Goal: Information Seeking & Learning: Compare options

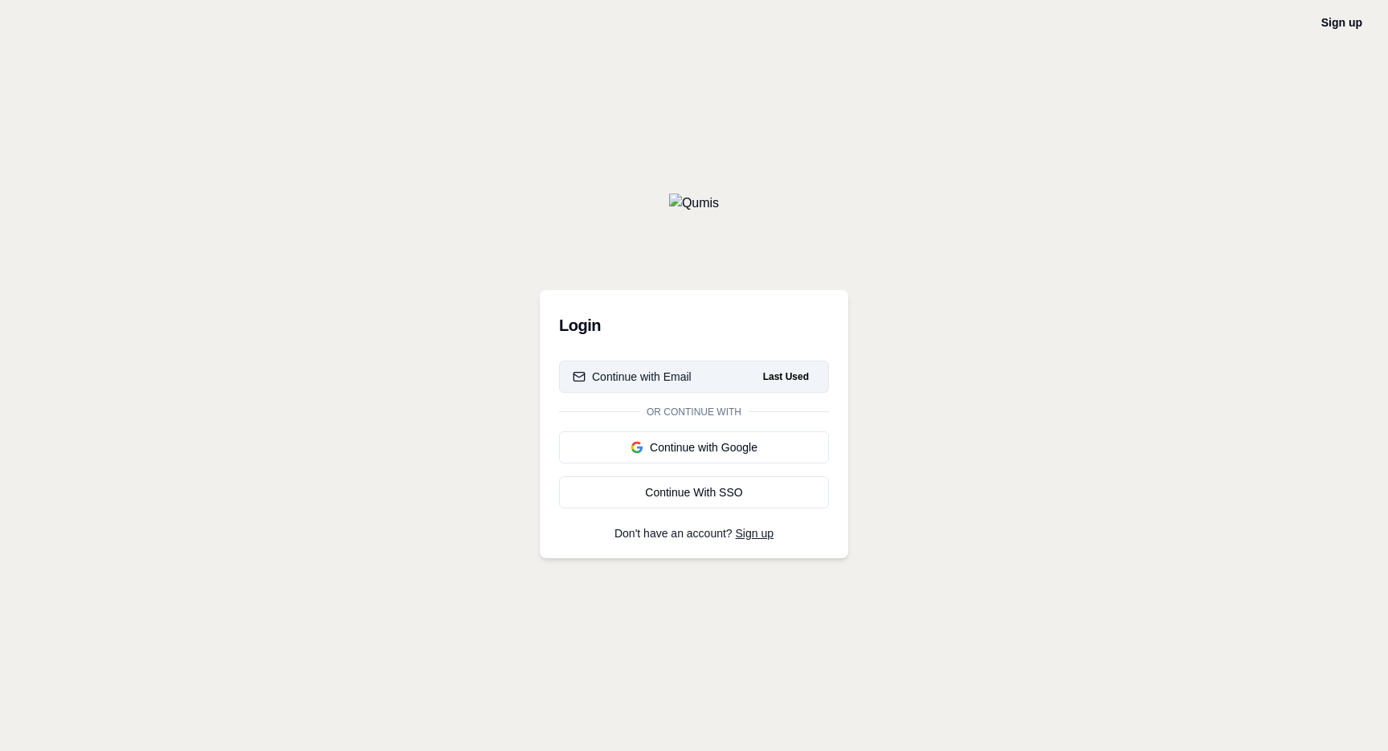
click at [692, 378] on button "Continue with Email Last Used" at bounding box center [694, 377] width 270 height 32
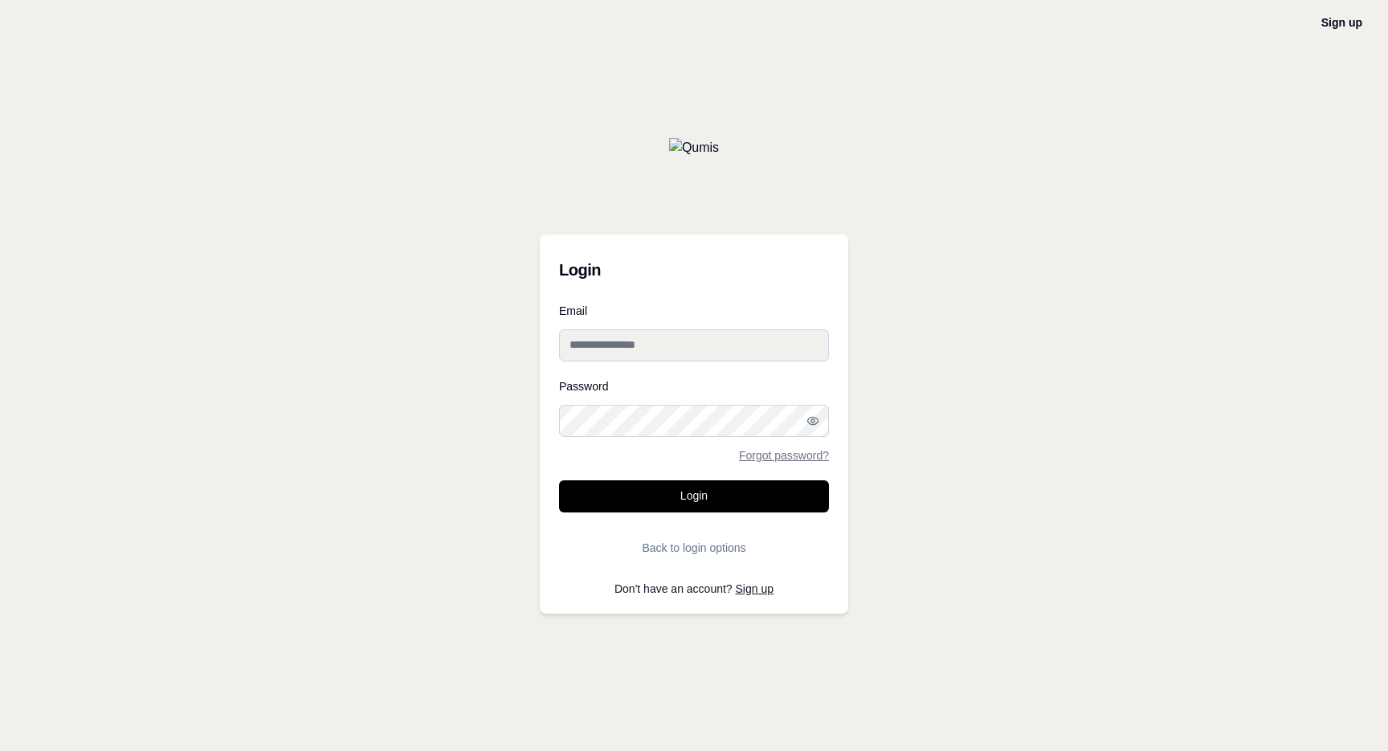
click at [688, 350] on input "Email" at bounding box center [694, 345] width 270 height 32
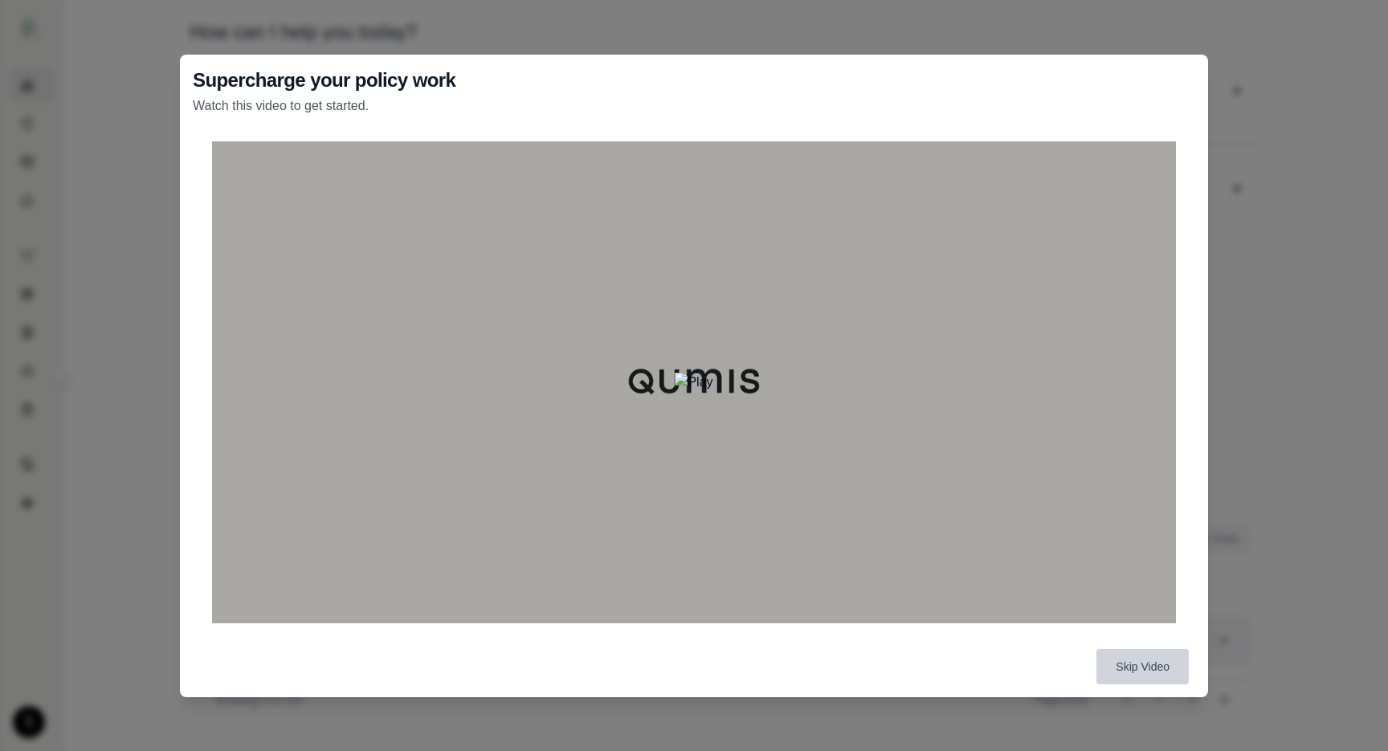
click at [1152, 669] on button "Skip Video" at bounding box center [1143, 666] width 92 height 35
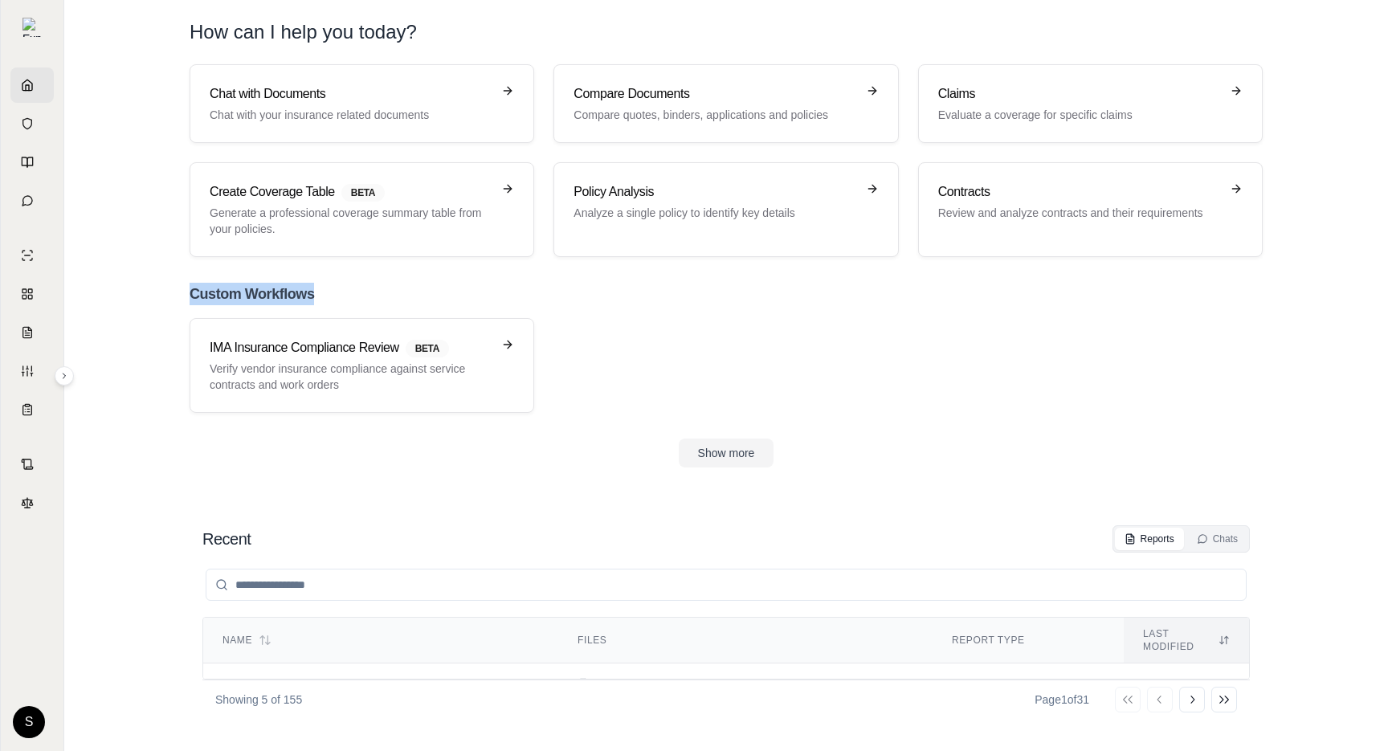
drag, startPoint x: 231, startPoint y: 291, endPoint x: 358, endPoint y: 301, distance: 126.5
click at [357, 301] on div "Chat with Documents Chat with your insurance related documents Compare Document…" at bounding box center [726, 265] width 1125 height 403
copy h2 "Custom Workflows"
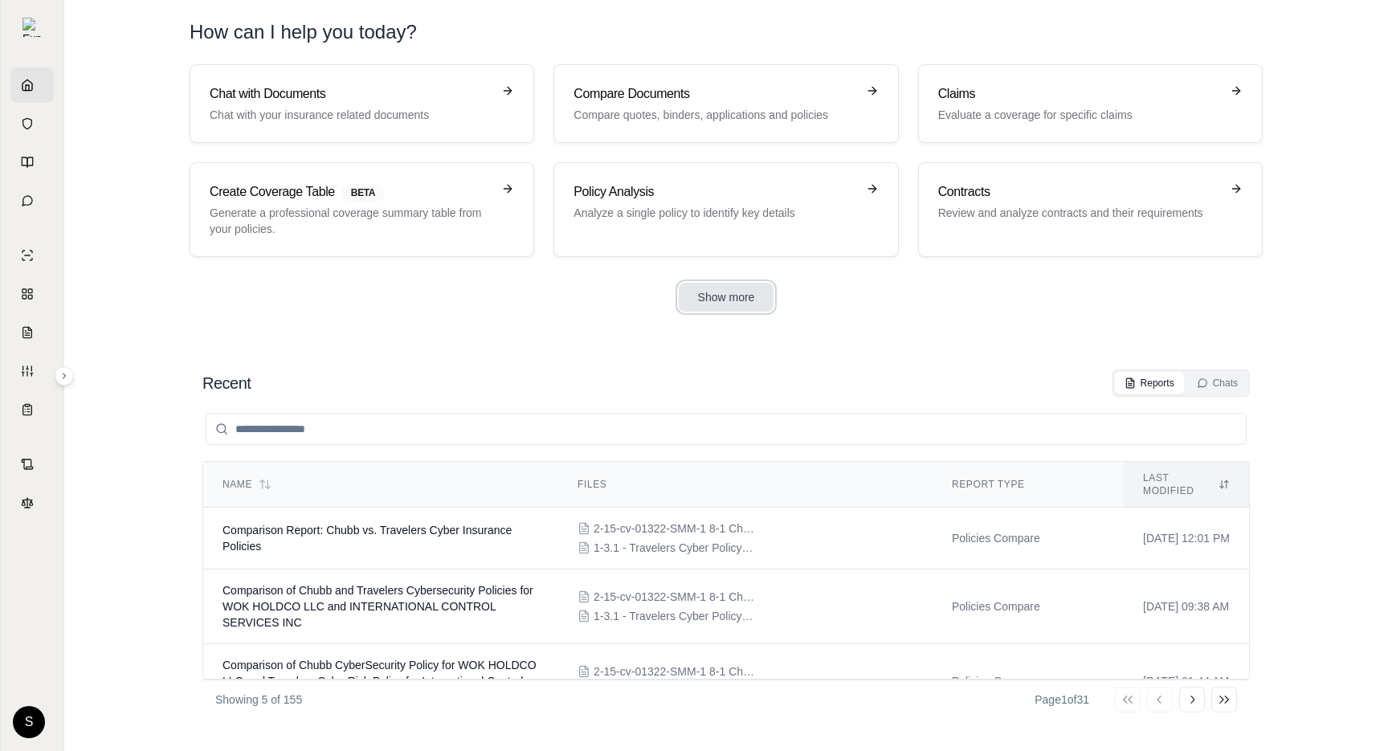
click at [748, 286] on button "Show more" at bounding box center [727, 297] width 96 height 29
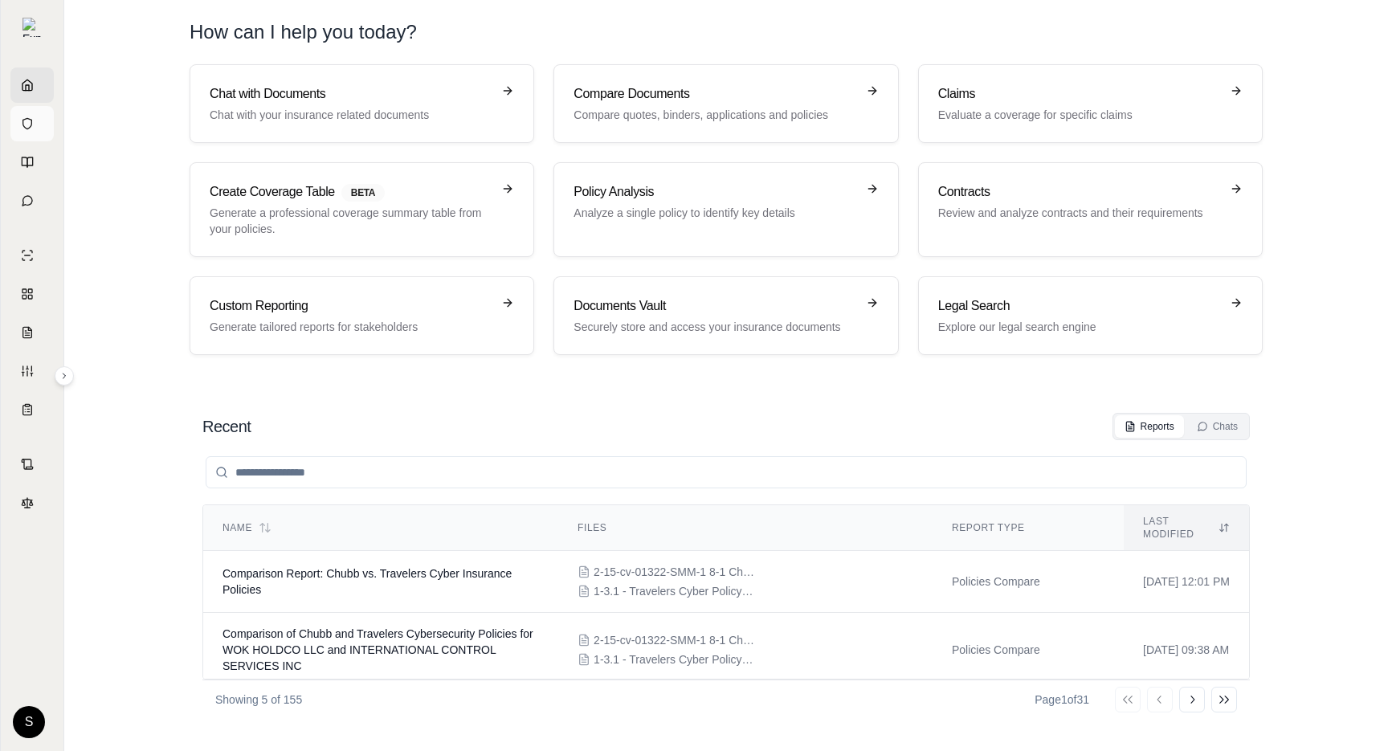
click at [41, 122] on link "Vault" at bounding box center [31, 123] width 43 height 35
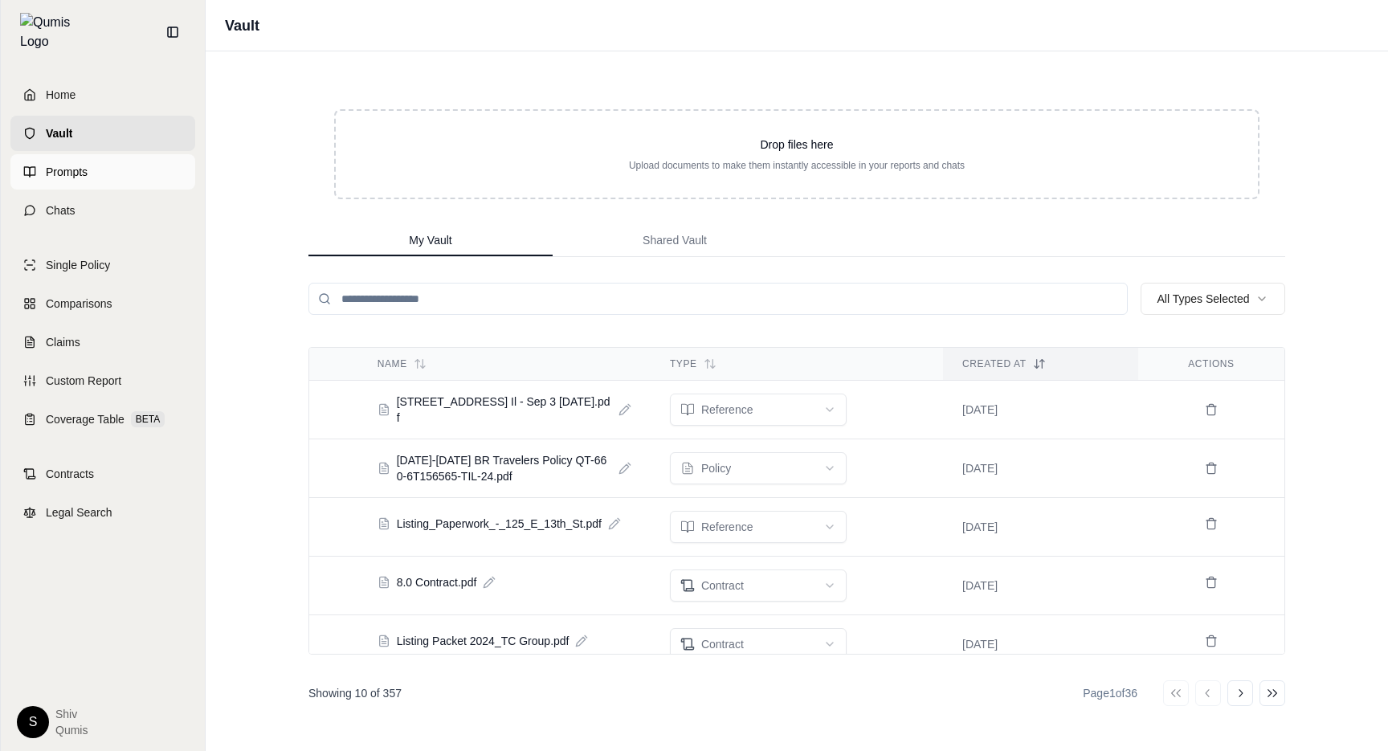
click at [63, 165] on span "Prompts" at bounding box center [67, 172] width 42 height 16
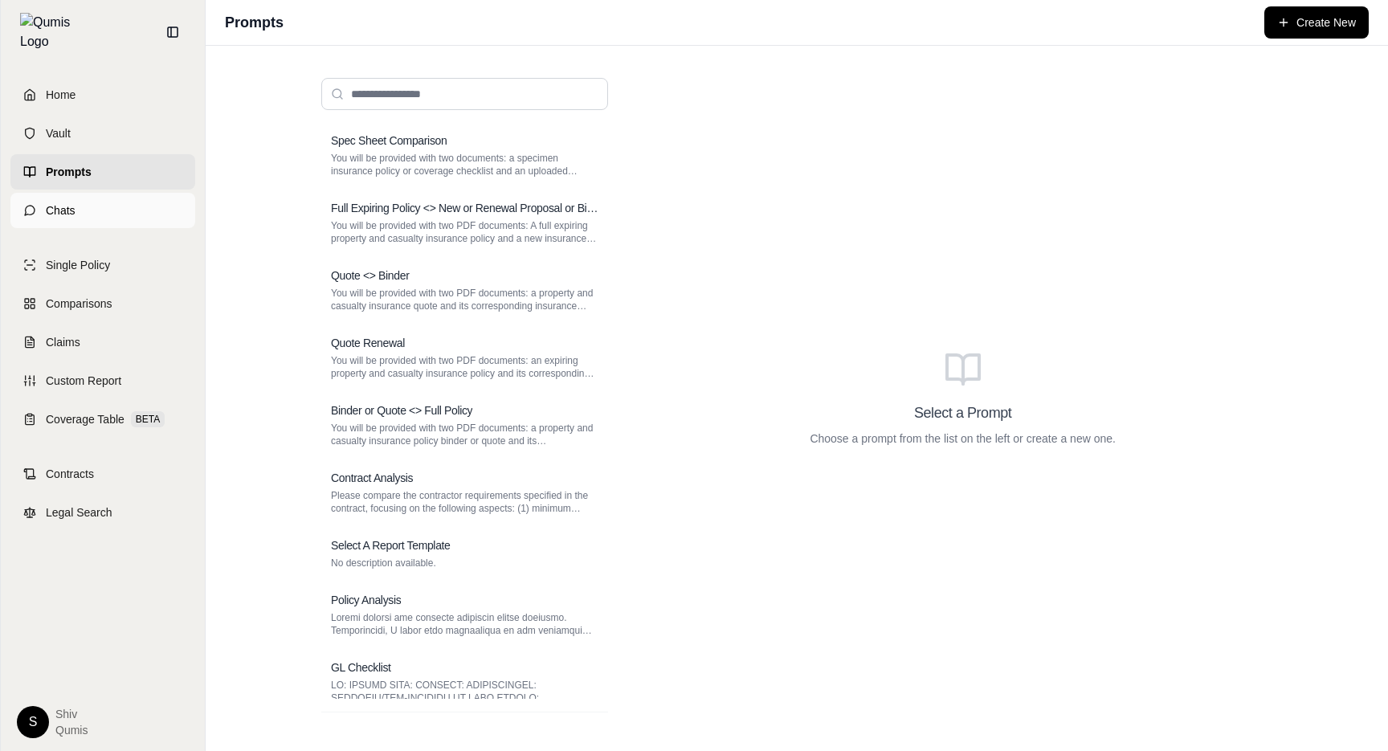
click at [67, 193] on link "Chats" at bounding box center [102, 210] width 185 height 35
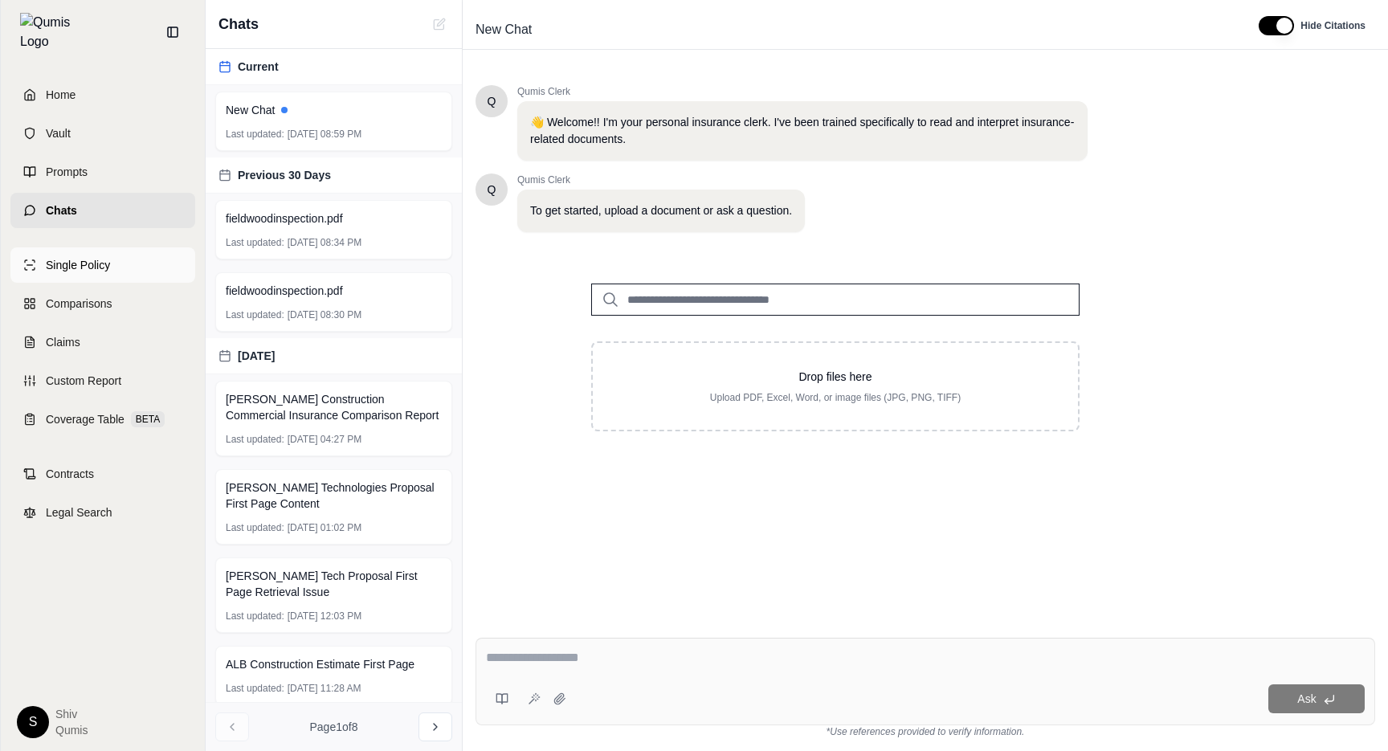
click at [77, 262] on span "Single Policy" at bounding box center [78, 265] width 64 height 16
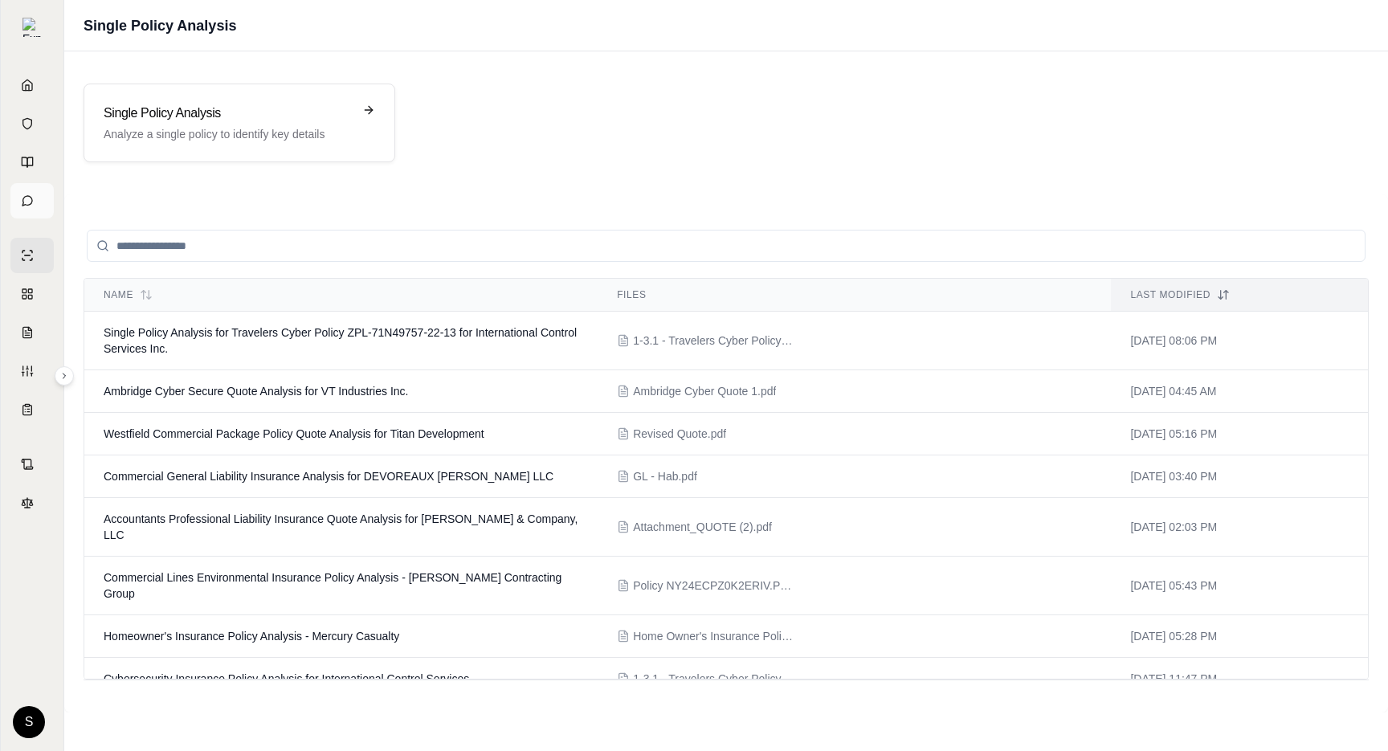
click at [27, 207] on link "Chats" at bounding box center [31, 200] width 43 height 35
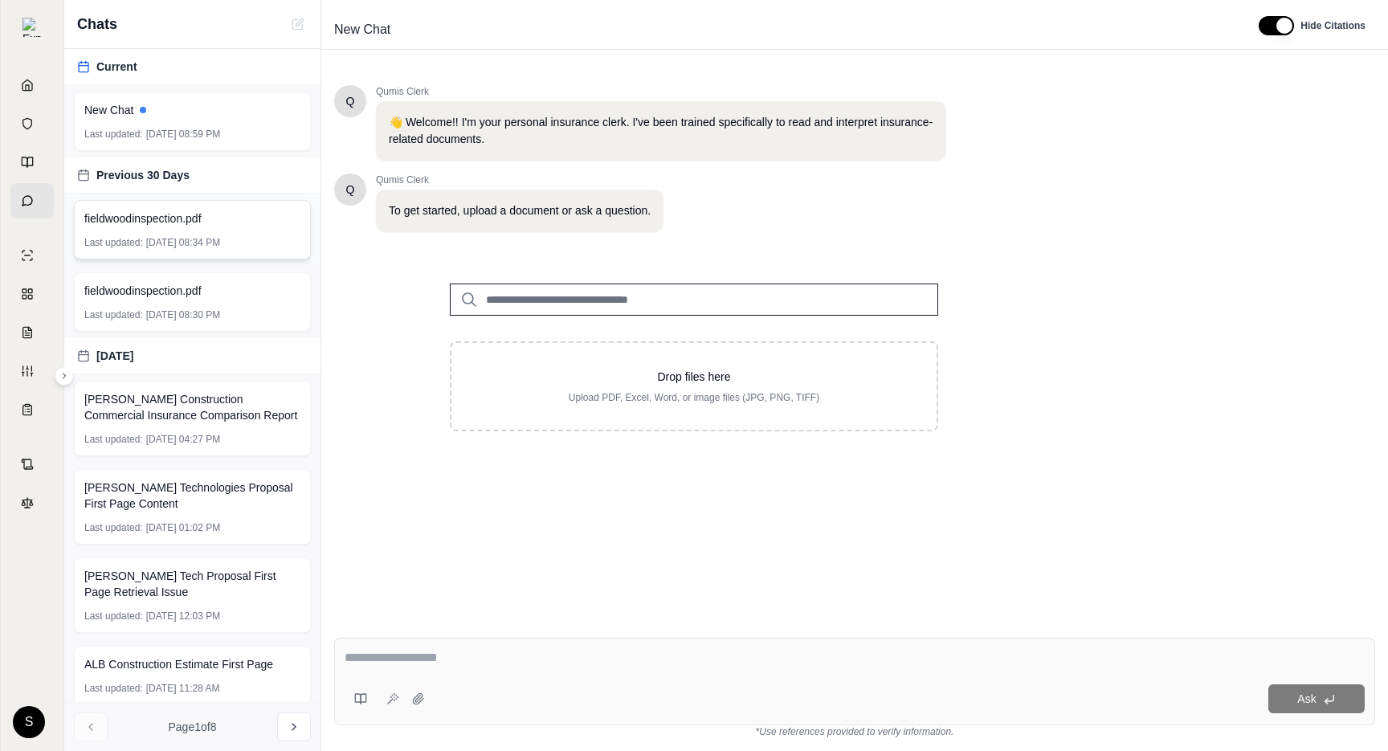
click at [166, 238] on span "[DATE] 08:34 PM" at bounding box center [183, 242] width 74 height 13
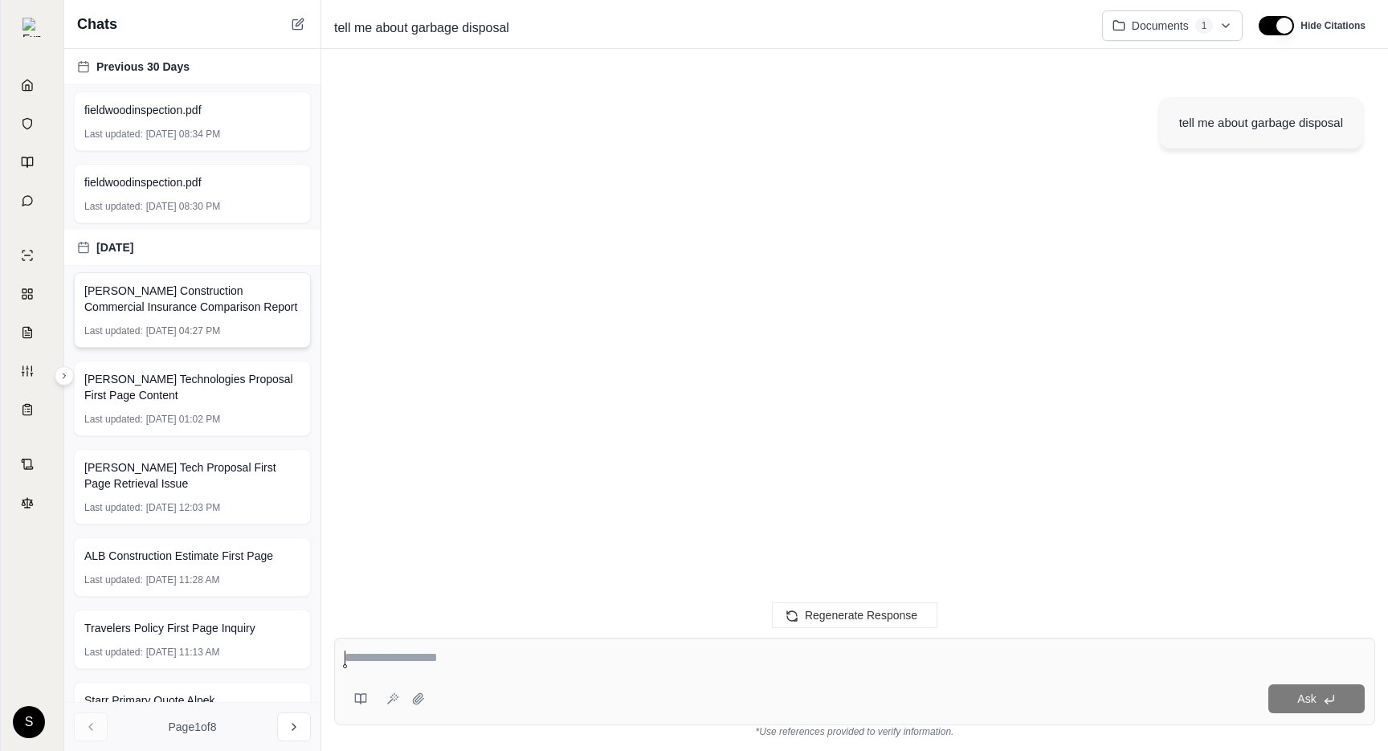
scroll to position [190, 0]
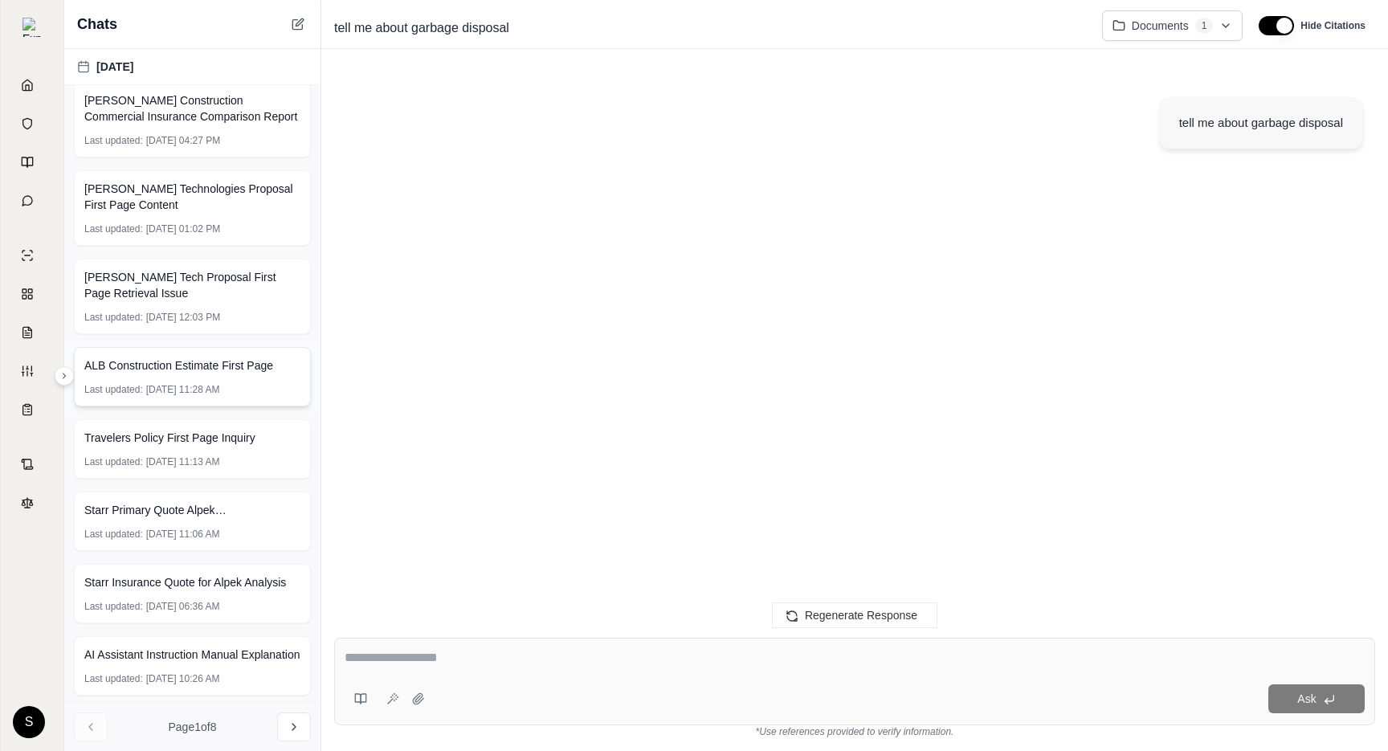
click at [189, 369] on span "ALB Construction Estimate First Page" at bounding box center [178, 366] width 189 height 16
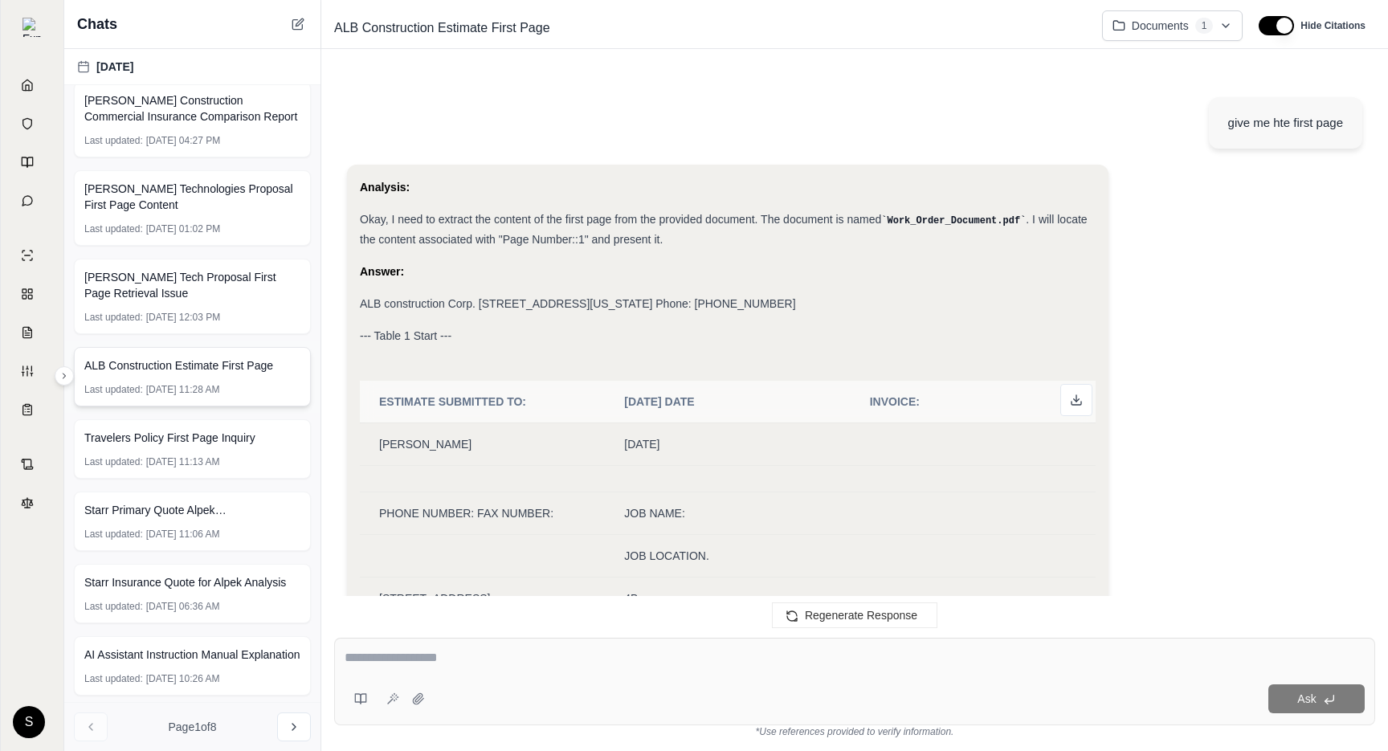
scroll to position [368, 0]
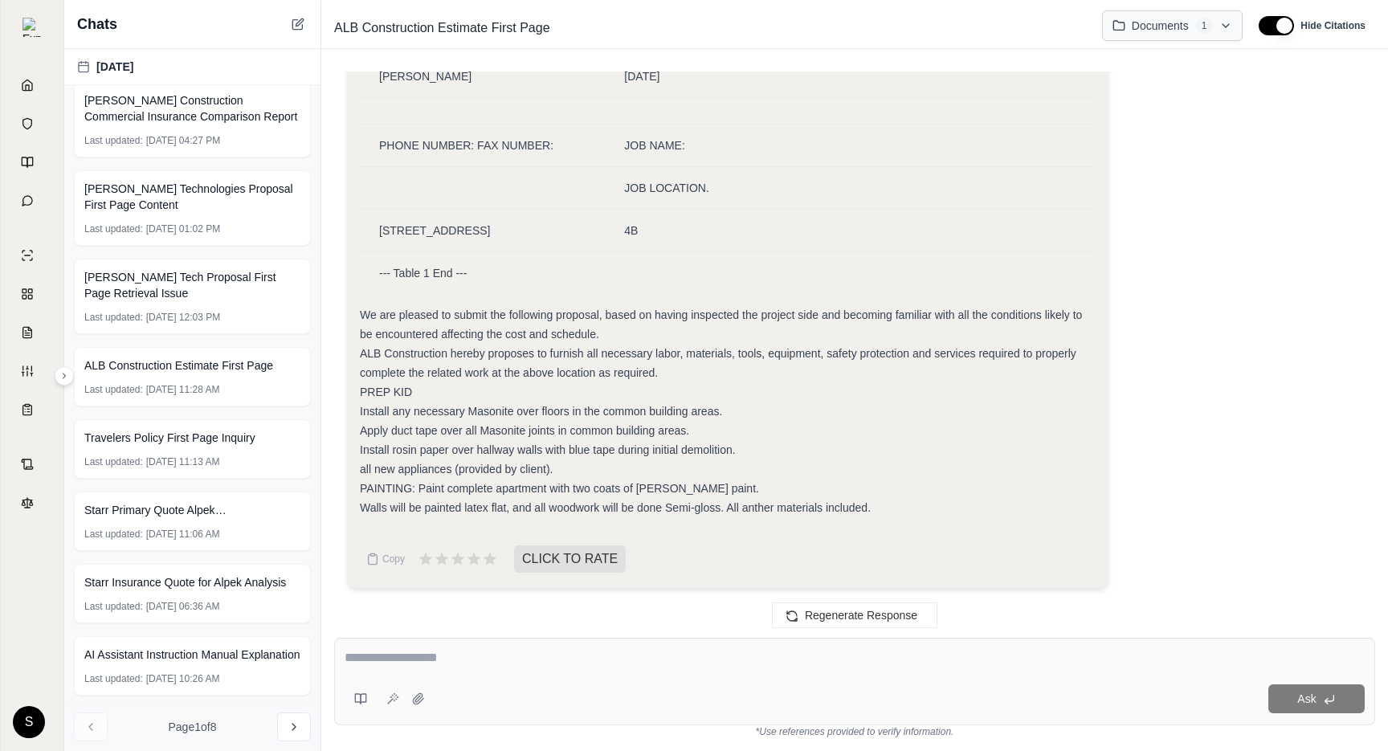
click at [1161, 27] on html "Home Vault Prompts Chats Single Policy Comparisons Claims Custom Report Coverag…" at bounding box center [694, 375] width 1388 height 751
click at [1245, 338] on html "Home Vault Prompts Chats Single Policy Comparisons Claims Custom Report Coverag…" at bounding box center [694, 375] width 1388 height 751
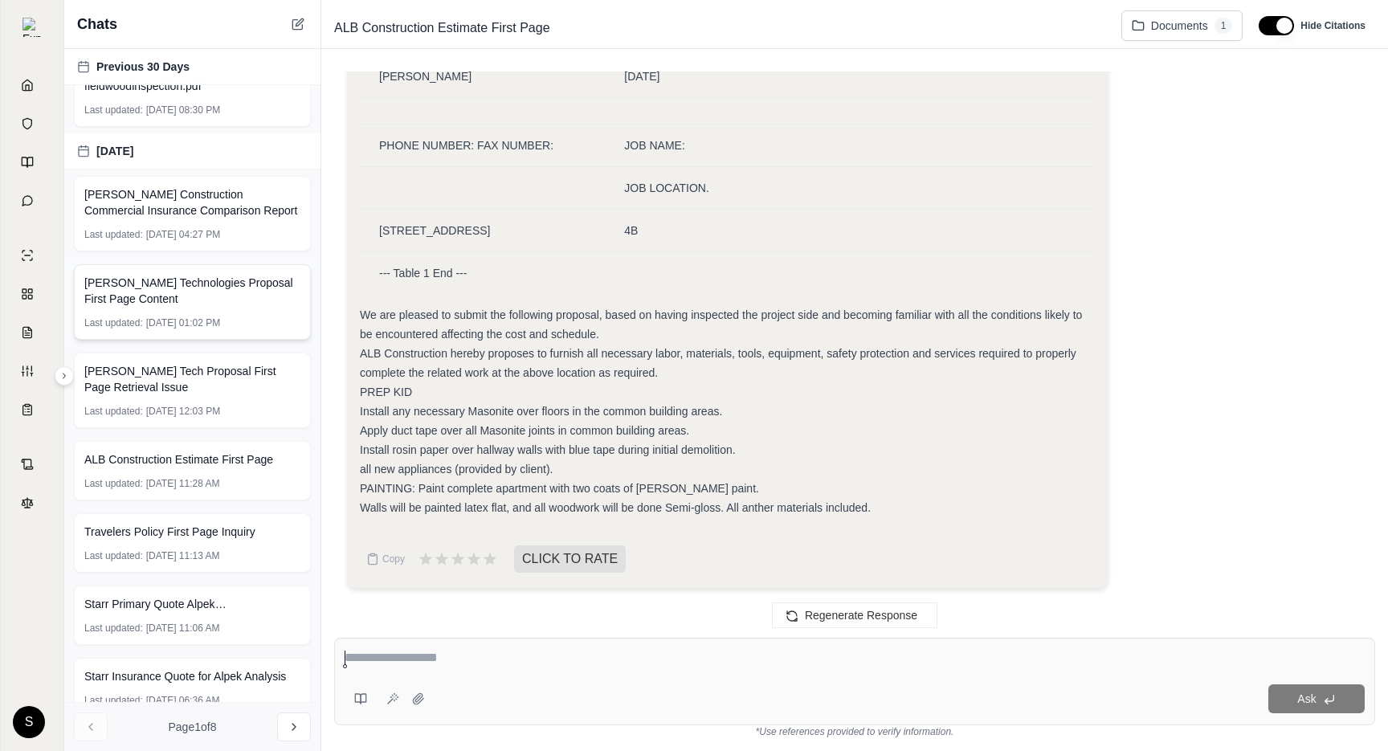
scroll to position [190, 0]
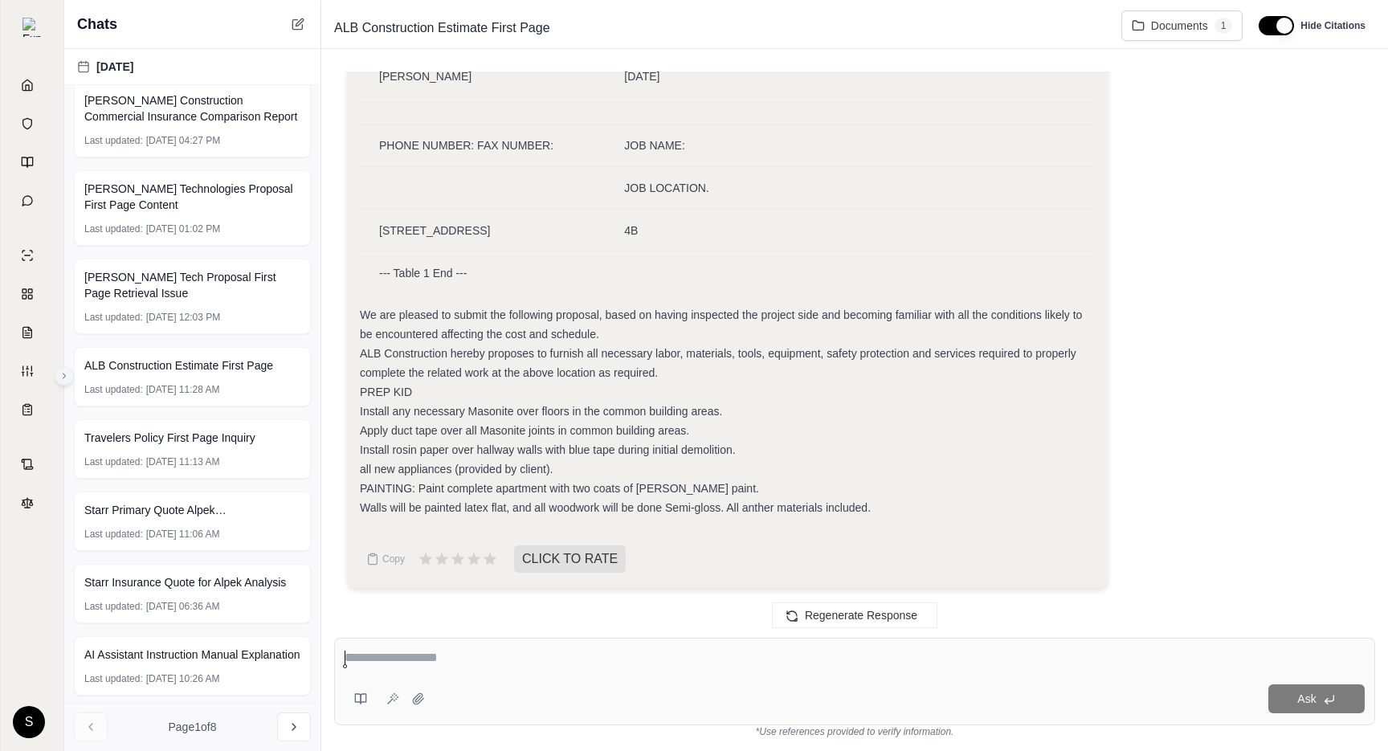
click at [68, 377] on icon at bounding box center [64, 376] width 10 height 10
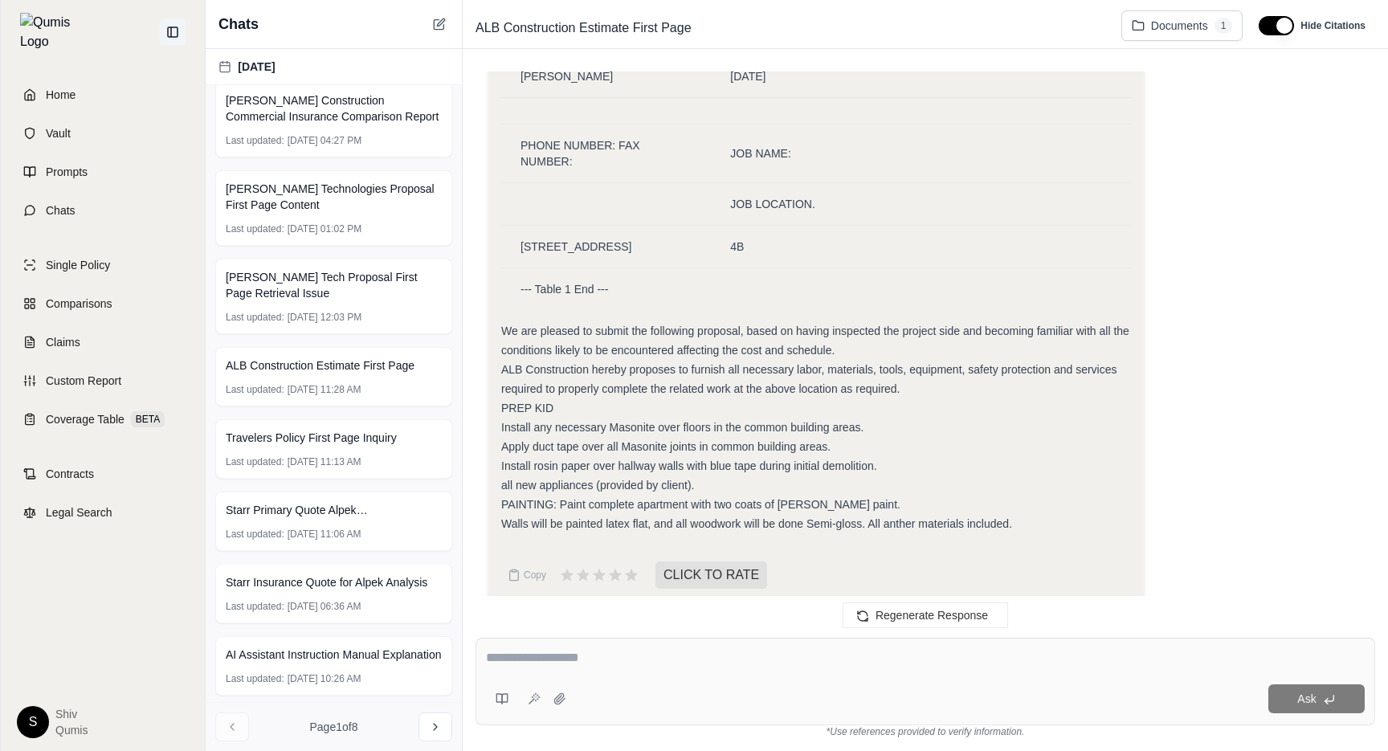
click at [168, 27] on icon at bounding box center [173, 32] width 10 height 10
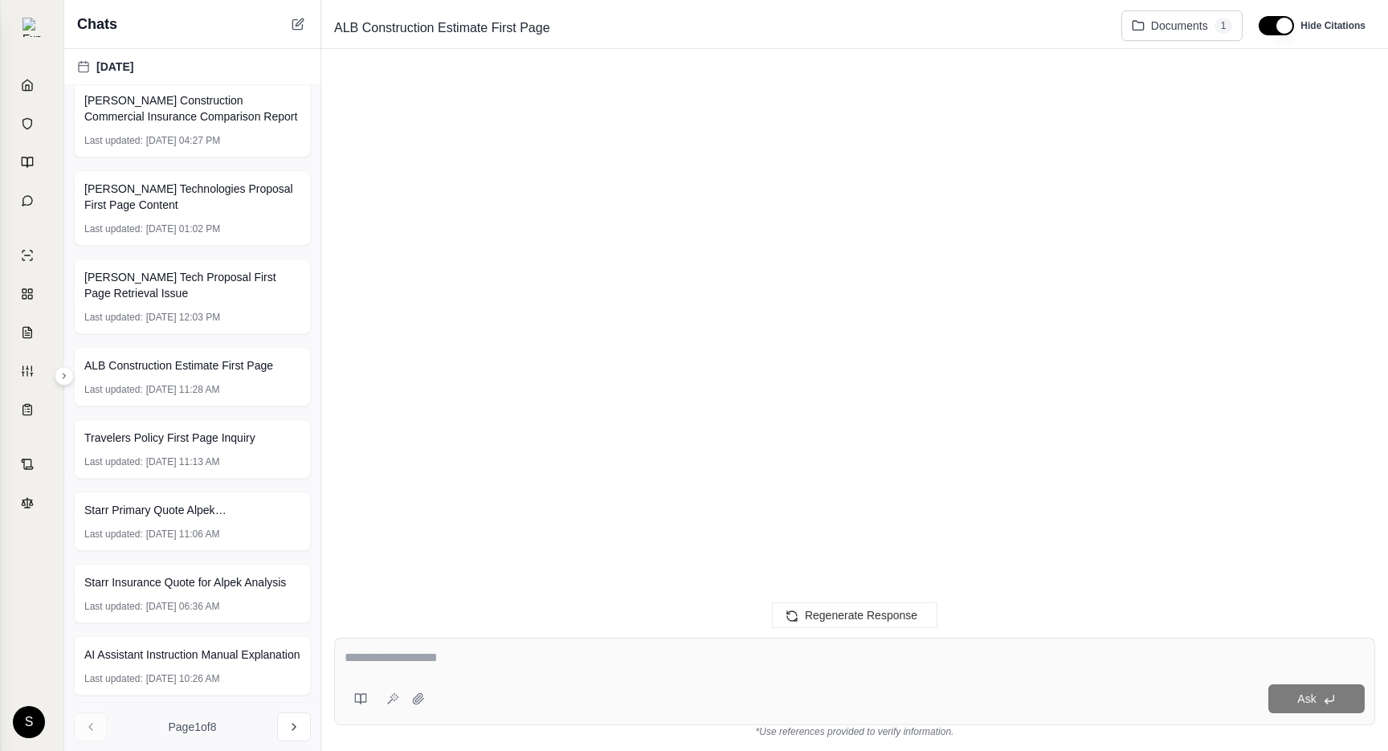
scroll to position [368, 0]
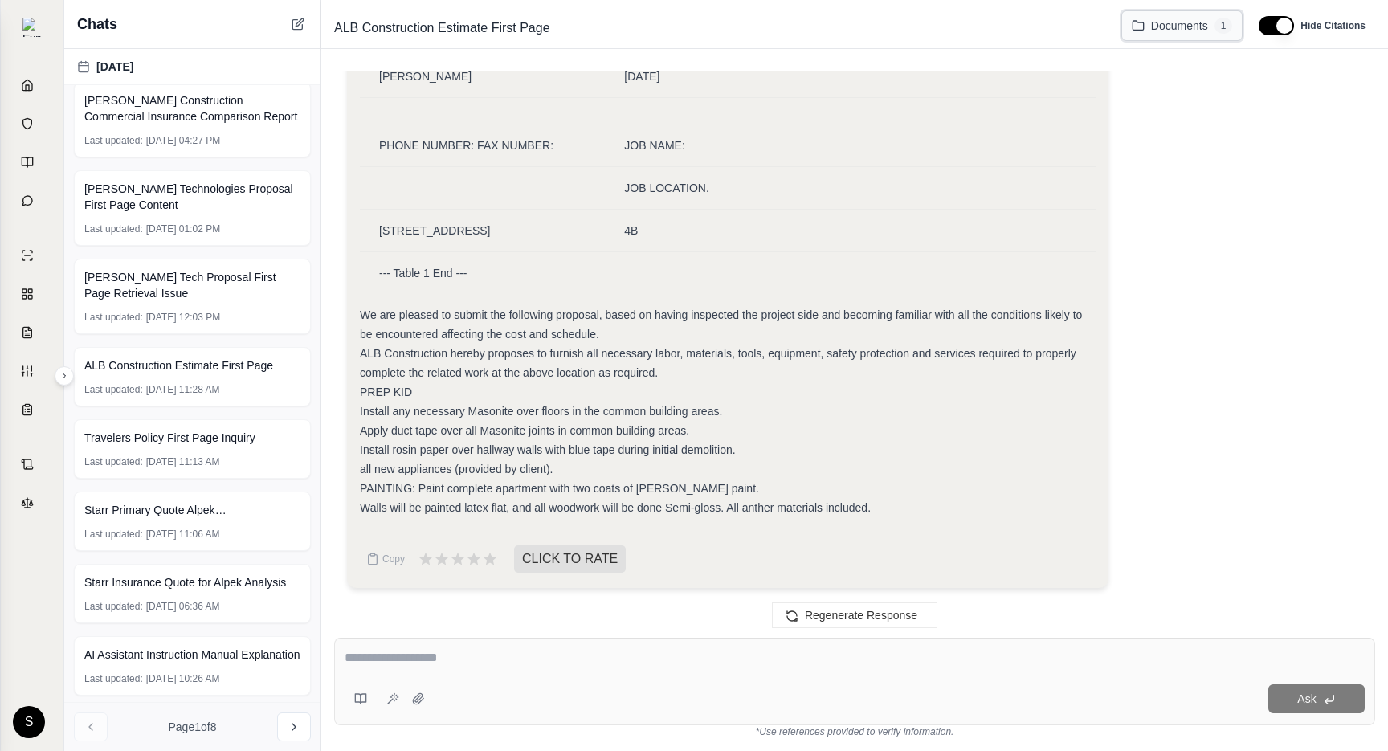
click at [1203, 31] on span "Documents" at bounding box center [1179, 26] width 57 height 16
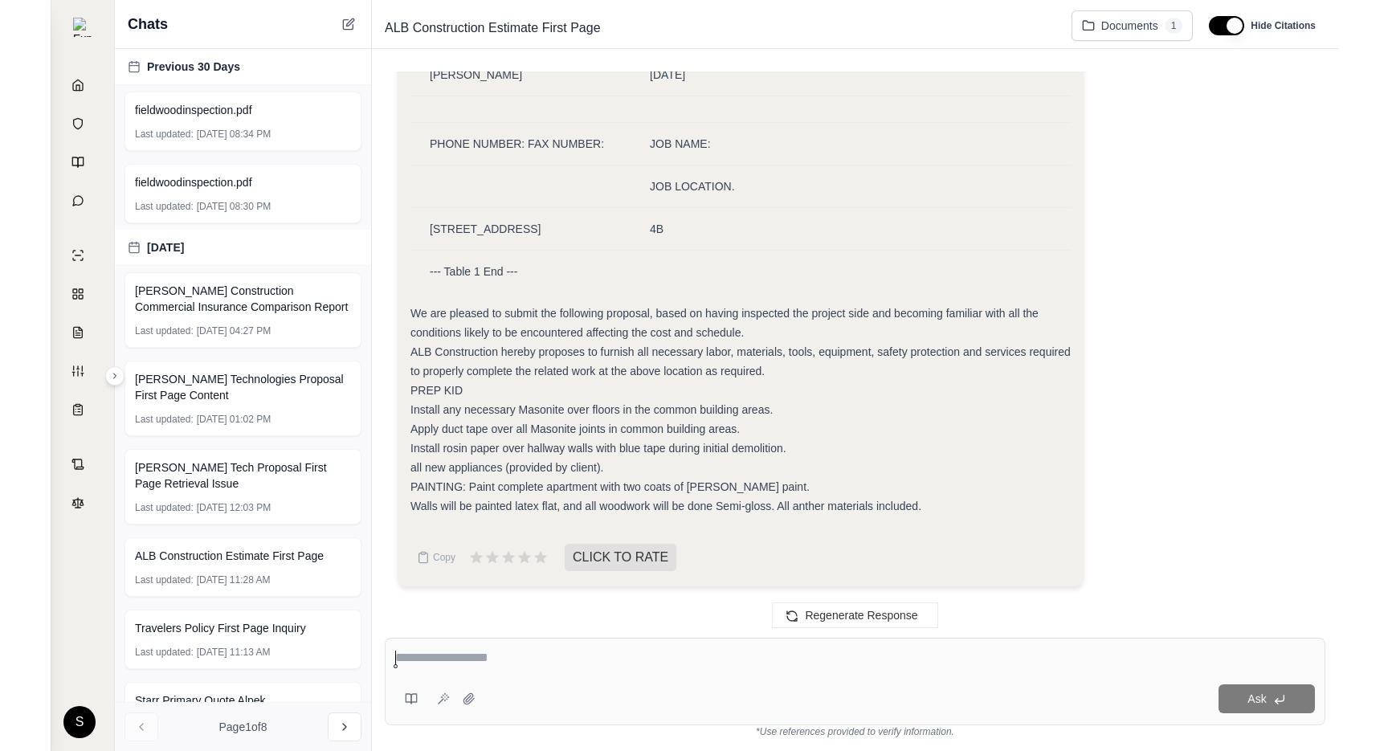
scroll to position [368, 0]
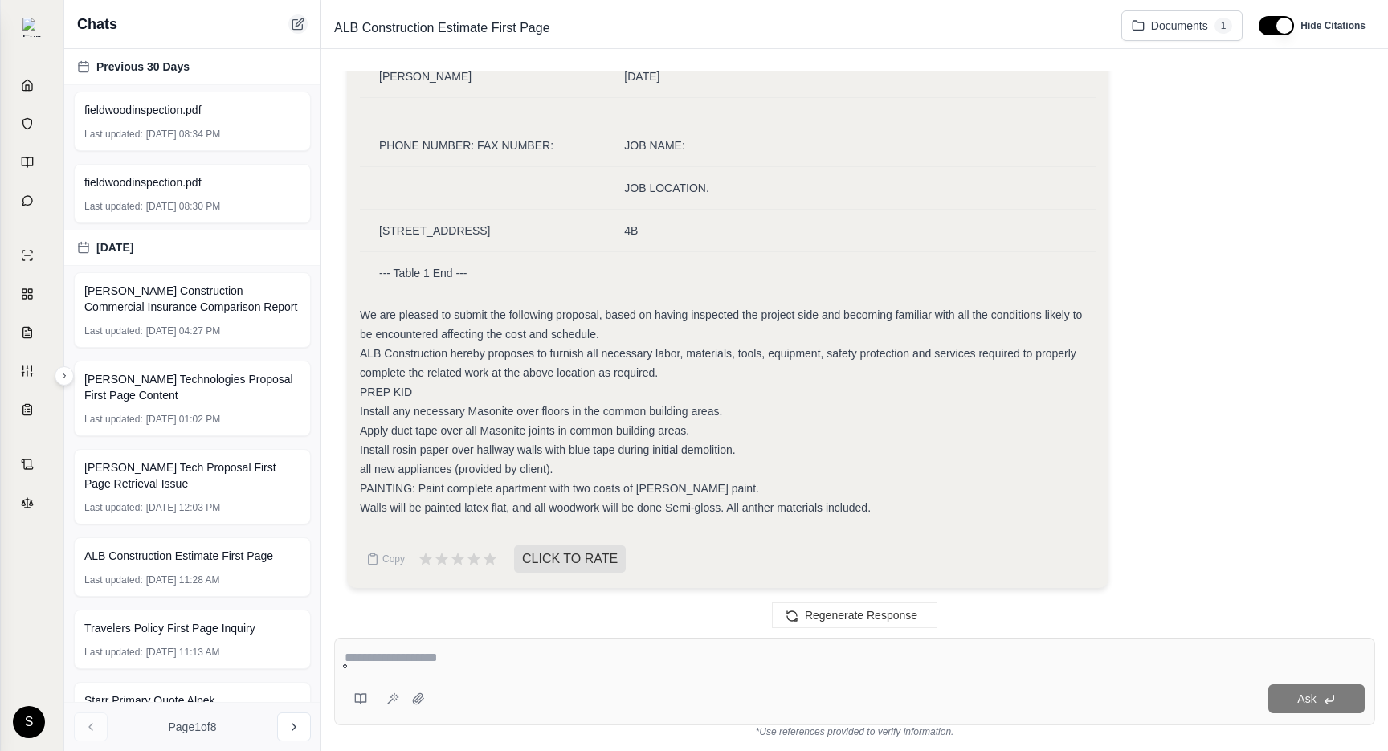
click at [298, 25] on icon at bounding box center [299, 21] width 7 height 7
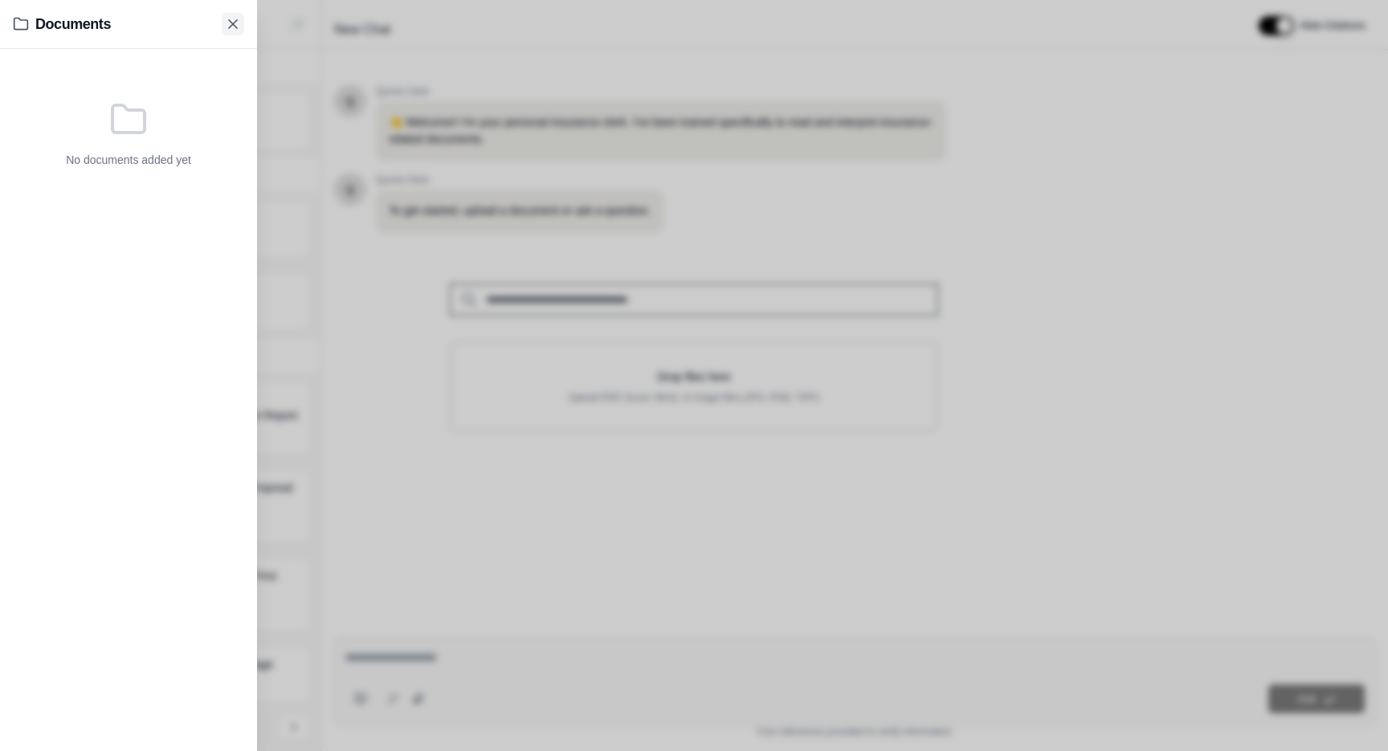
click at [231, 27] on icon at bounding box center [233, 24] width 16 height 16
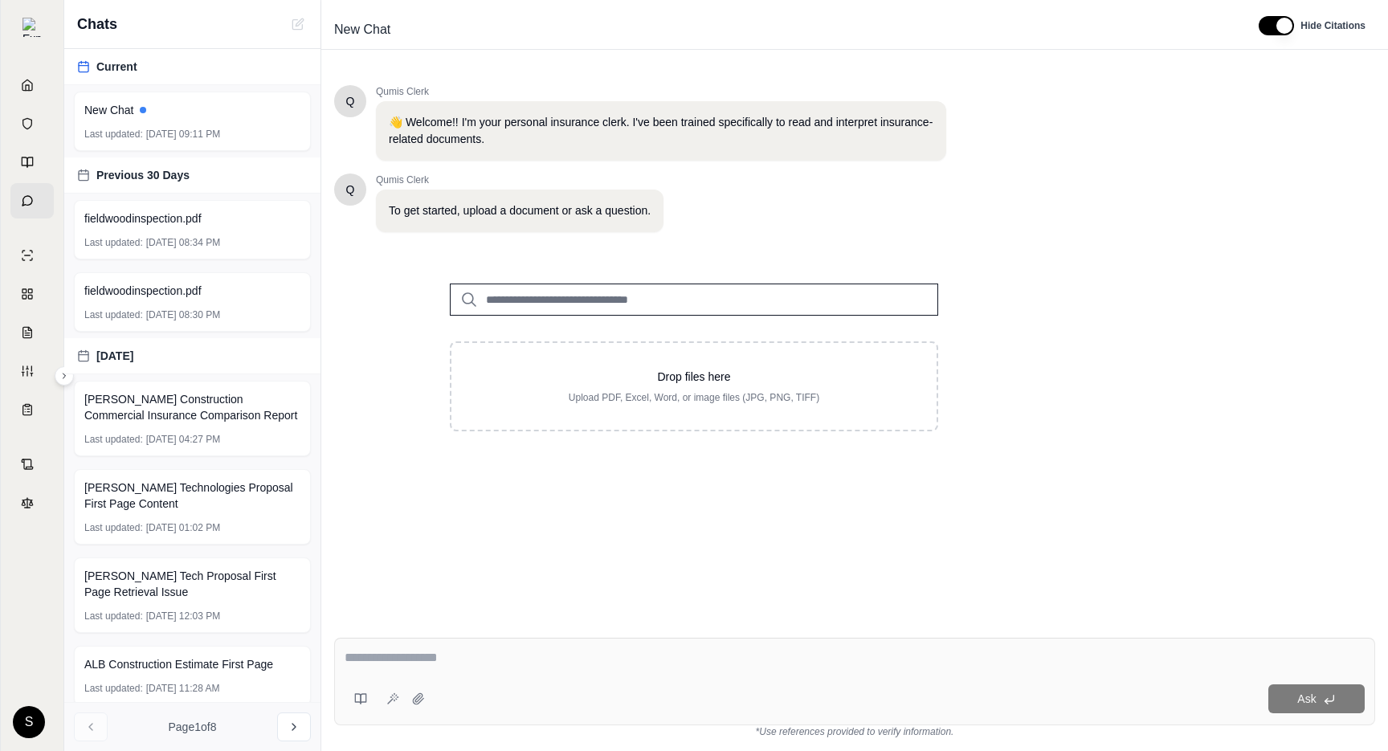
click at [1086, 271] on div "Q Qumis Clerk 👋 Welcome!! I'm your personal insurance clerk. I've been trained …" at bounding box center [854, 342] width 1041 height 540
click at [216, 113] on div "New Chat" at bounding box center [192, 110] width 216 height 16
click at [208, 231] on div "fieldwoodinspection.pdf Last updated: [DATE] 08:34 PM" at bounding box center [192, 229] width 237 height 59
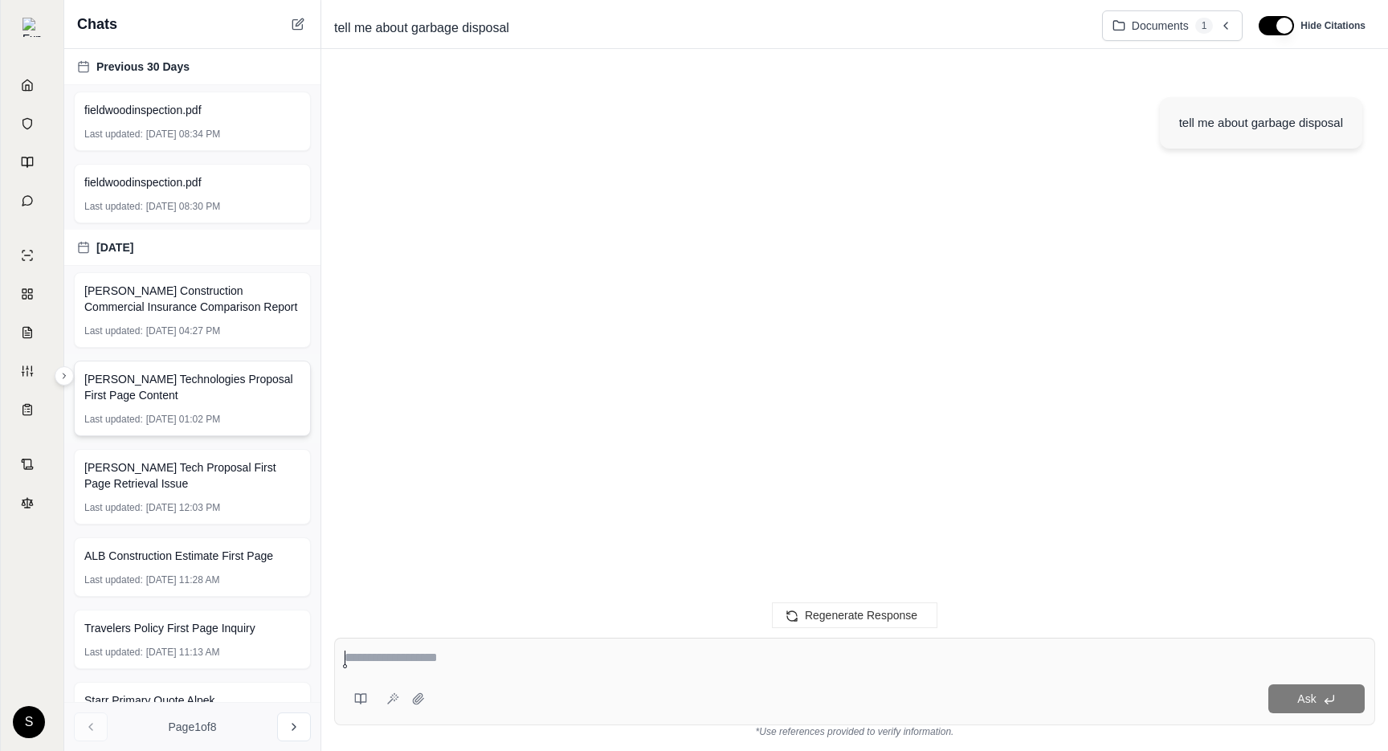
click at [198, 362] on div "[PERSON_NAME] Technologies Proposal First Page Content Last updated: [DATE] 01:…" at bounding box center [192, 399] width 237 height 76
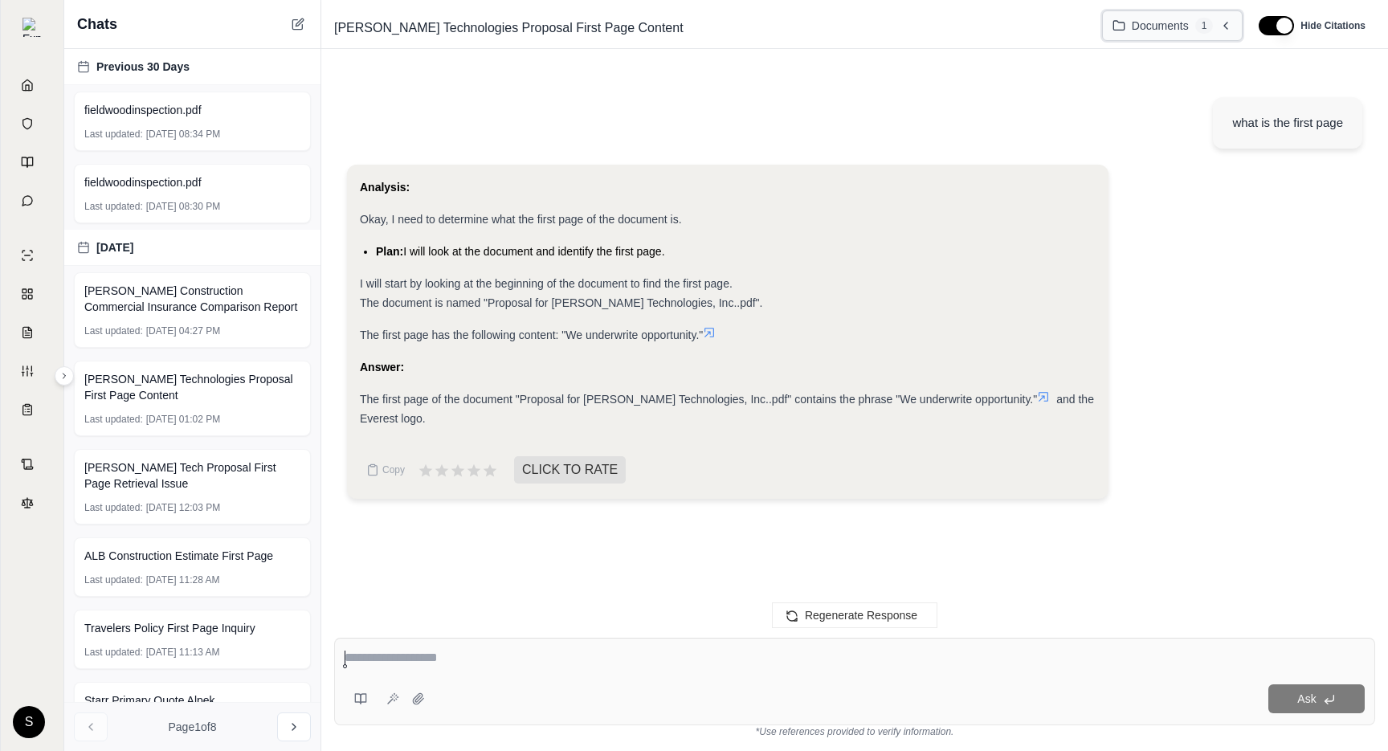
click at [1229, 22] on icon at bounding box center [1226, 25] width 13 height 13
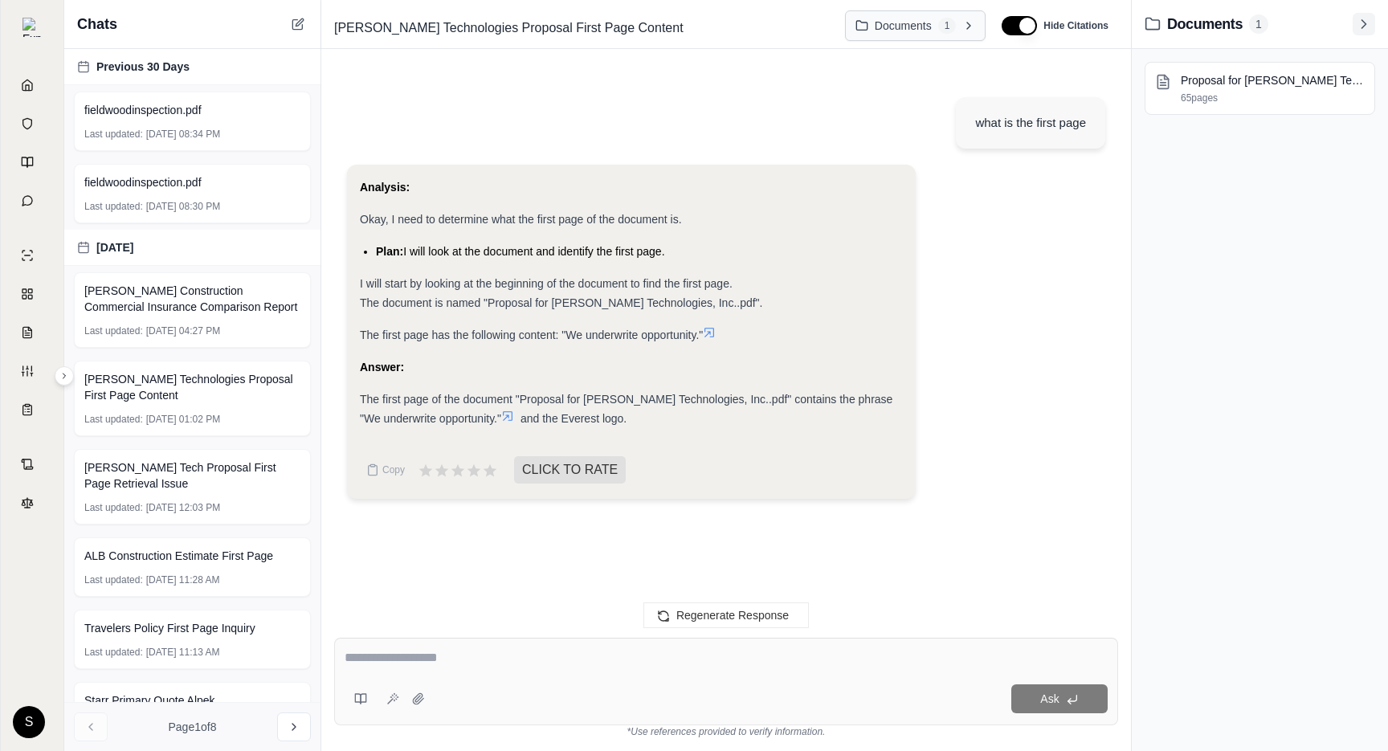
click at [1366, 27] on icon at bounding box center [1364, 24] width 16 height 16
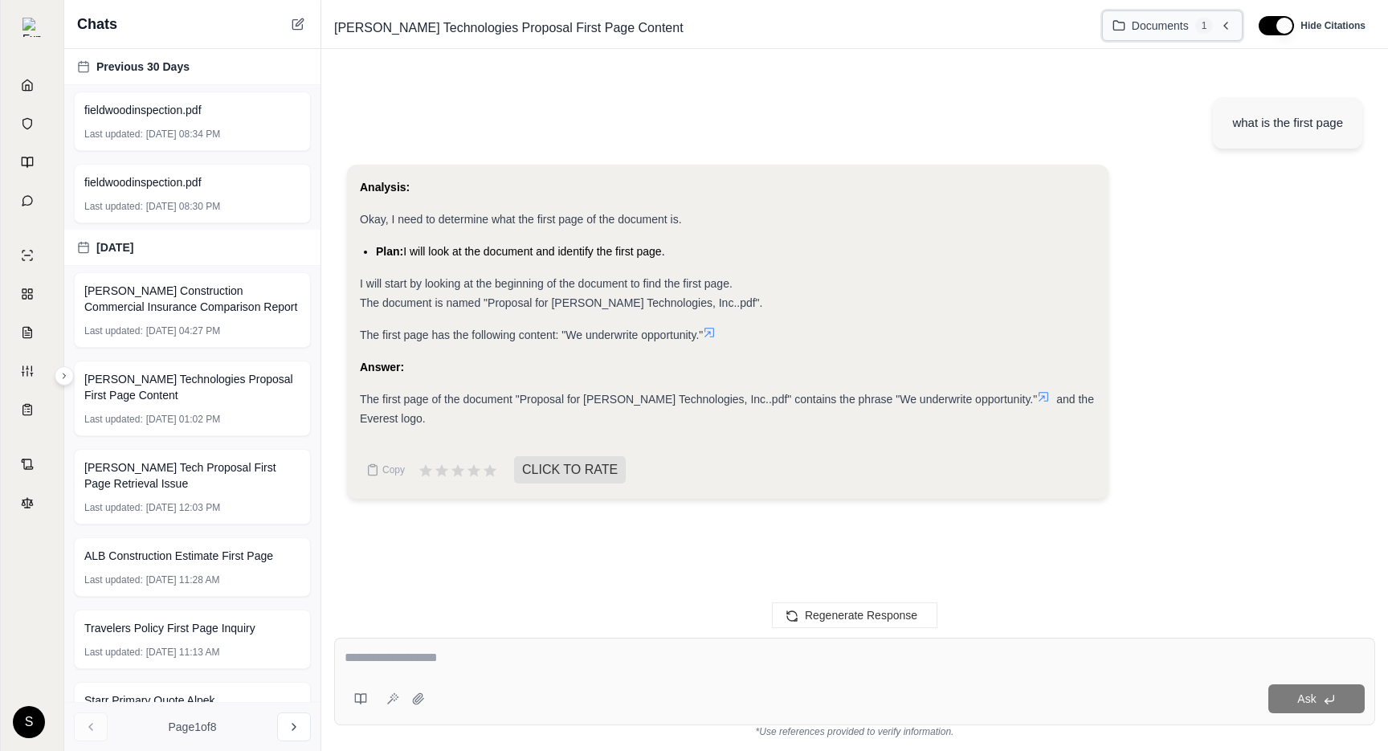
click at [1224, 31] on button "Documents 1" at bounding box center [1172, 25] width 141 height 31
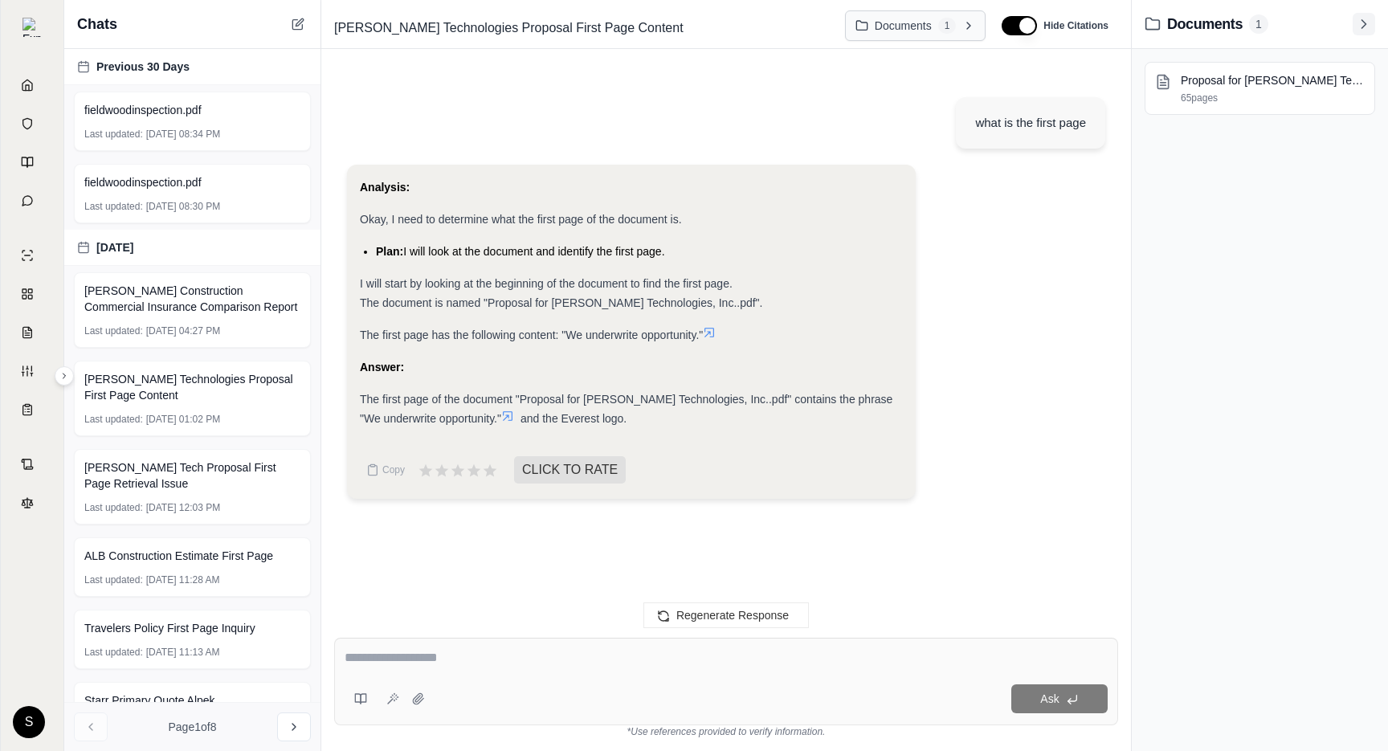
click at [1361, 27] on icon at bounding box center [1364, 24] width 16 height 16
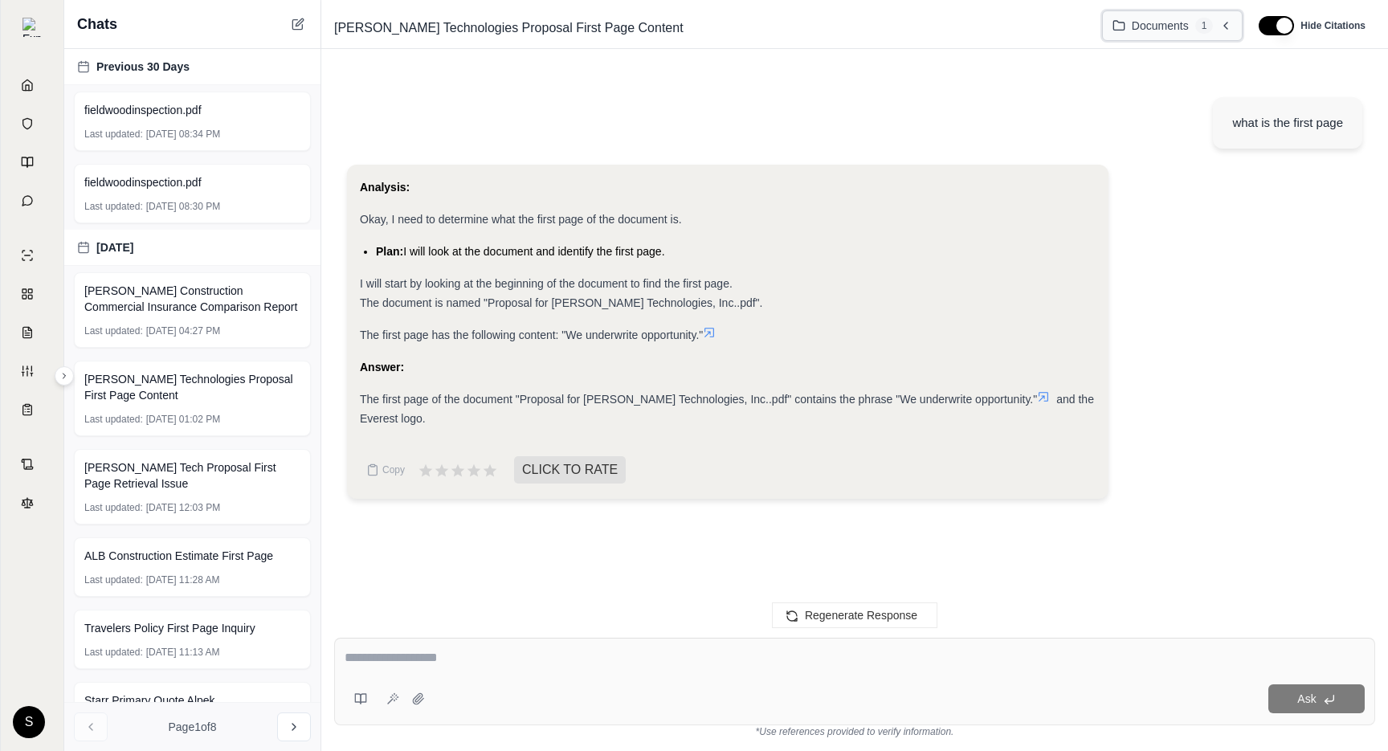
click at [1213, 22] on span "1" at bounding box center [1205, 26] width 18 height 16
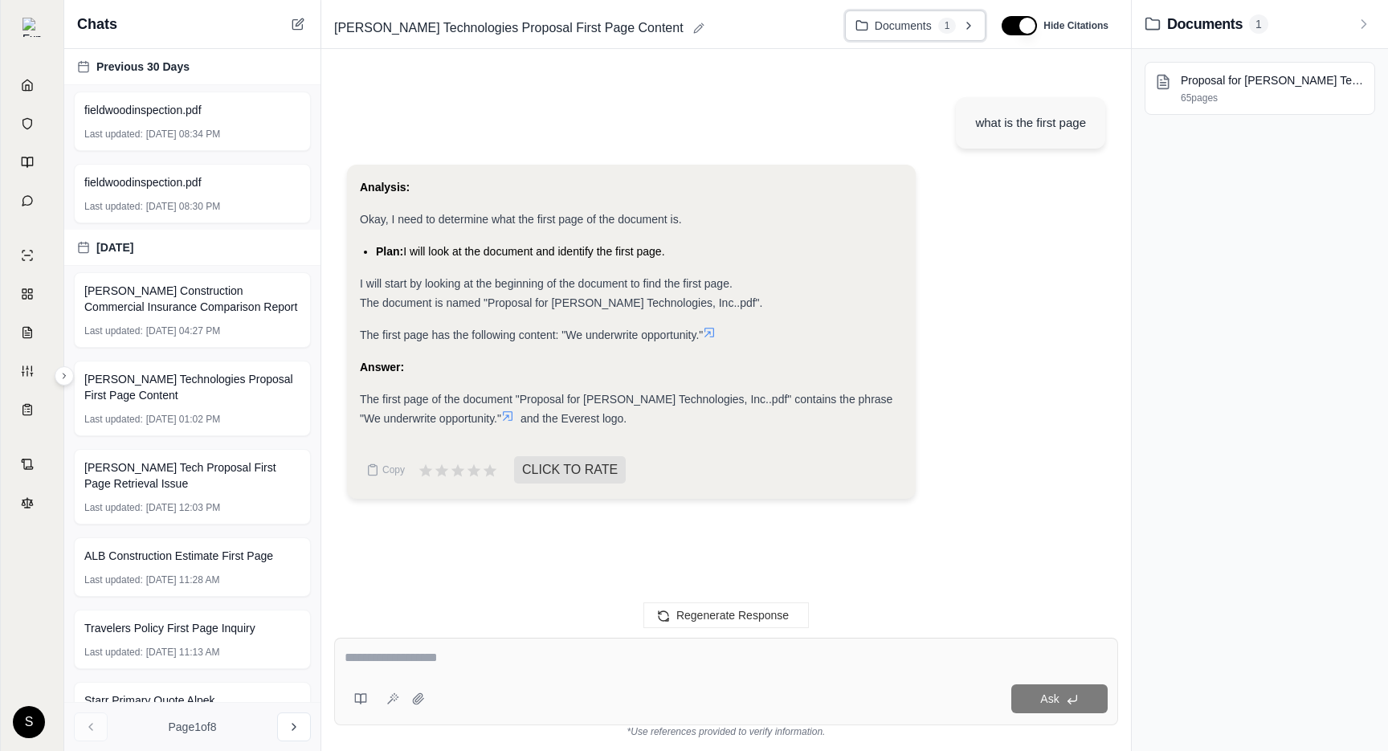
click at [963, 37] on button "Documents 1" at bounding box center [915, 25] width 141 height 31
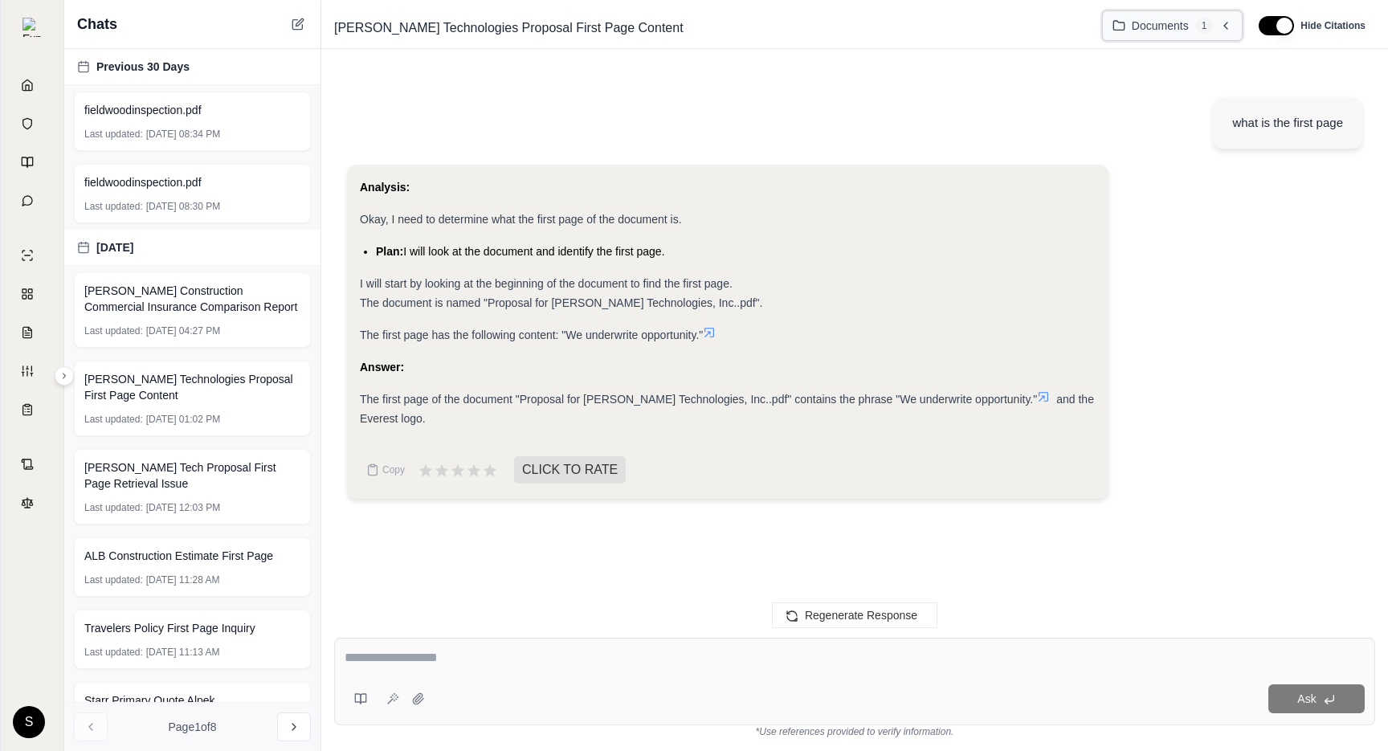
click at [1200, 22] on span "1" at bounding box center [1205, 26] width 18 height 16
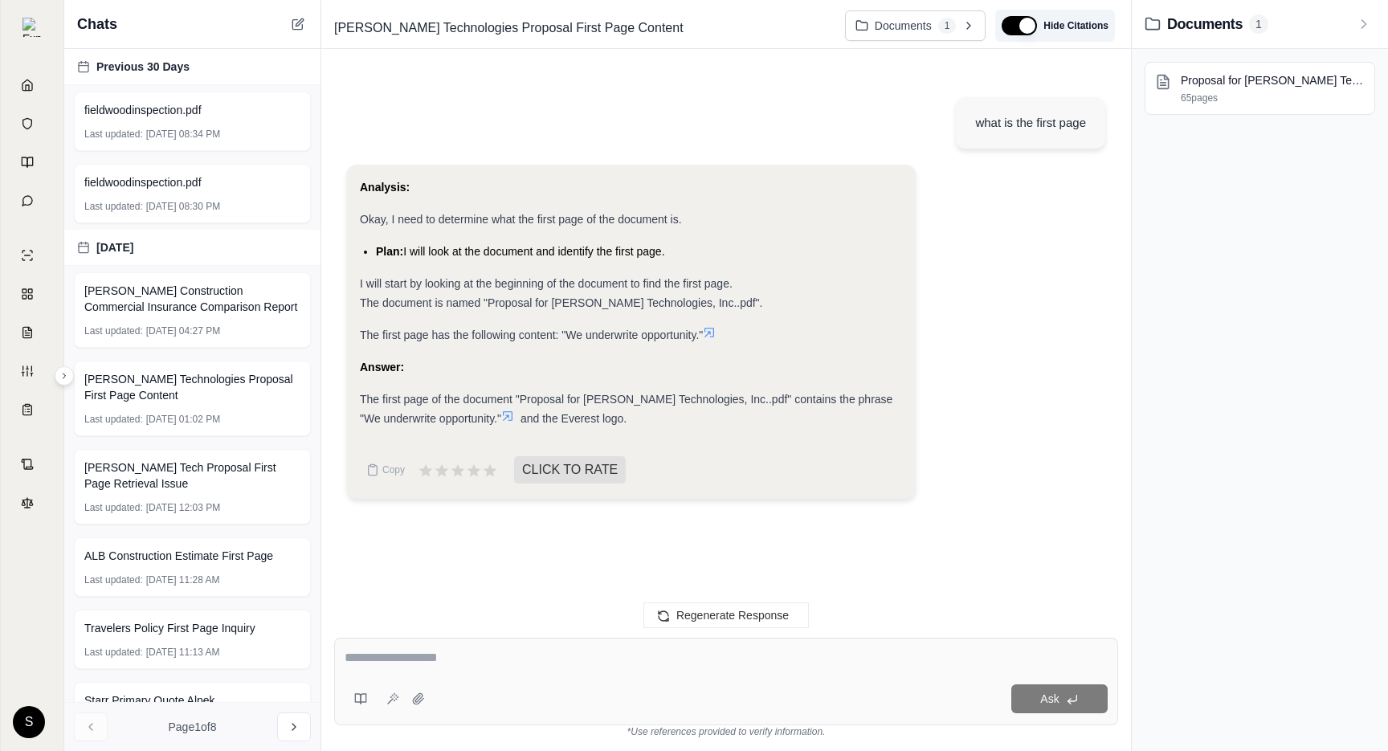
click at [1048, 31] on span "Hide Citations" at bounding box center [1076, 25] width 65 height 13
click at [971, 33] on button "Documents 1" at bounding box center [915, 25] width 141 height 31
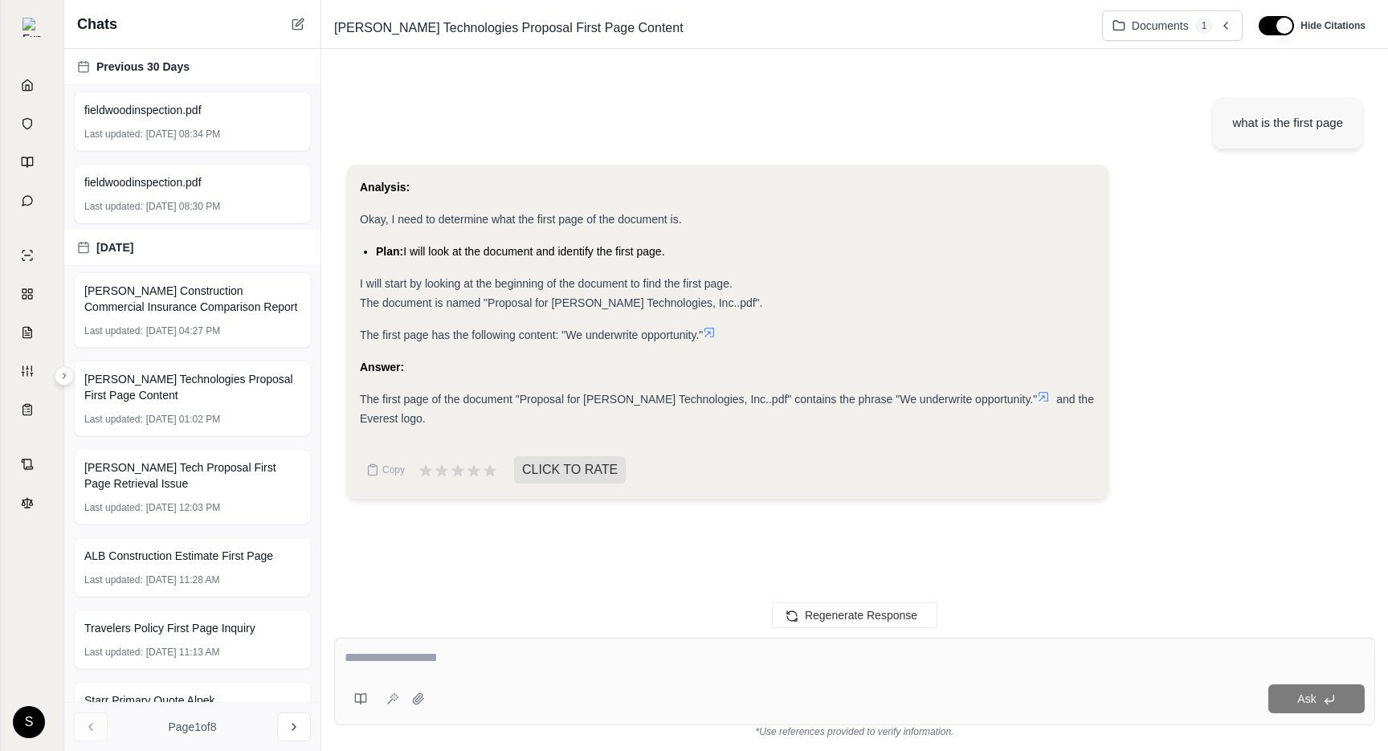
click at [1146, 41] on div "Victor Technologies Proposal First Page Content Documents 1 Hide Citations" at bounding box center [854, 26] width 1067 height 46
click at [1146, 40] on button "Documents 1" at bounding box center [1172, 25] width 141 height 31
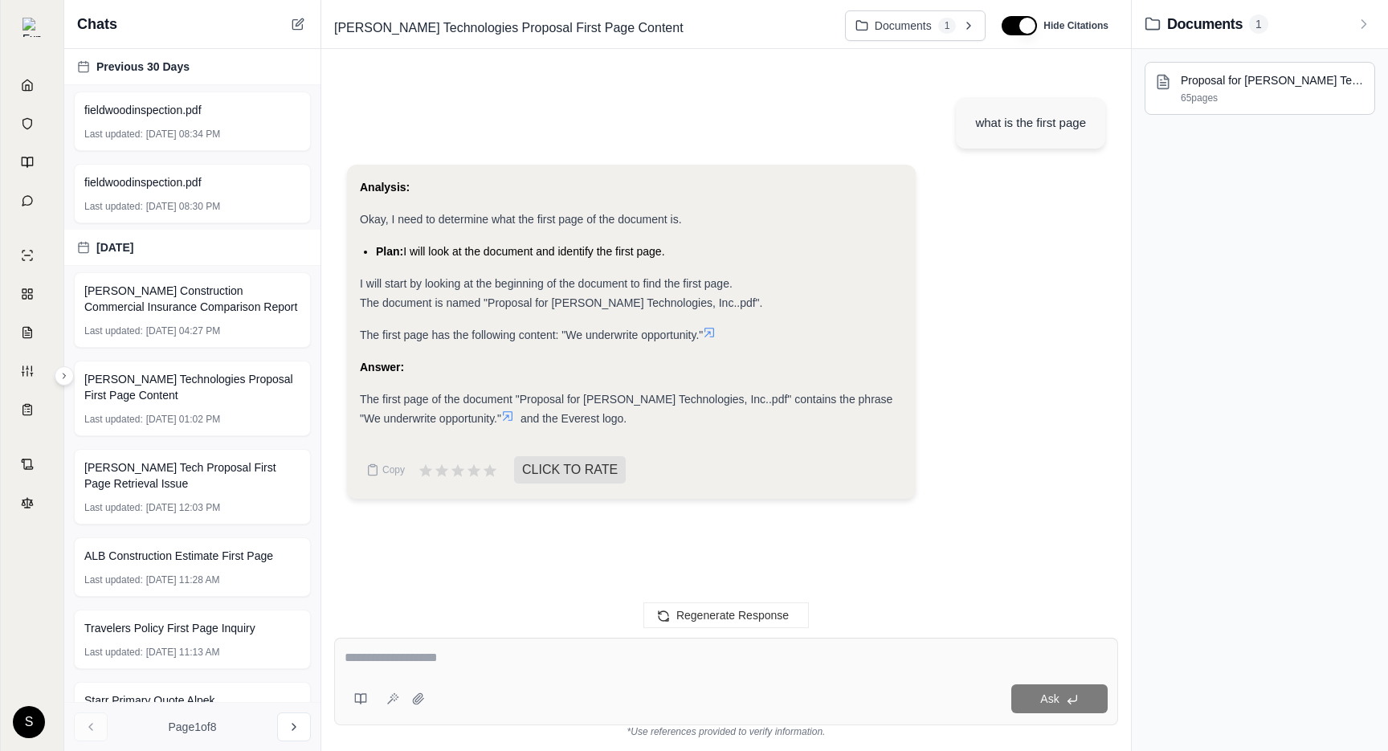
click at [1252, 65] on div "Proposal for Victor Technologies, Inc..pdf 65 pages" at bounding box center [1260, 88] width 231 height 53
click at [1252, 86] on p "Proposal for Victor Technologies, Inc..pdf" at bounding box center [1273, 80] width 184 height 16
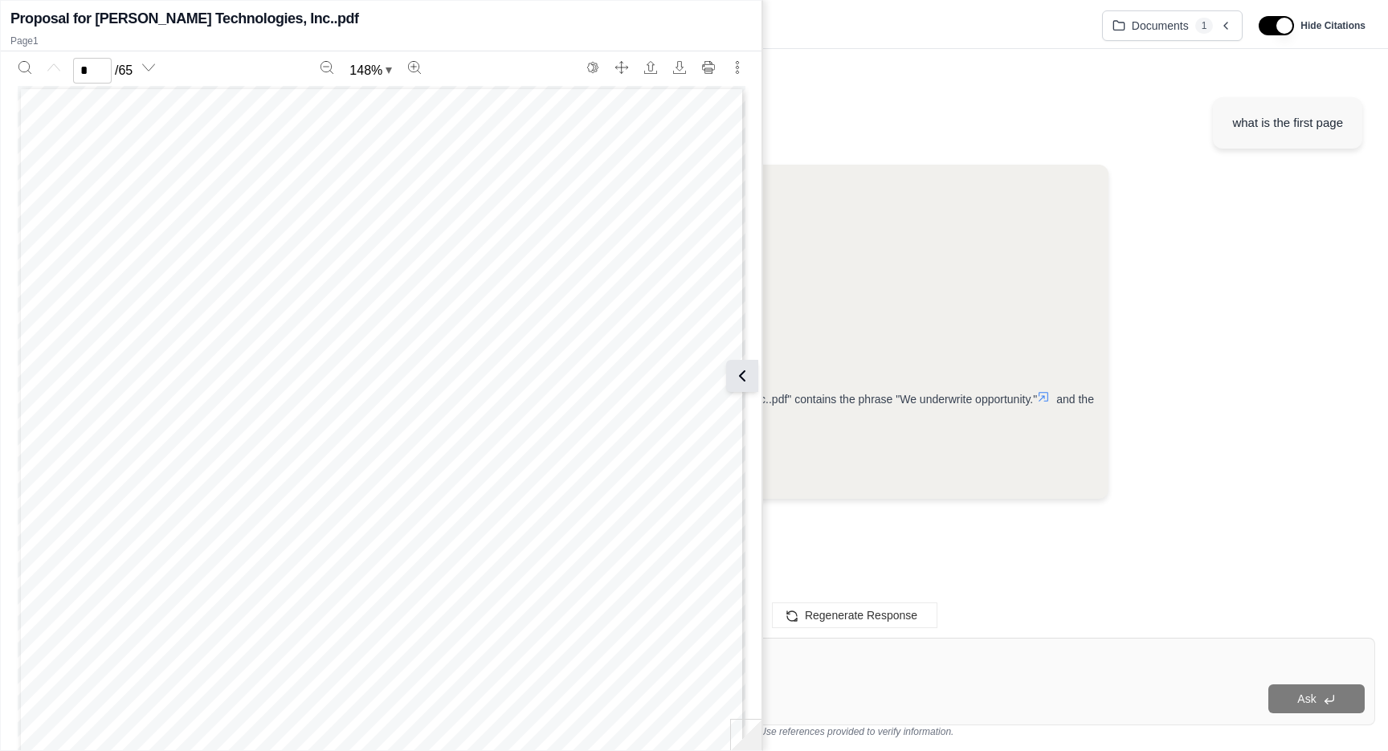
click at [742, 365] on button at bounding box center [742, 376] width 32 height 32
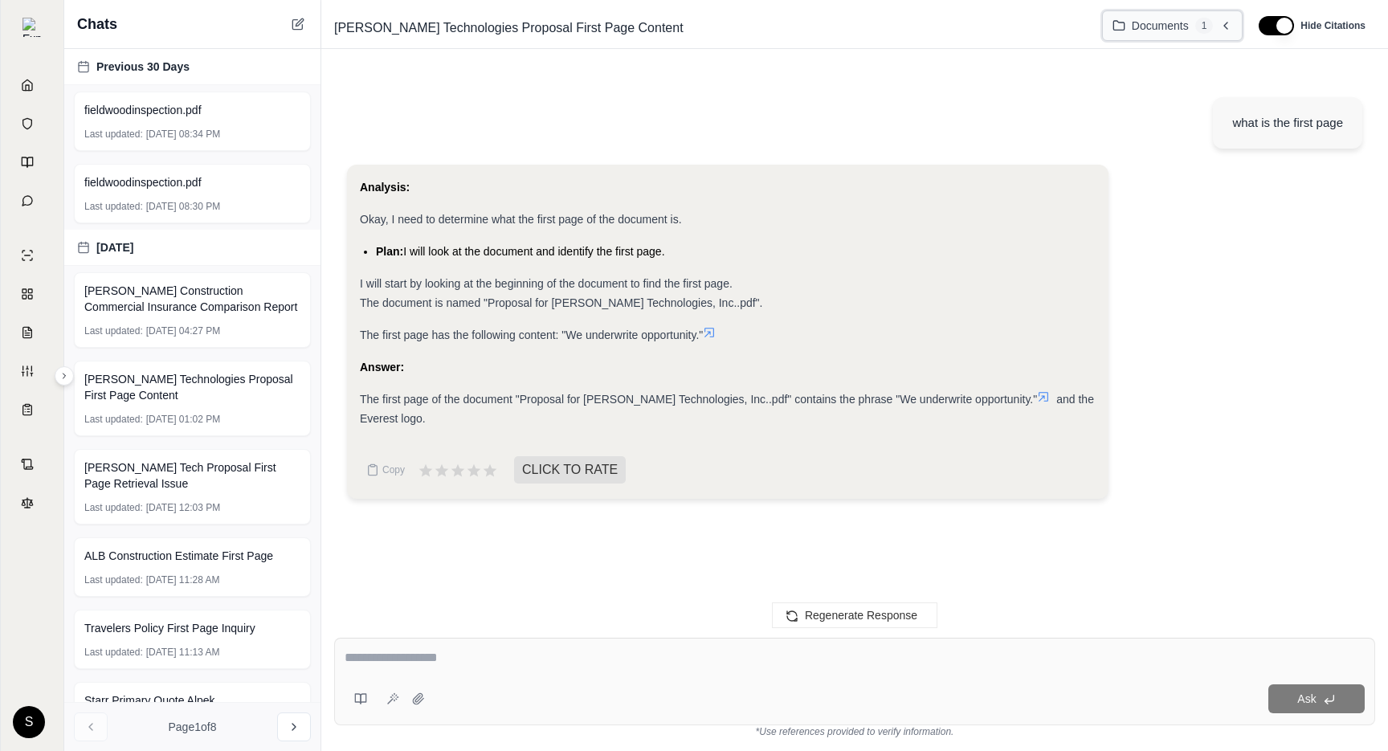
click at [1153, 34] on button "Documents 1" at bounding box center [1172, 25] width 141 height 31
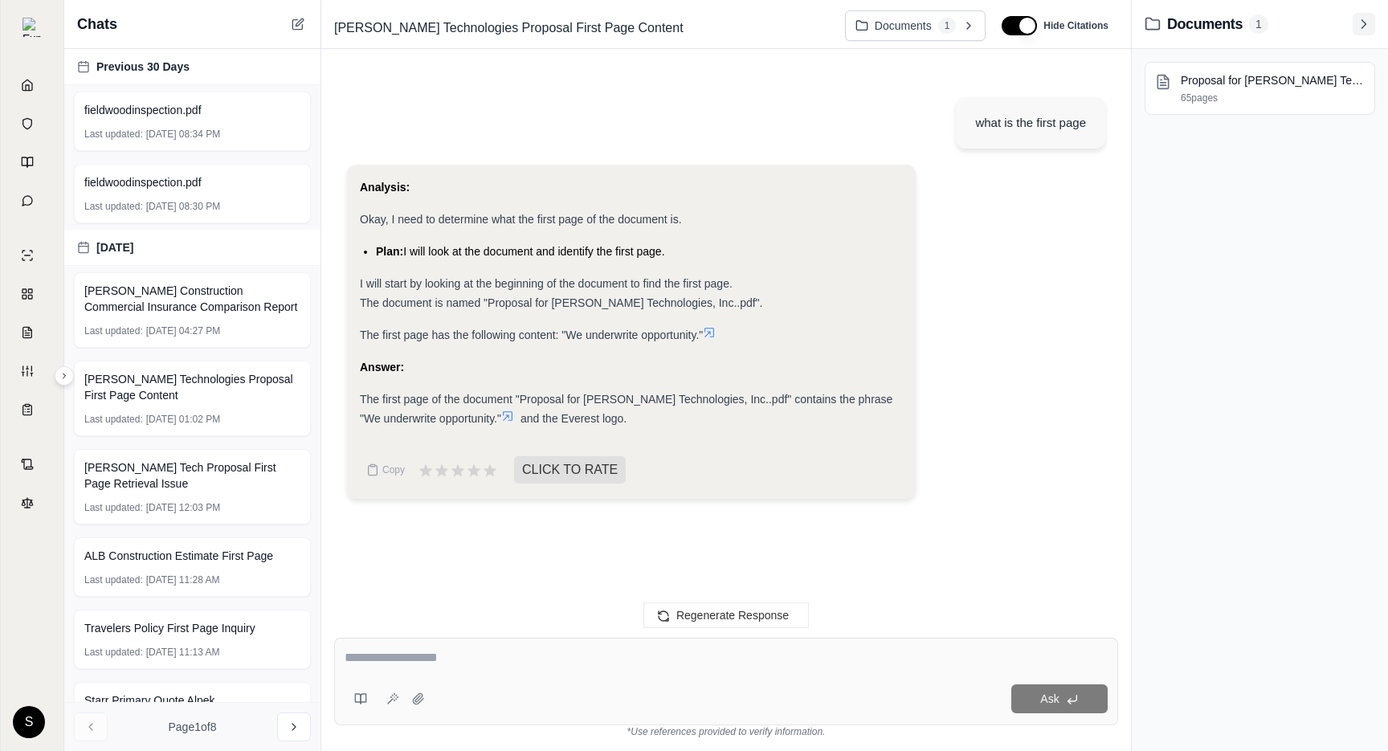
click at [1367, 18] on icon at bounding box center [1364, 24] width 16 height 16
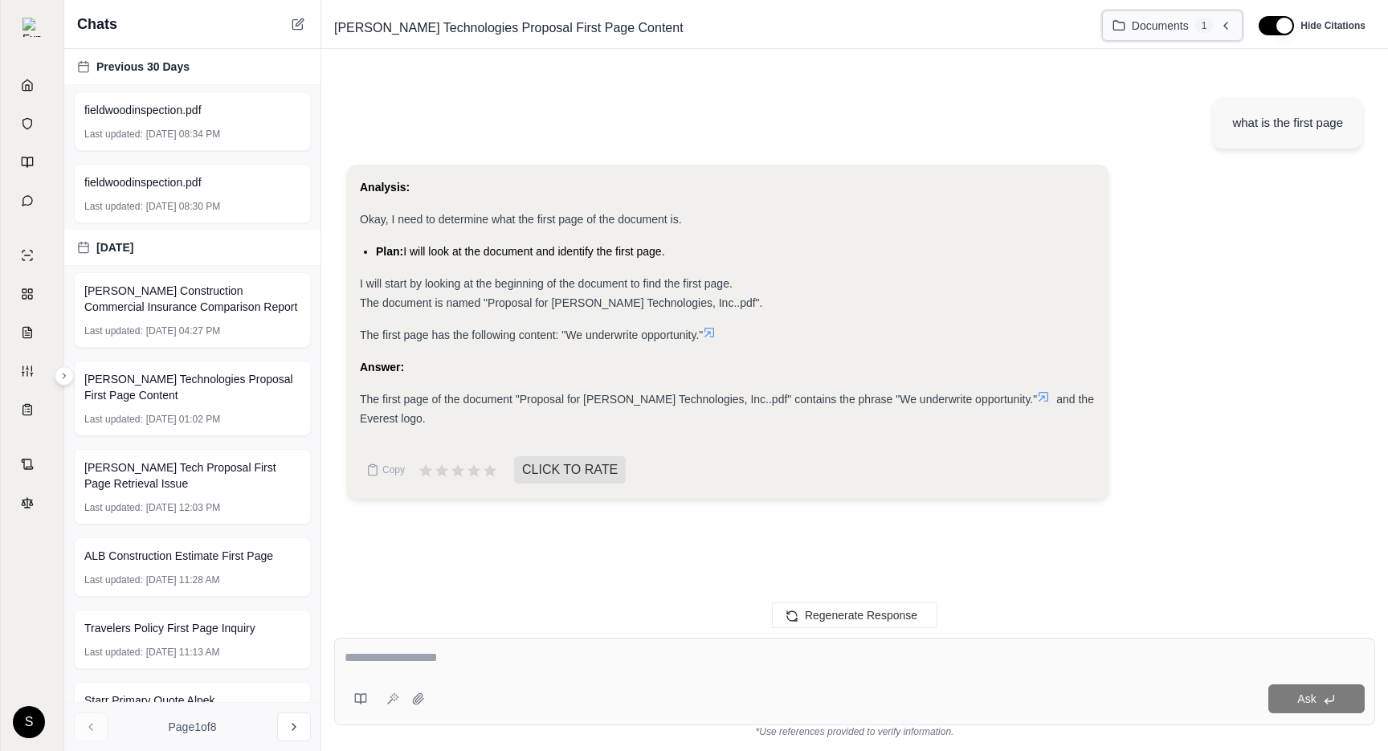
click at [1172, 21] on span "Documents" at bounding box center [1160, 26] width 57 height 16
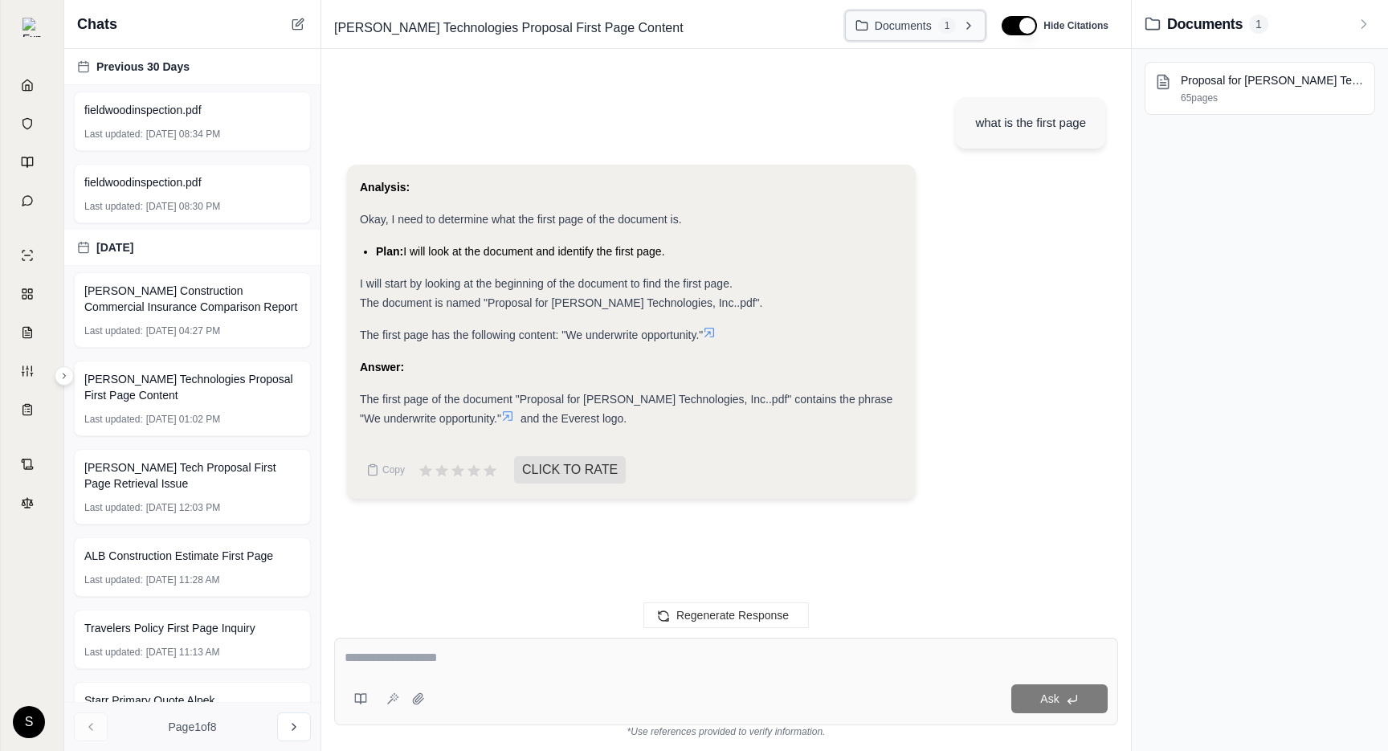
click at [963, 22] on icon at bounding box center [969, 25] width 13 height 13
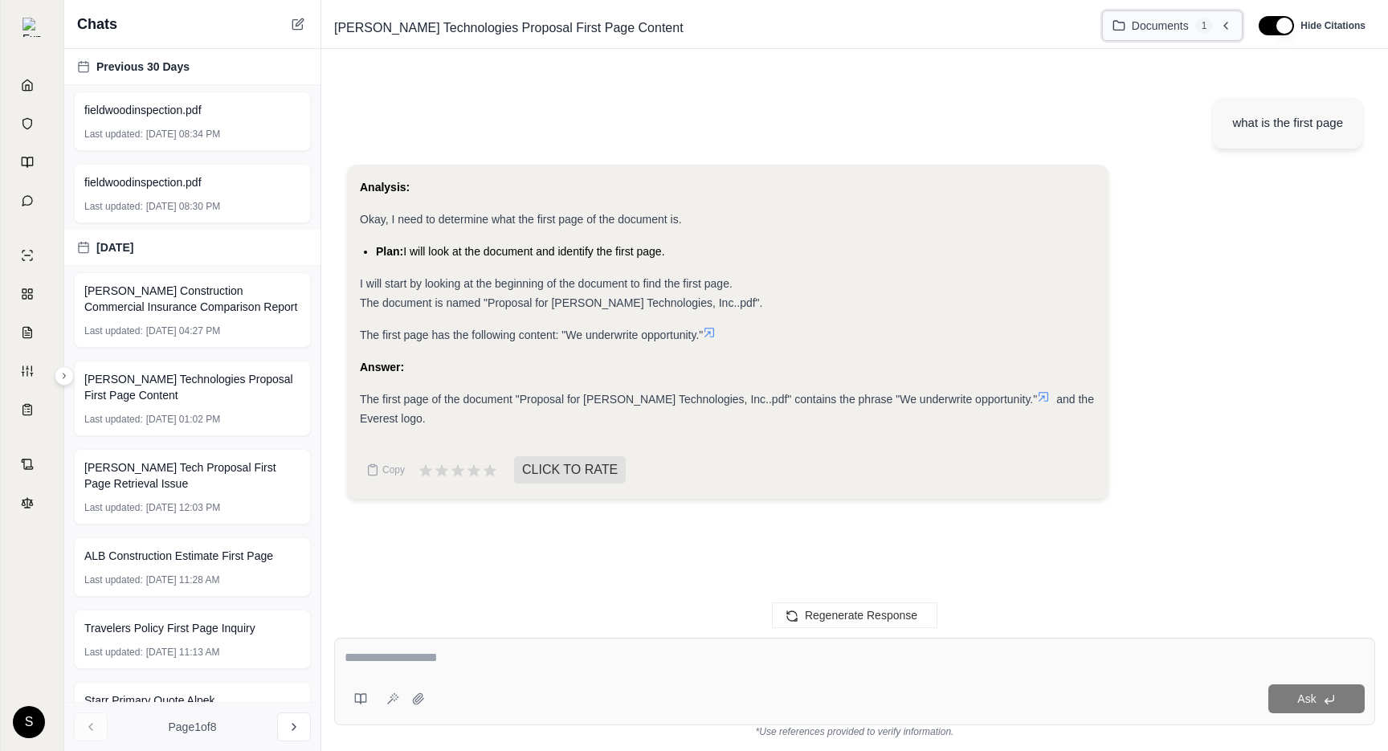
click at [1140, 31] on span "Documents" at bounding box center [1160, 26] width 57 height 16
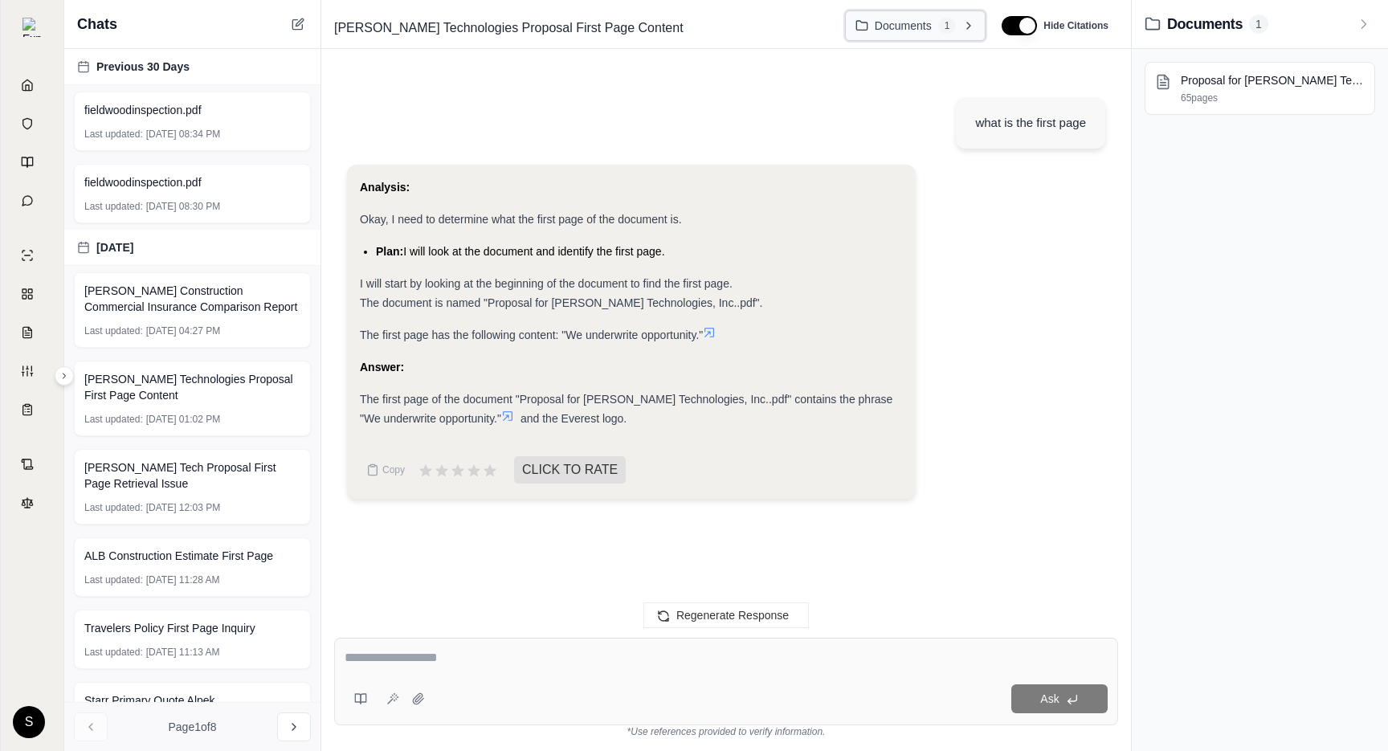
click at [947, 26] on span "1" at bounding box center [948, 26] width 18 height 16
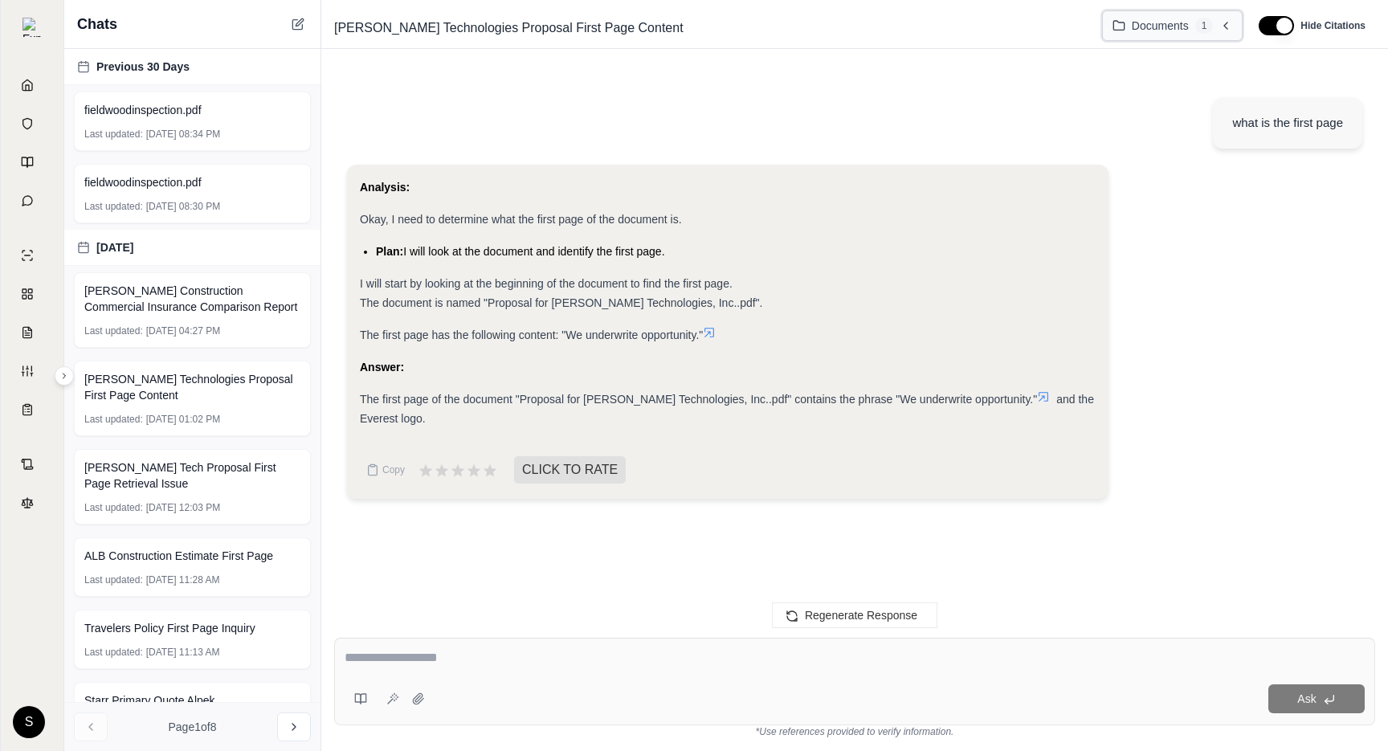
click at [1143, 38] on button "Documents 1" at bounding box center [1172, 25] width 141 height 31
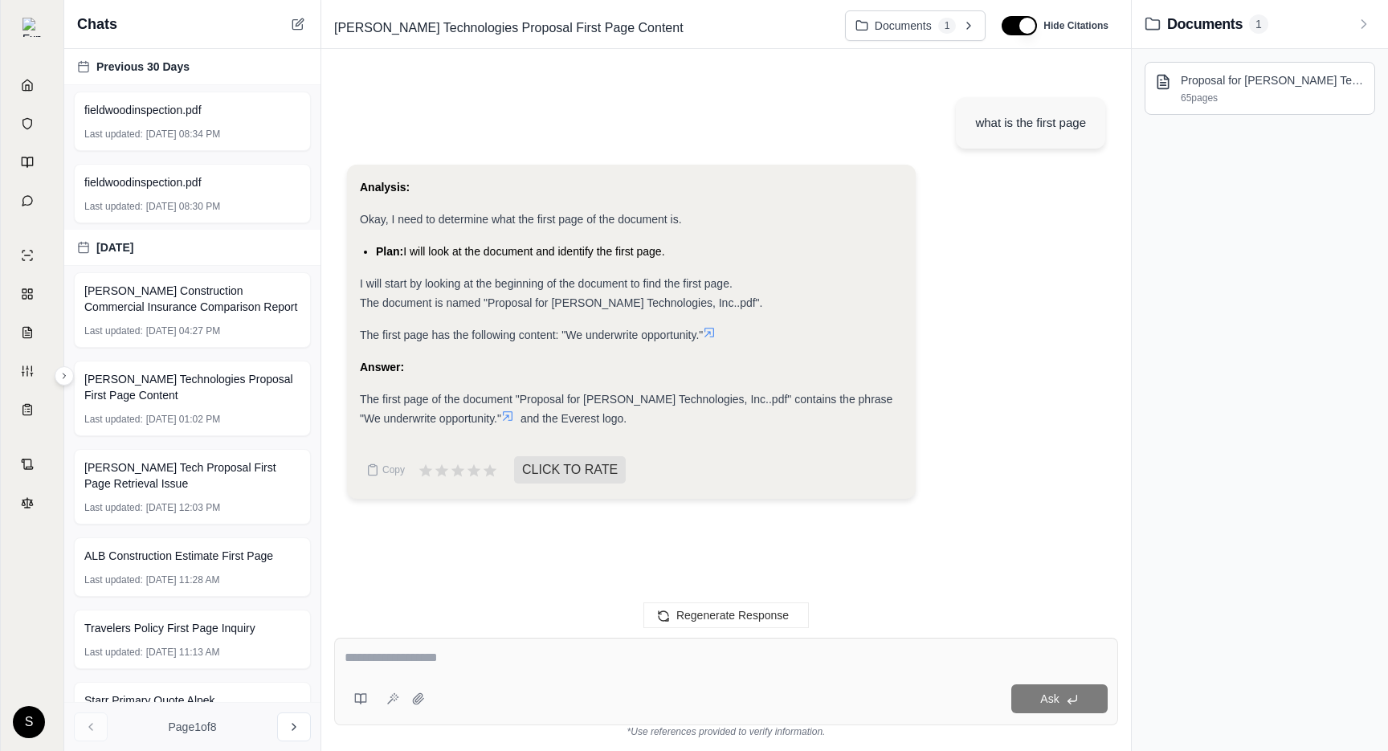
click at [1207, 92] on p "65 pages" at bounding box center [1273, 98] width 184 height 13
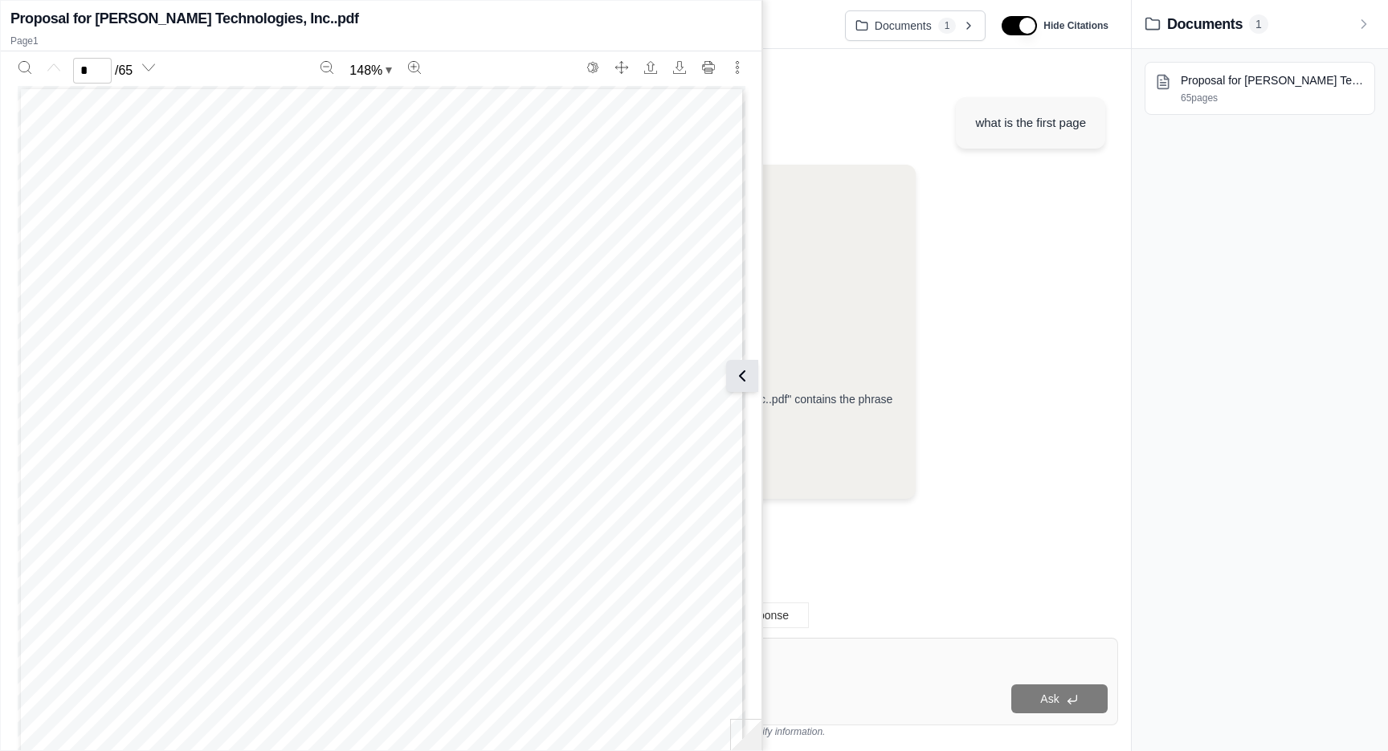
click at [739, 367] on icon at bounding box center [742, 375] width 19 height 19
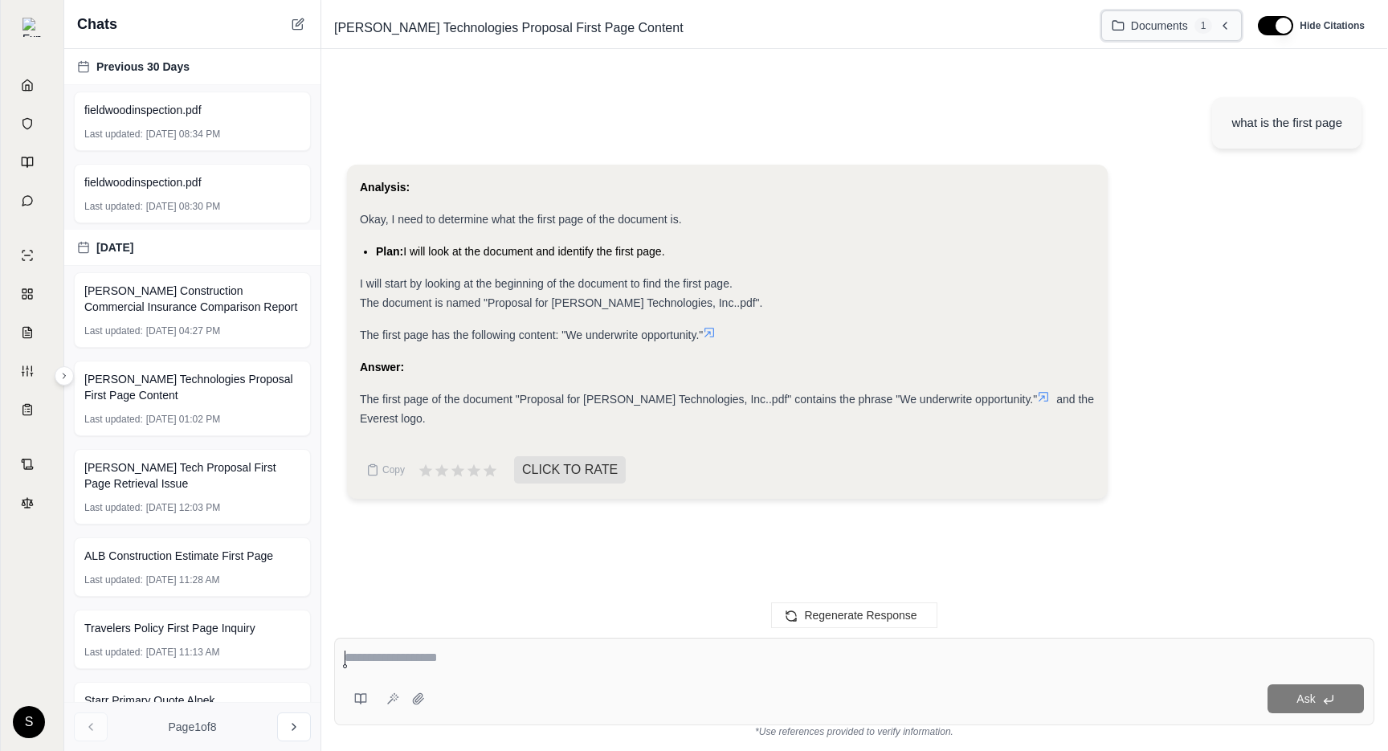
click at [1212, 32] on button "Documents 1" at bounding box center [1172, 25] width 141 height 31
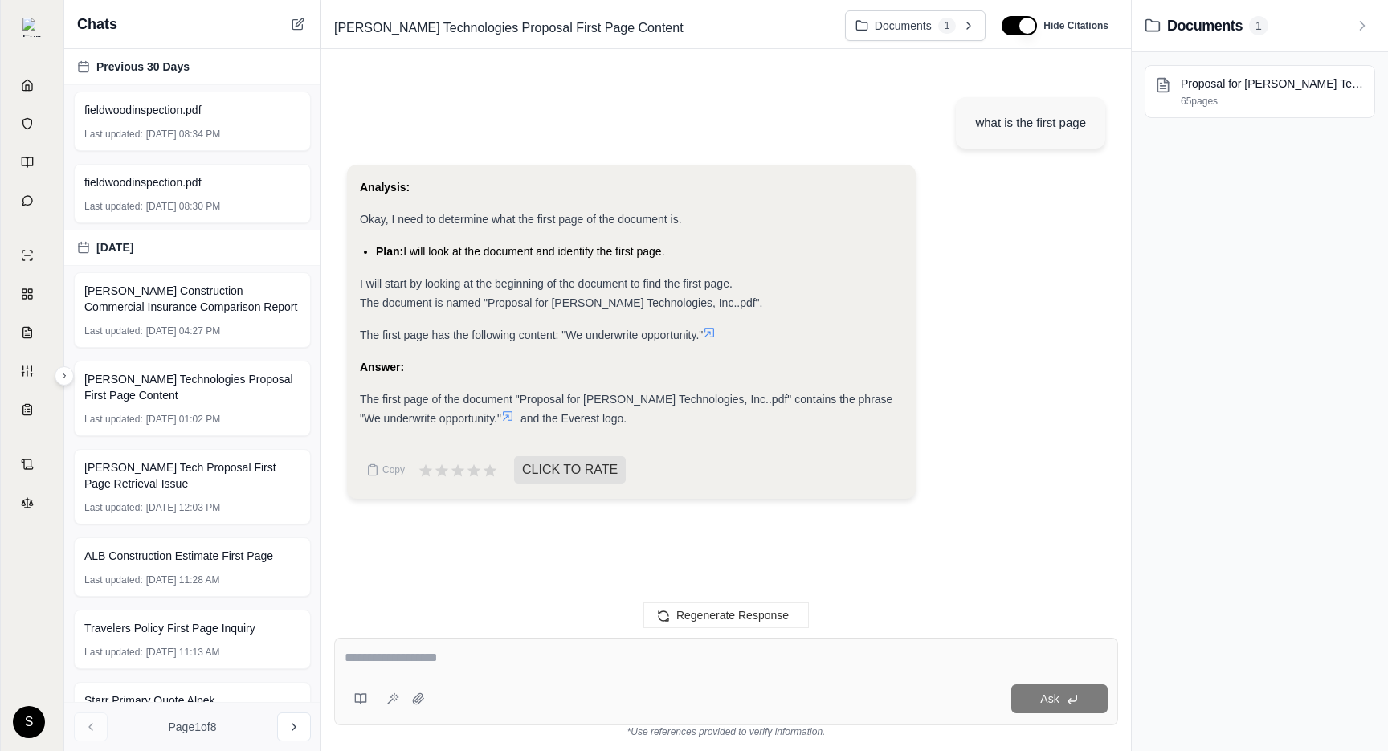
click at [957, 691] on div "Ask" at bounding box center [769, 699] width 677 height 29
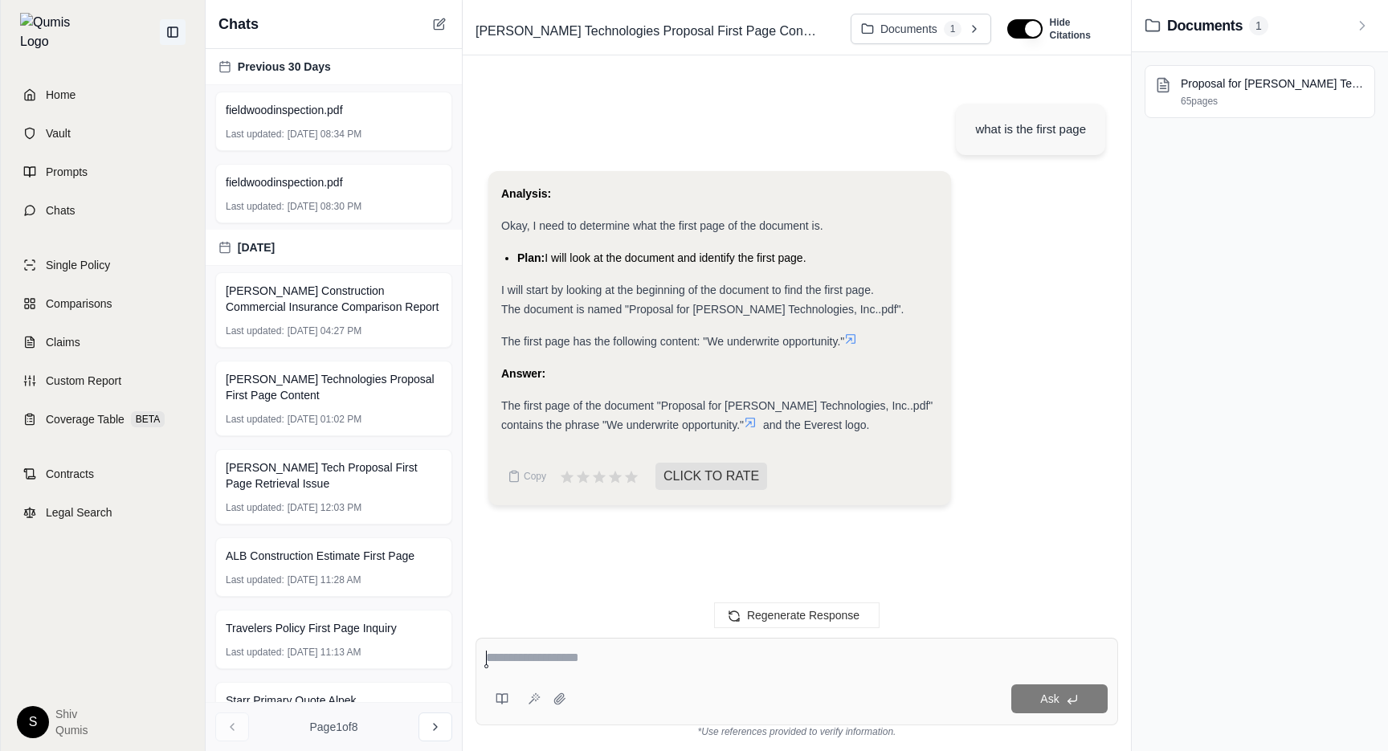
click at [174, 35] on button at bounding box center [173, 32] width 26 height 26
click at [171, 27] on icon at bounding box center [172, 32] width 13 height 13
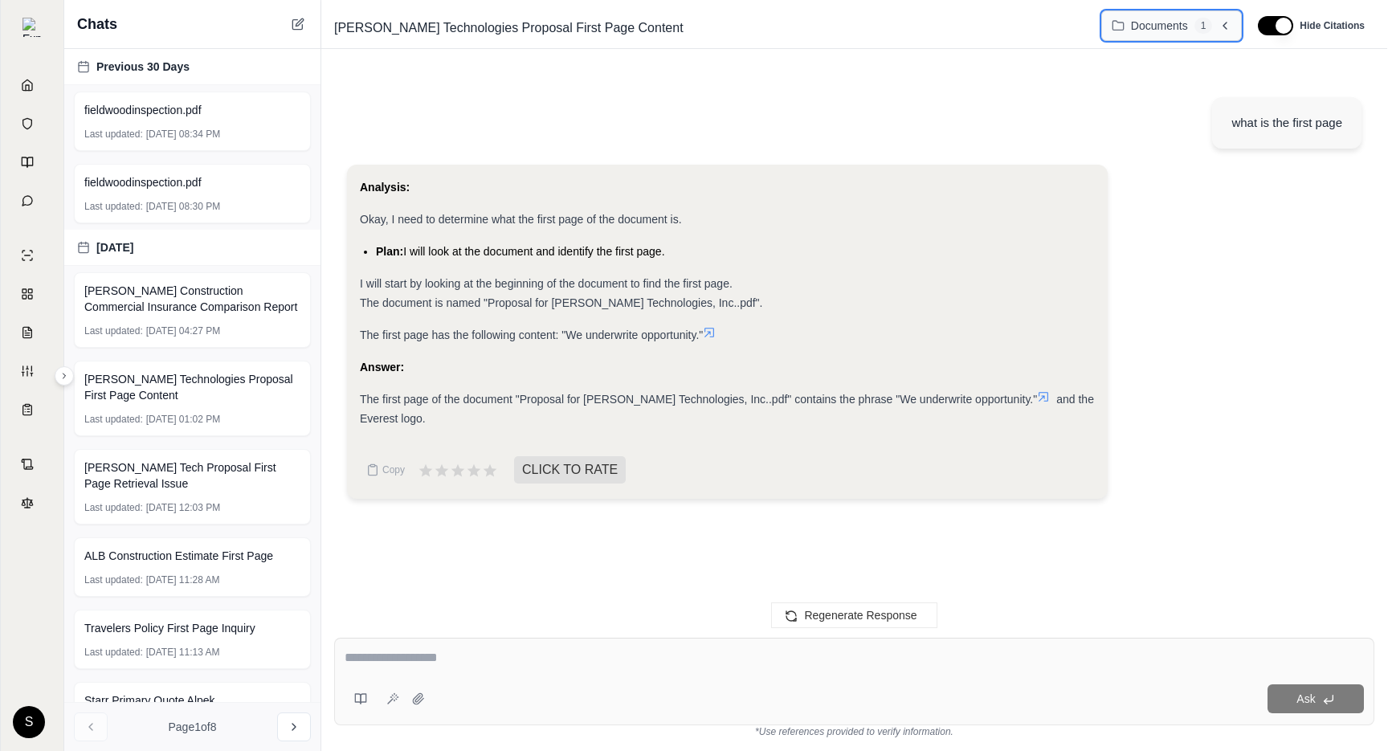
click at [1220, 24] on icon at bounding box center [1225, 25] width 13 height 13
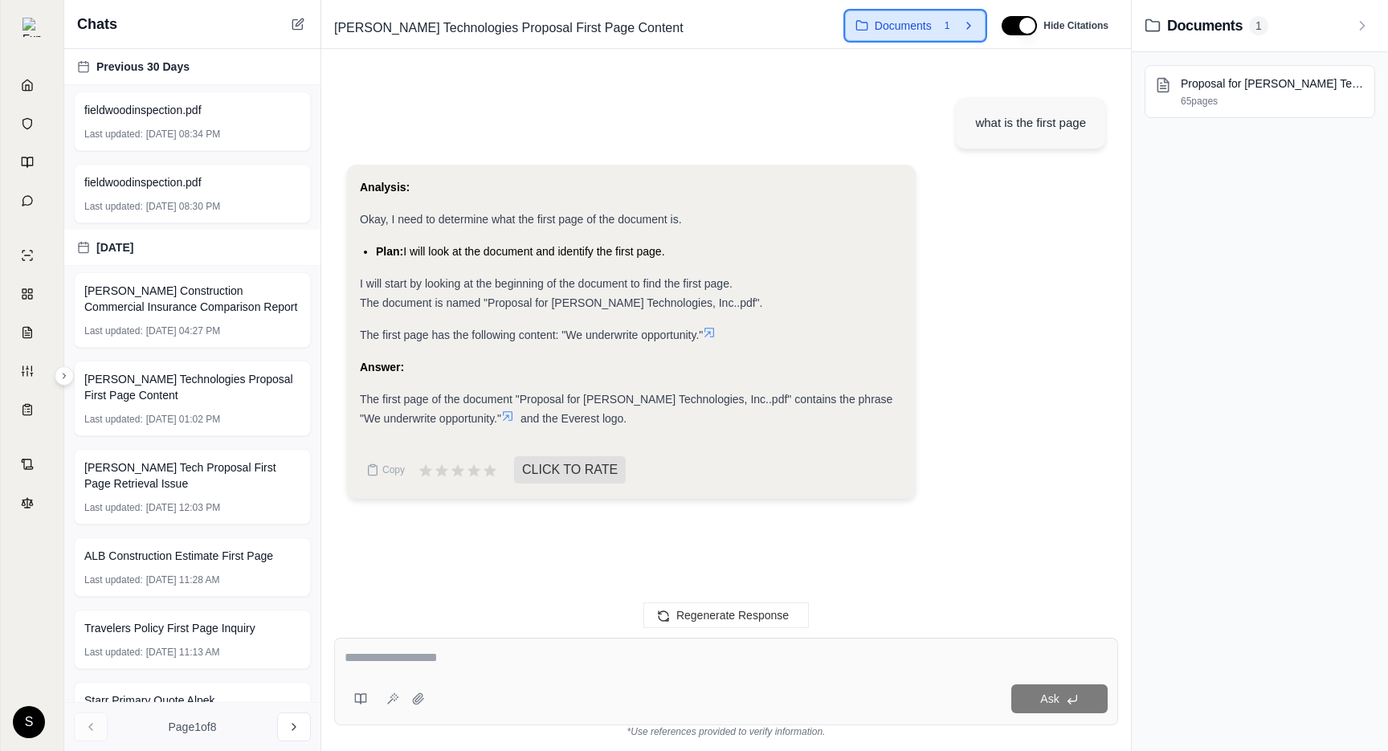
click at [918, 22] on span "Documents" at bounding box center [903, 26] width 57 height 16
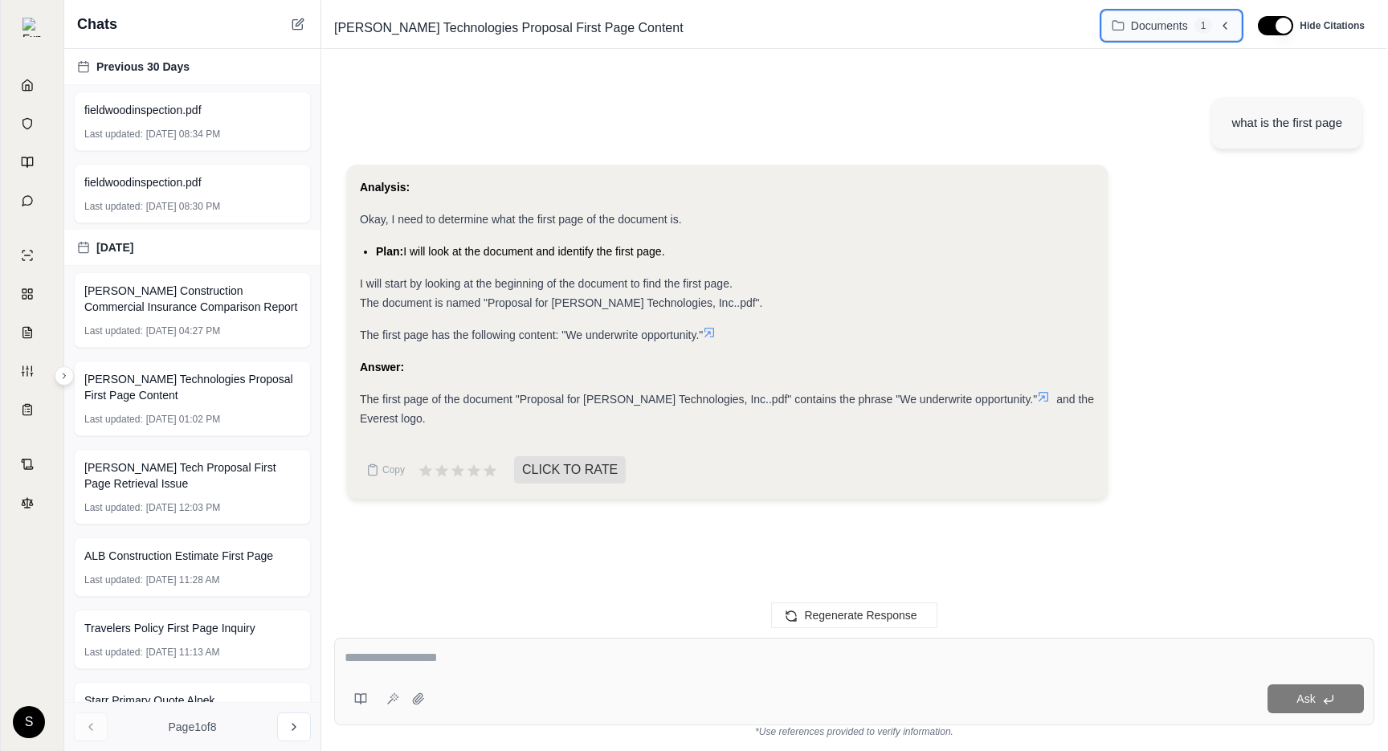
click at [1133, 38] on button "Documents 1" at bounding box center [1172, 25] width 141 height 31
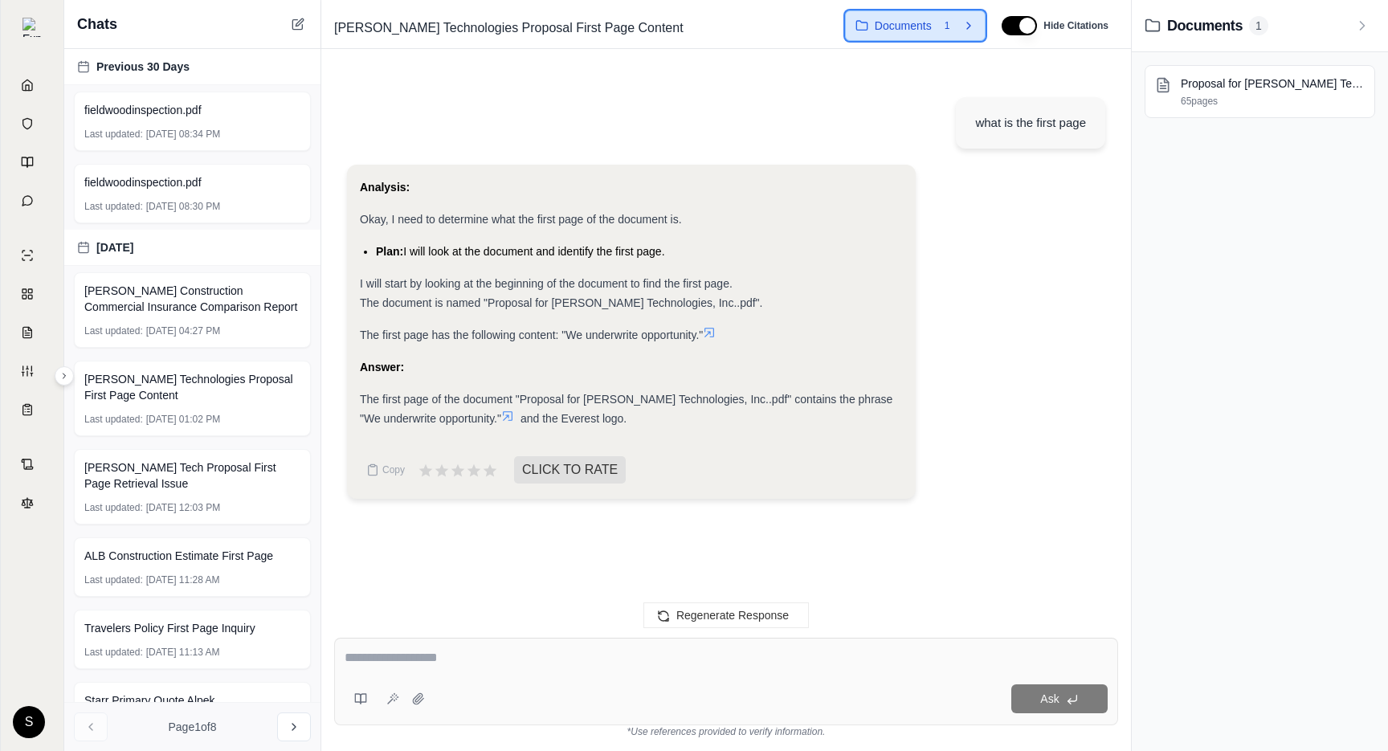
click at [911, 30] on span "Documents" at bounding box center [903, 26] width 57 height 16
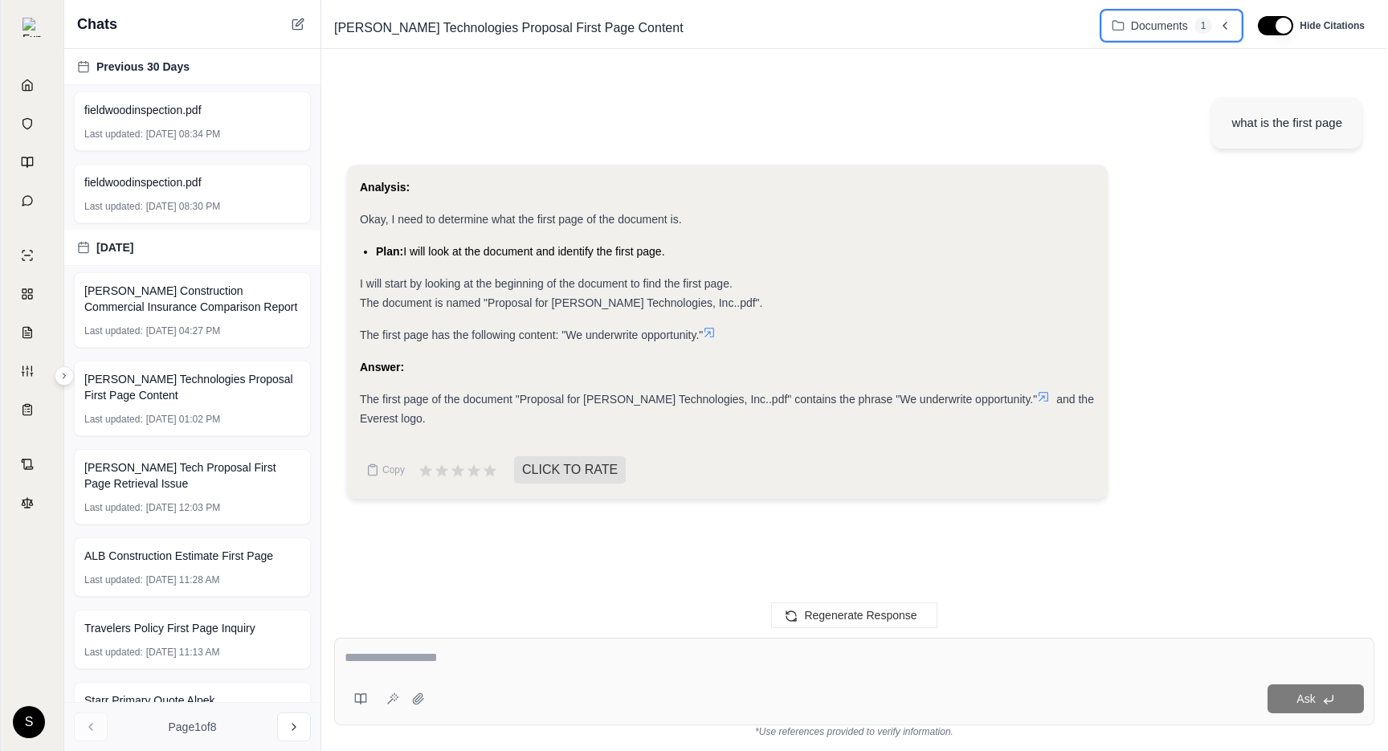
click at [1133, 31] on span "Documents" at bounding box center [1159, 26] width 57 height 16
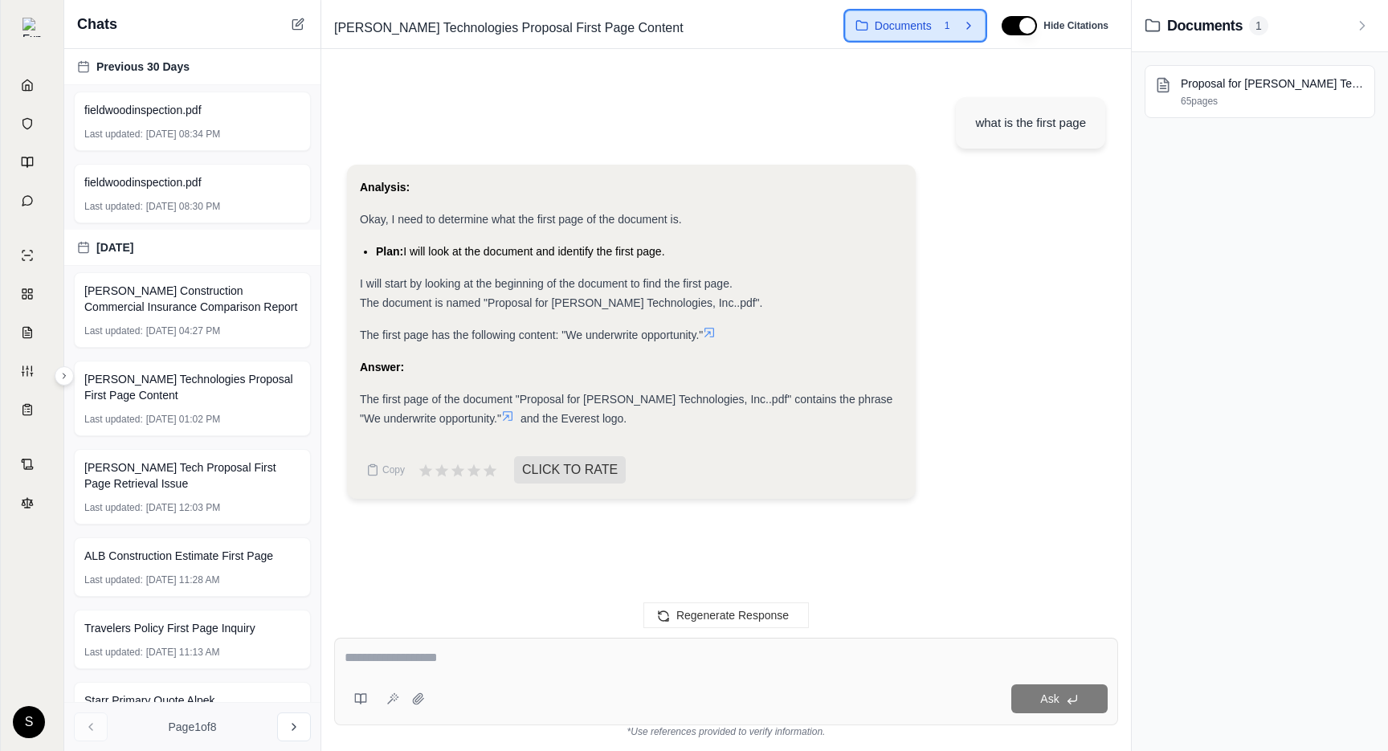
click at [917, 33] on span "Documents" at bounding box center [903, 26] width 57 height 16
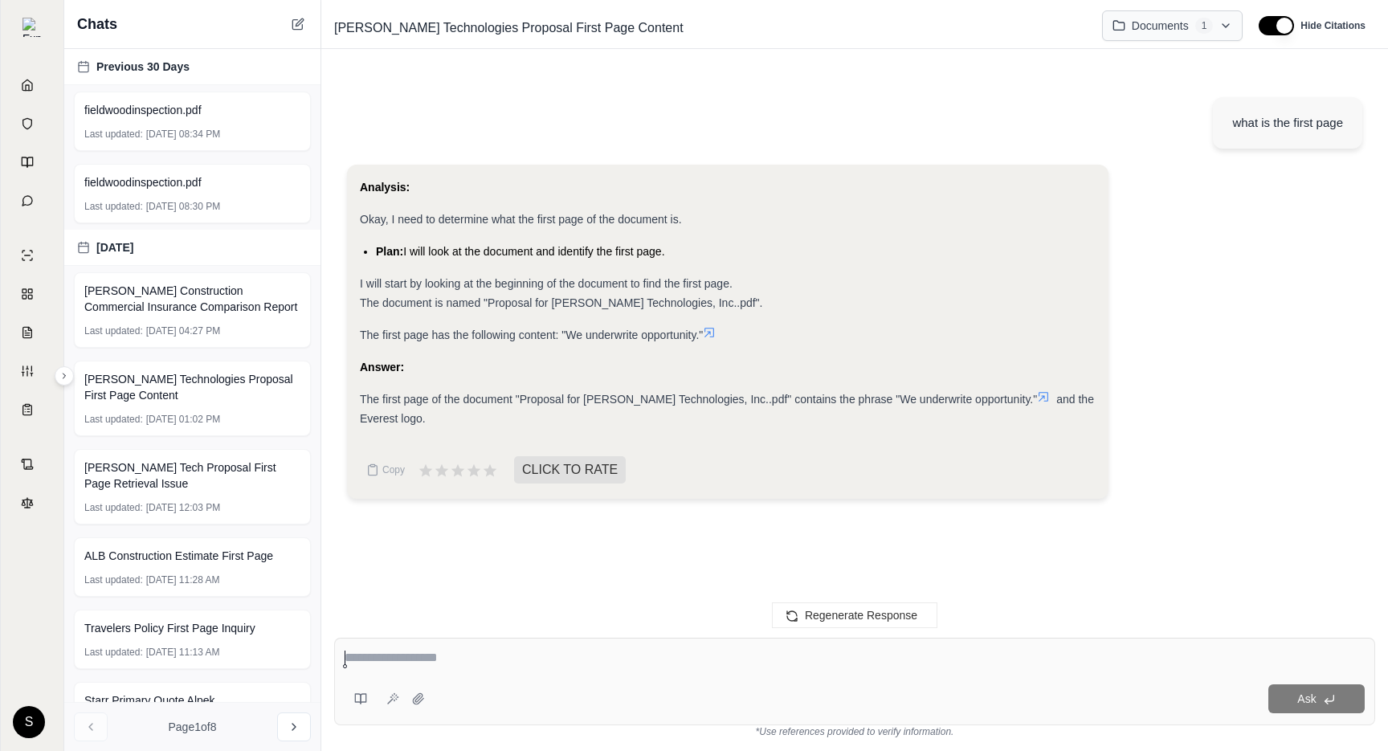
click at [1156, 35] on html "Home Vault Prompts Chats Single Policy Comparisons Claims Custom Report Coverag…" at bounding box center [694, 375] width 1388 height 751
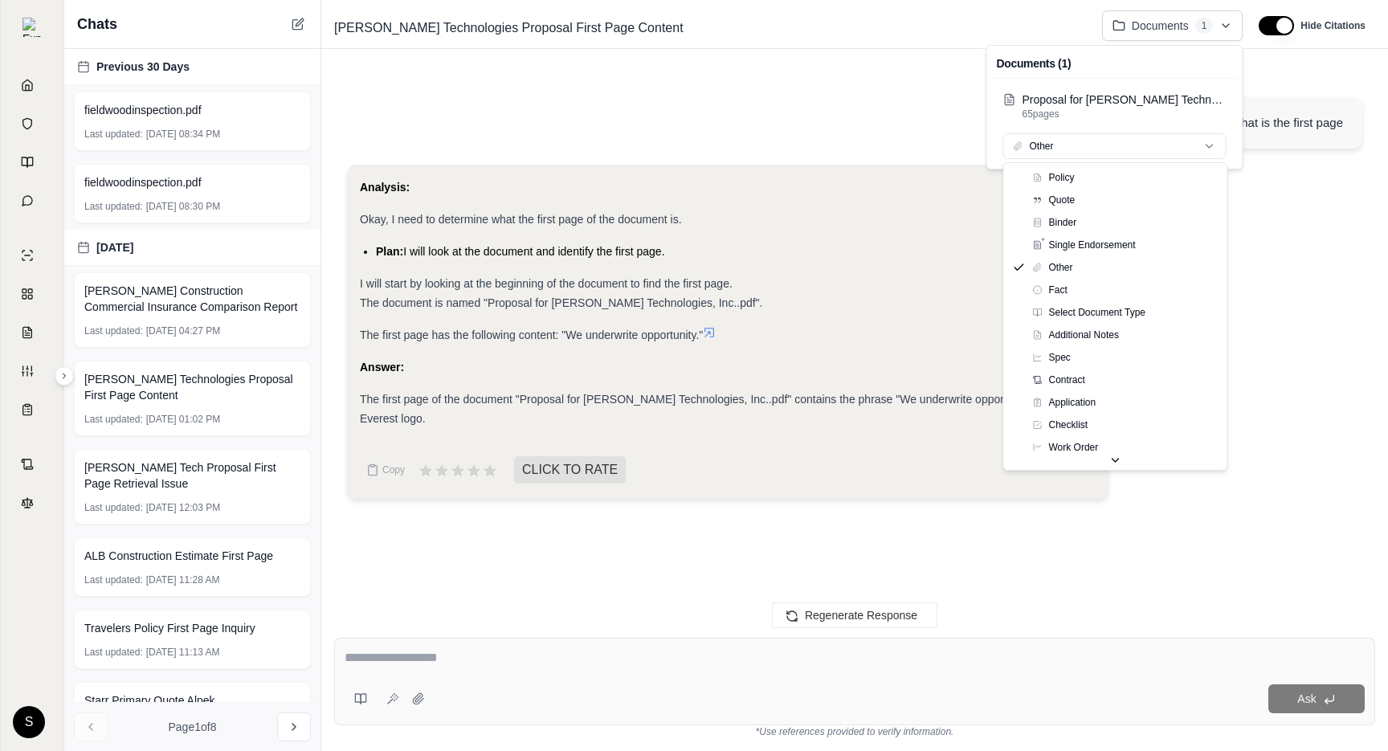
click at [1134, 151] on html "Home Vault Prompts Chats Single Policy Comparisons Claims Custom Report Coverag…" at bounding box center [694, 375] width 1388 height 751
click at [1127, 95] on html "Home Vault Prompts Chats Single Policy Comparisons Claims Custom Report Coverag…" at bounding box center [694, 375] width 1388 height 751
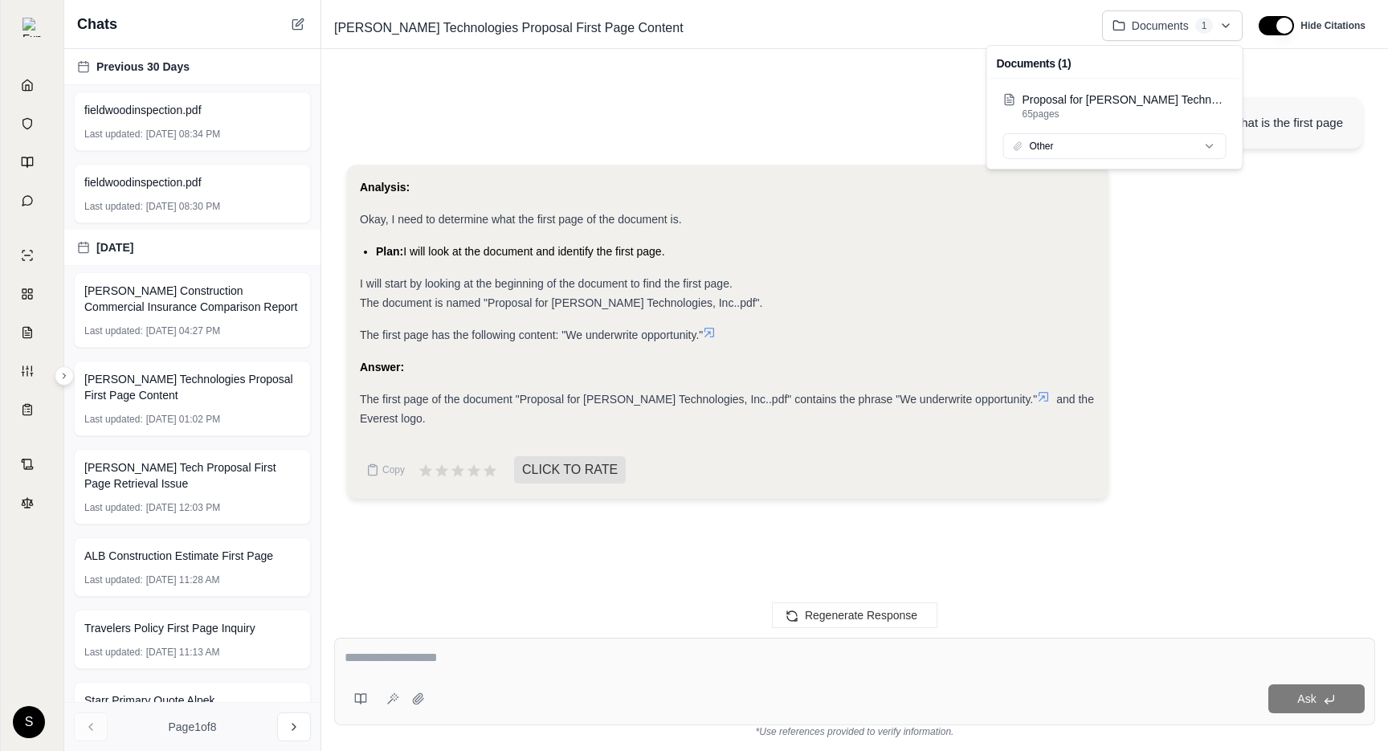
click at [539, 267] on html "Home Vault Prompts Chats Single Policy Comparisons Claims Custom Report Coverag…" at bounding box center [694, 375] width 1388 height 751
click at [422, 706] on button at bounding box center [419, 699] width 26 height 26
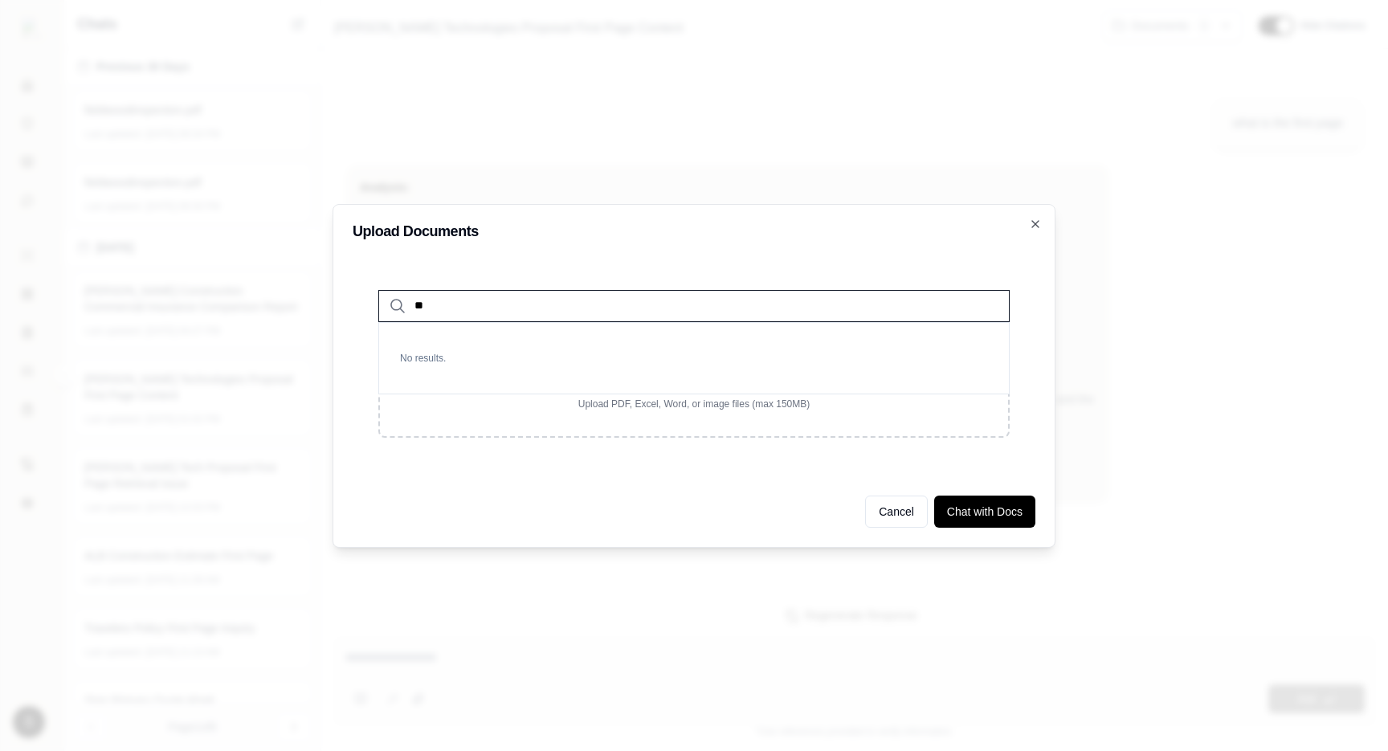
type input "*"
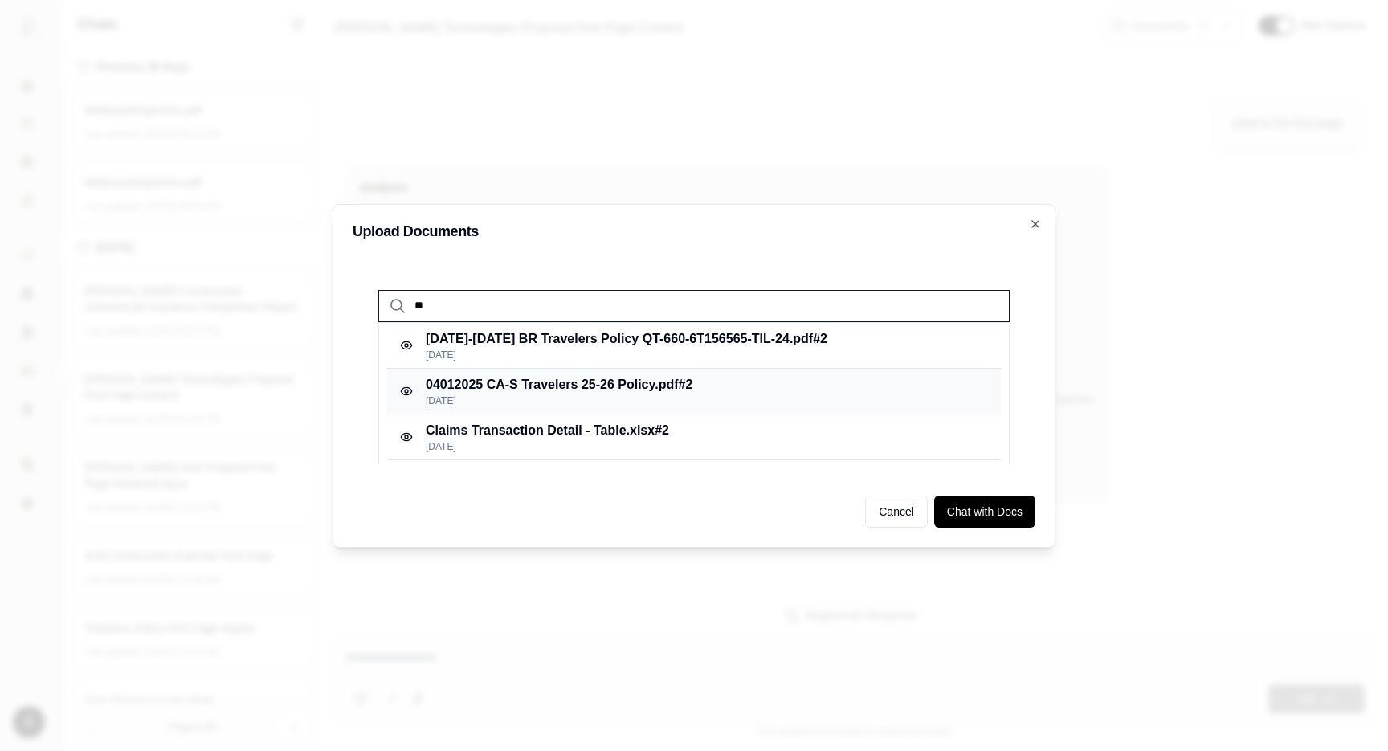
type input "**"
click at [566, 392] on p "04012025 CA-S Travelers 25-26 Policy.pdf #2" at bounding box center [559, 384] width 267 height 19
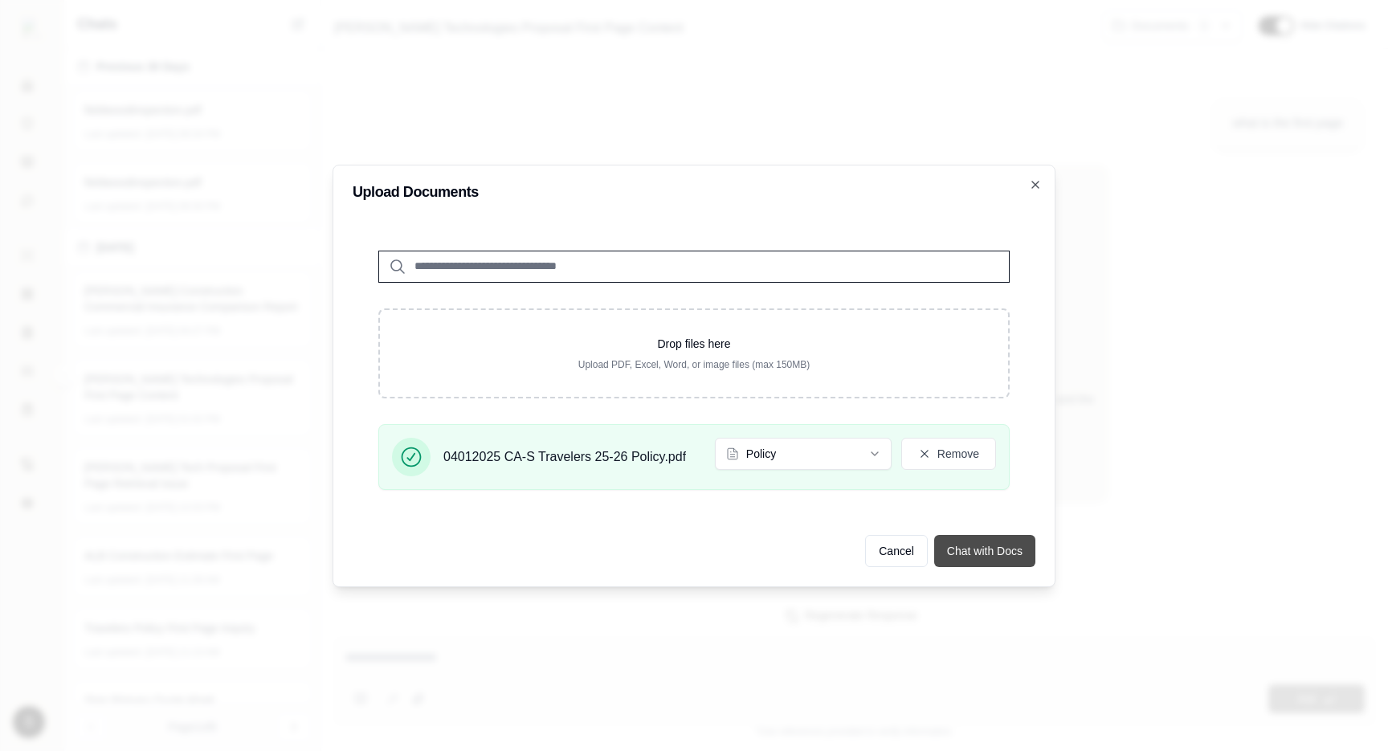
click at [999, 552] on button "Chat with Docs" at bounding box center [984, 551] width 101 height 32
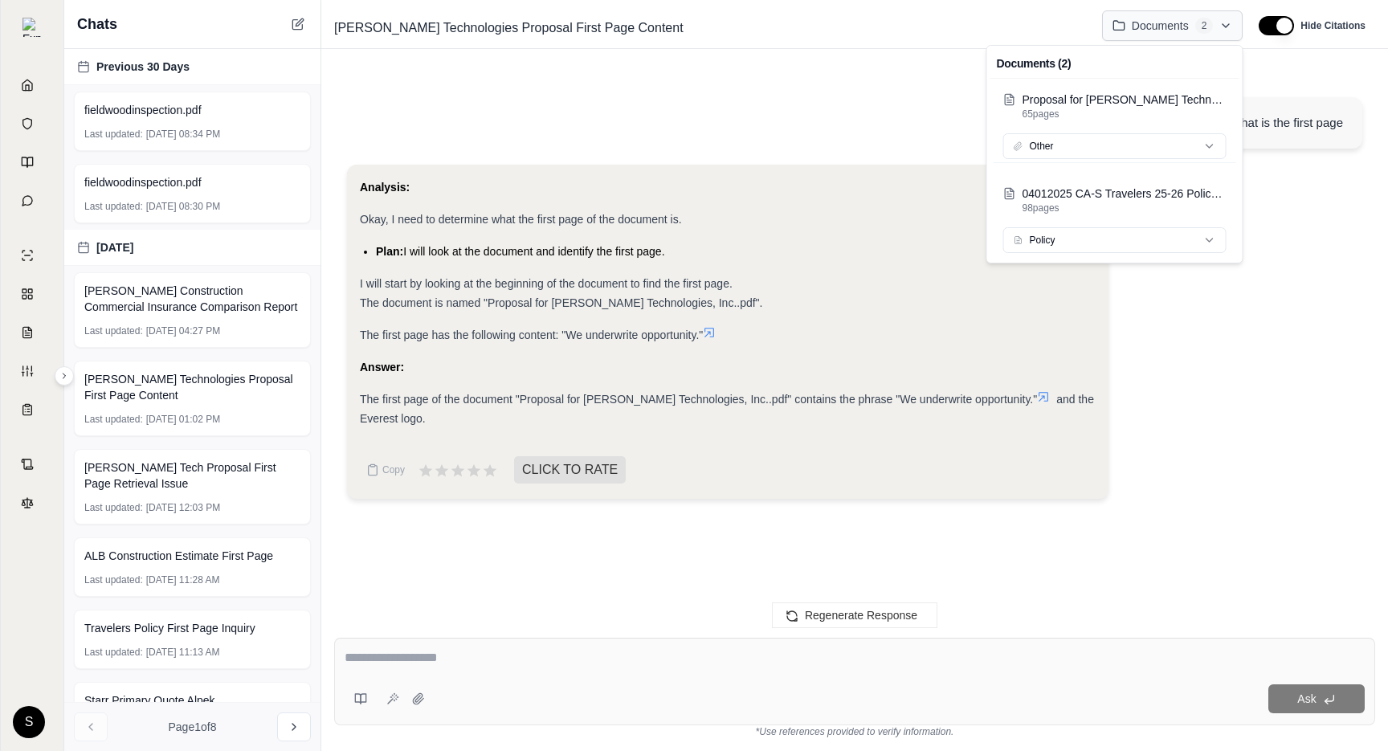
click at [1191, 30] on html "Home Vault Prompts Chats Single Policy Comparisons Claims Custom Report Coverag…" at bounding box center [694, 375] width 1388 height 751
click at [1210, 36] on html "Home Vault Prompts Chats Single Policy Comparisons Claims Custom Report Coverag…" at bounding box center [694, 375] width 1388 height 751
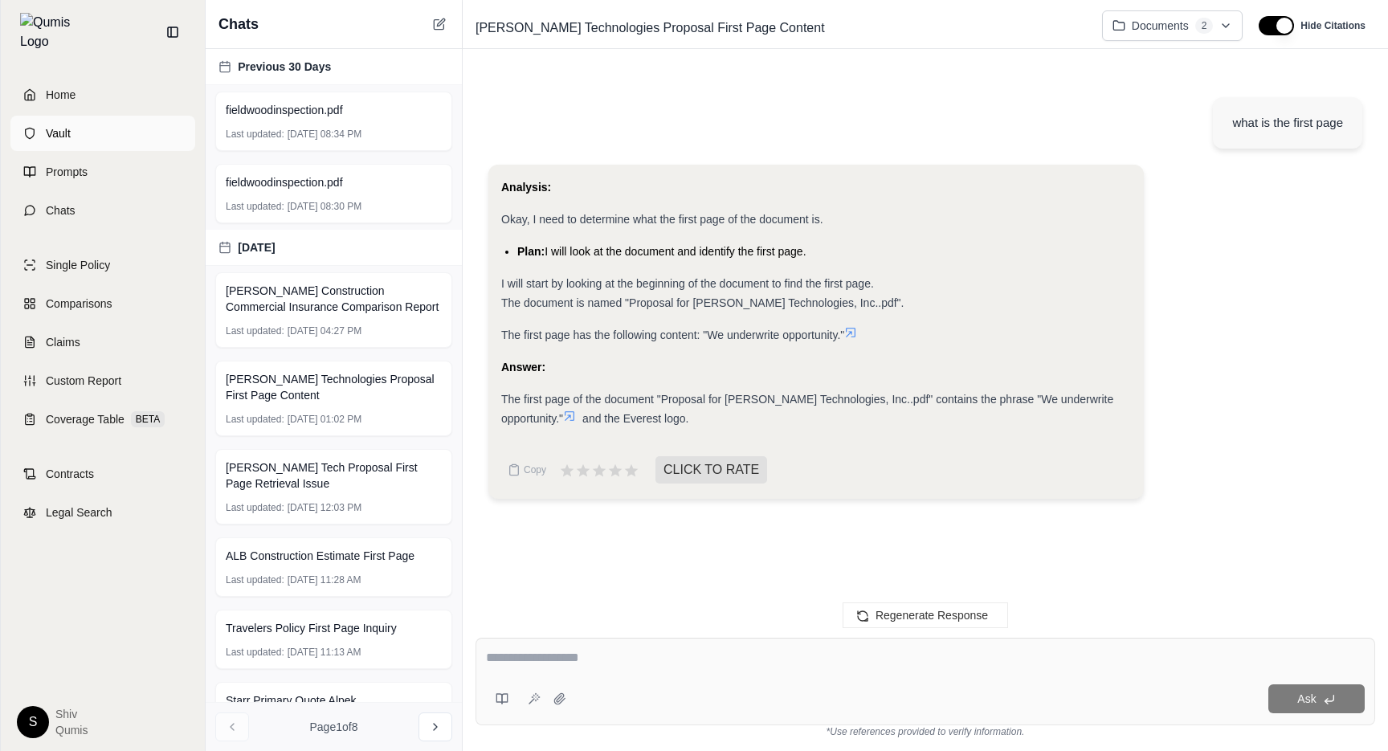
click at [35, 116] on link "Vault" at bounding box center [102, 133] width 185 height 35
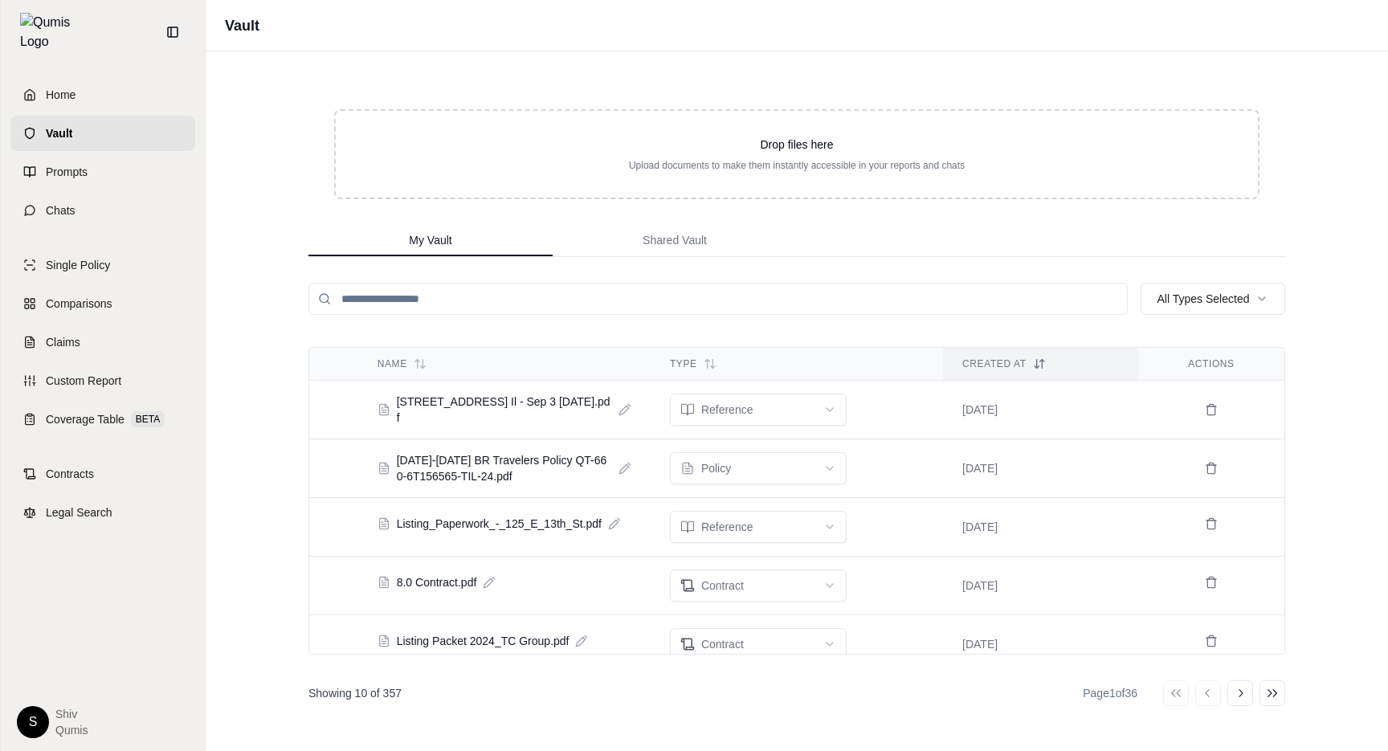
click at [48, 103] on div "Home Vault Prompts Chats" at bounding box center [102, 152] width 185 height 151
click at [52, 88] on span "Home" at bounding box center [61, 95] width 30 height 16
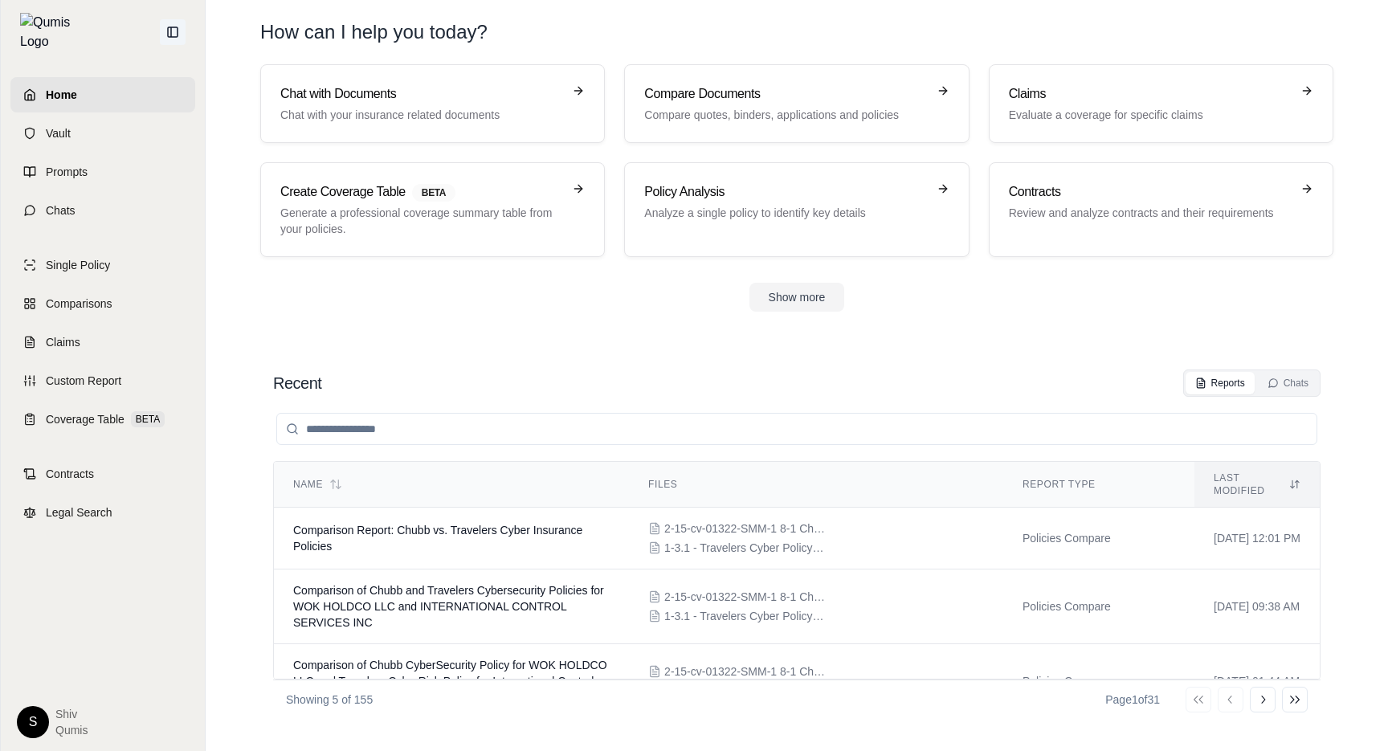
click at [166, 29] on icon at bounding box center [172, 32] width 13 height 13
click at [62, 207] on span "Chats" at bounding box center [61, 210] width 30 height 16
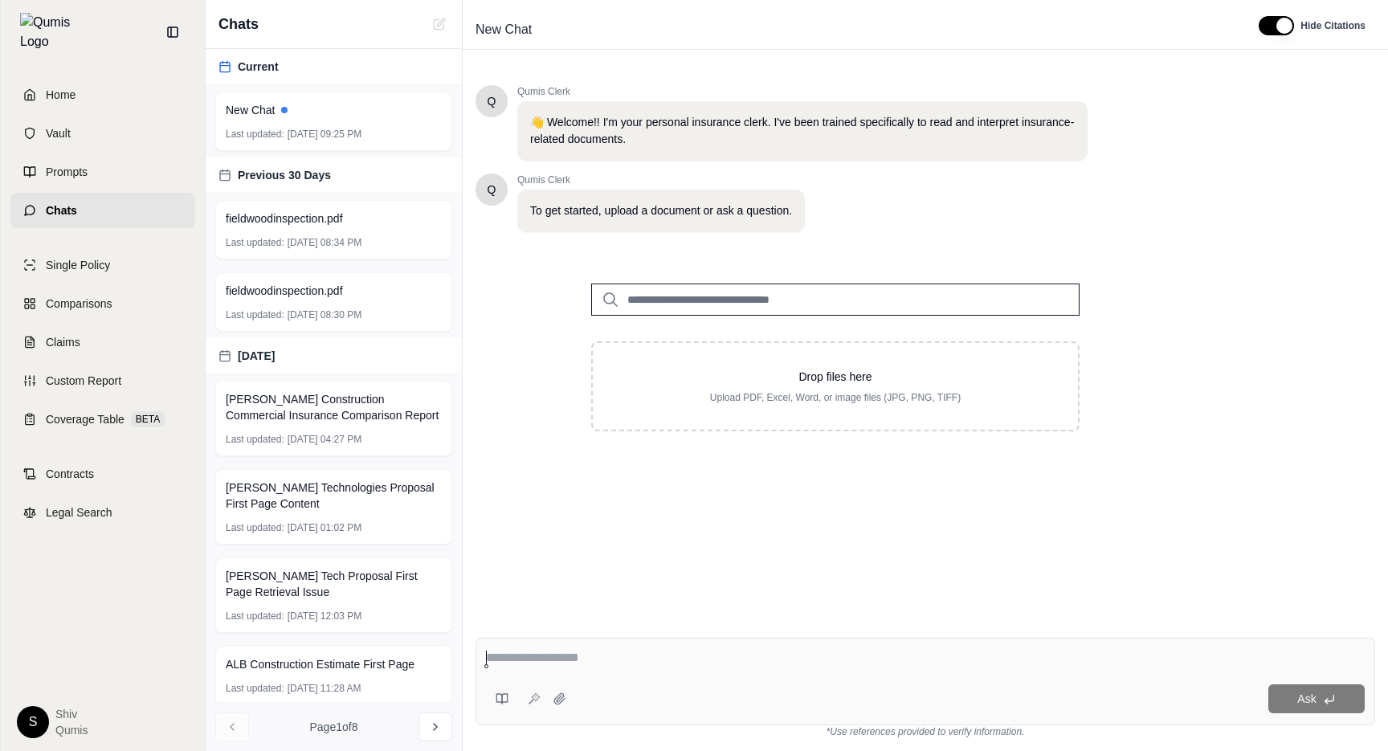
click at [728, 290] on input "search" at bounding box center [835, 300] width 489 height 32
click at [170, 27] on icon at bounding box center [173, 32] width 10 height 10
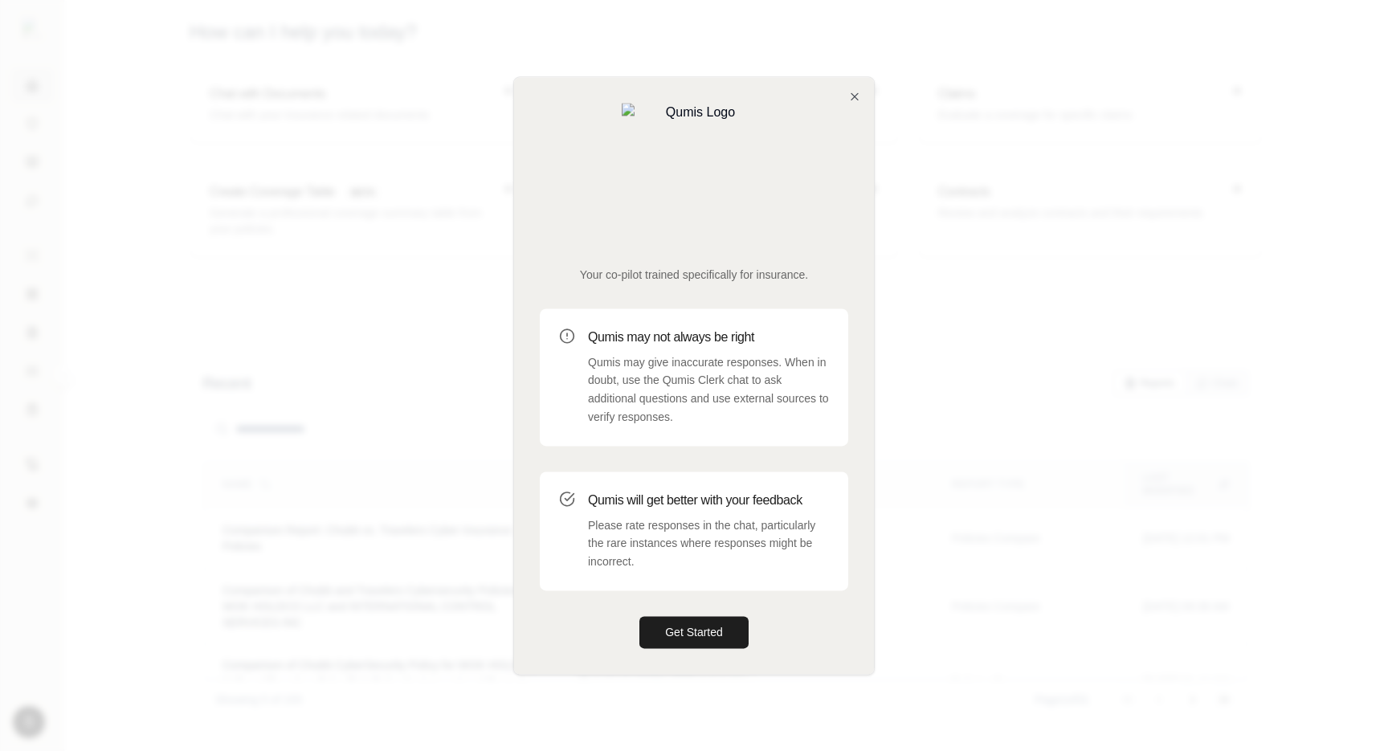
click at [861, 149] on div "Your co-pilot trained specifically for insurance. Qumis may not always be right…" at bounding box center [694, 375] width 360 height 597
click at [853, 103] on icon "button" at bounding box center [855, 96] width 13 height 13
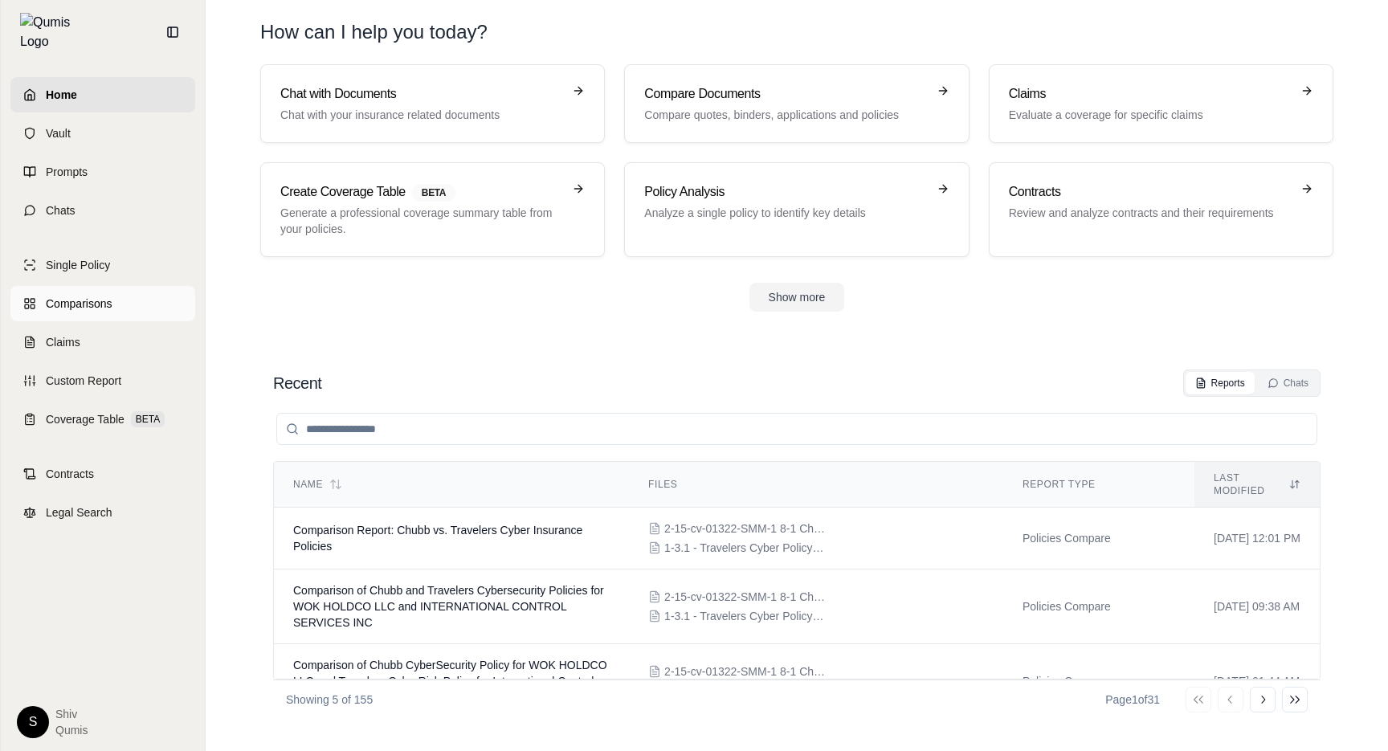
click at [35, 297] on icon at bounding box center [29, 303] width 13 height 13
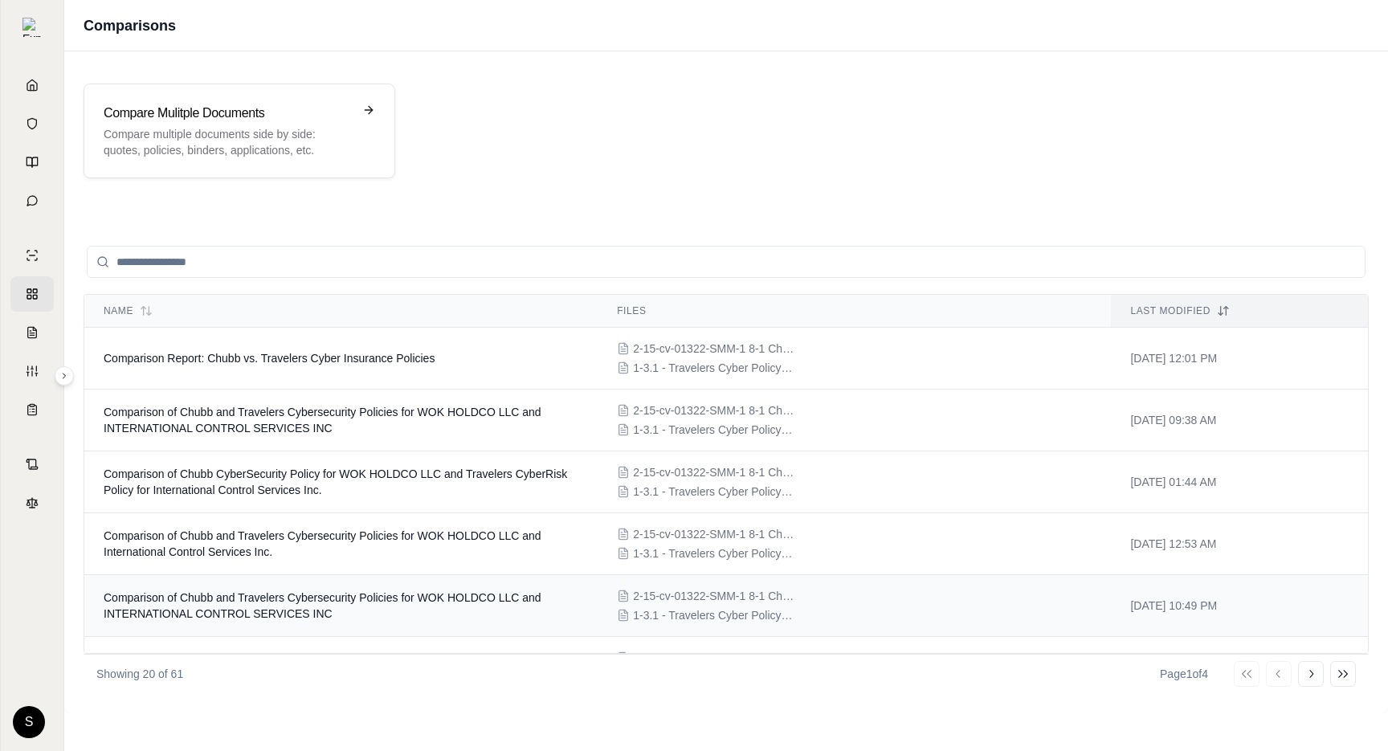
click at [482, 603] on span "Comparison of Chubb and Travelers Cybersecurity Policies for WOK HOLDCO LLC and…" at bounding box center [323, 605] width 438 height 29
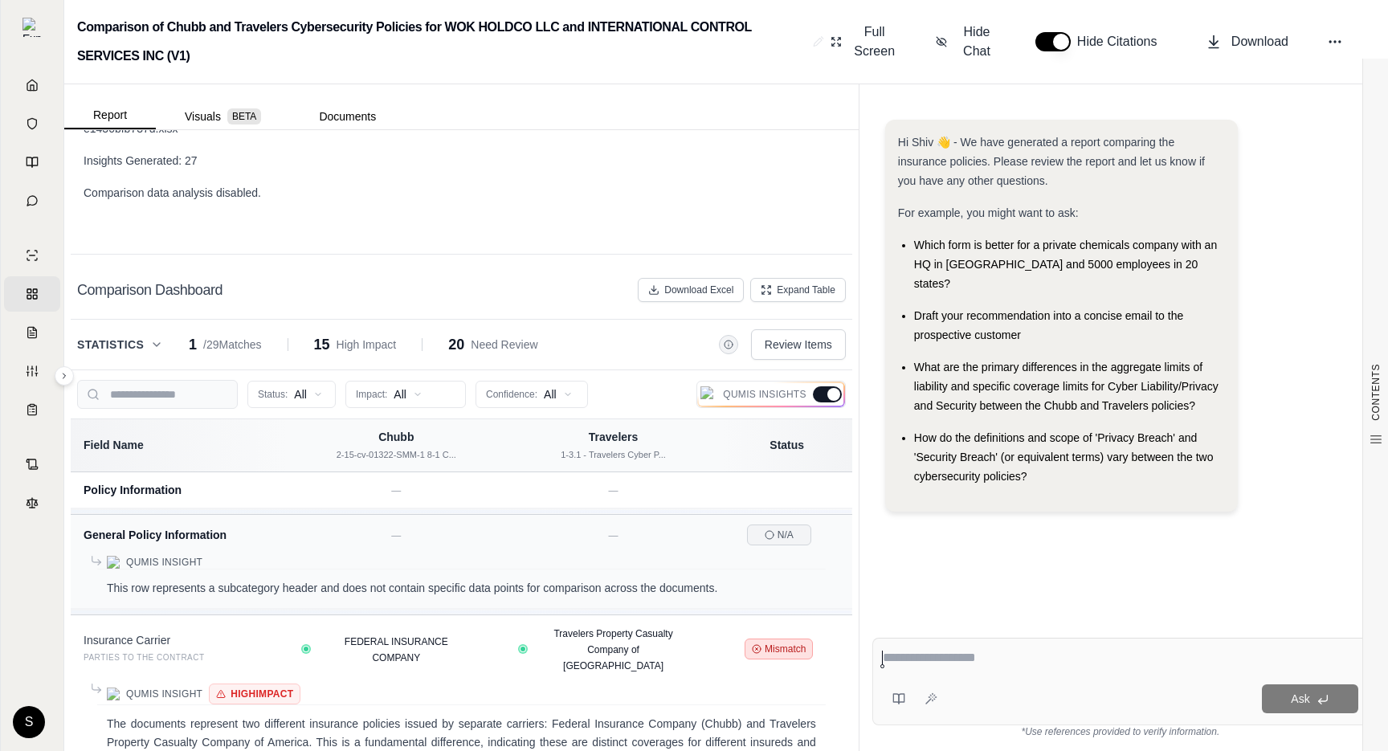
scroll to position [1396, 0]
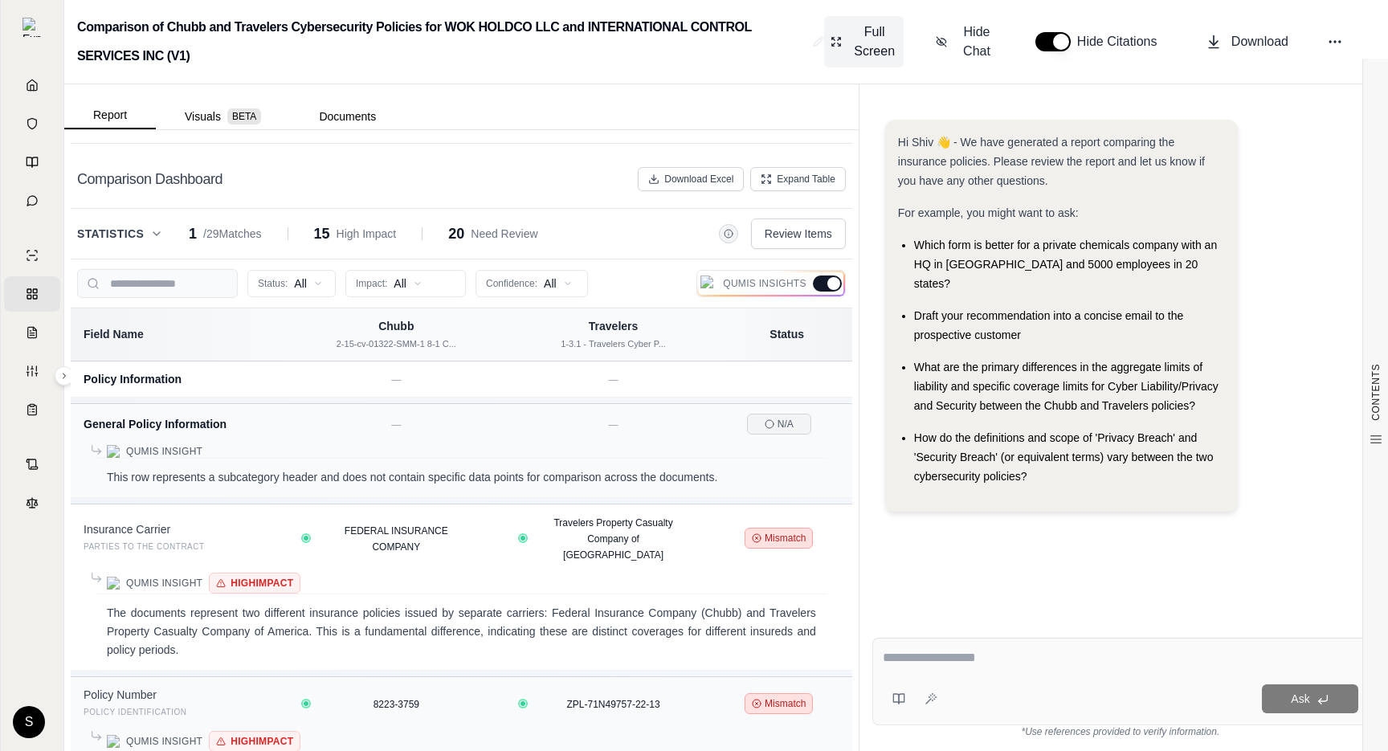
click at [893, 41] on span "Full Screen" at bounding box center [875, 41] width 46 height 39
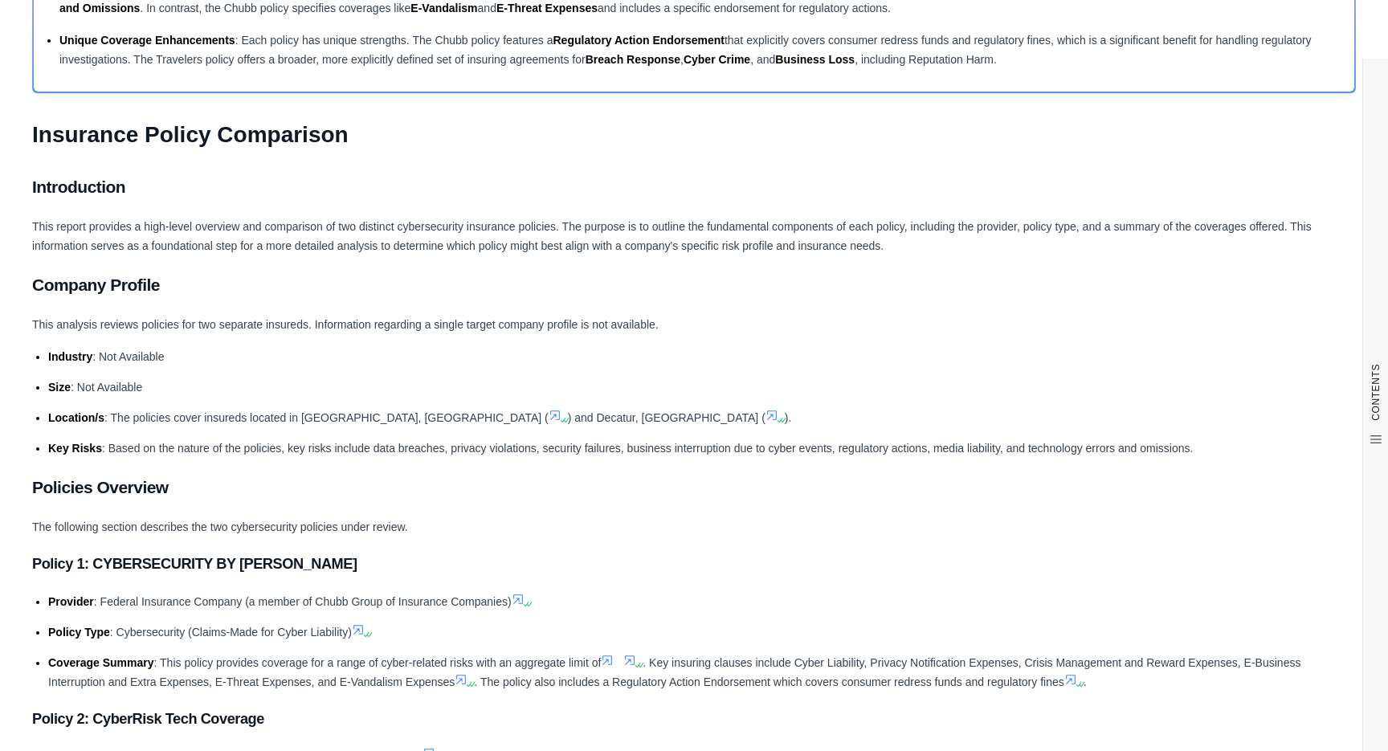
scroll to position [0, 0]
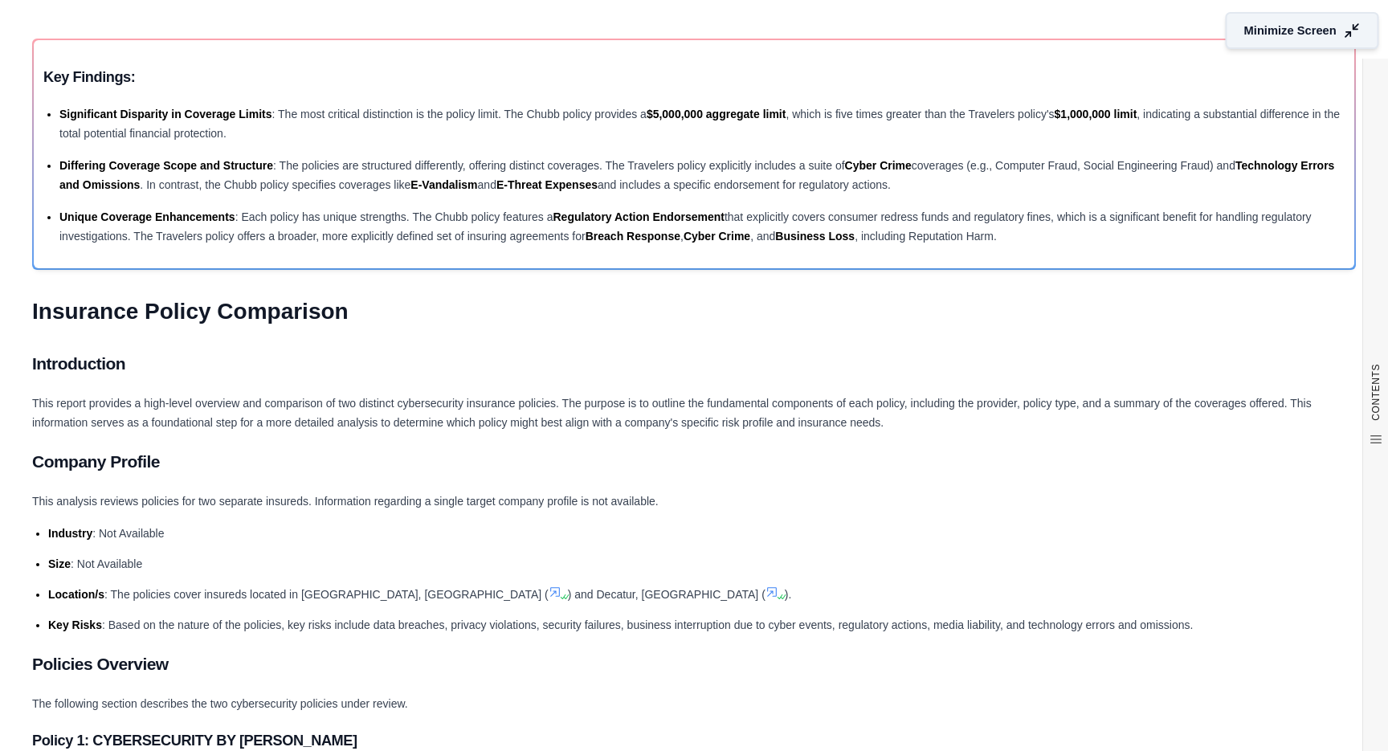
click at [1272, 32] on span "Minimize Screen" at bounding box center [1291, 30] width 92 height 17
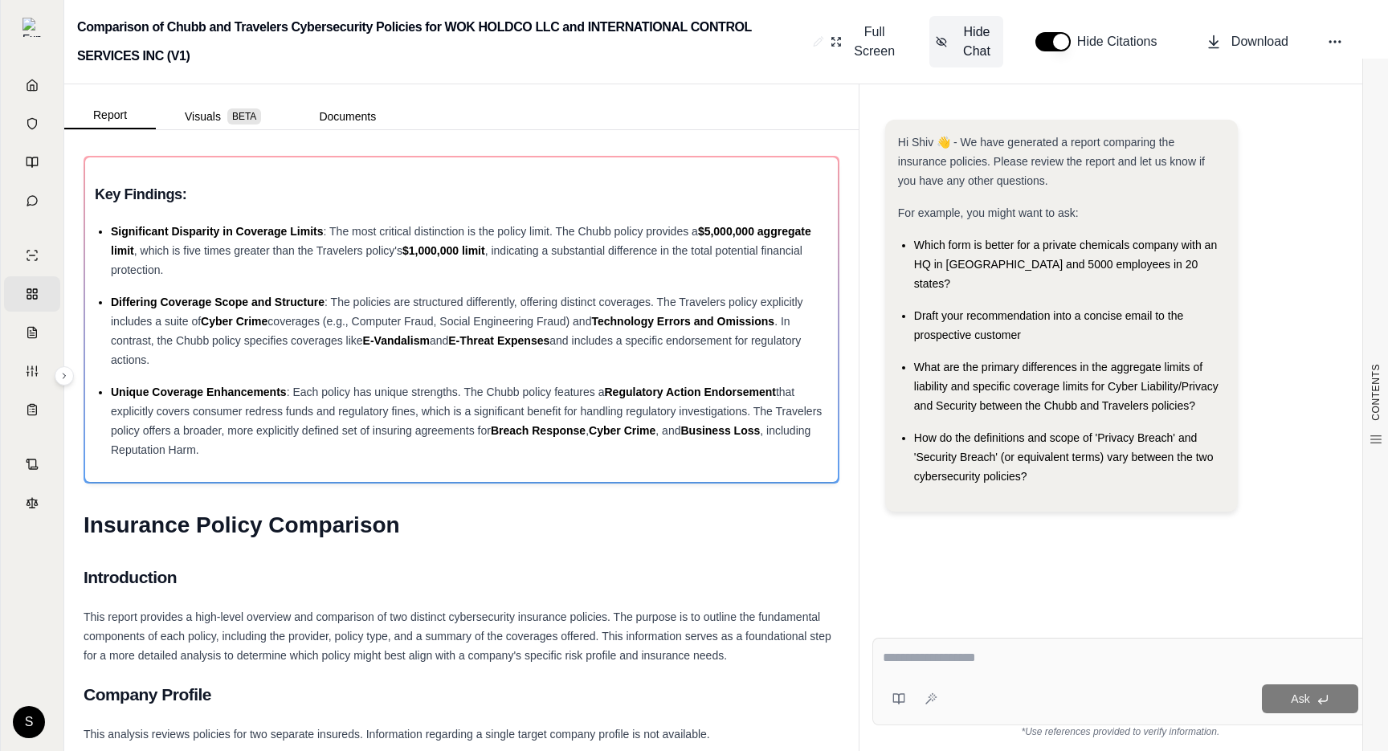
click at [963, 51] on span "Hide Chat" at bounding box center [977, 41] width 40 height 39
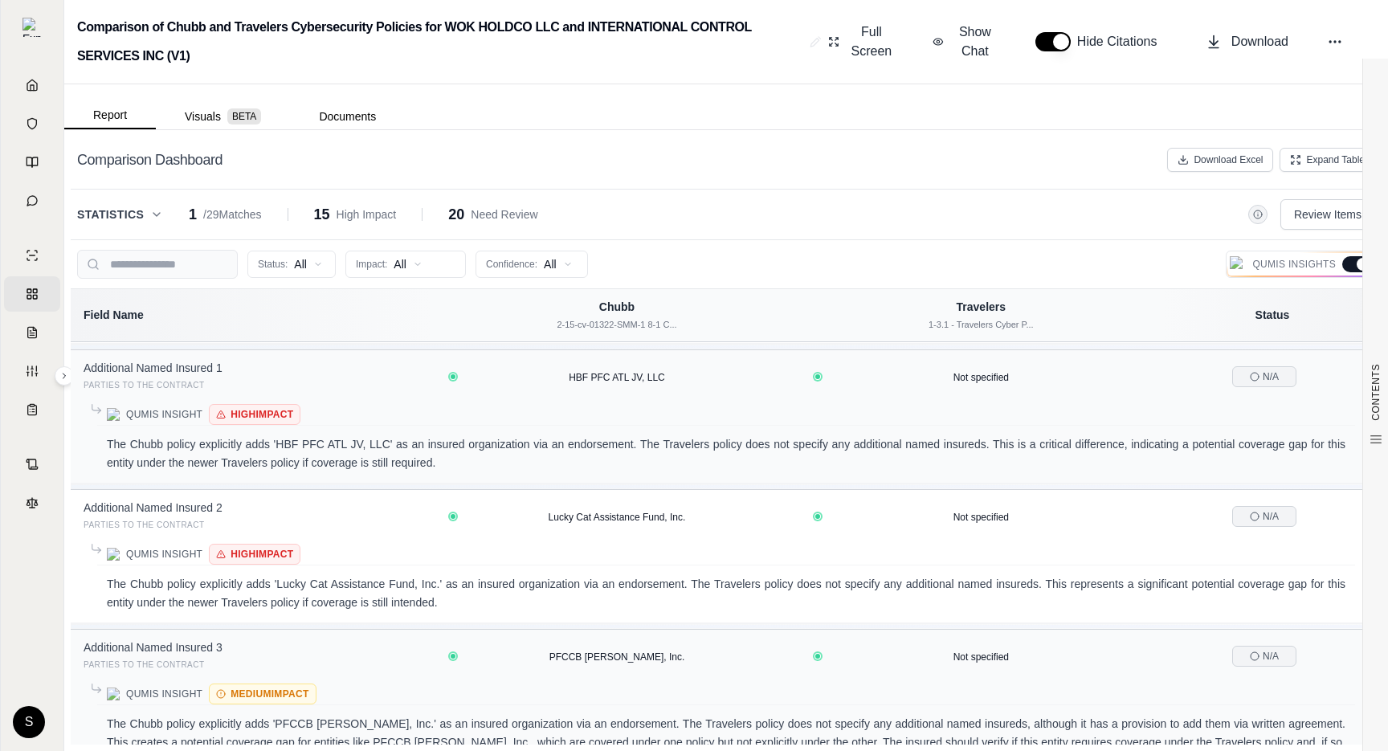
scroll to position [1151, 0]
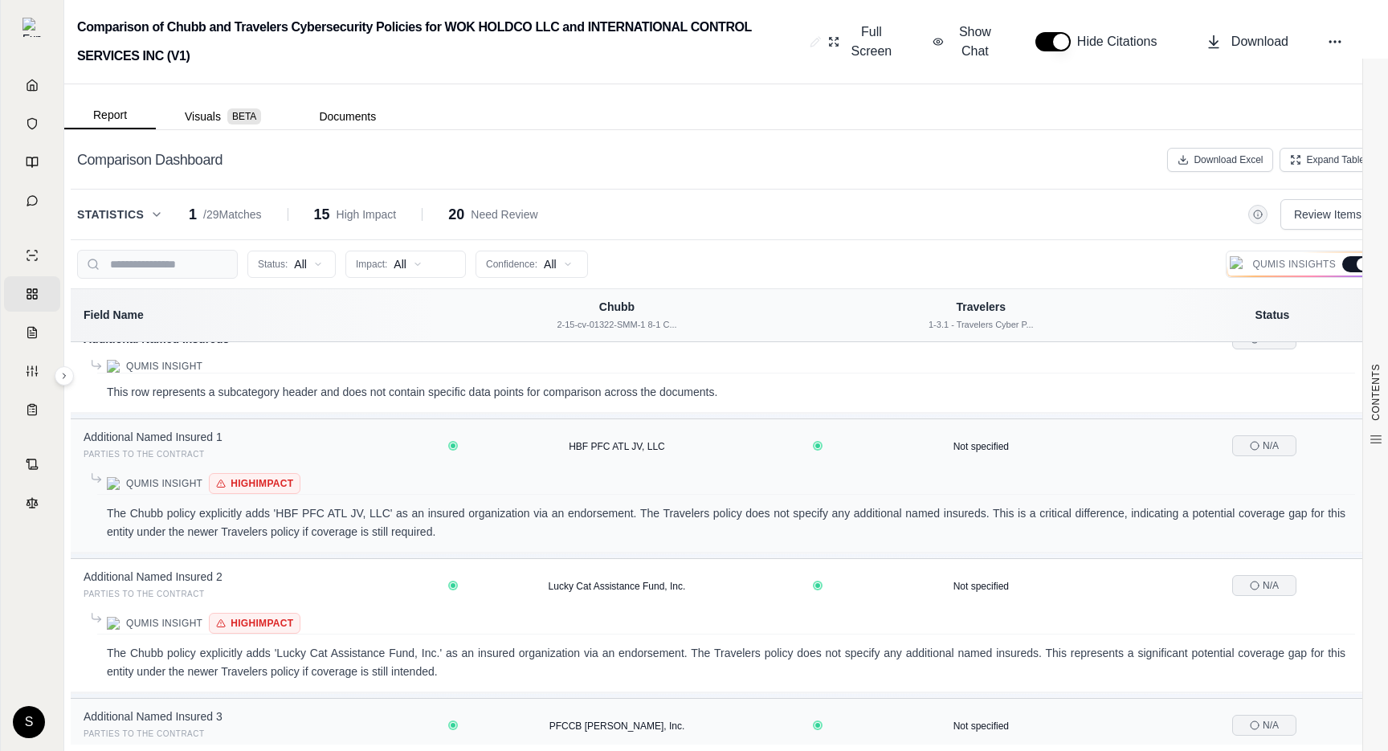
click at [159, 210] on icon at bounding box center [156, 214] width 13 height 13
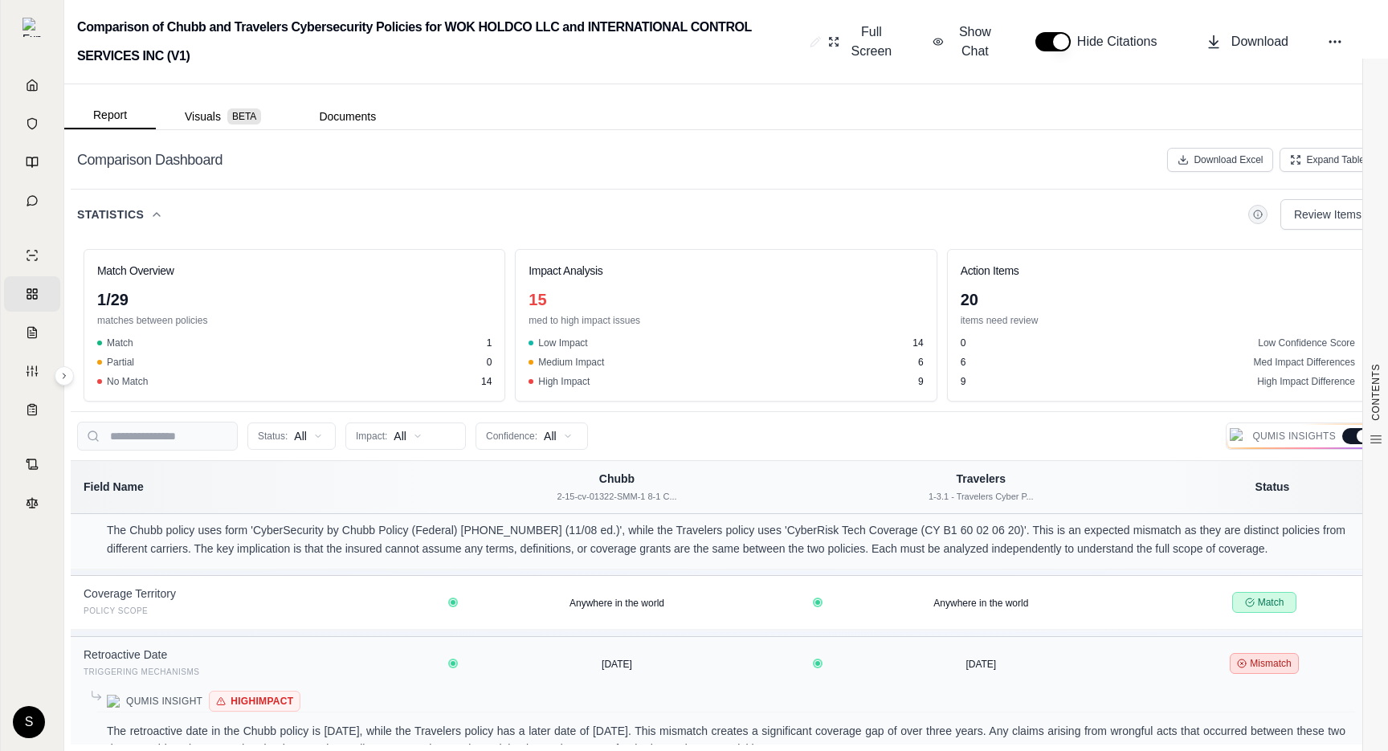
scroll to position [1844, 0]
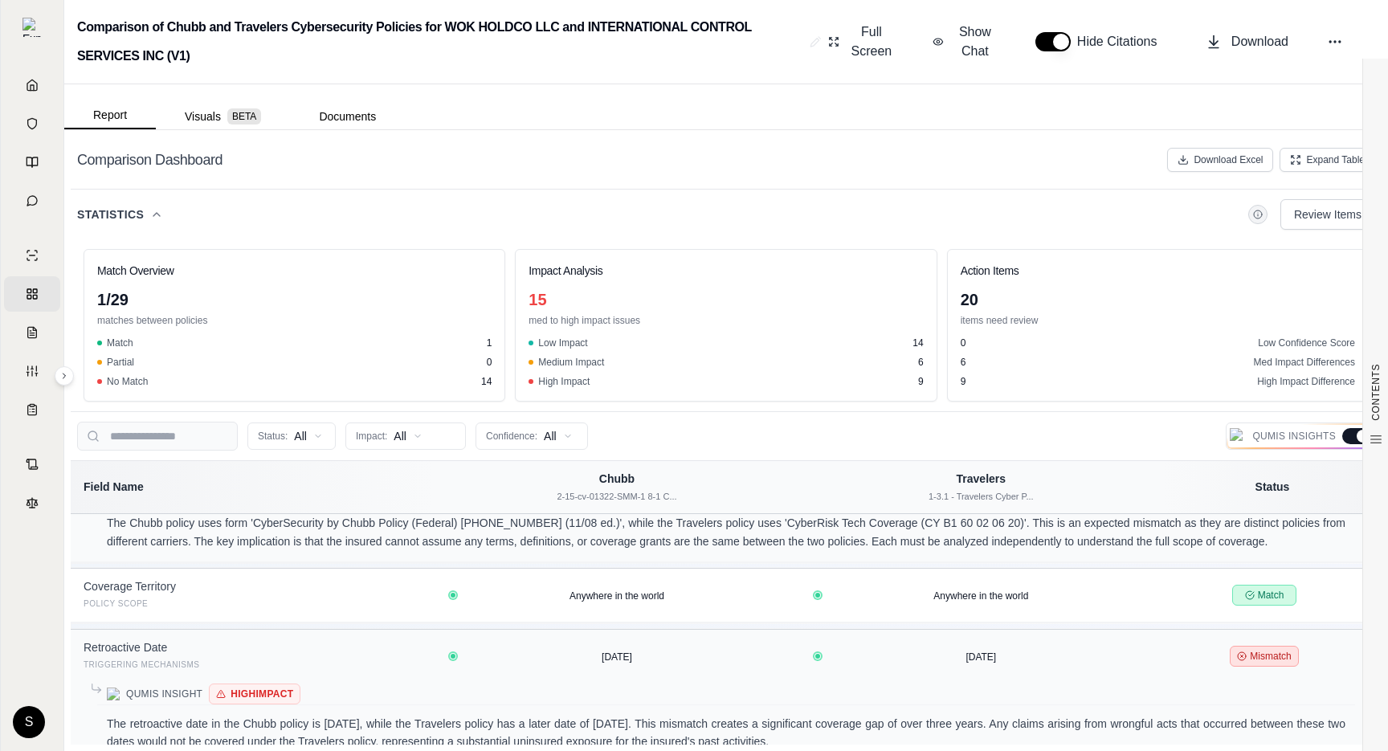
click at [165, 213] on div "Statistics Review Items" at bounding box center [726, 214] width 1298 height 31
click at [159, 216] on icon at bounding box center [156, 214] width 6 height 3
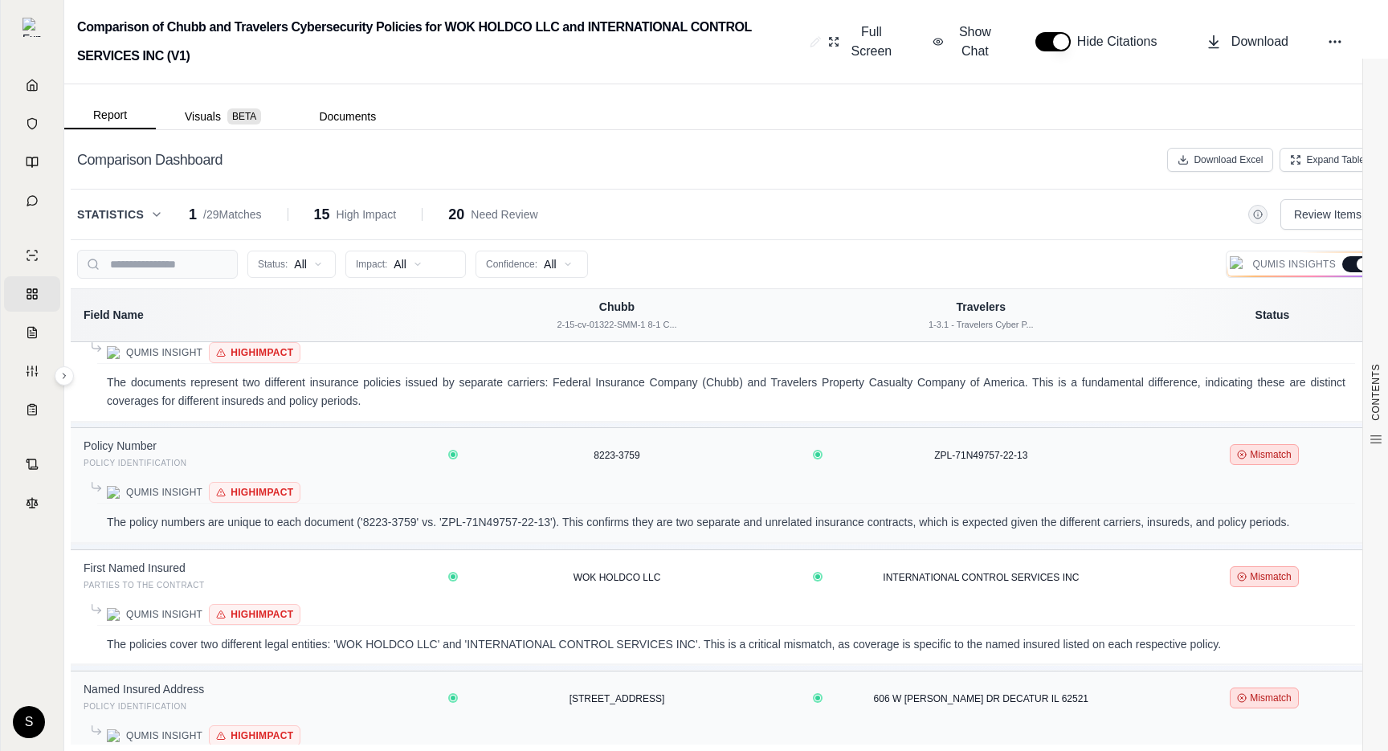
scroll to position [33, 0]
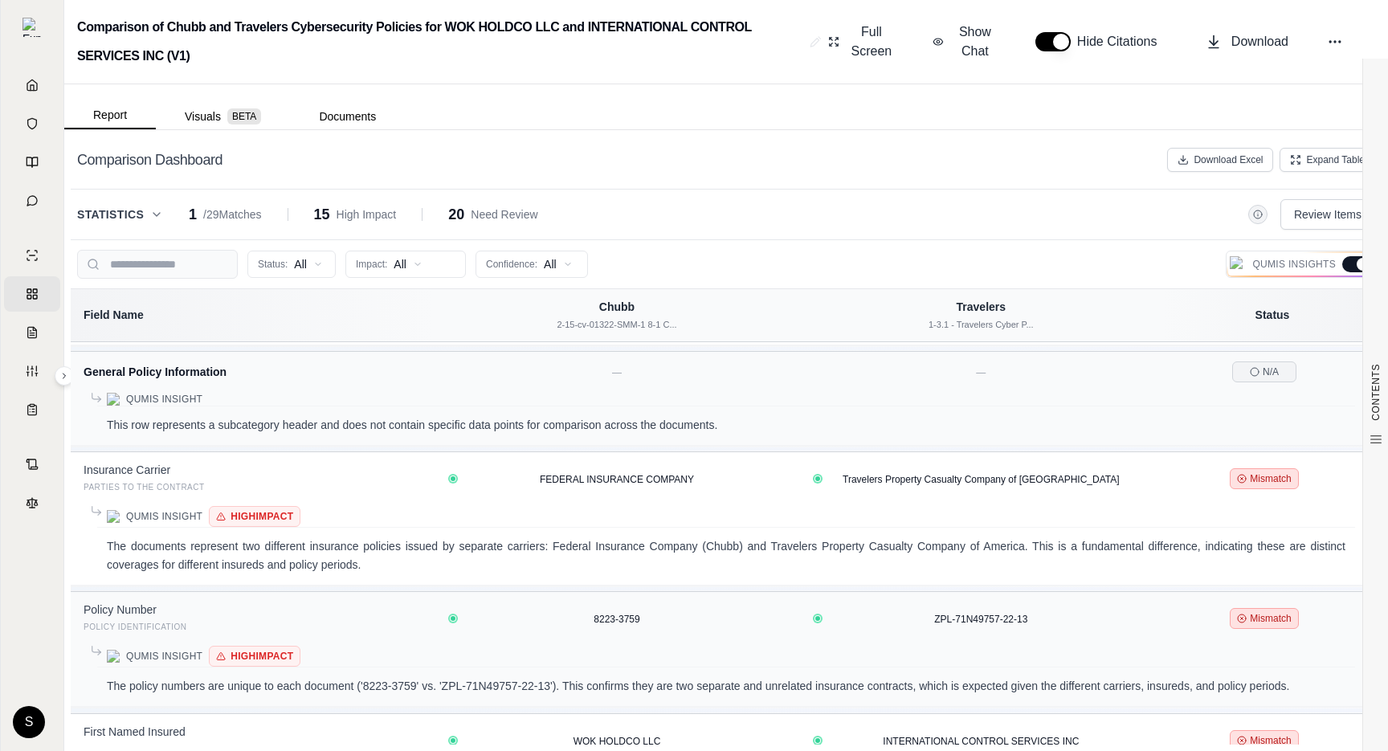
click at [1351, 264] on div at bounding box center [1357, 264] width 29 height 16
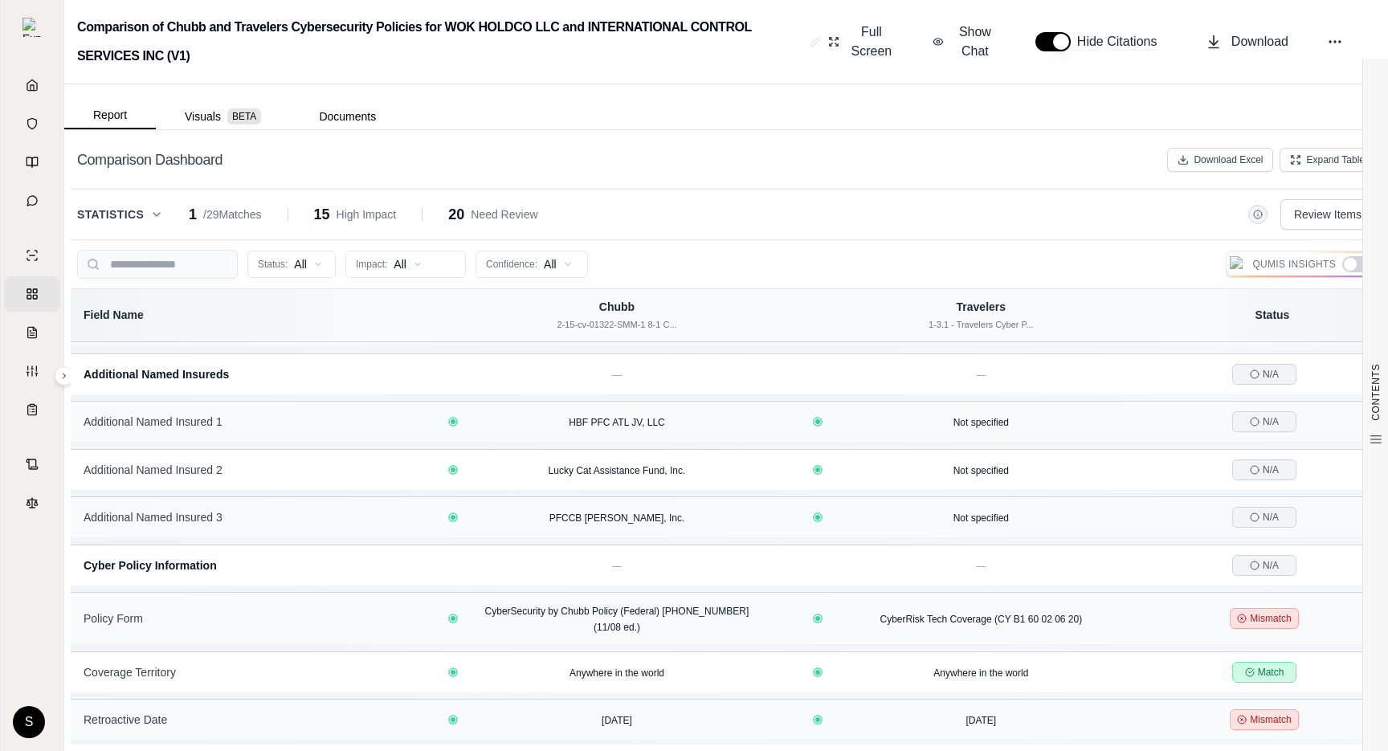
scroll to position [877, 0]
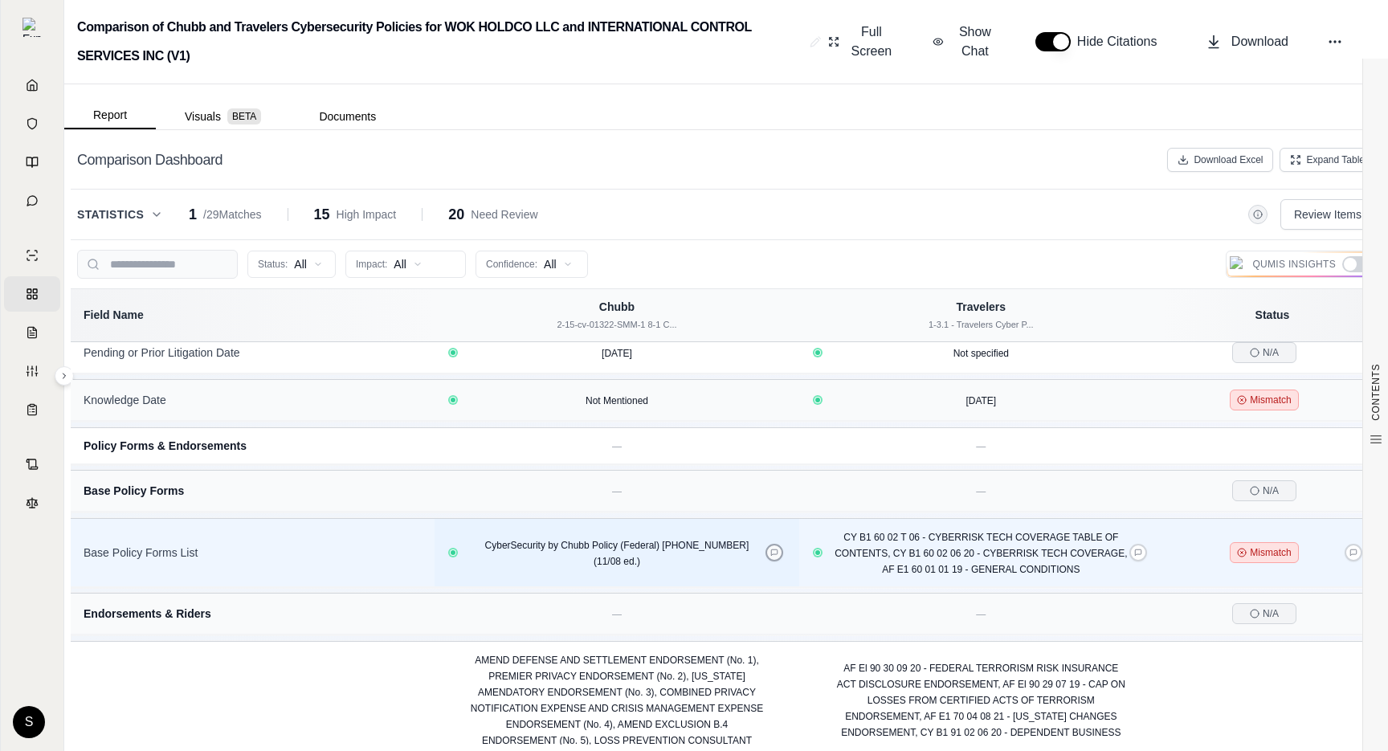
click at [773, 549] on icon at bounding box center [775, 553] width 8 height 8
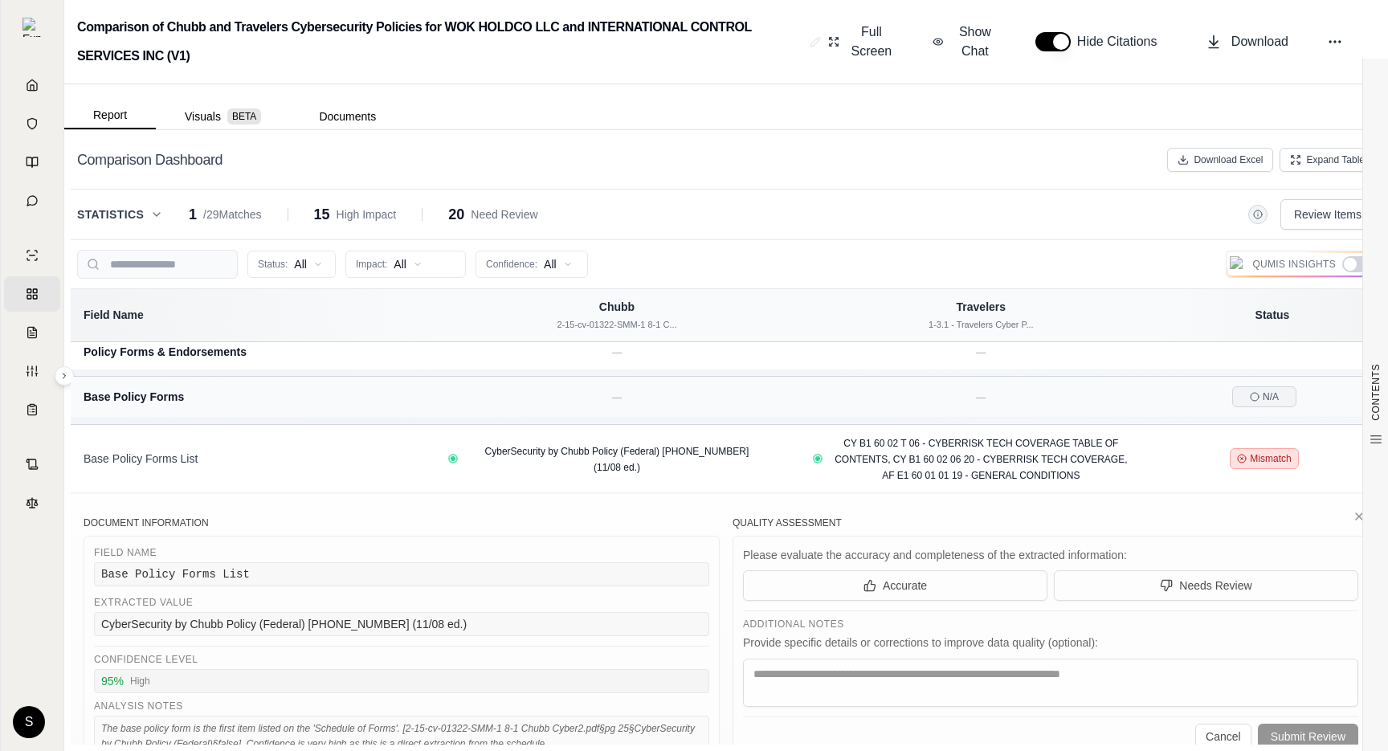
scroll to position [987, 0]
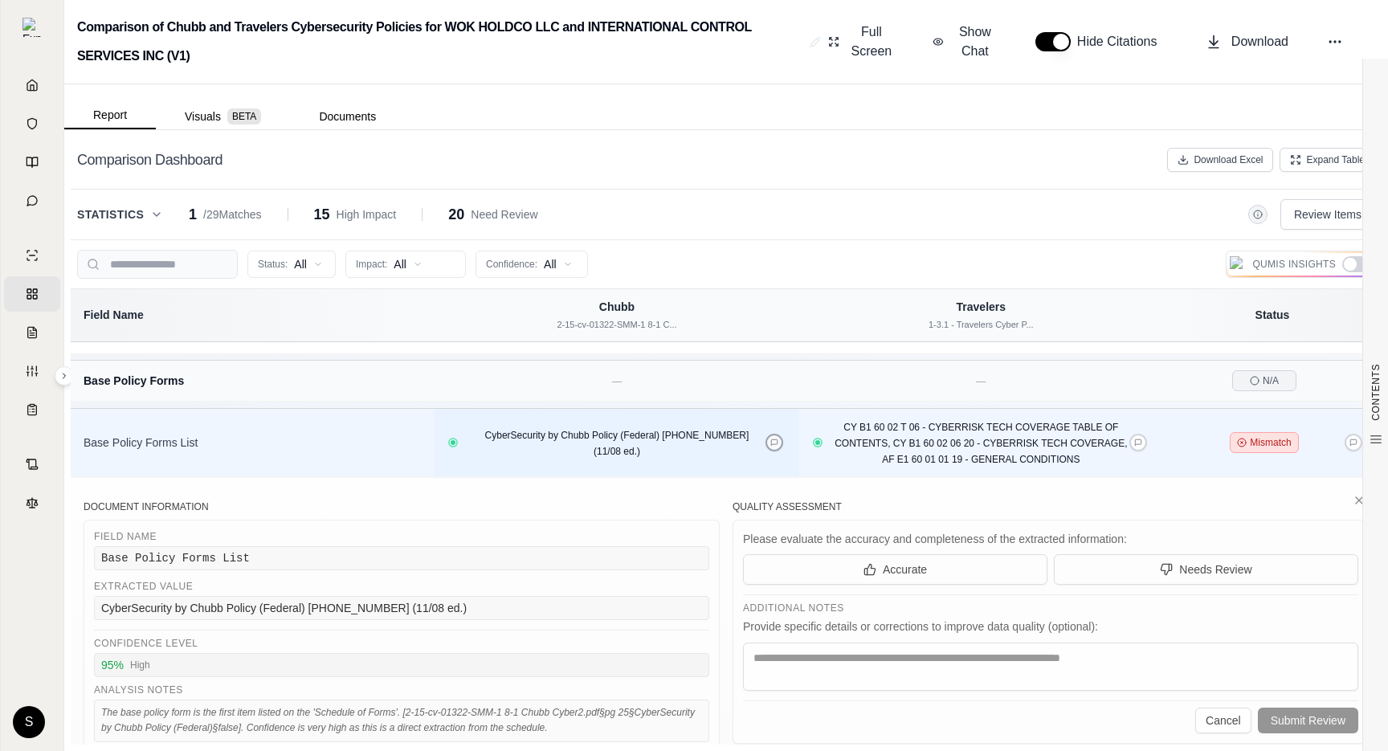
click at [776, 439] on icon at bounding box center [775, 443] width 8 height 8
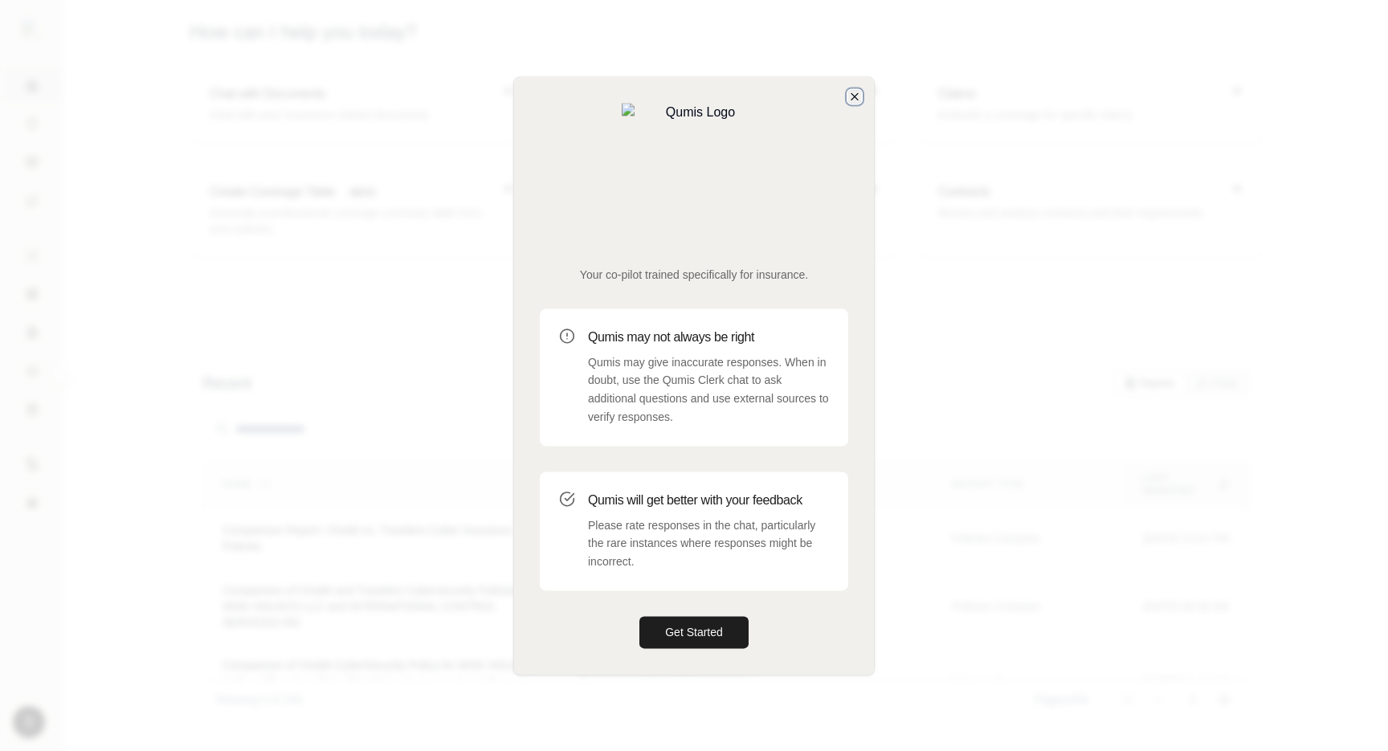
click at [851, 103] on icon "button" at bounding box center [855, 96] width 13 height 13
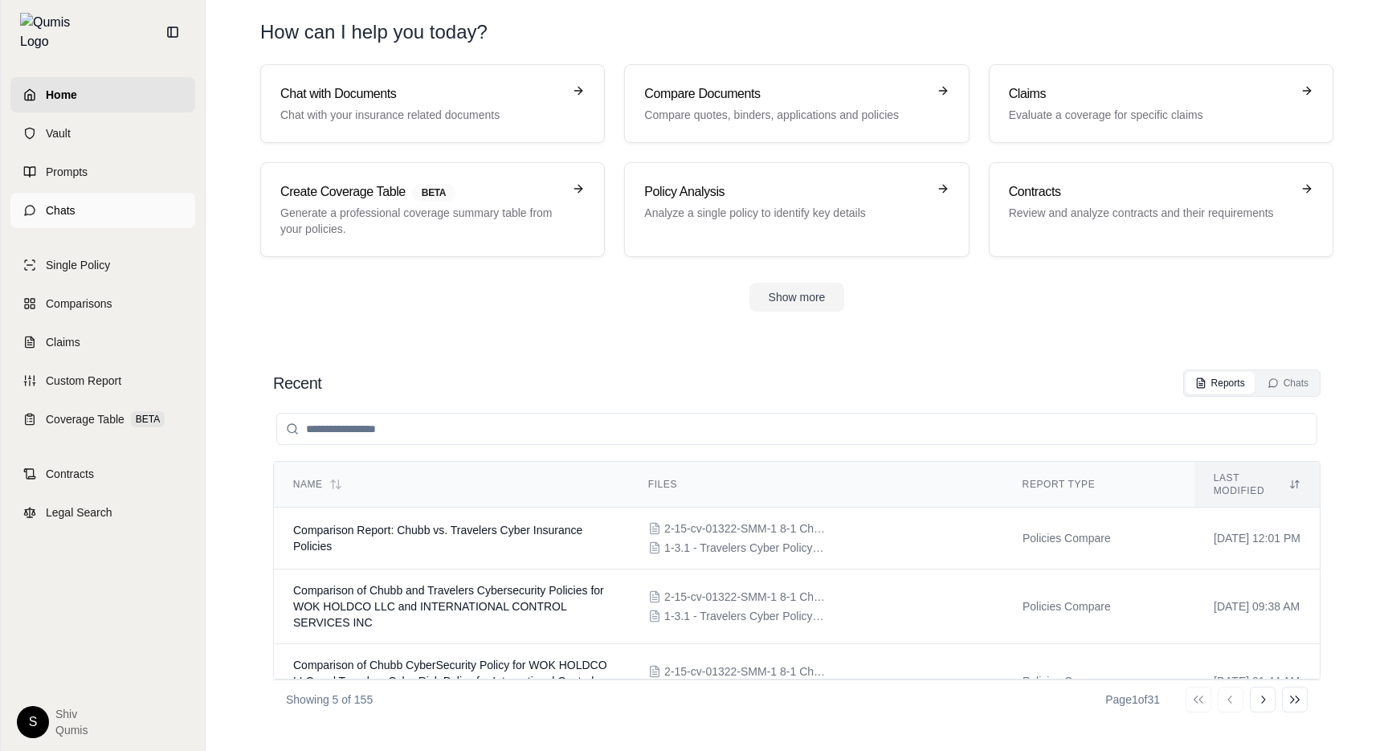
click at [46, 202] on span "Chats" at bounding box center [61, 210] width 30 height 16
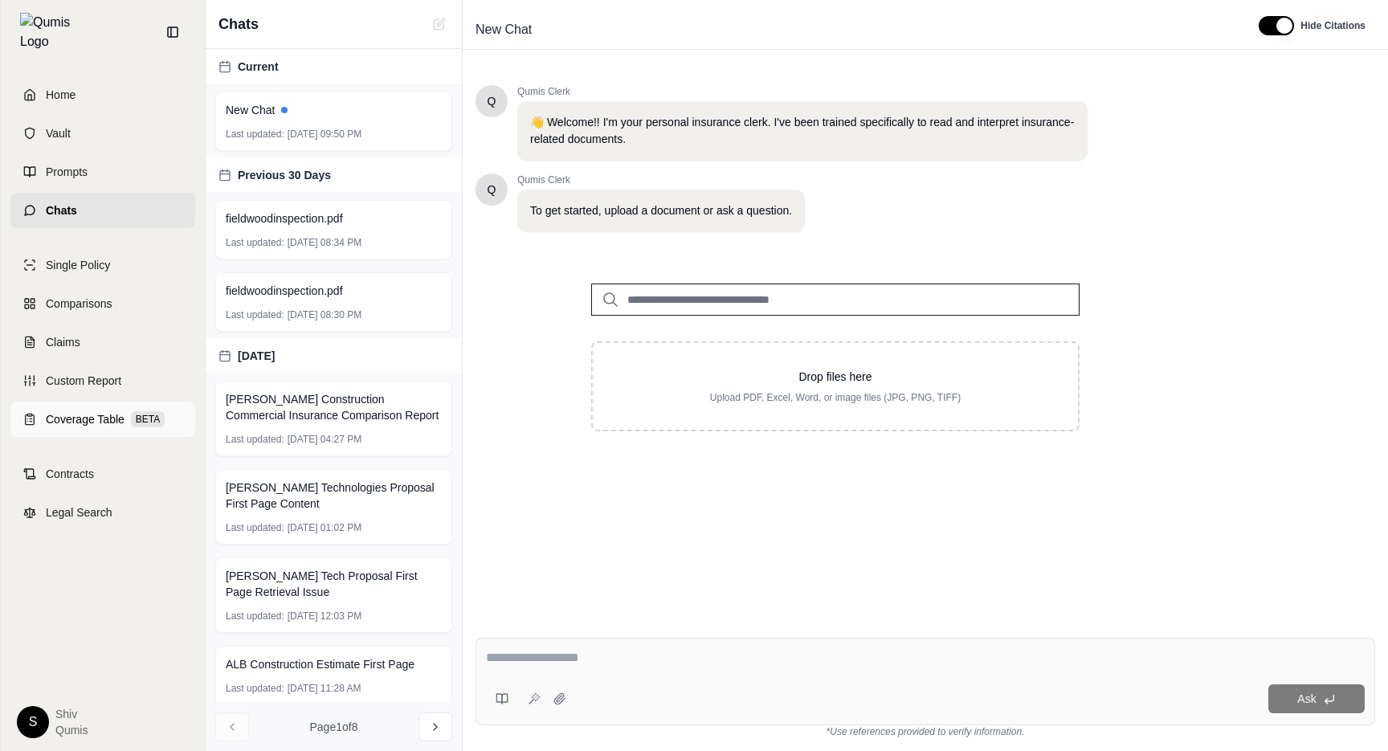
click at [93, 411] on span "Coverage Table" at bounding box center [85, 419] width 79 height 16
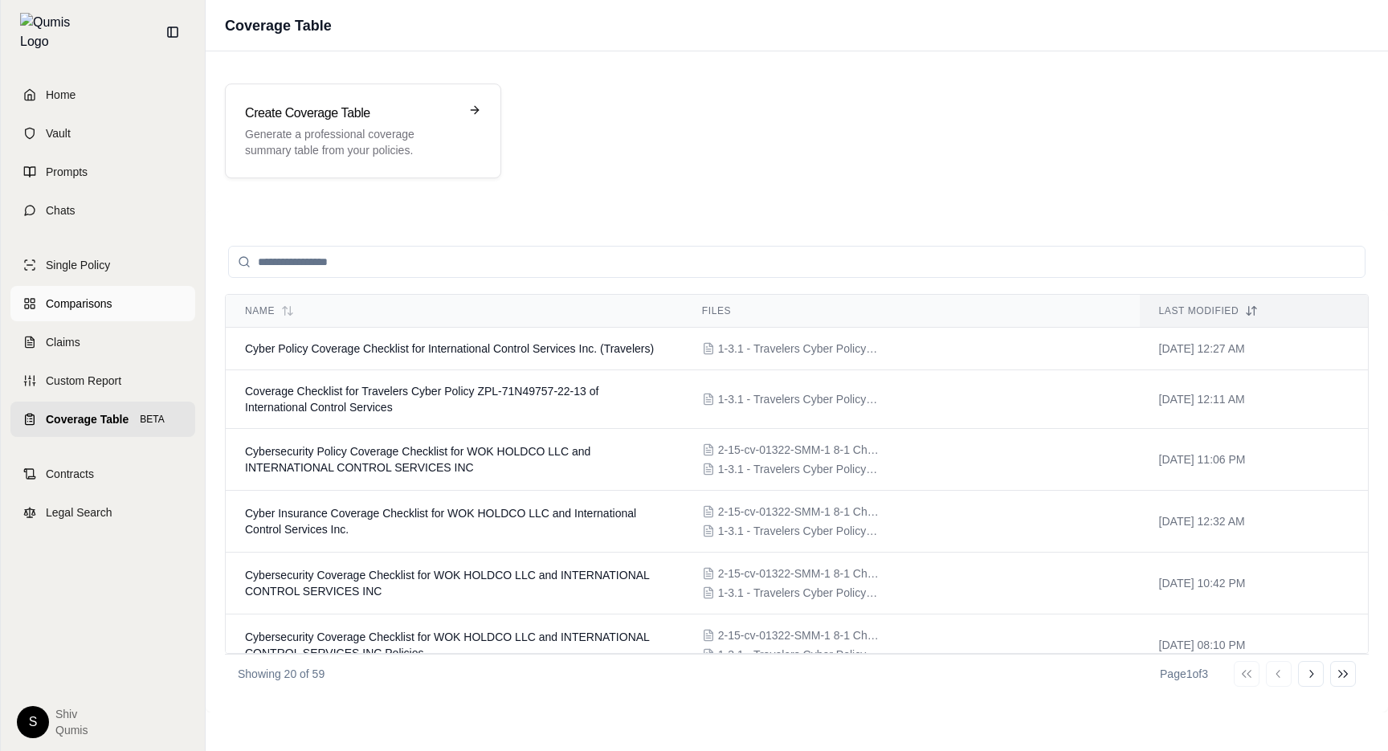
click at [35, 291] on link "Comparisons" at bounding box center [102, 303] width 185 height 35
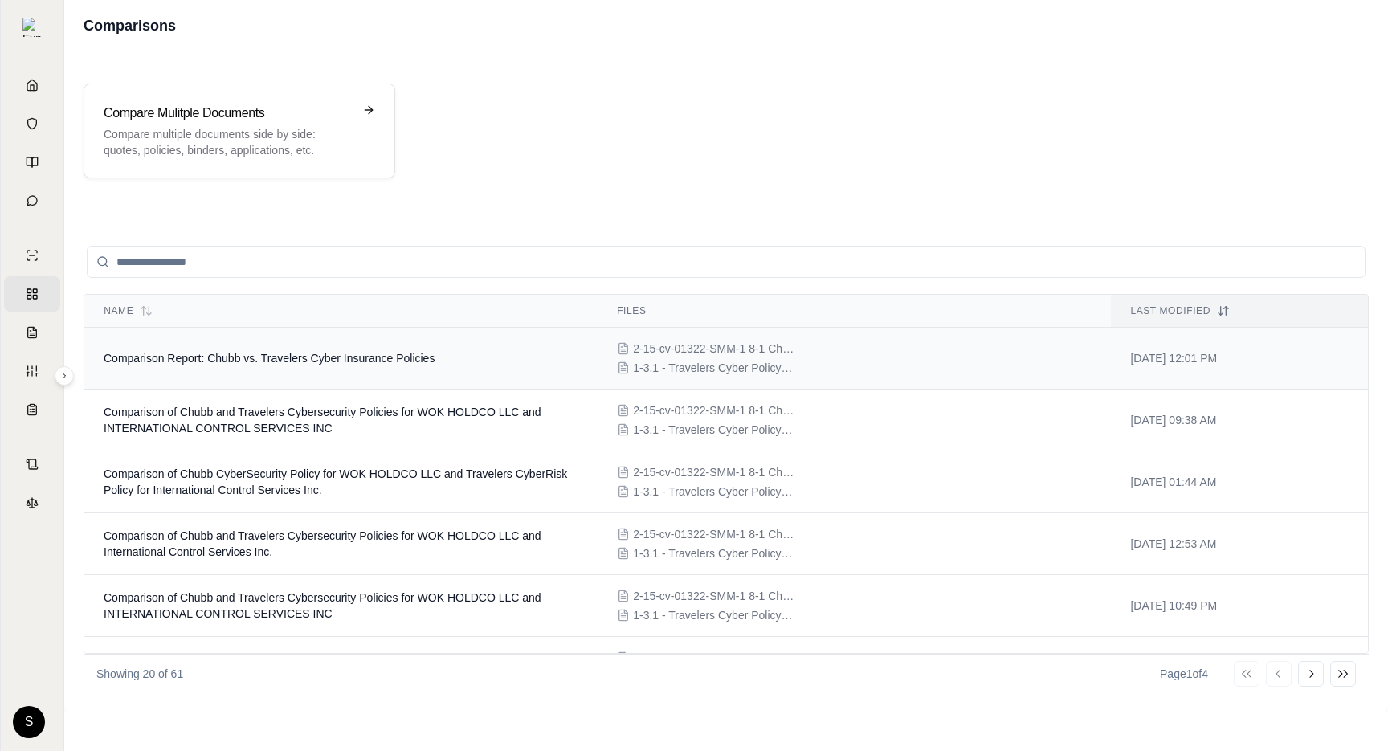
click at [266, 349] on td "Comparison Report: Chubb vs. Travelers Cyber Insurance Policies" at bounding box center [340, 359] width 513 height 62
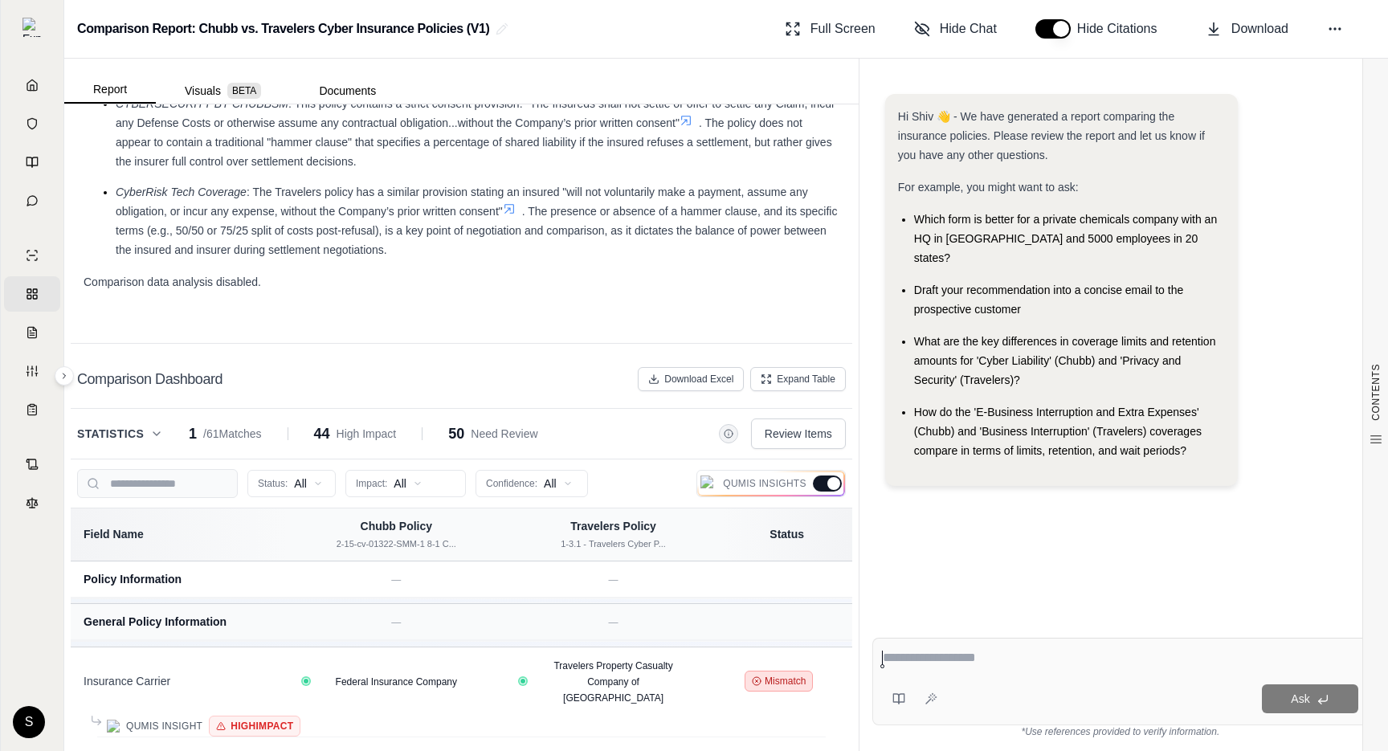
scroll to position [3593, 0]
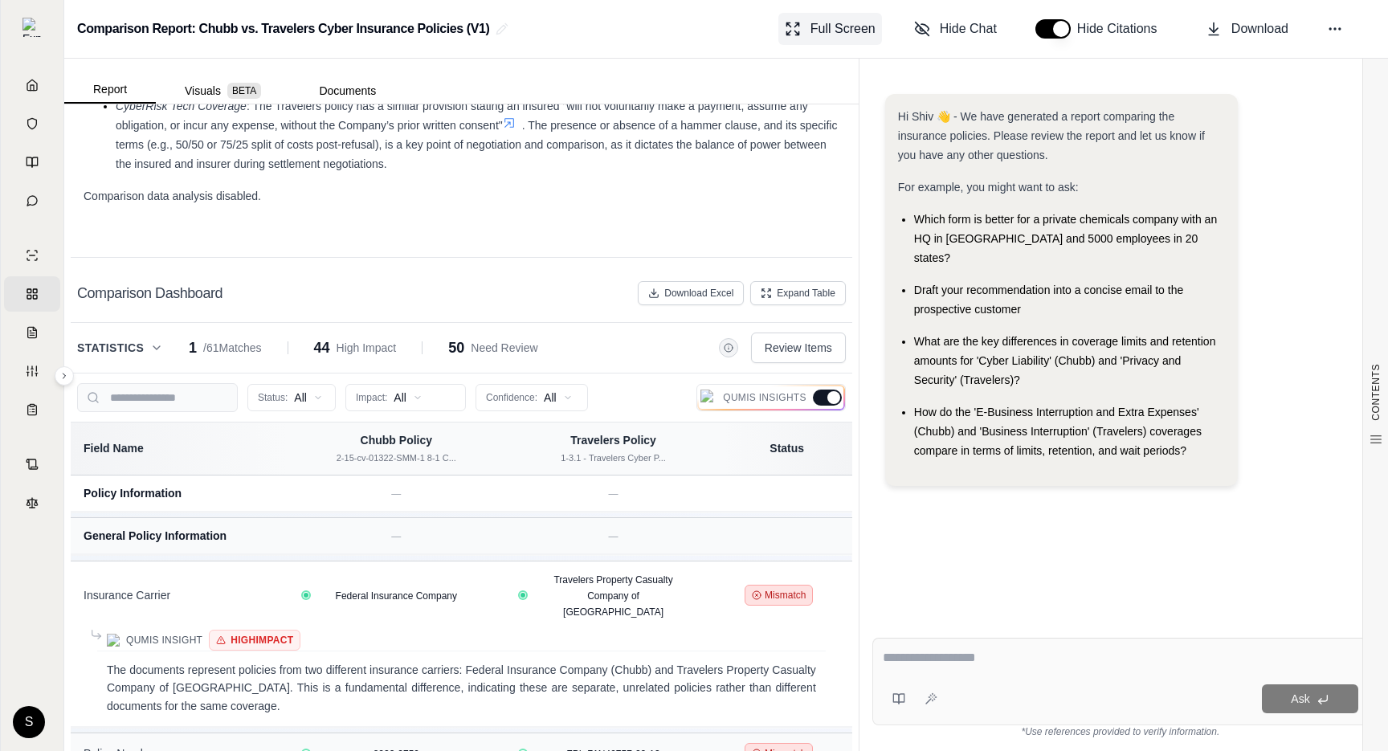
click at [864, 29] on span "Full Screen" at bounding box center [843, 28] width 65 height 19
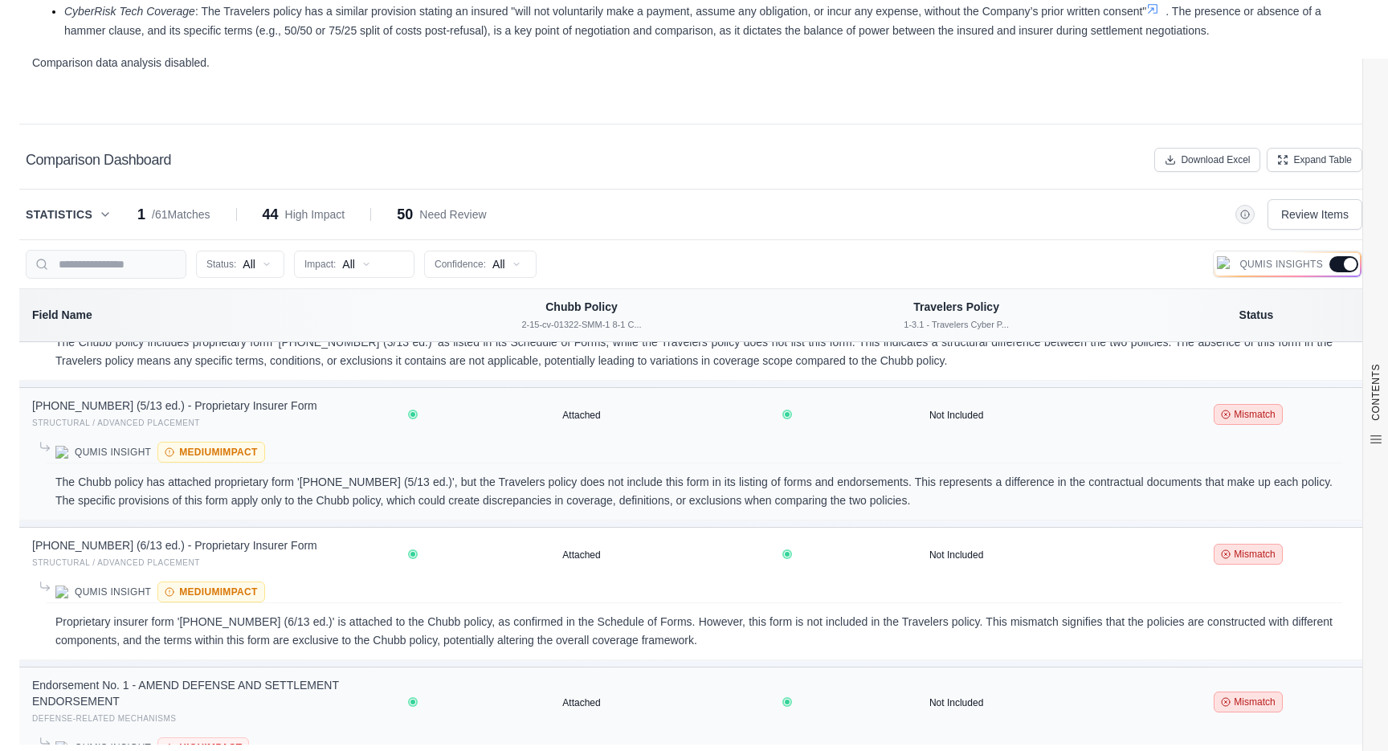
scroll to position [3656, 0]
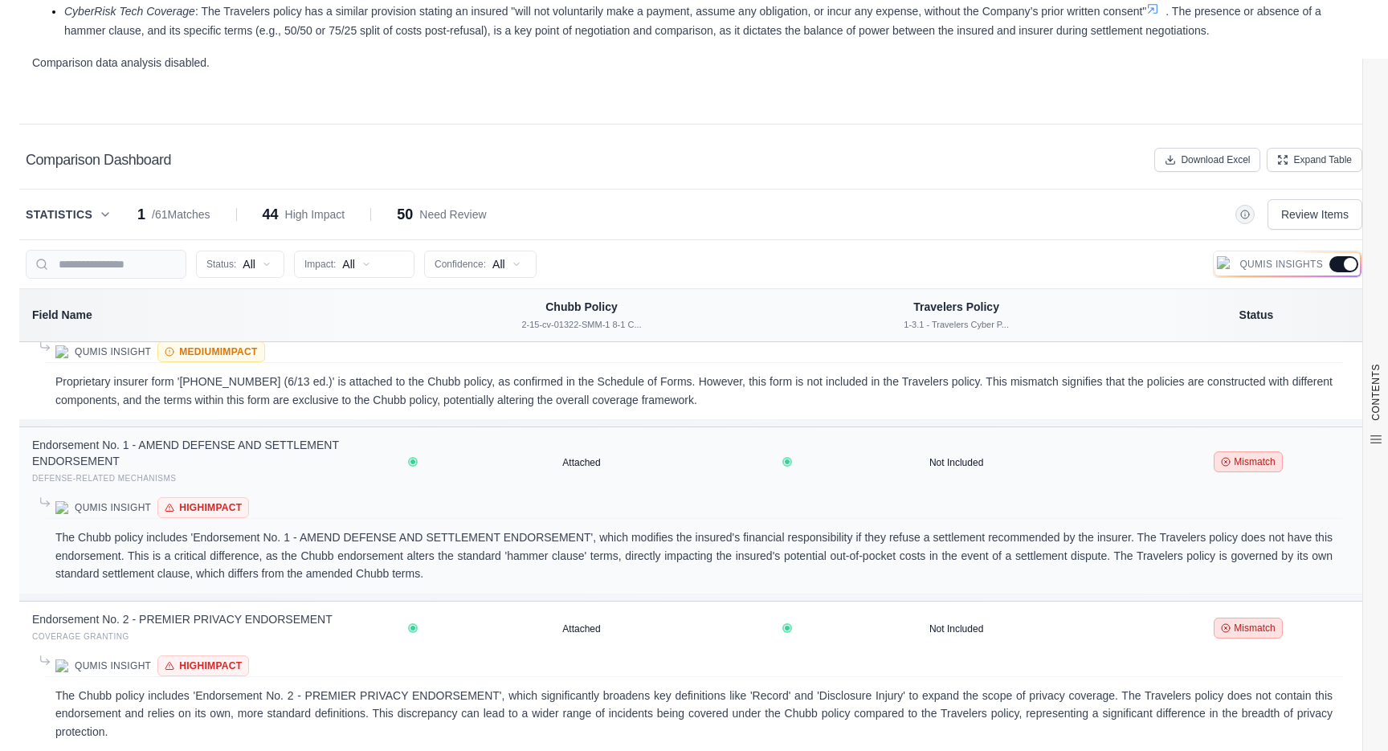
click at [1344, 268] on div at bounding box center [1350, 264] width 13 height 13
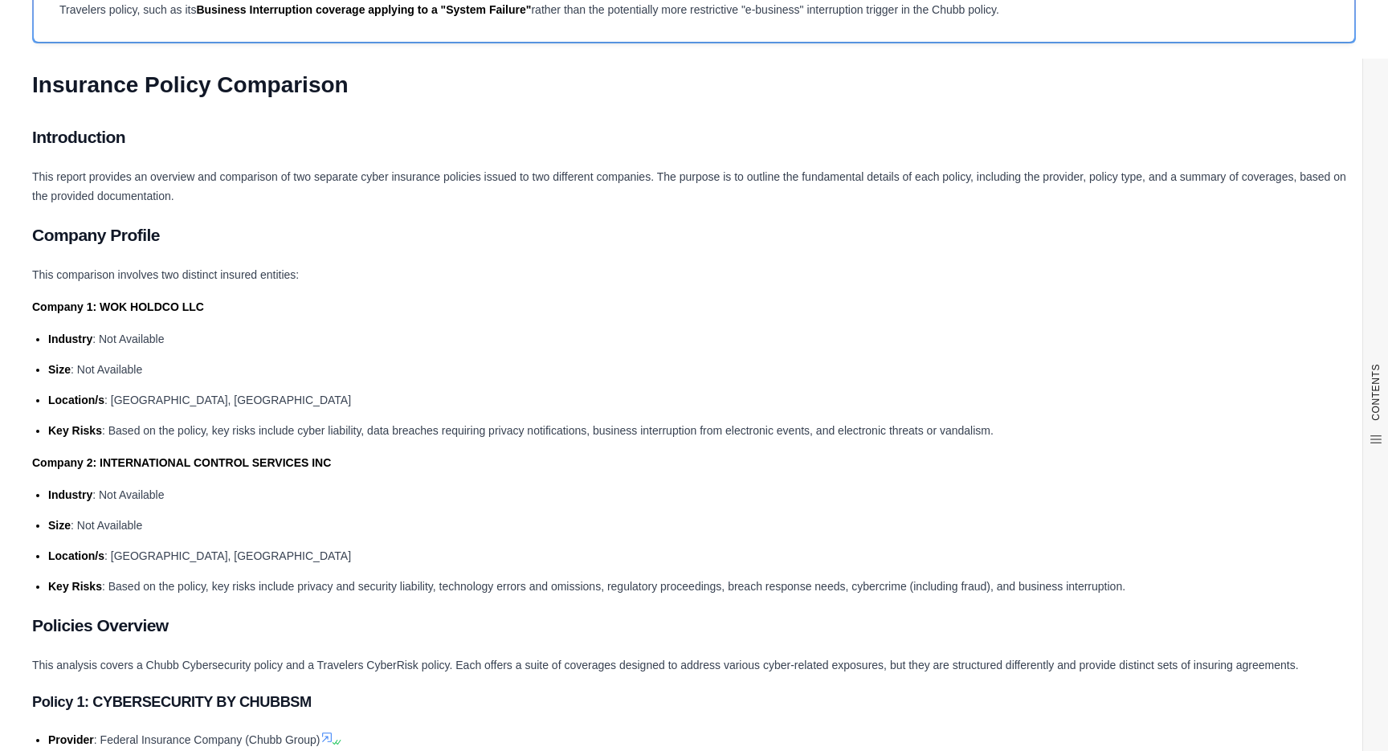
scroll to position [0, 0]
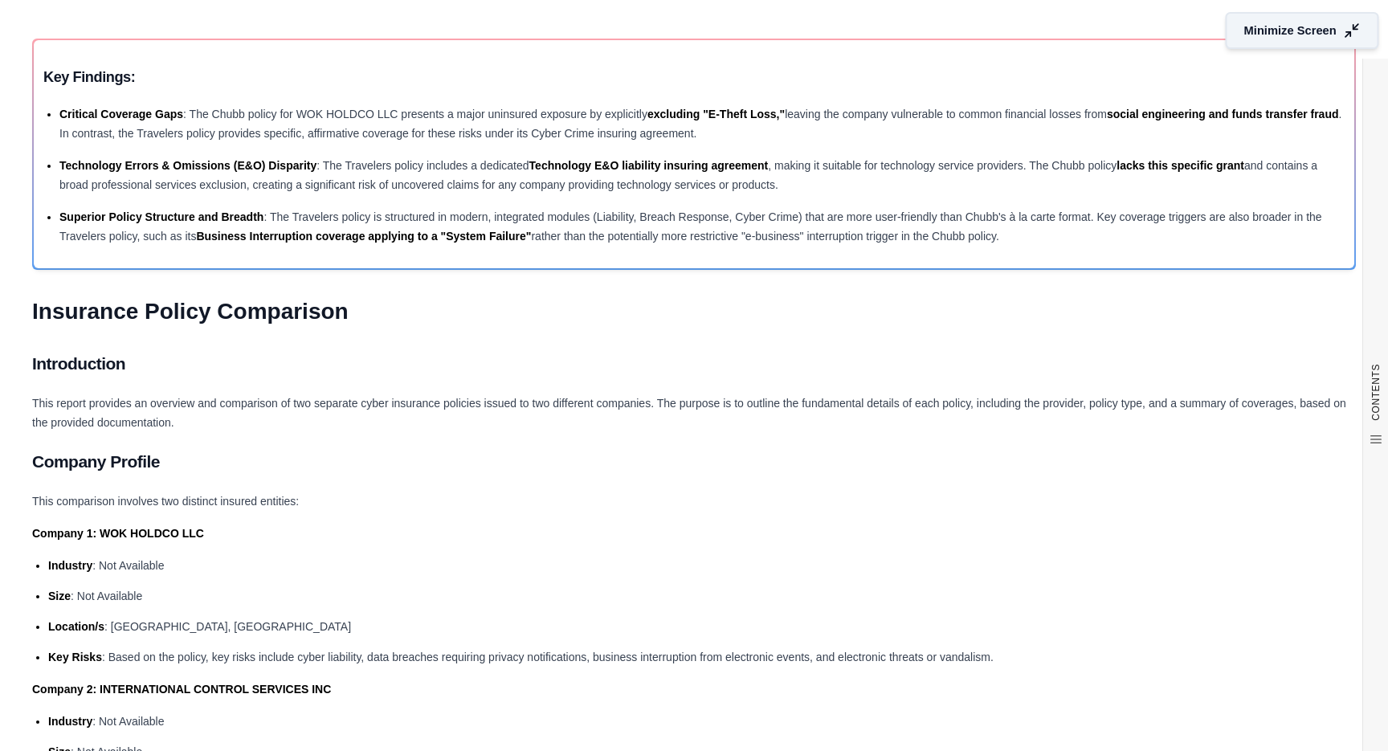
click at [1327, 25] on span "Minimize Screen" at bounding box center [1291, 30] width 92 height 17
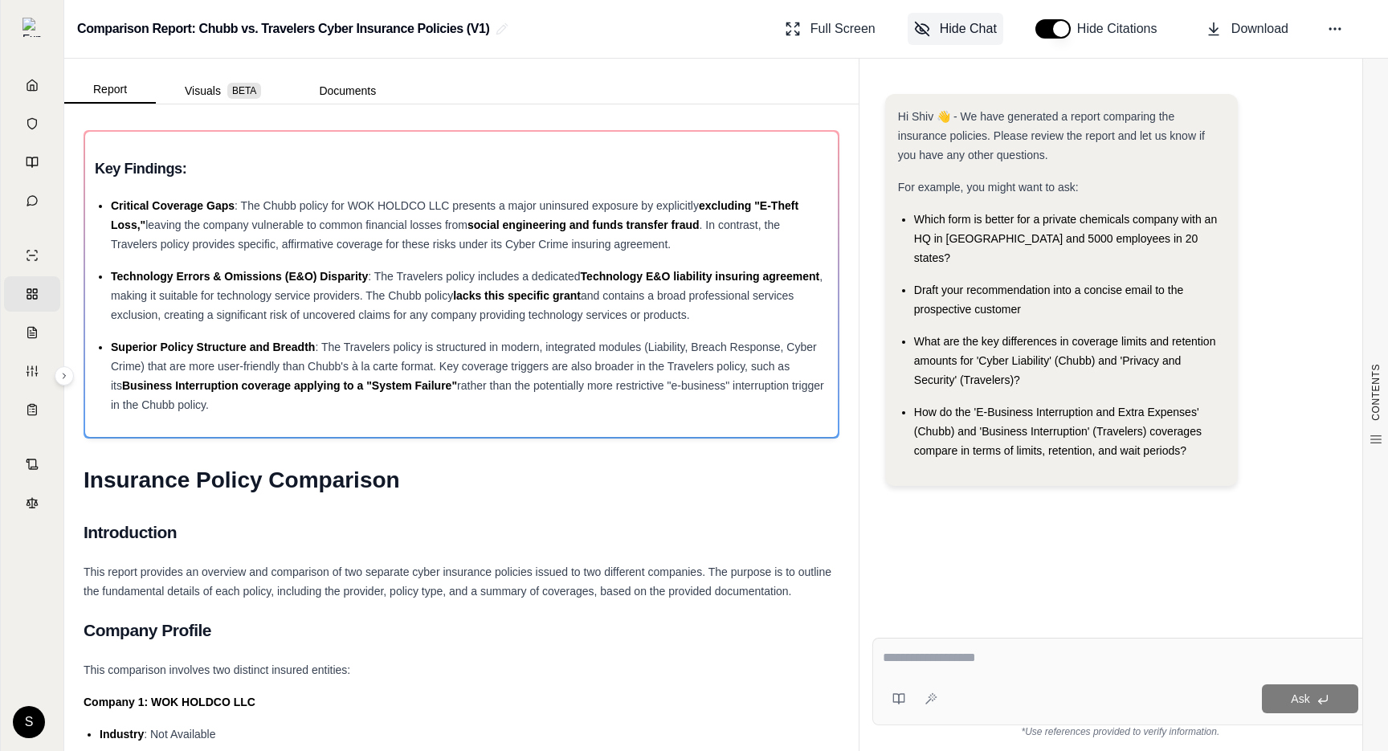
click at [968, 31] on span "Hide Chat" at bounding box center [968, 28] width 57 height 19
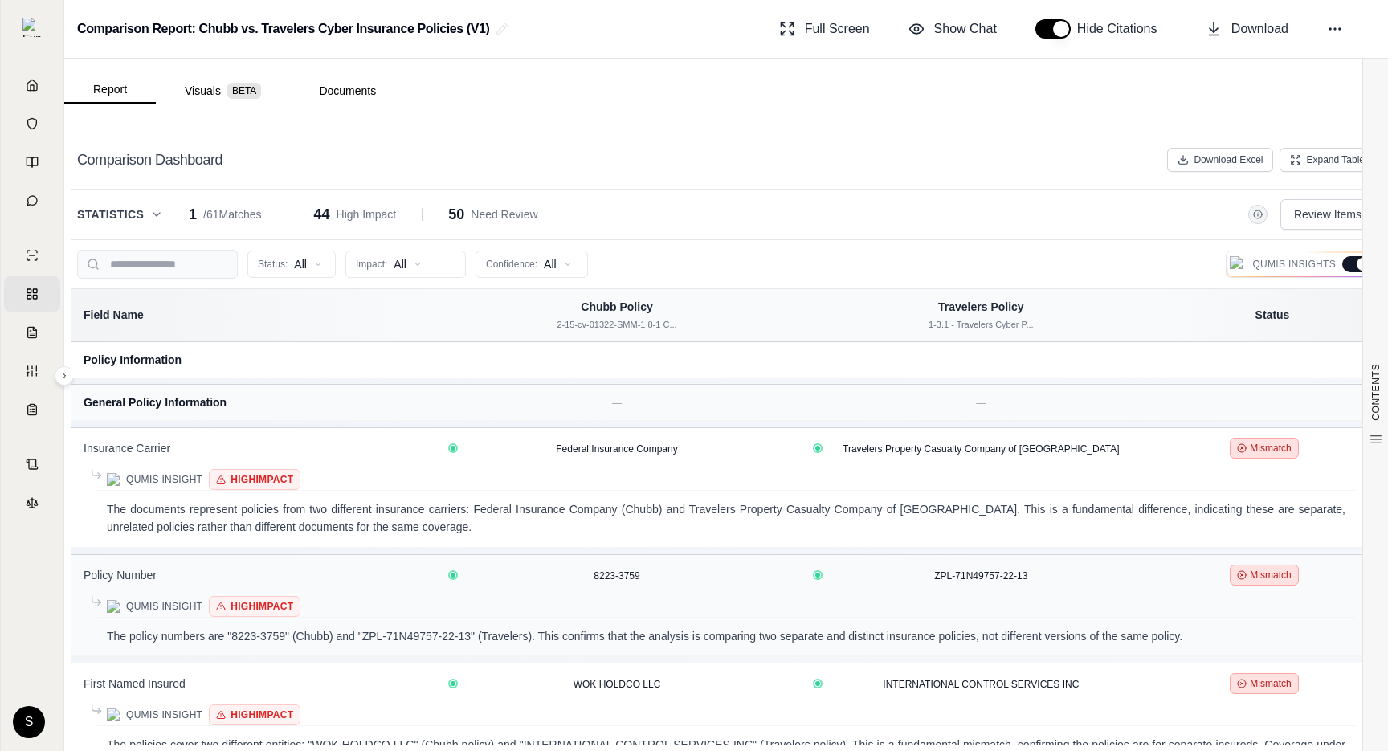
click at [1347, 264] on div at bounding box center [1357, 264] width 29 height 16
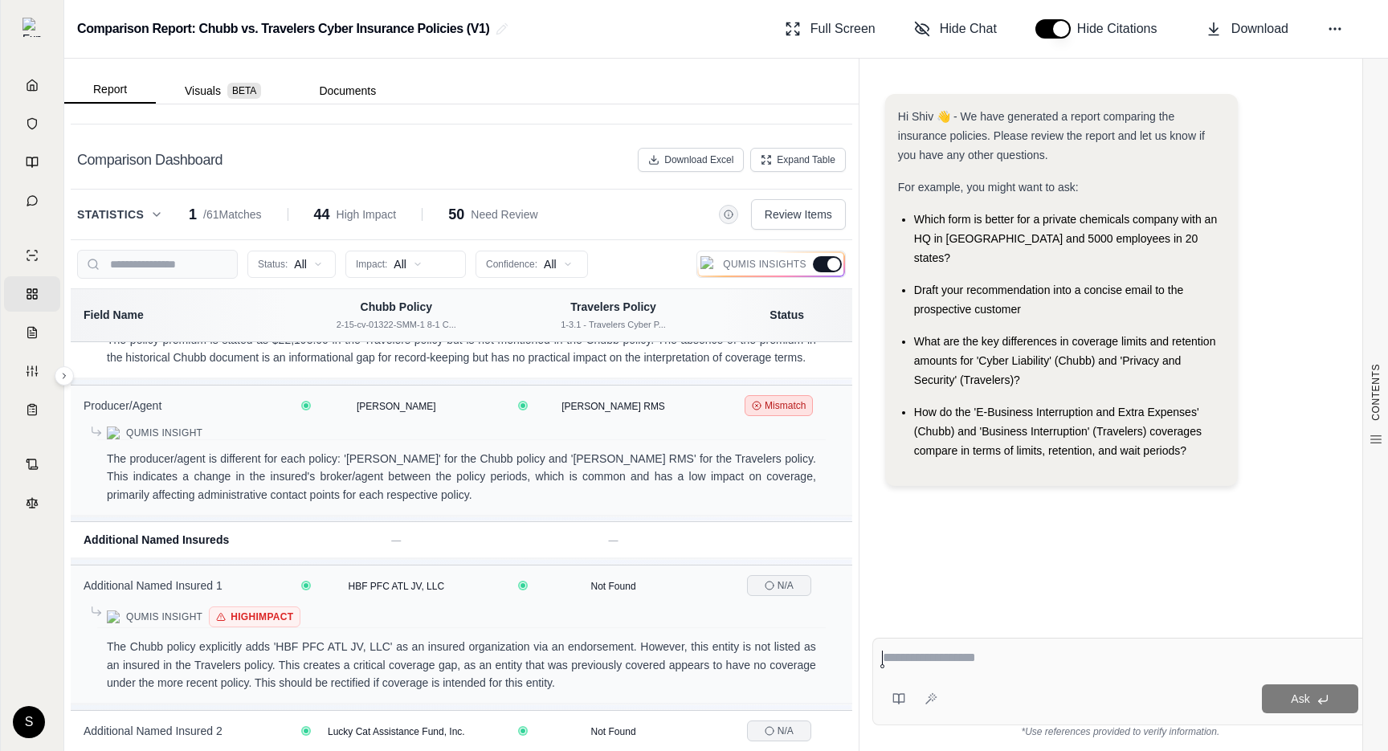
scroll to position [1207, 0]
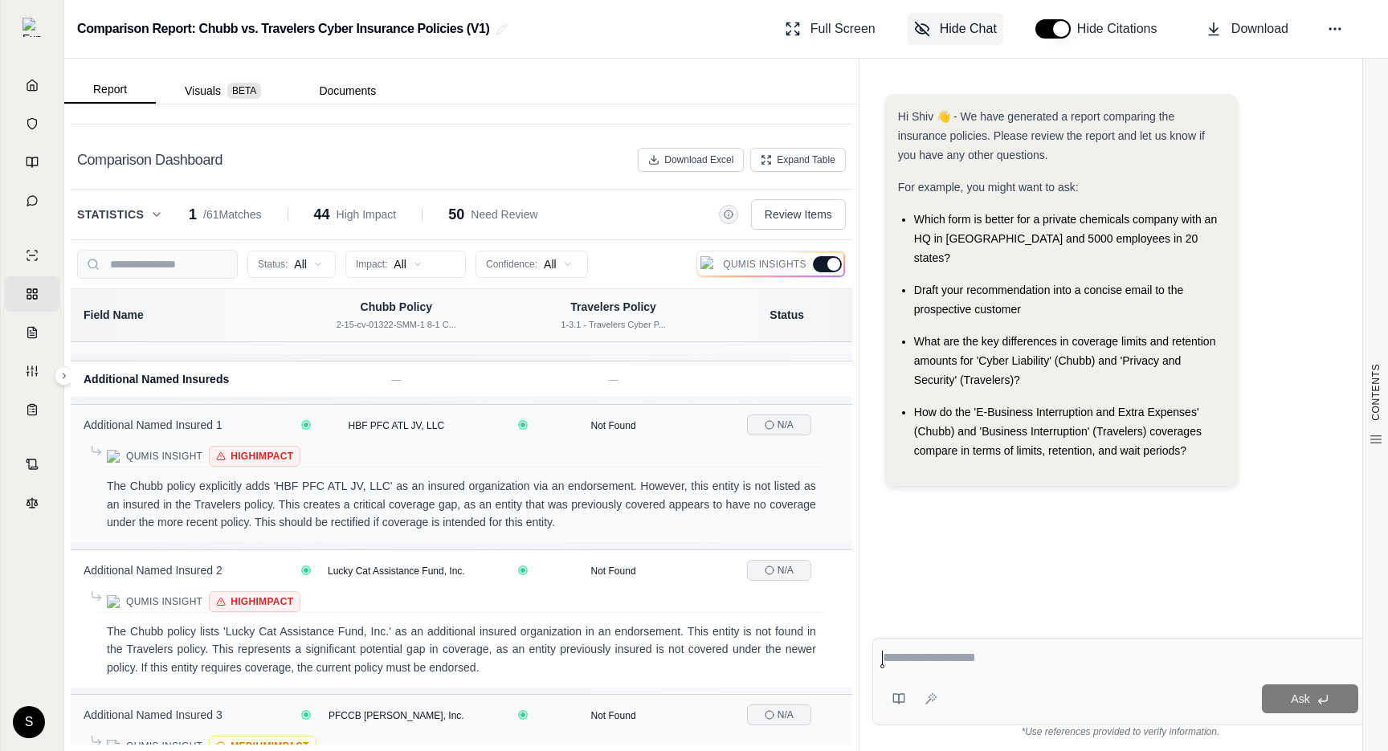
click at [974, 31] on span "Hide Chat" at bounding box center [968, 28] width 57 height 19
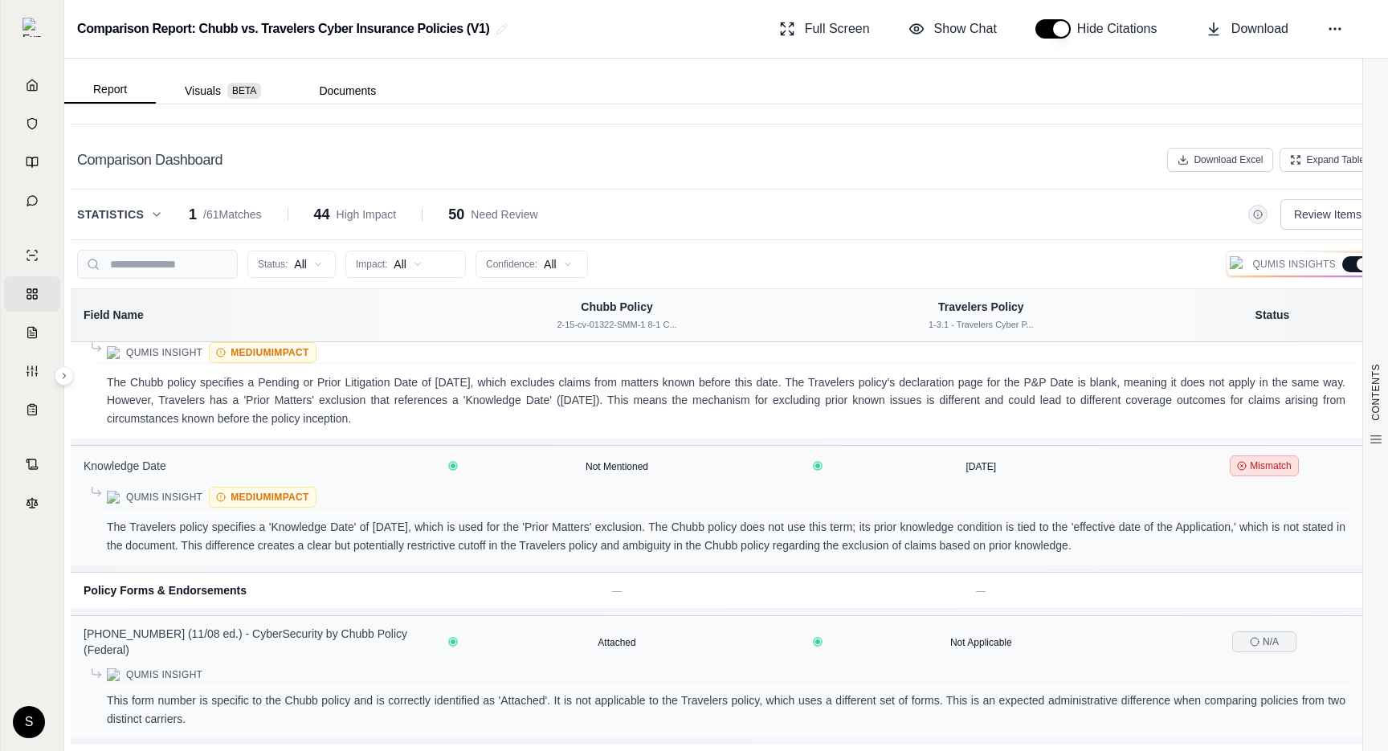
scroll to position [1895, 0]
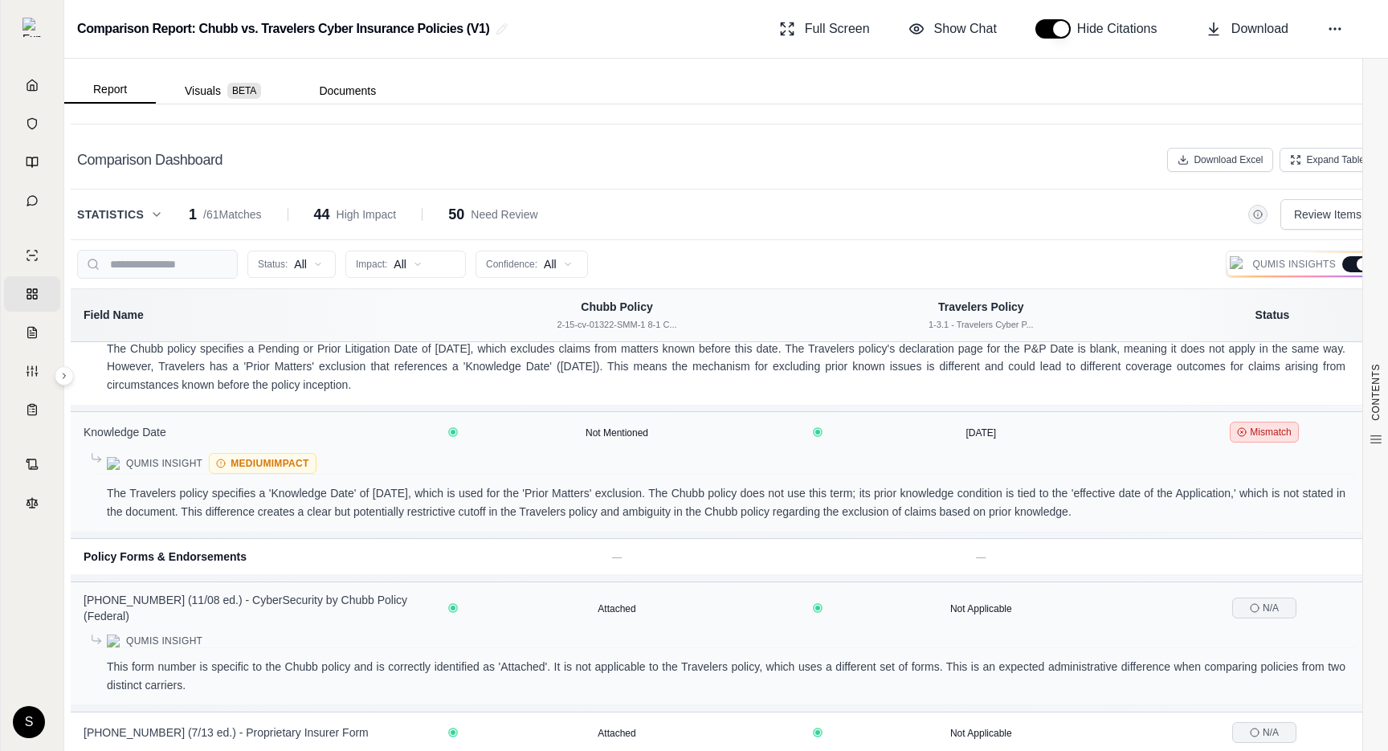
click at [1353, 269] on div at bounding box center [1357, 264] width 29 height 16
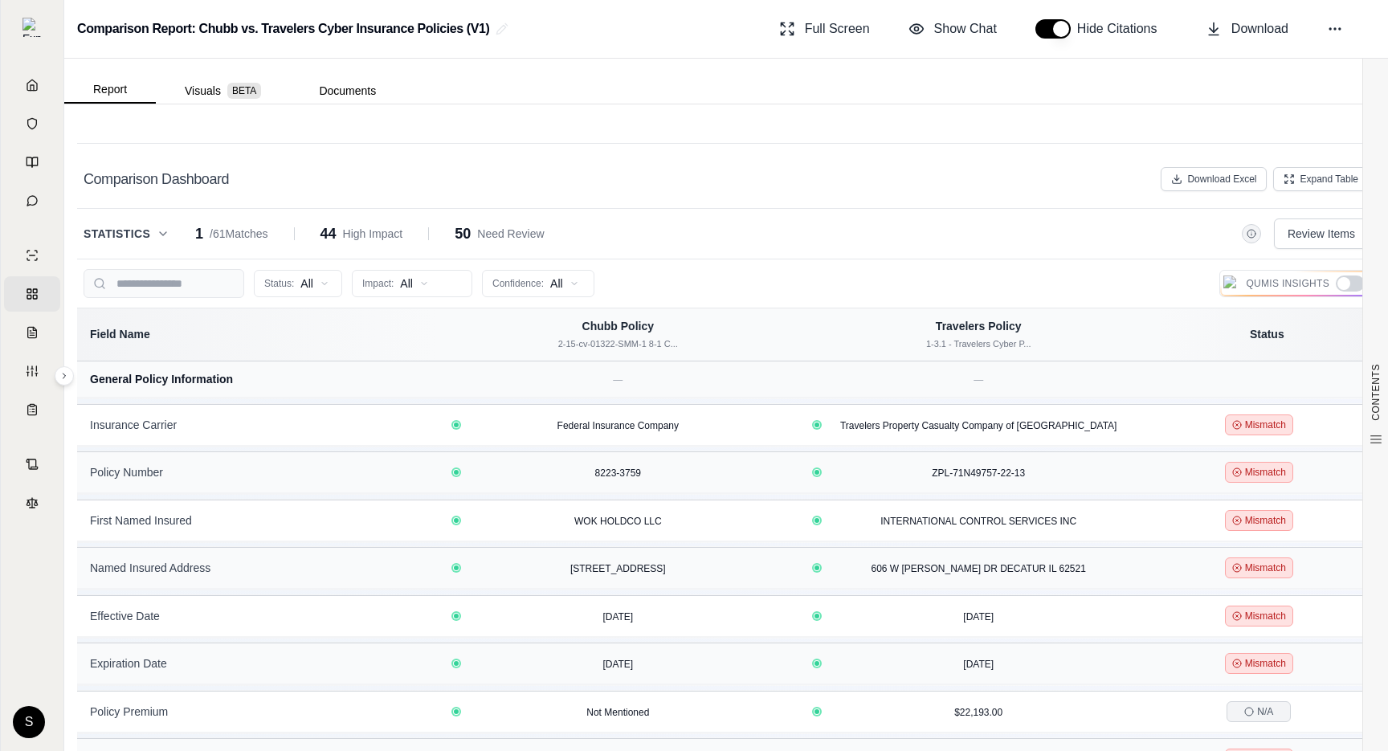
scroll to position [0, 0]
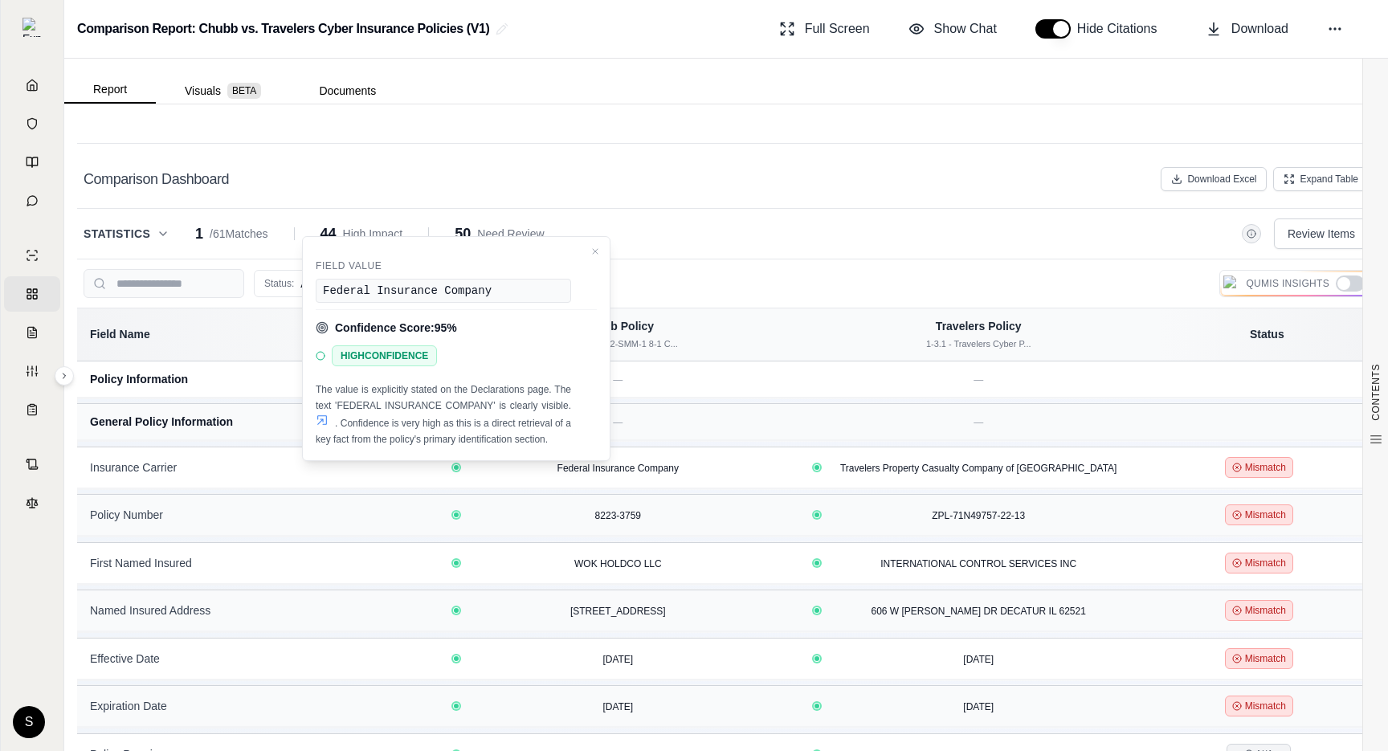
click at [323, 416] on icon at bounding box center [322, 420] width 10 height 10
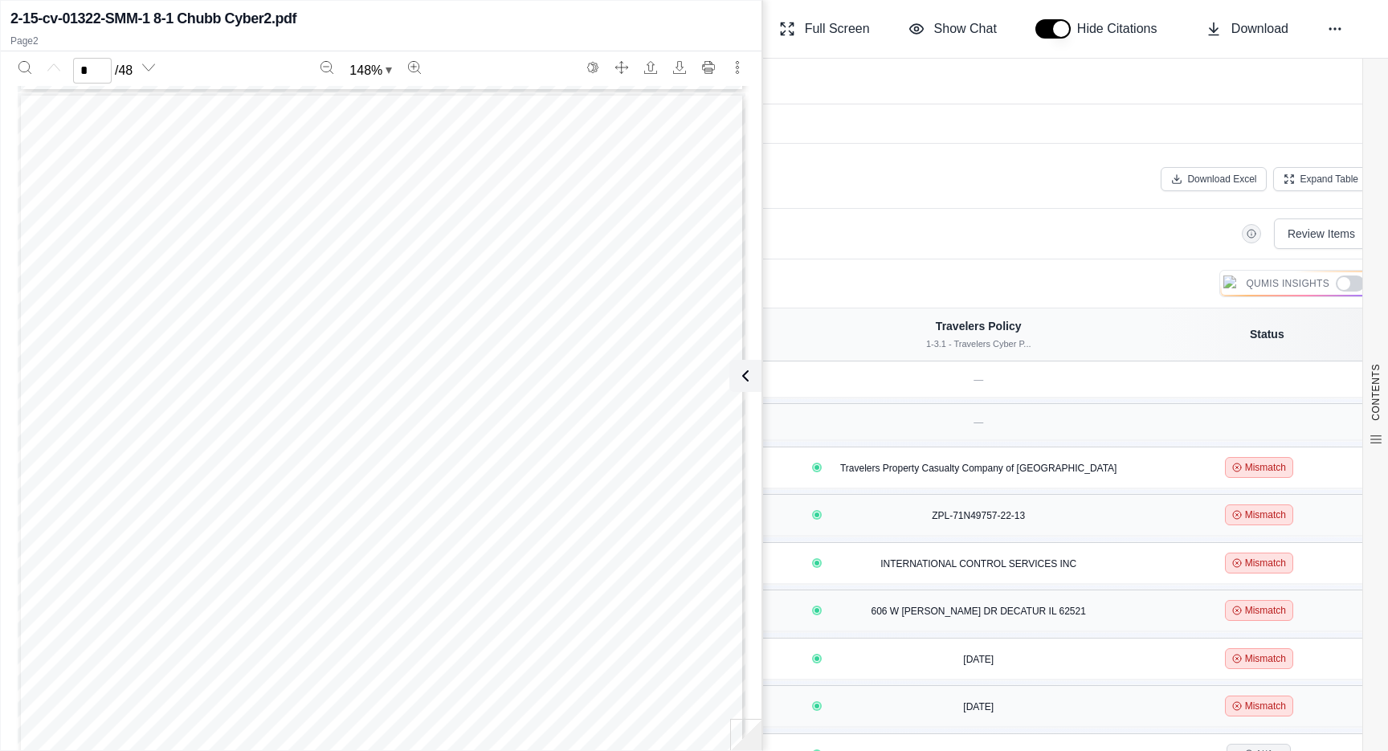
scroll to position [942, 0]
type input "*"
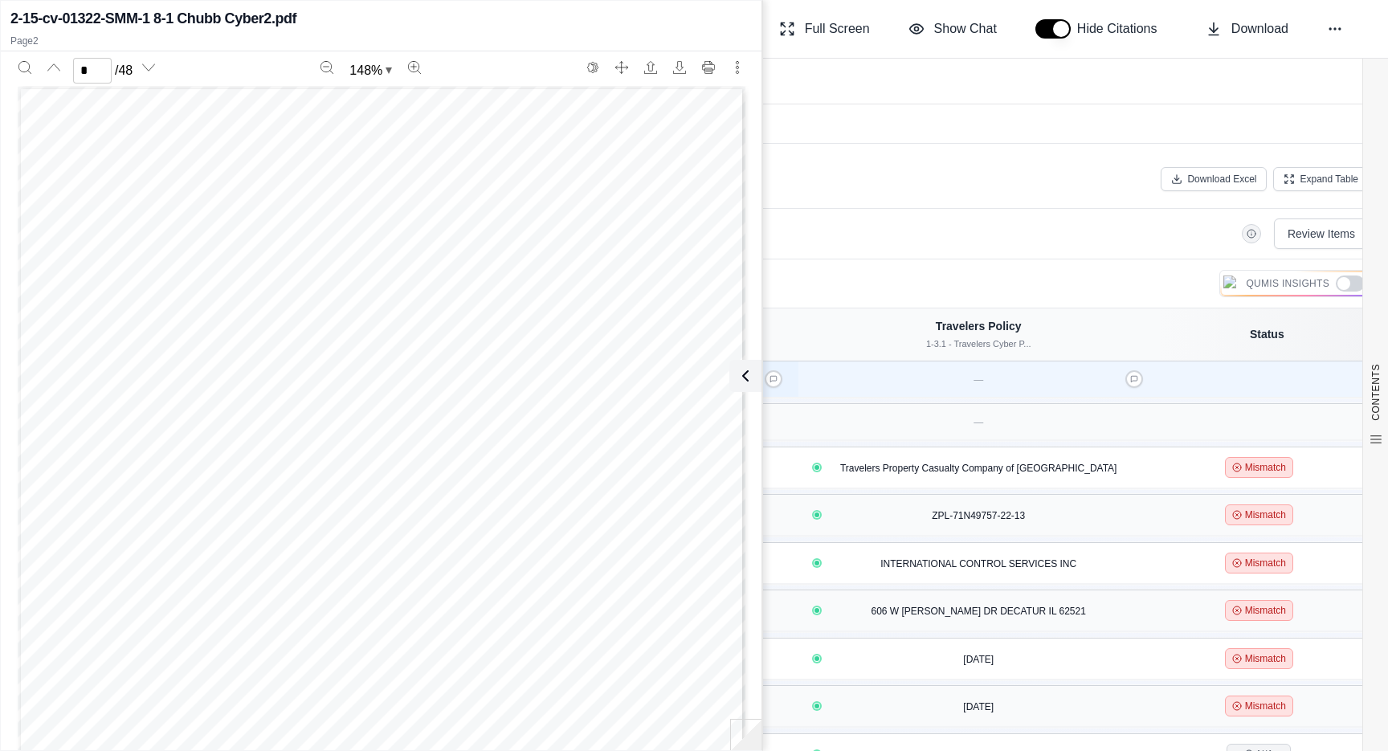
click at [762, 372] on div "—" at bounding box center [618, 379] width 341 height 16
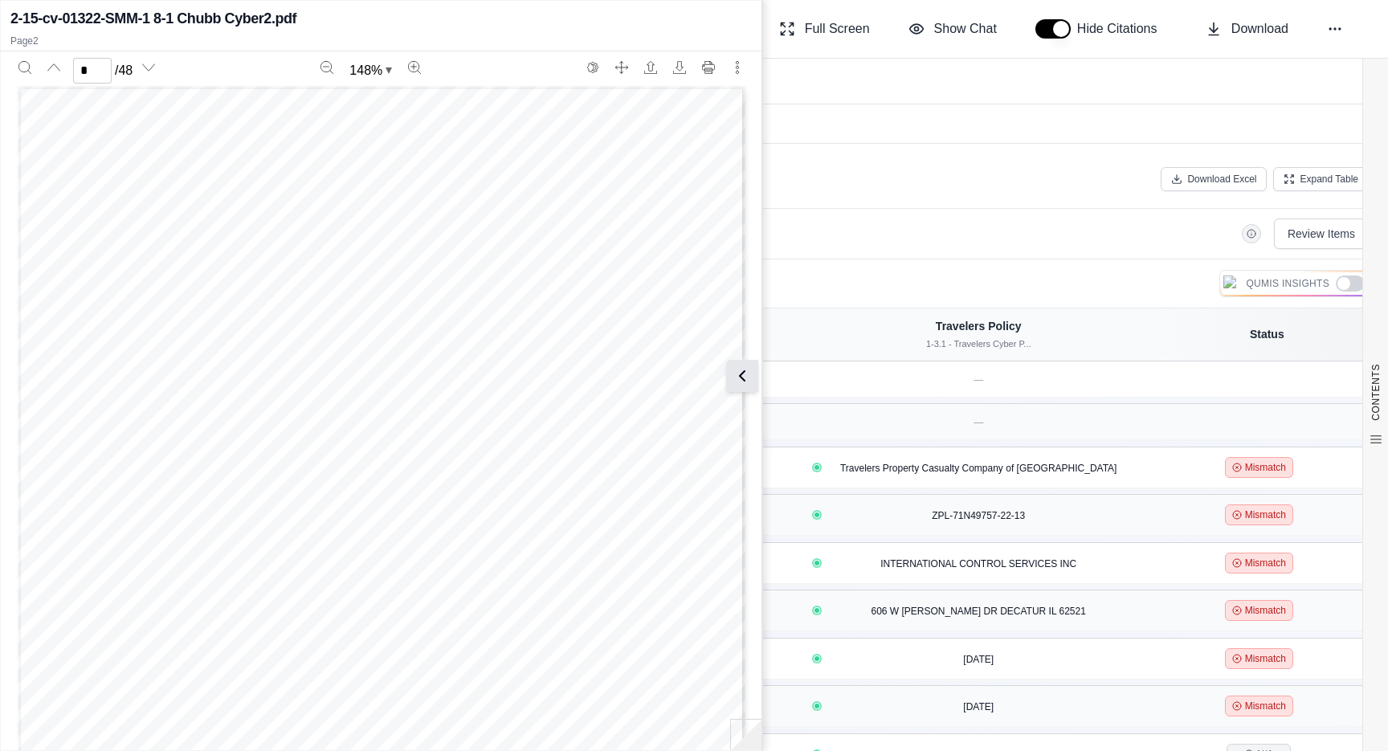
click at [750, 373] on icon at bounding box center [742, 375] width 19 height 19
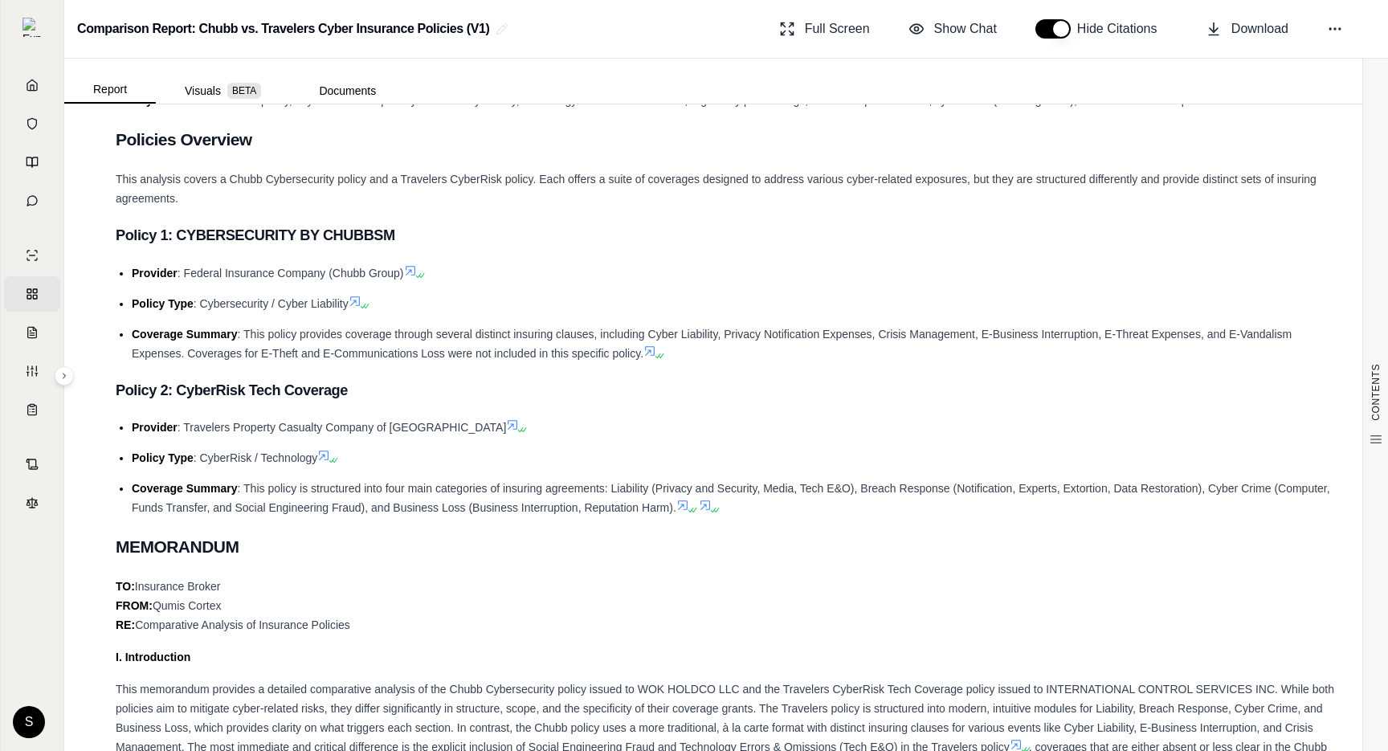
scroll to position [0, 0]
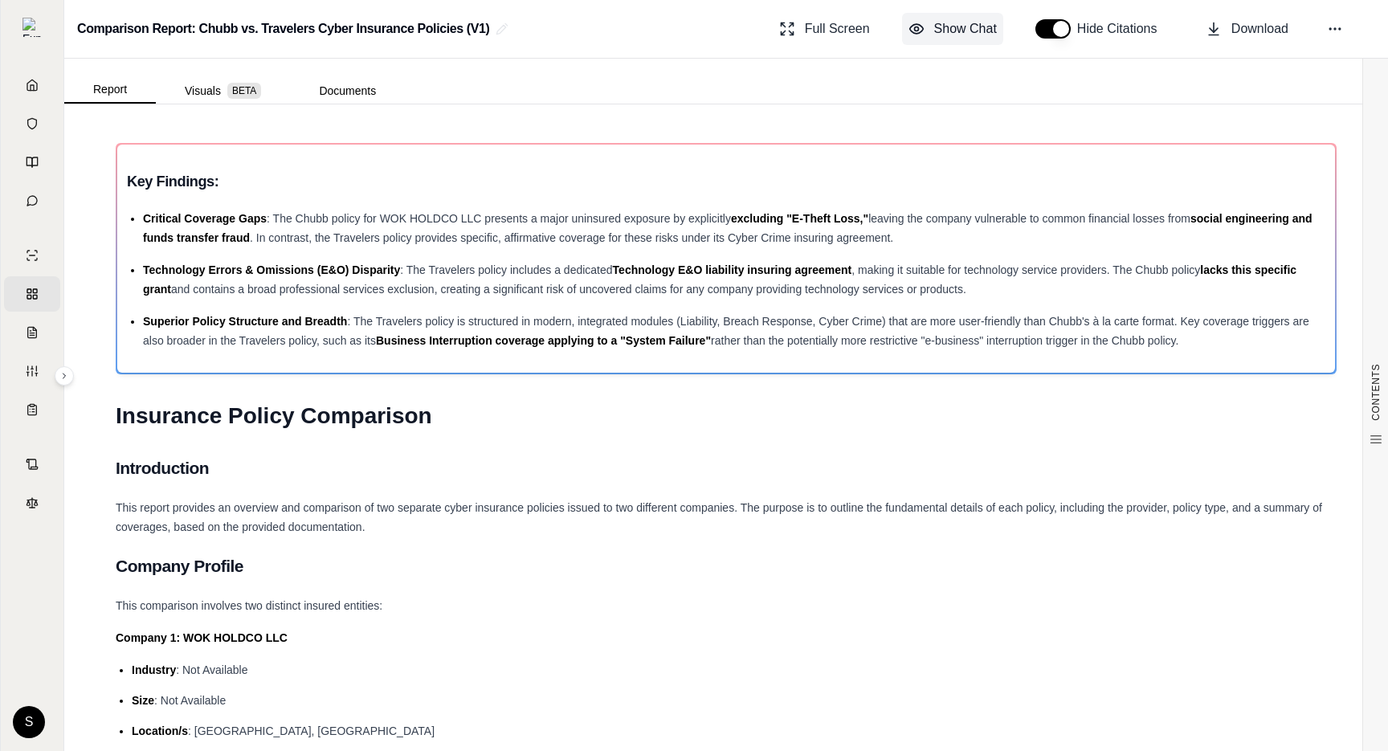
click at [936, 32] on span "Show Chat" at bounding box center [965, 28] width 63 height 19
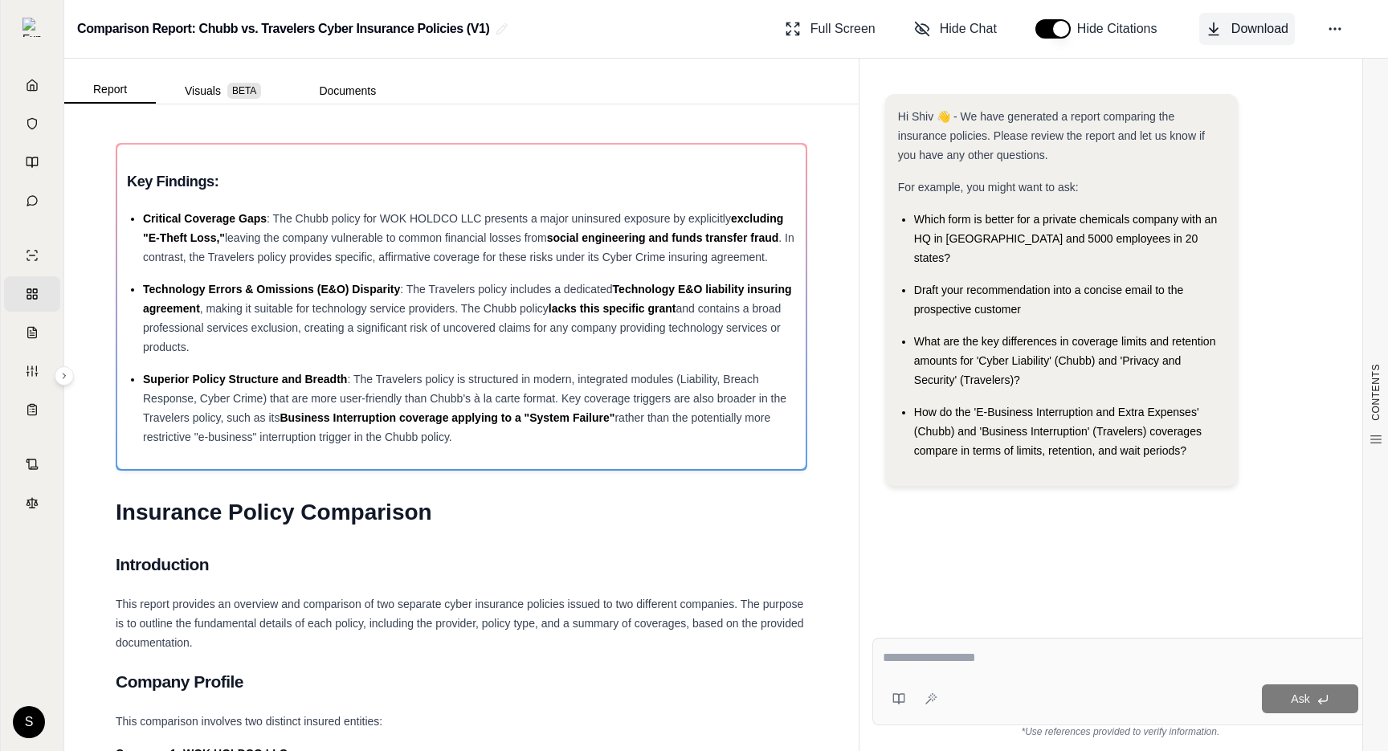
click at [1260, 21] on span "Download" at bounding box center [1260, 28] width 57 height 19
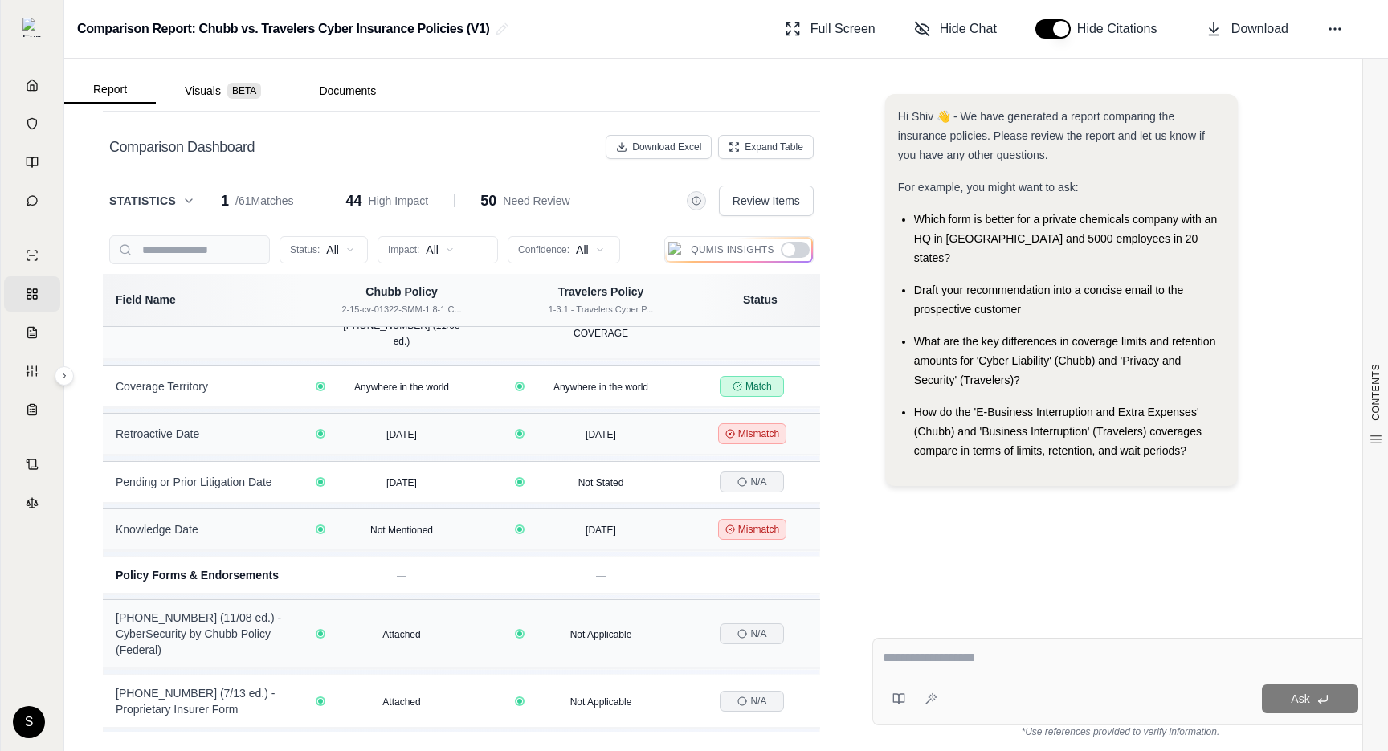
scroll to position [1397, 0]
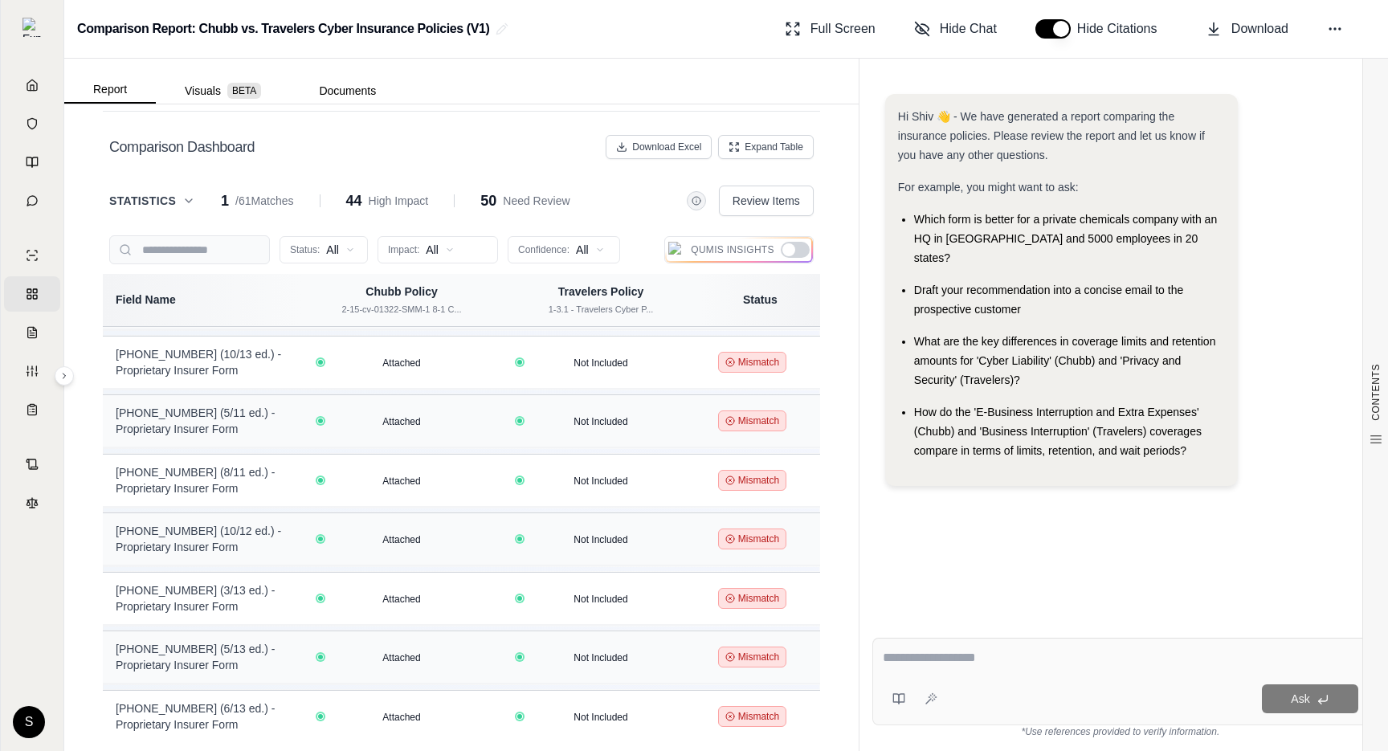
click at [793, 252] on div at bounding box center [789, 249] width 13 height 13
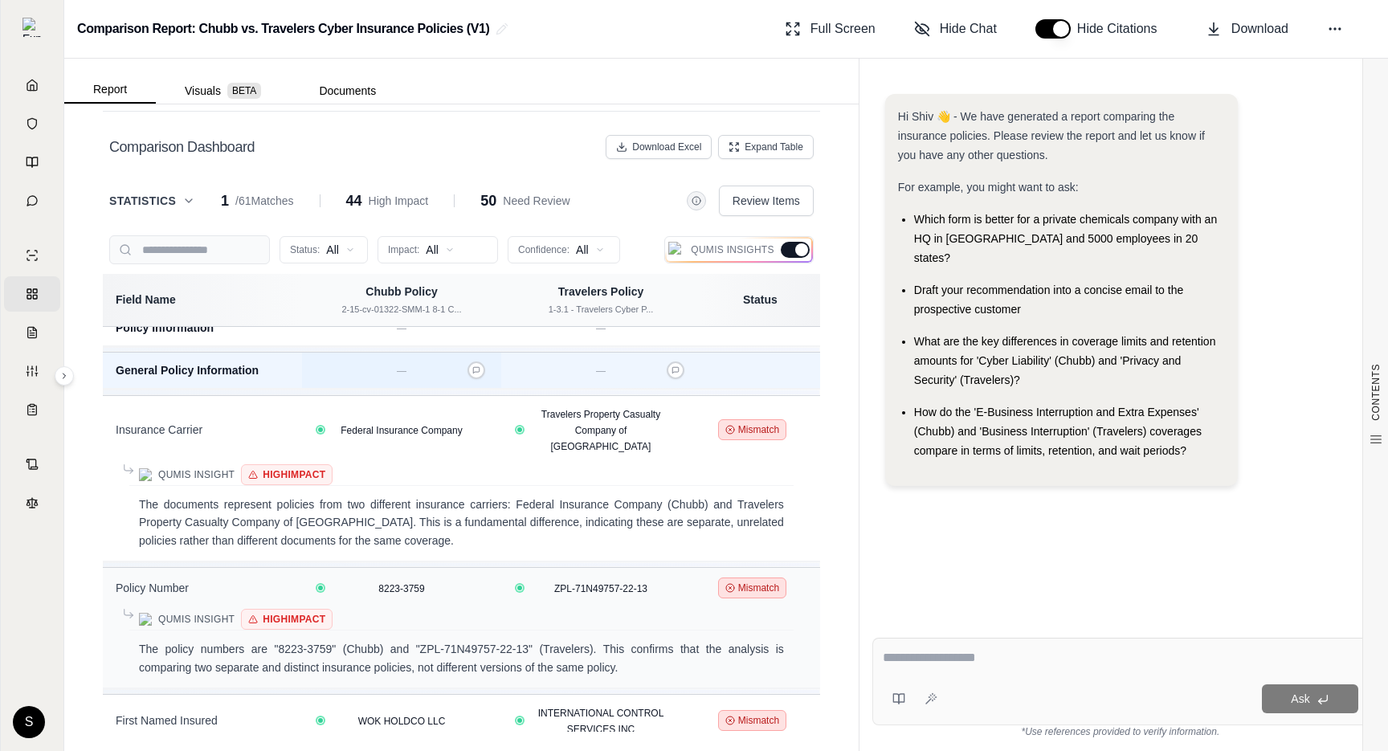
scroll to position [0, 0]
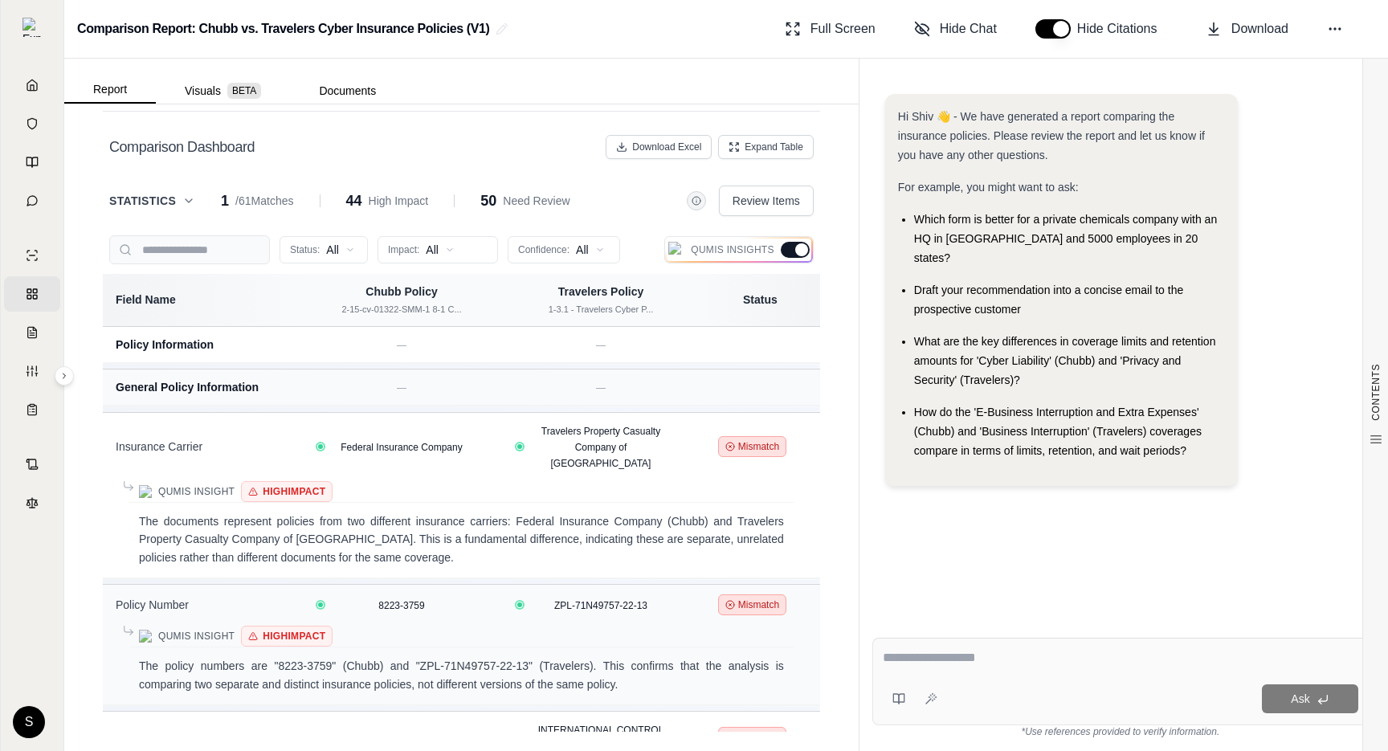
click at [804, 247] on div at bounding box center [801, 249] width 13 height 13
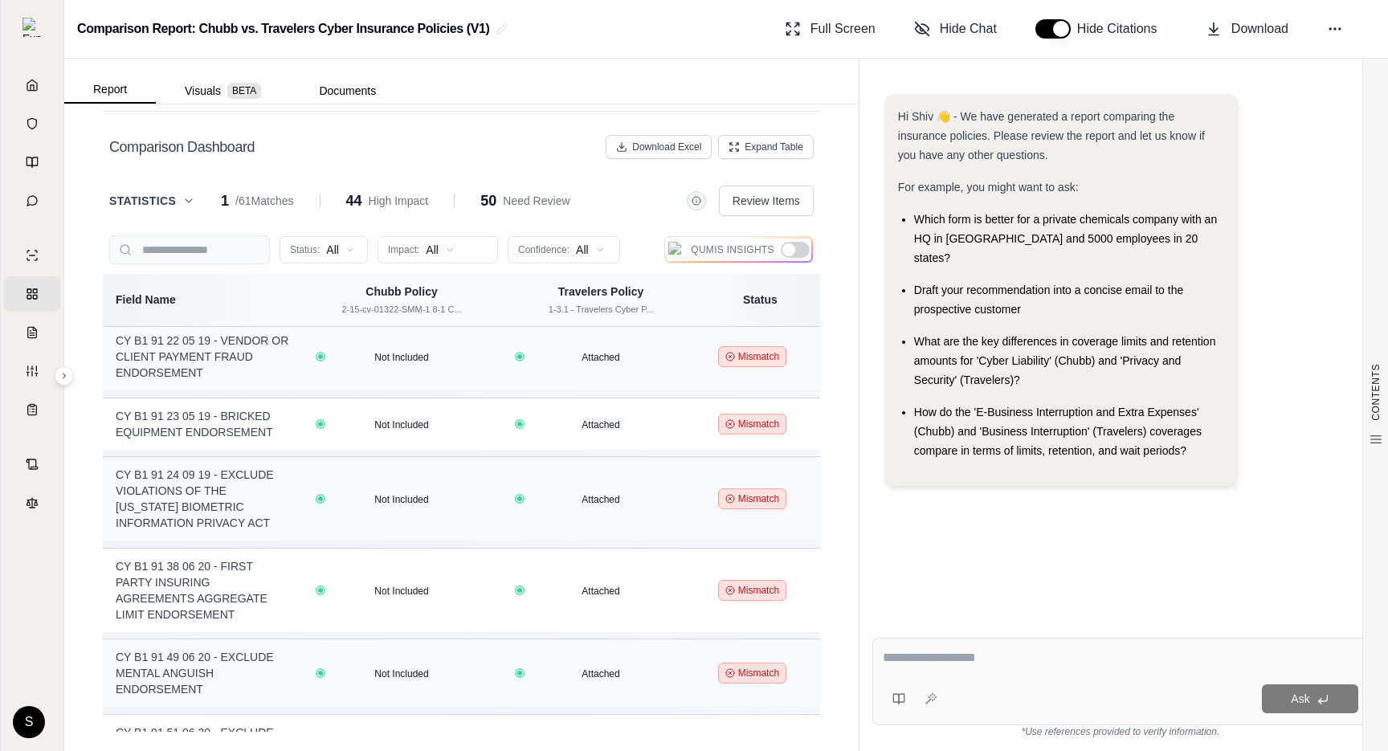
scroll to position [3485, 0]
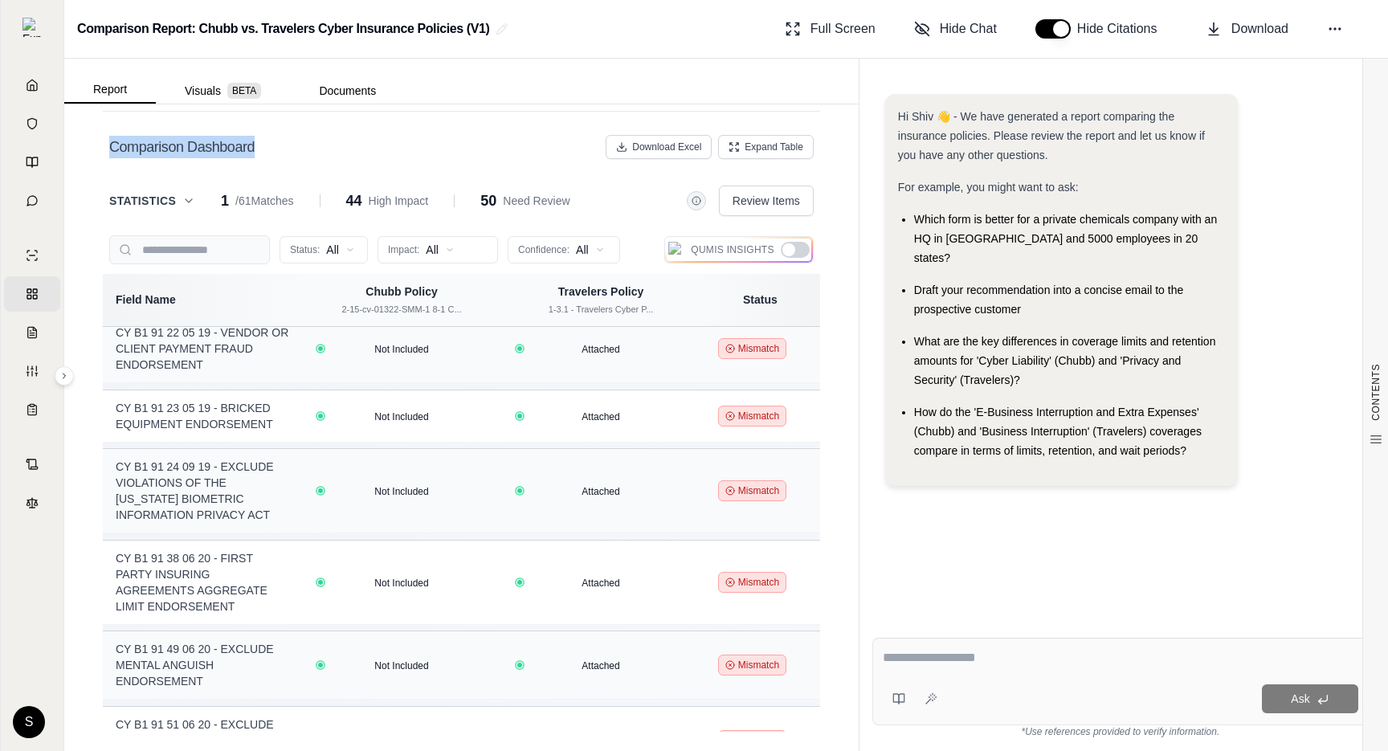
drag, startPoint x: 110, startPoint y: 144, endPoint x: 268, endPoint y: 161, distance: 158.4
click at [268, 161] on div "Comparison Dashboard Download Excel Expand Table" at bounding box center [461, 147] width 705 height 32
click at [153, 145] on h2 "Comparison Dashboard" at bounding box center [181, 147] width 145 height 22
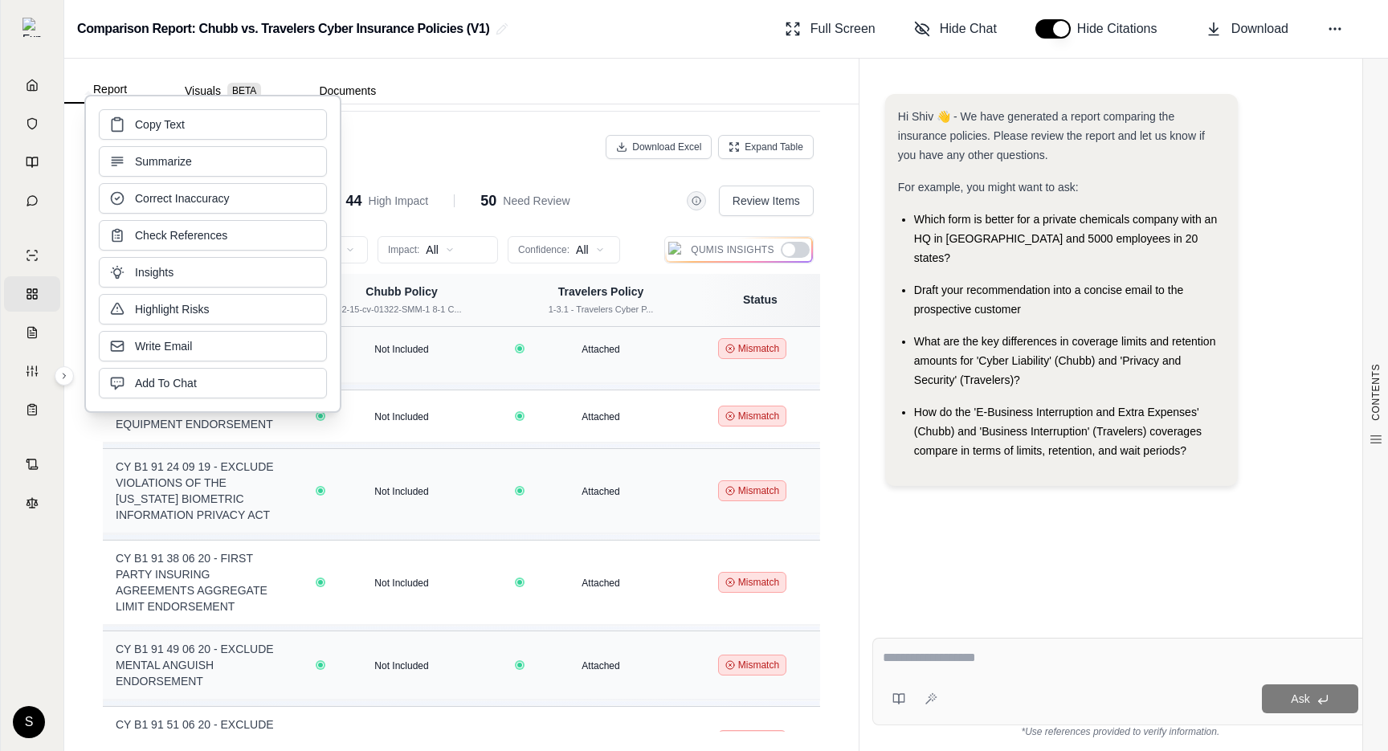
click at [452, 173] on div "Comparison Dashboard Download Excel Expand Table" at bounding box center [462, 153] width 718 height 45
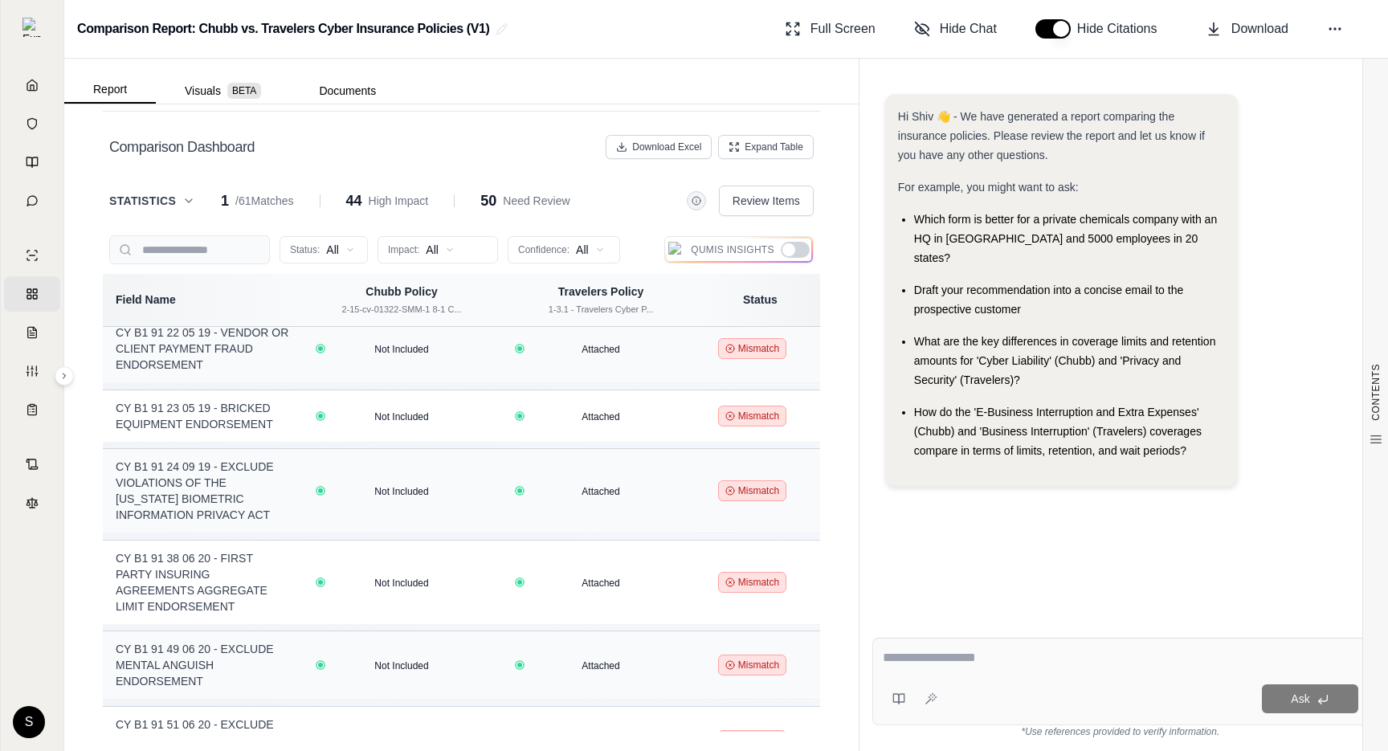
click at [182, 202] on icon at bounding box center [188, 200] width 13 height 13
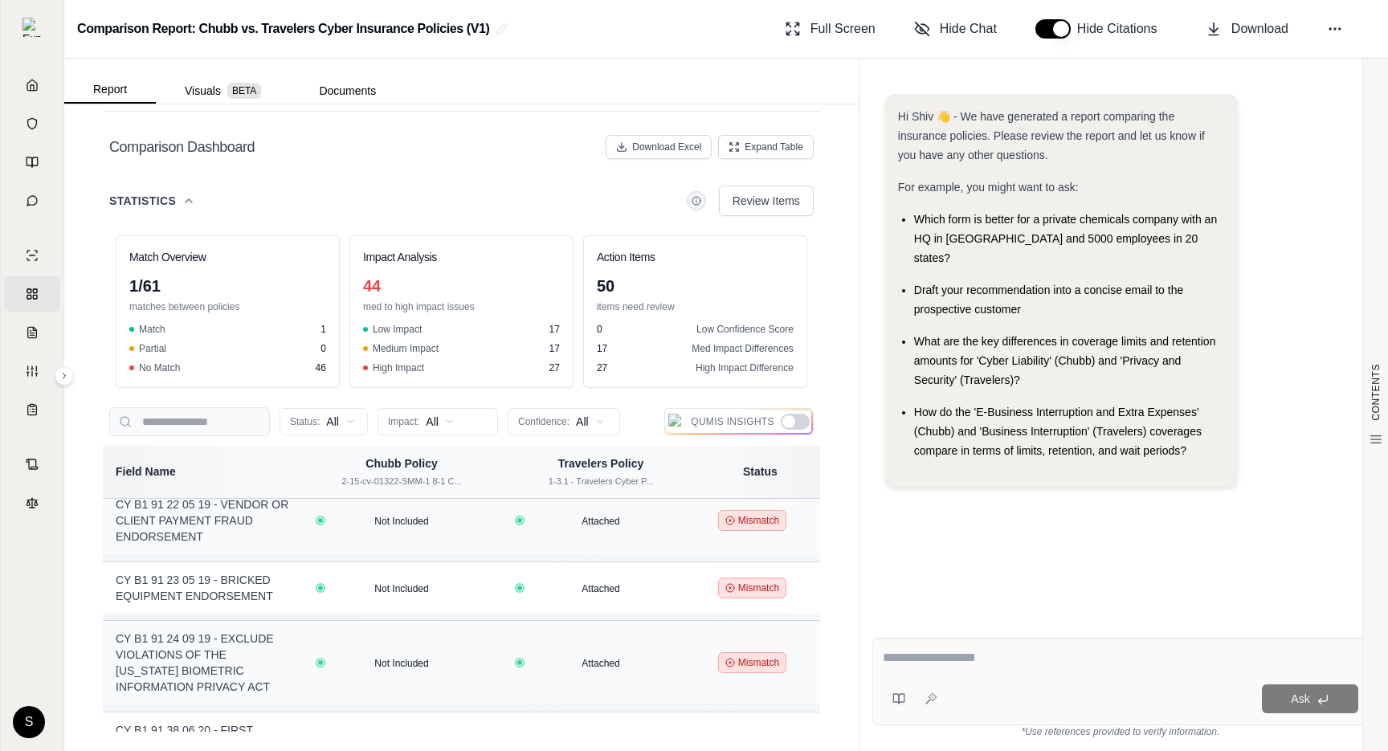
click at [187, 197] on icon at bounding box center [188, 200] width 13 height 13
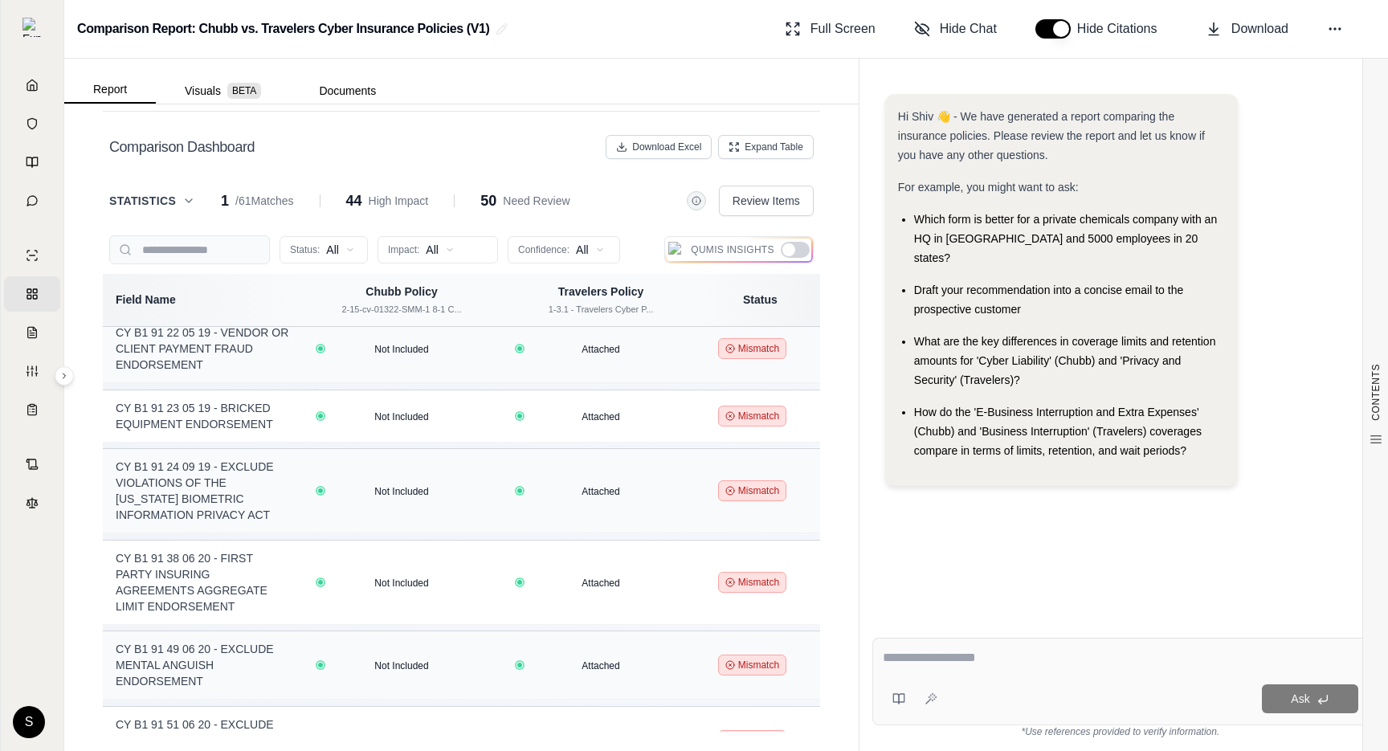
click at [184, 198] on icon at bounding box center [188, 200] width 13 height 13
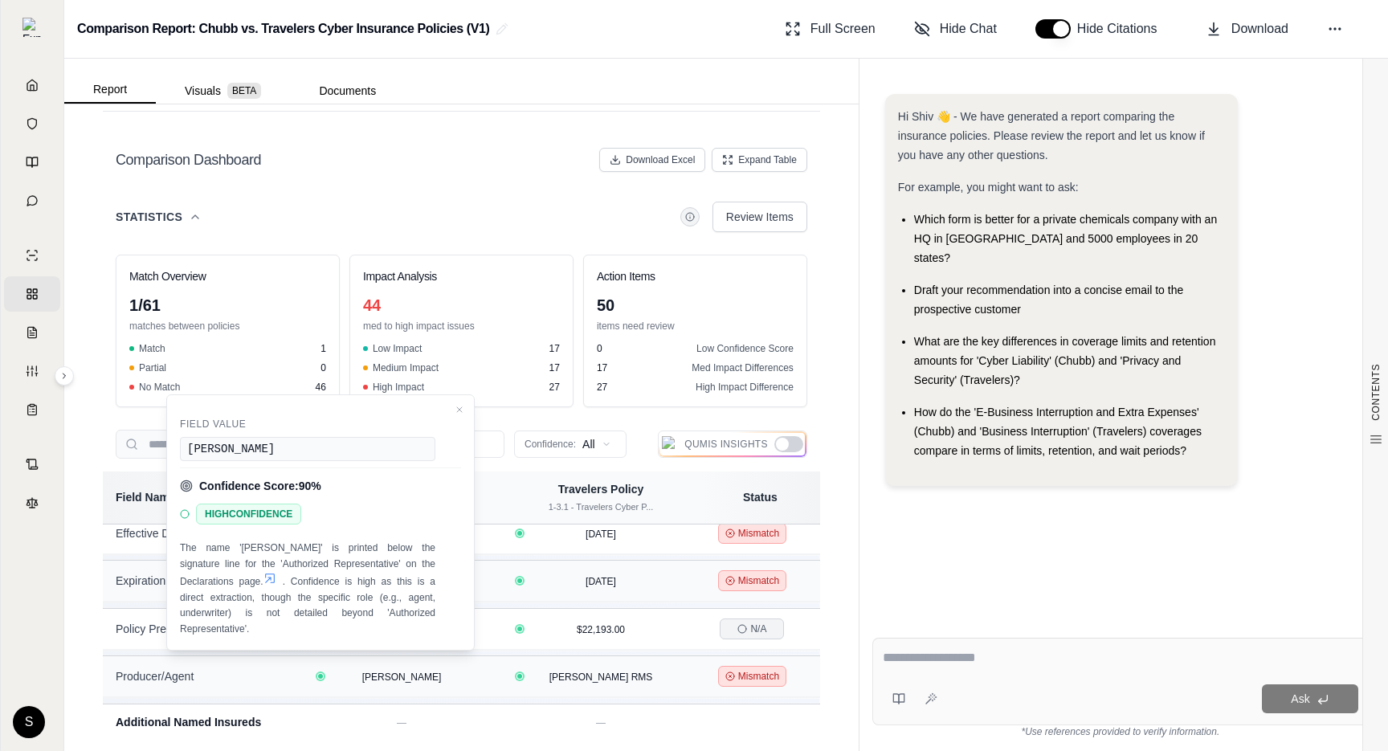
scroll to position [307, 0]
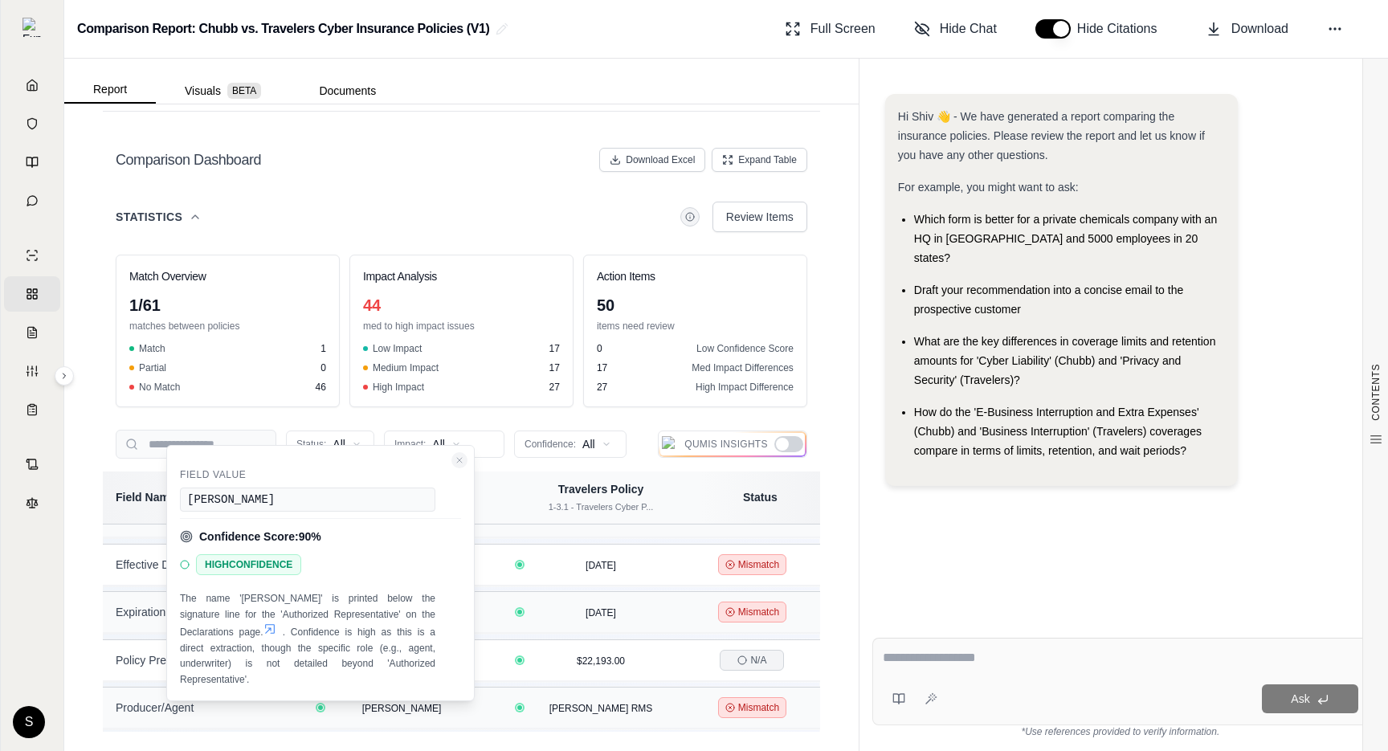
click at [460, 464] on icon "Close confidence details" at bounding box center [460, 461] width 10 height 10
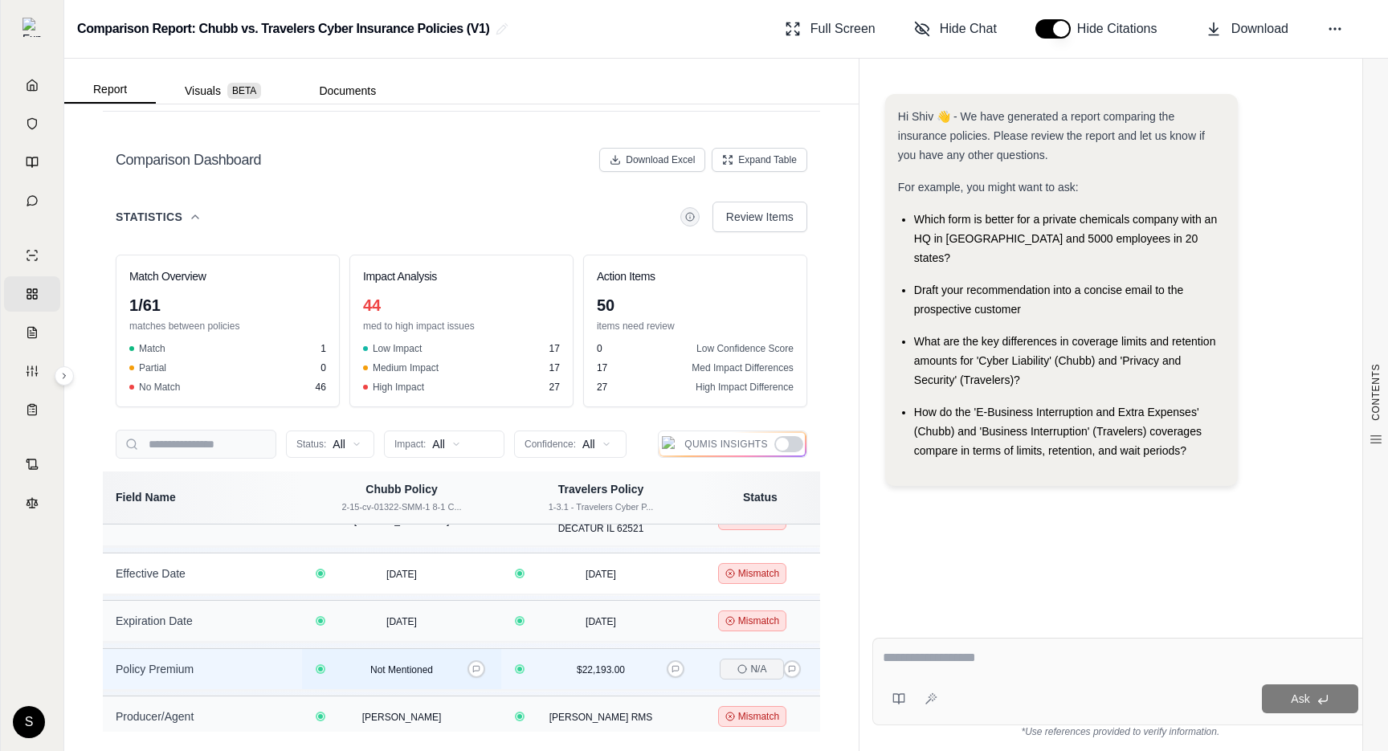
scroll to position [0, 0]
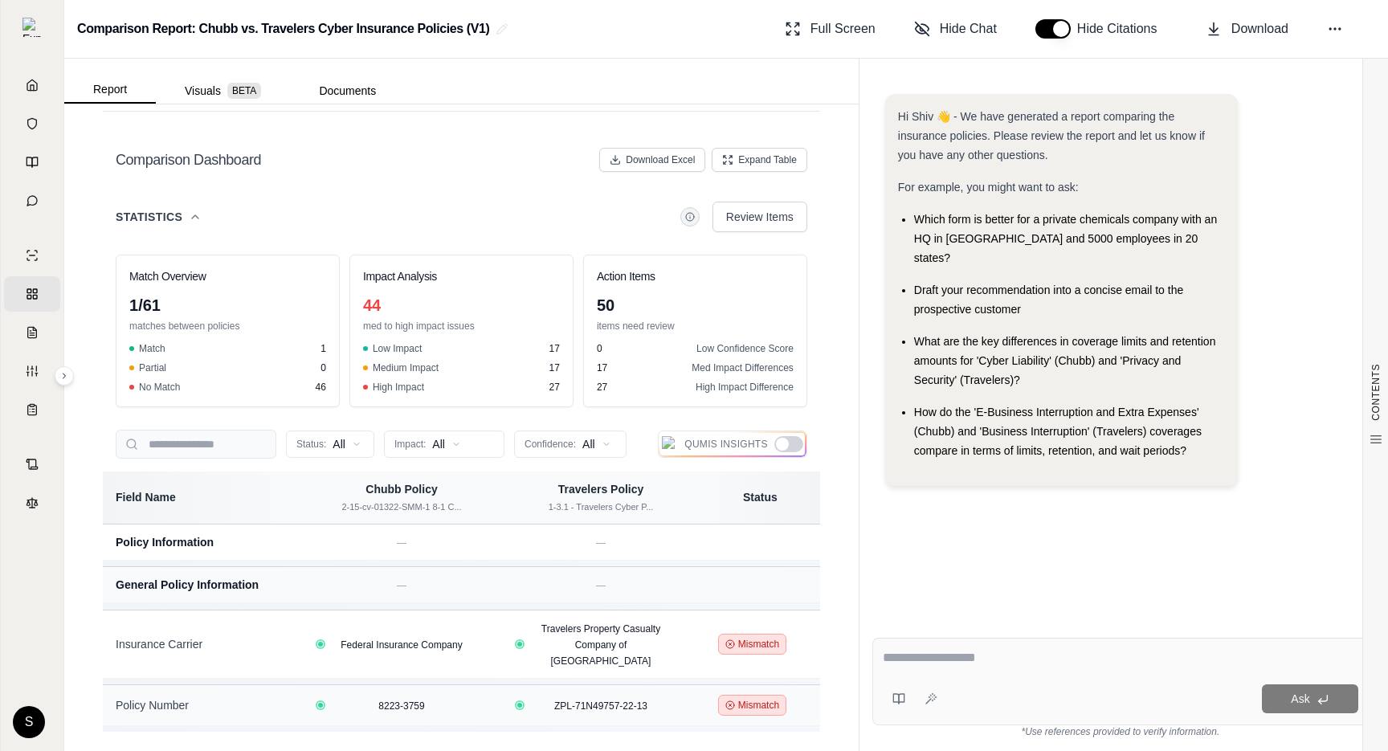
click at [367, 182] on div "Comparison Dashboard Download Excel Expand Table" at bounding box center [462, 160] width 718 height 58
click at [196, 214] on icon at bounding box center [195, 217] width 13 height 13
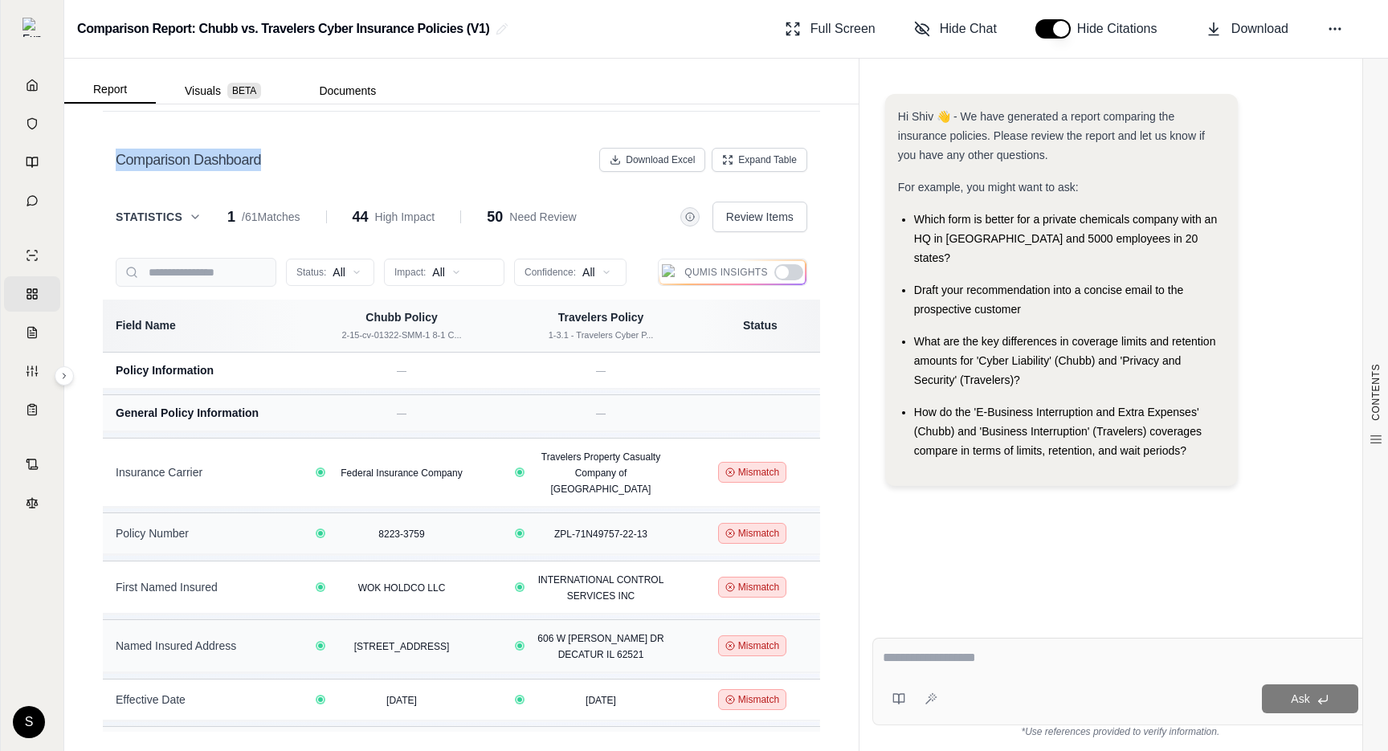
drag, startPoint x: 273, startPoint y: 165, endPoint x: 116, endPoint y: 167, distance: 157.5
click at [116, 167] on div "Comparison Dashboard Download Excel Expand Table" at bounding box center [462, 160] width 692 height 32
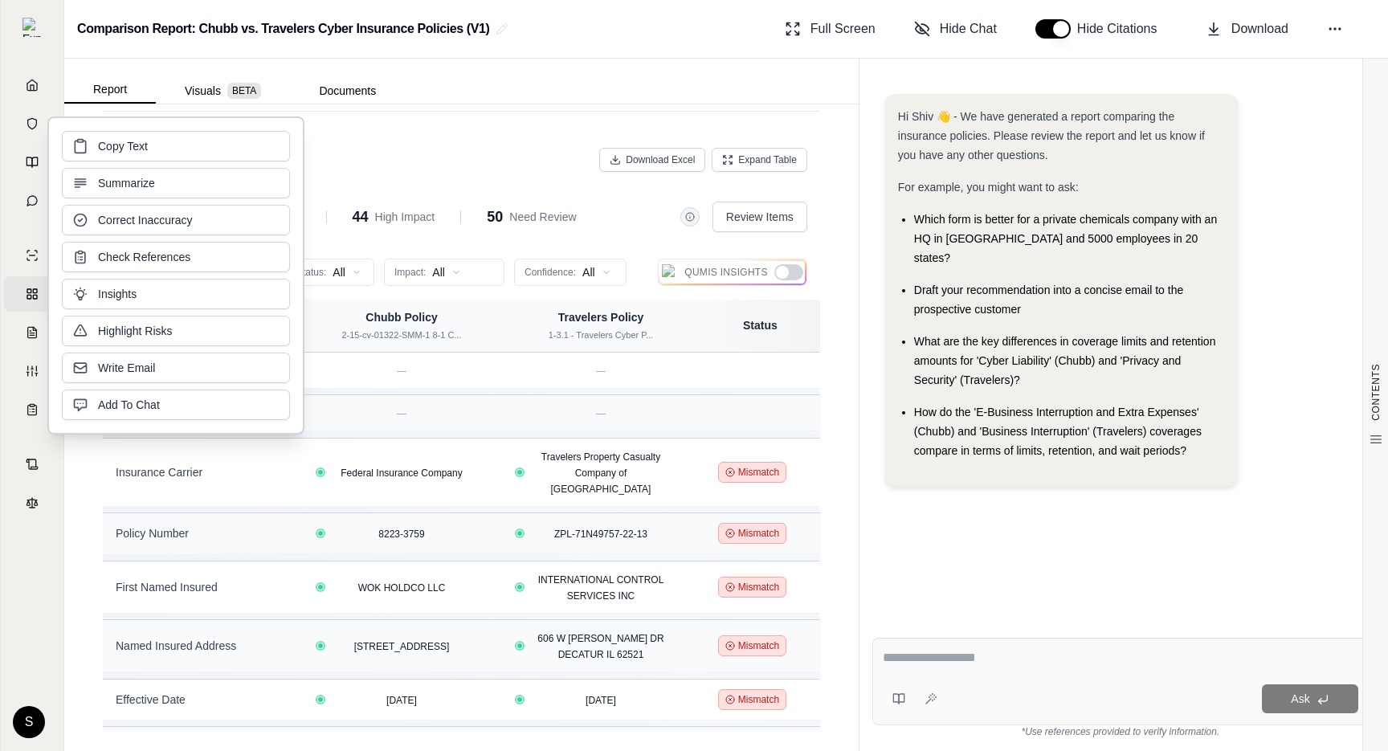
copy h2 "Comparison Dashboard"
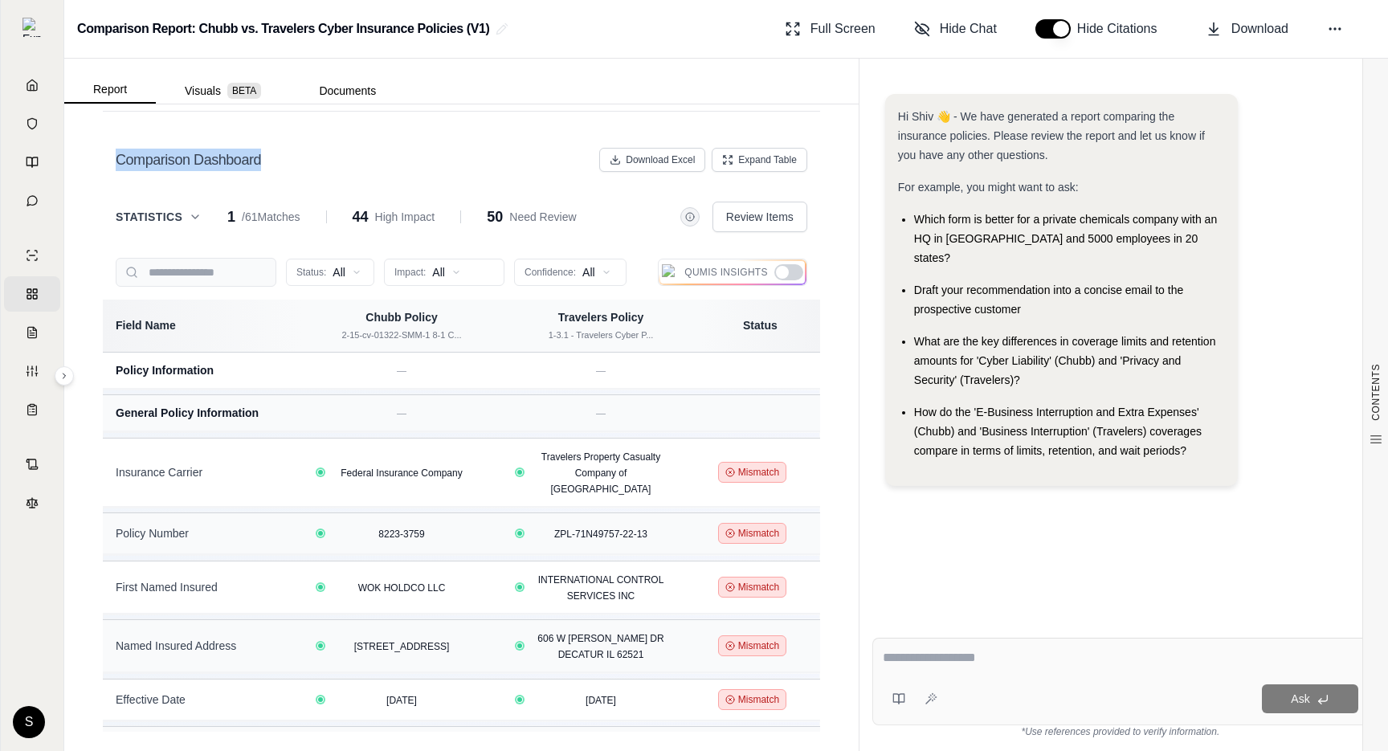
click at [374, 142] on div "Comparison Dashboard Download Excel Expand Table" at bounding box center [462, 160] width 718 height 58
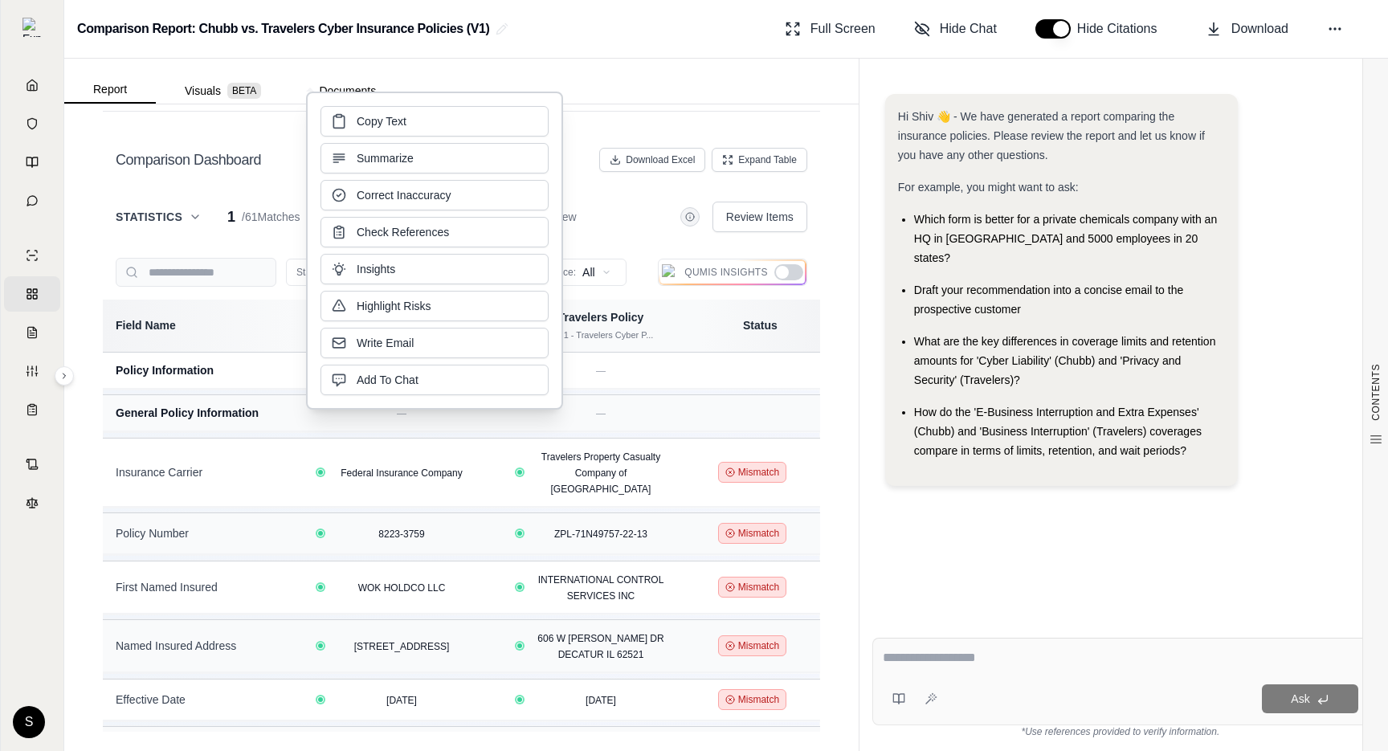
click at [179, 174] on div "Comparison Dashboard Download Excel Expand Table" at bounding box center [462, 160] width 692 height 32
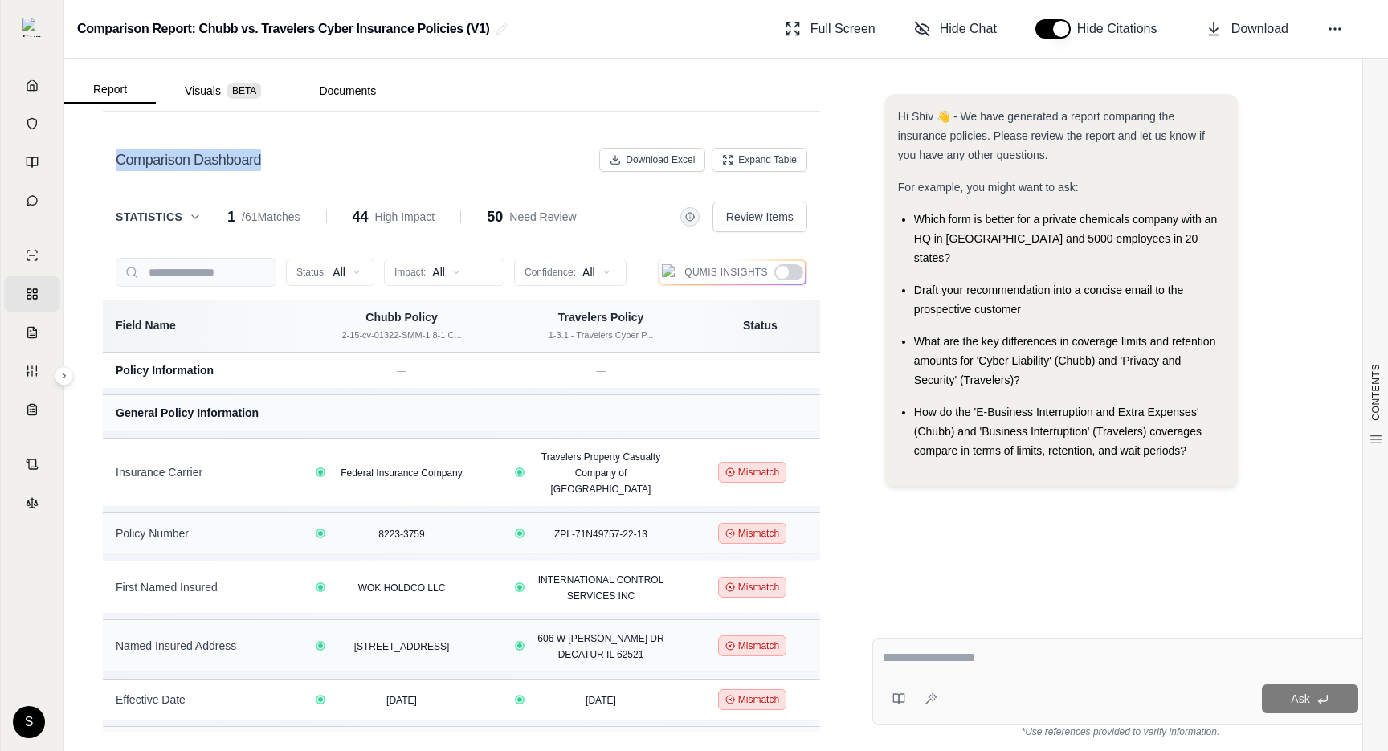
drag, startPoint x: 268, startPoint y: 162, endPoint x: 117, endPoint y: 161, distance: 151.9
click at [117, 161] on div "Comparison Dashboard Download Excel Expand Table" at bounding box center [462, 160] width 692 height 32
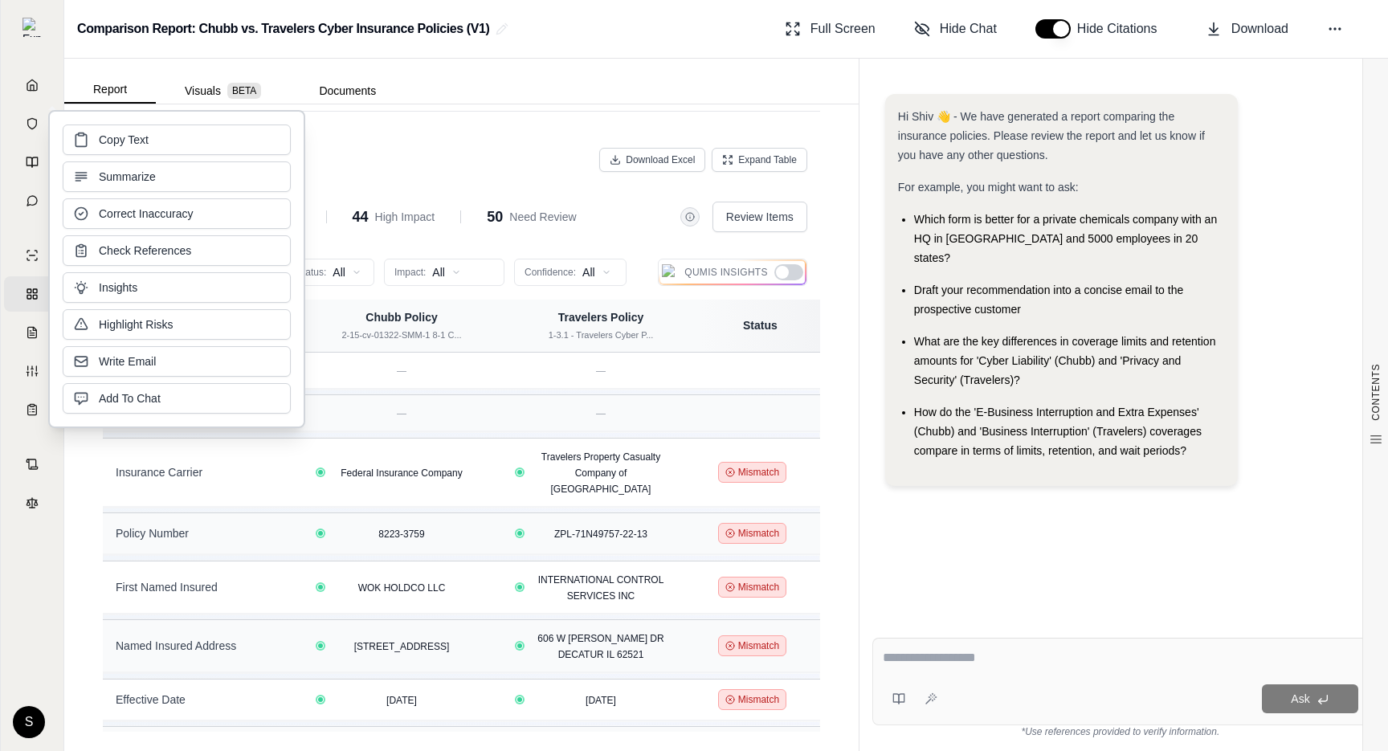
click at [341, 178] on div "Comparison Dashboard Download Excel Expand Table" at bounding box center [462, 160] width 718 height 58
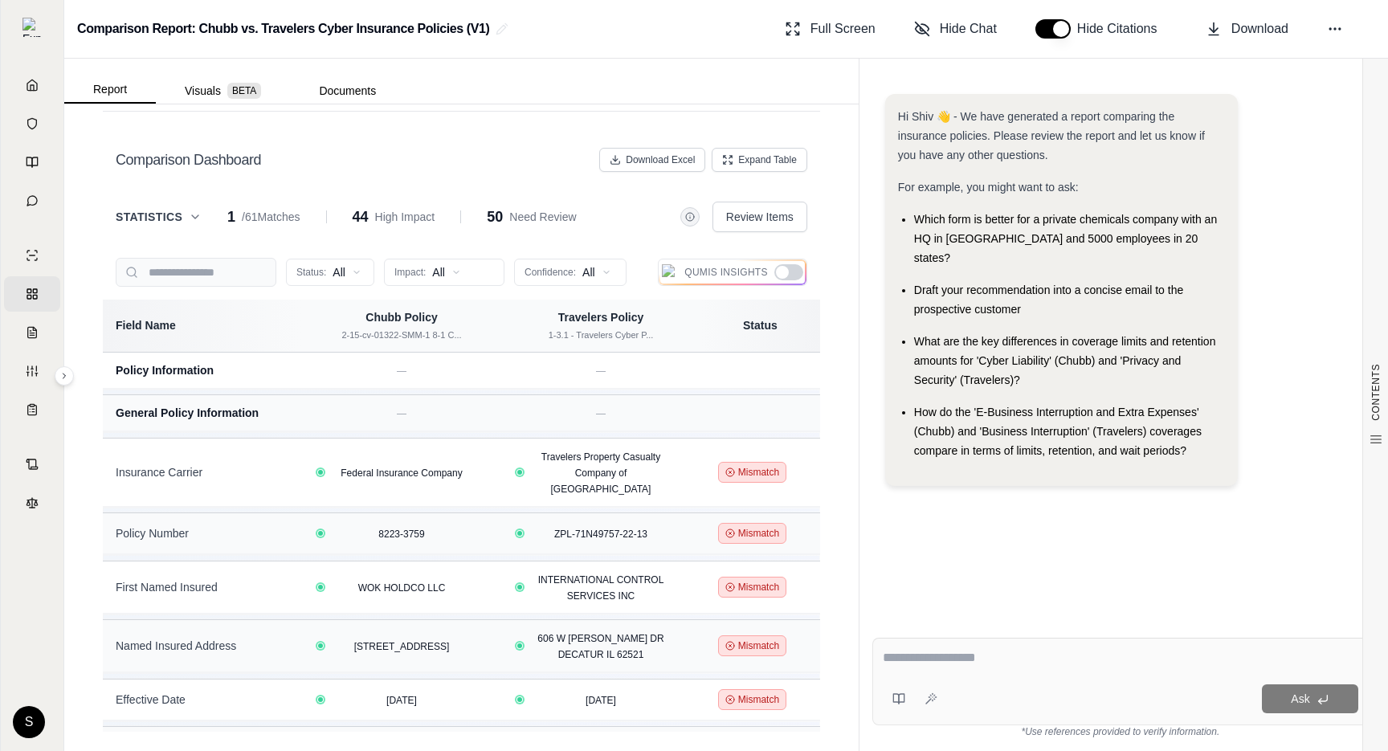
click at [142, 155] on h2 "Comparison Dashboard" at bounding box center [188, 160] width 145 height 22
copy h2 "Comparison Dashboard"
drag, startPoint x: 114, startPoint y: 157, endPoint x: 258, endPoint y: 166, distance: 144.1
click at [258, 166] on div "Comparison Dashboard Download Excel Expand Table" at bounding box center [462, 160] width 718 height 58
click at [477, 145] on div "Comparison Dashboard Download Excel Expand Table" at bounding box center [462, 160] width 692 height 32
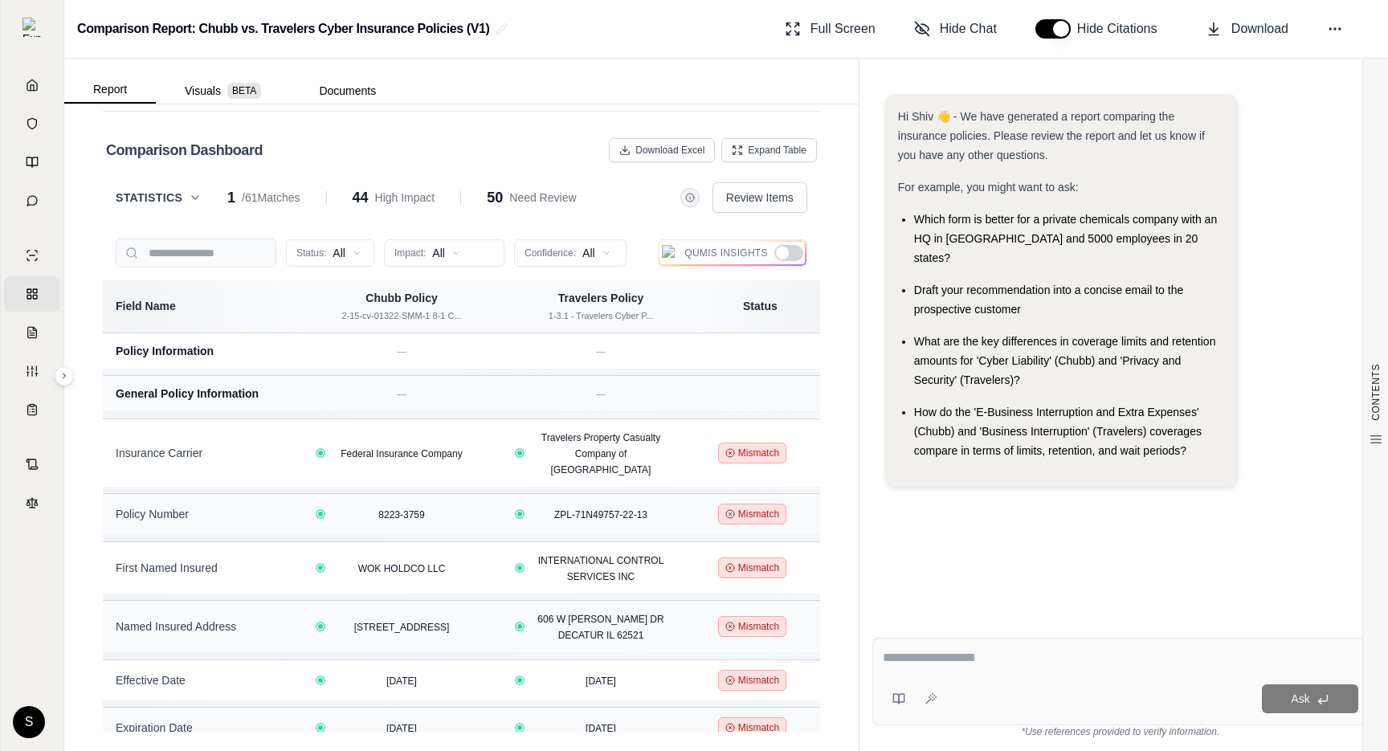
click at [147, 198] on span "Statistics" at bounding box center [149, 198] width 67 height 16
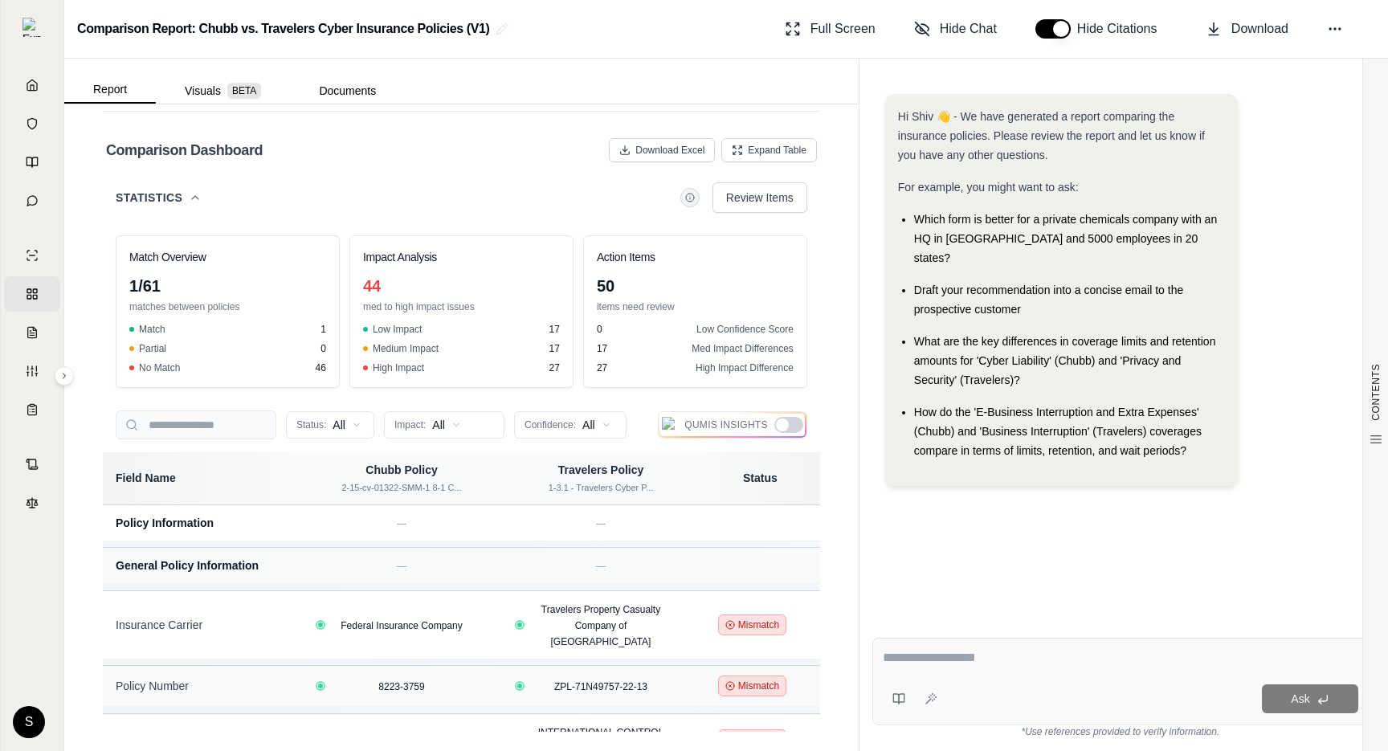
click at [148, 198] on span "Statistics" at bounding box center [149, 198] width 67 height 16
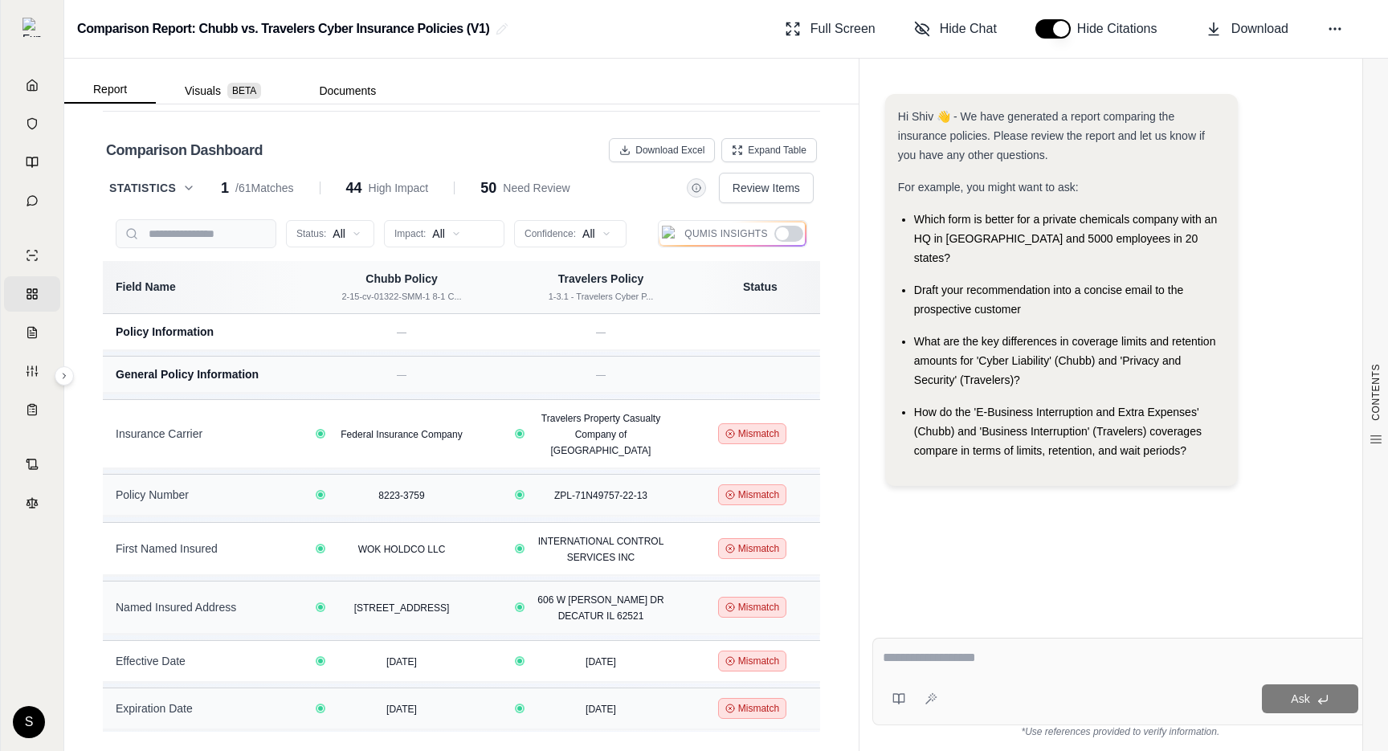
click at [849, 235] on div "CONTENTS Table of Contents Key Findings: INSURANCE POLICY COMPARISON Introducti…" at bounding box center [461, 427] width 795 height 647
click at [178, 198] on div "Statistics 1 / 61 Matches 44 High Impact 50 Need Review" at bounding box center [339, 188] width 461 height 22
click at [181, 182] on button "Statistics" at bounding box center [152, 188] width 86 height 16
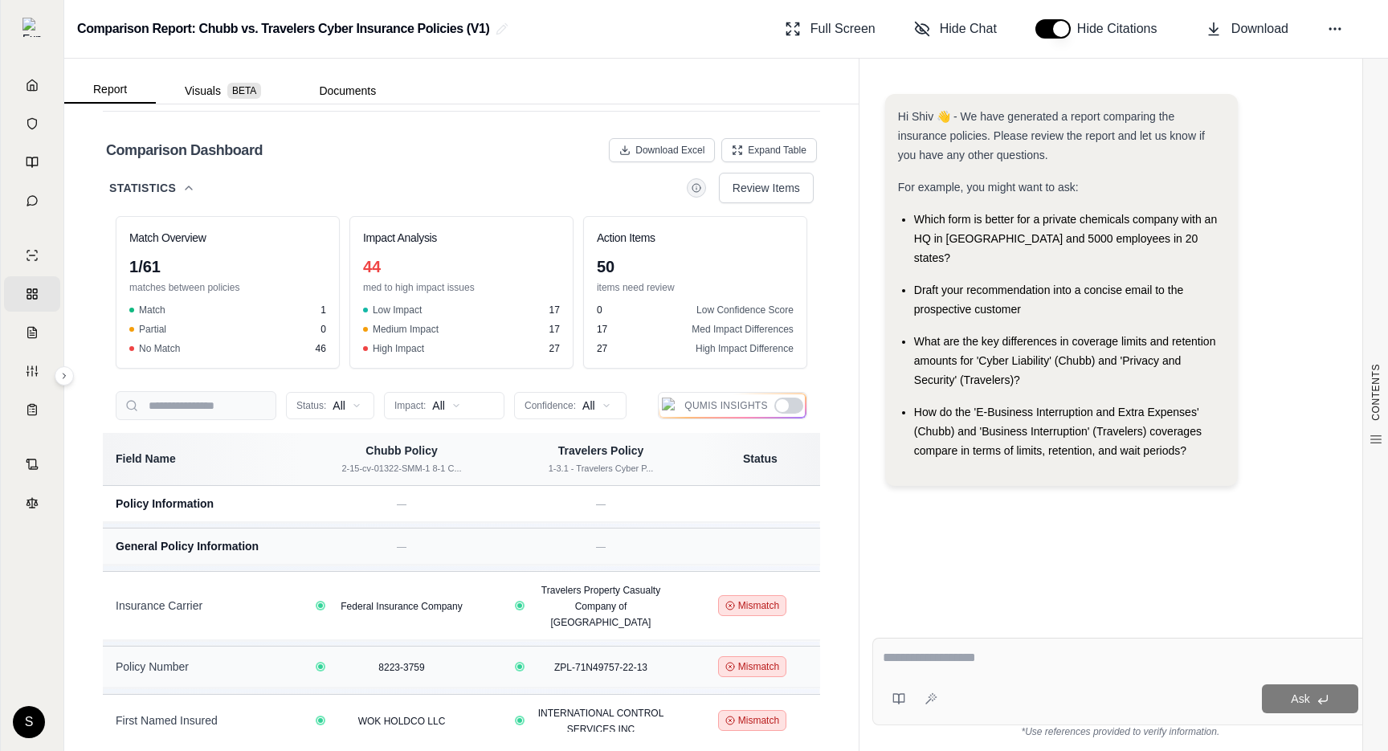
click at [569, 136] on div "Comparison Dashboard Download Excel Expand Table" at bounding box center [461, 150] width 711 height 32
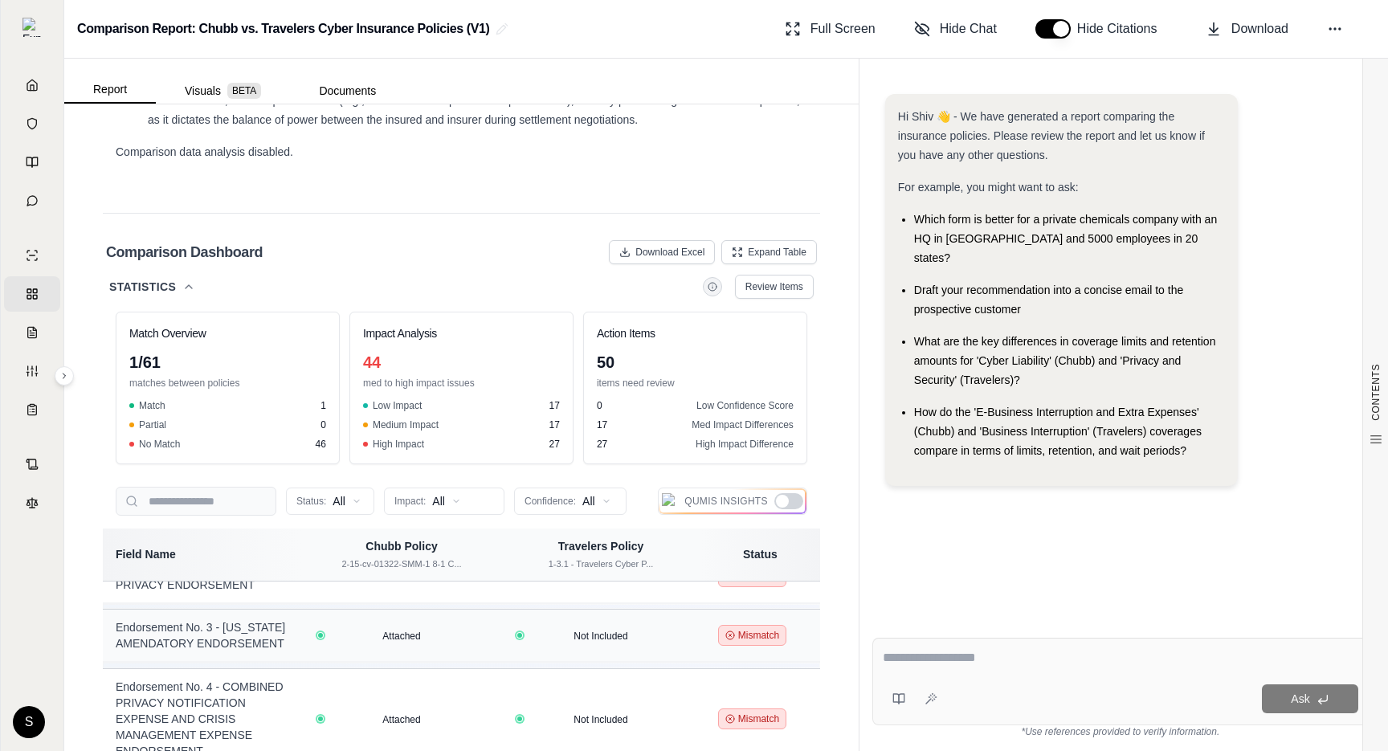
scroll to position [3925, 0]
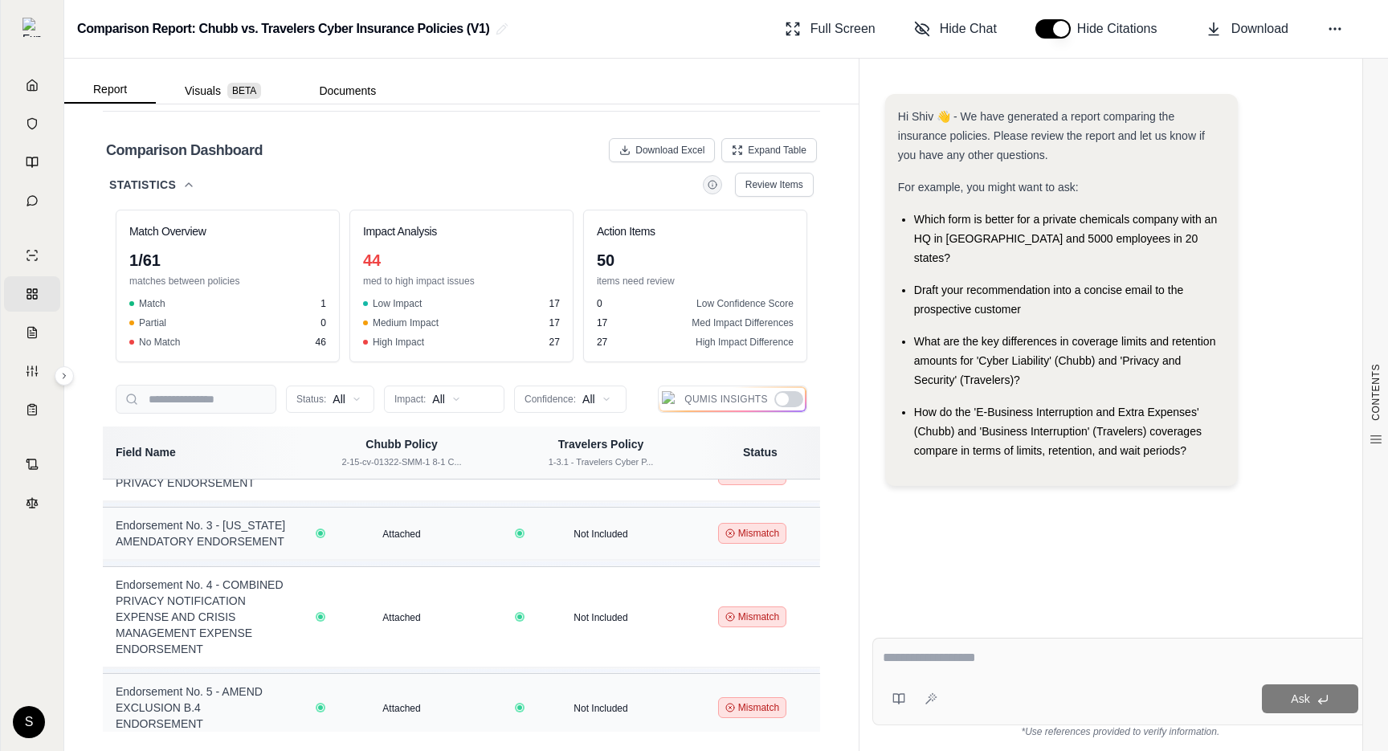
click at [186, 183] on icon at bounding box center [188, 184] width 13 height 13
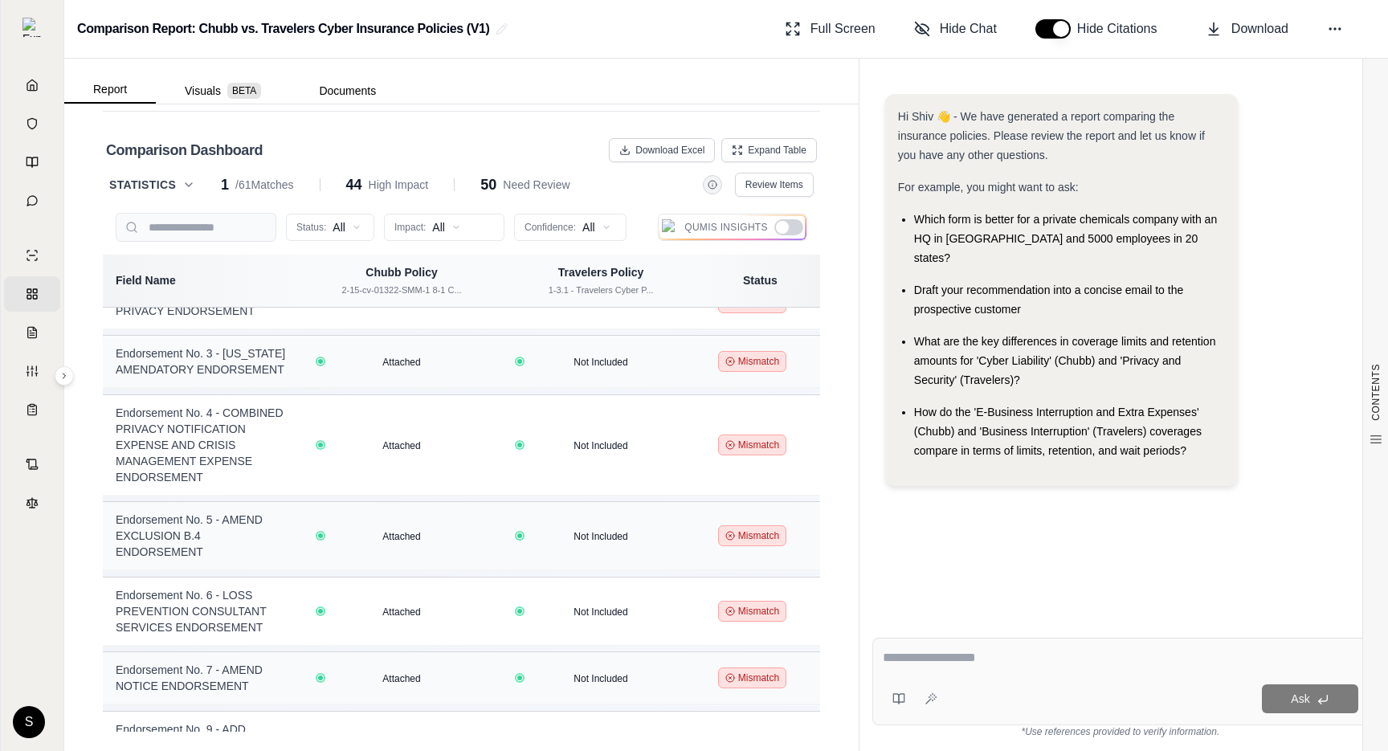
click at [186, 183] on icon at bounding box center [189, 184] width 6 height 3
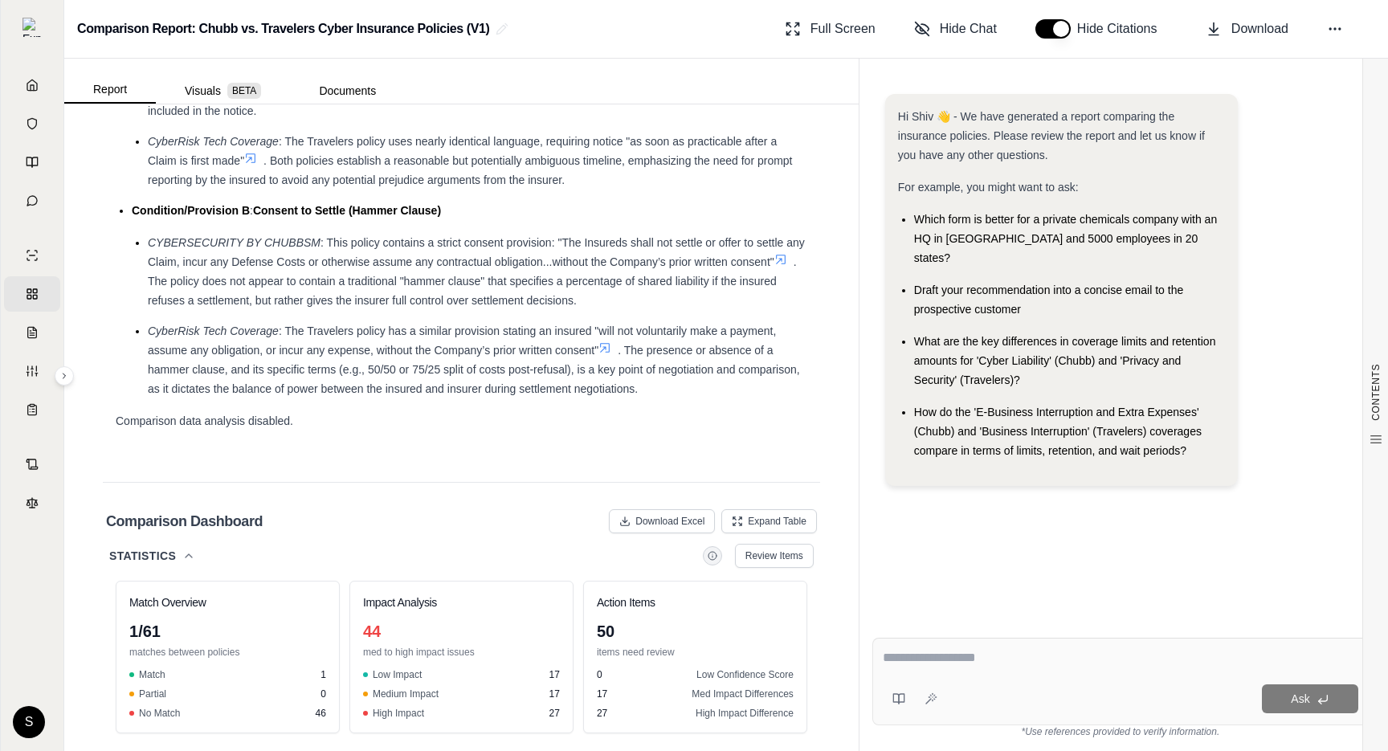
scroll to position [3694, 0]
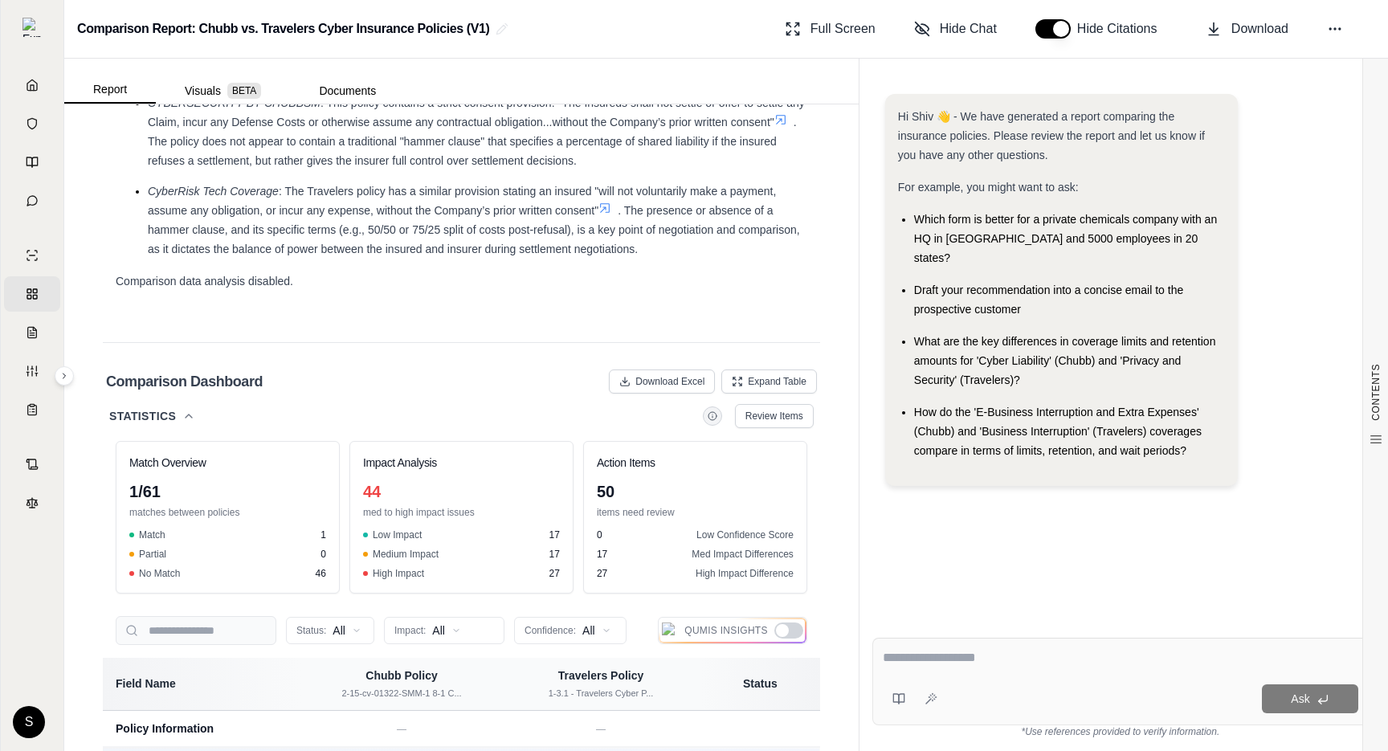
click at [272, 415] on div "Statistics Review Items" at bounding box center [461, 416] width 705 height 24
click at [188, 419] on icon at bounding box center [188, 416] width 13 height 13
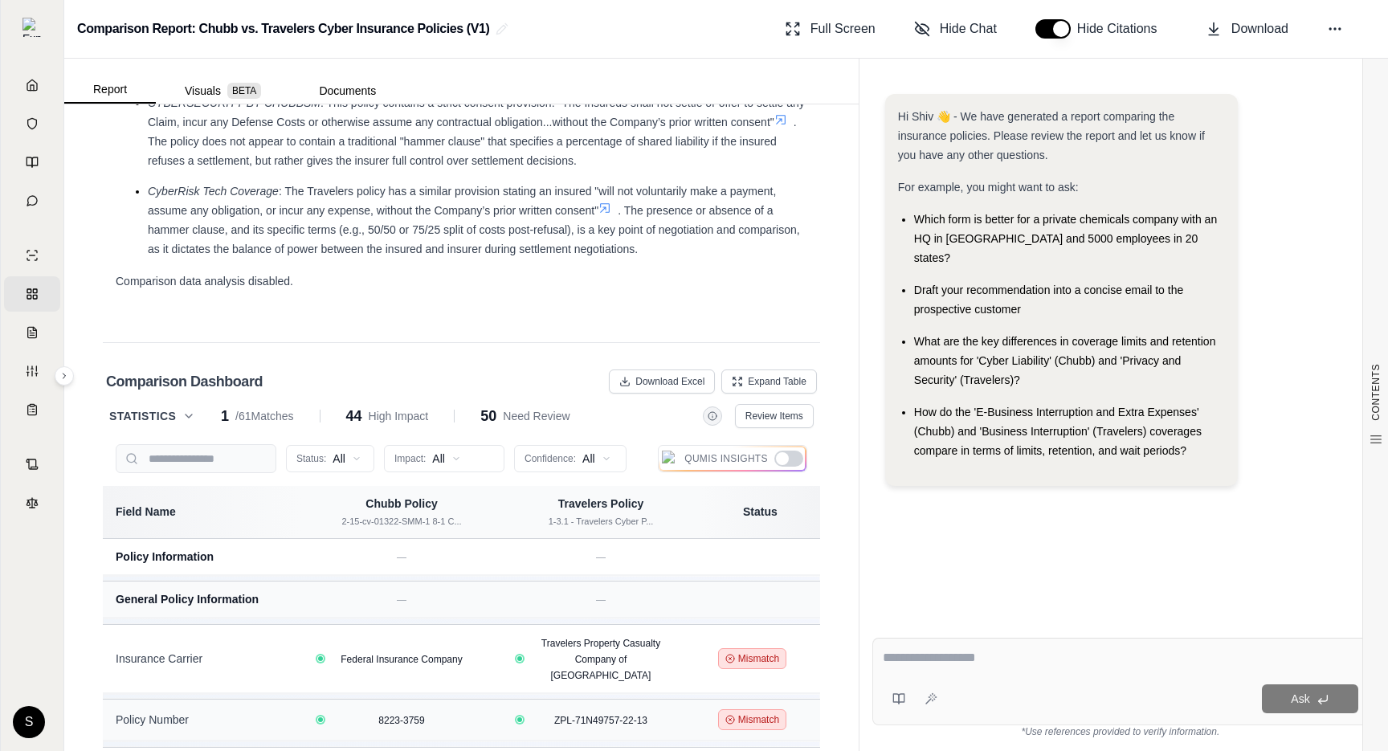
click at [188, 419] on icon at bounding box center [188, 416] width 13 height 13
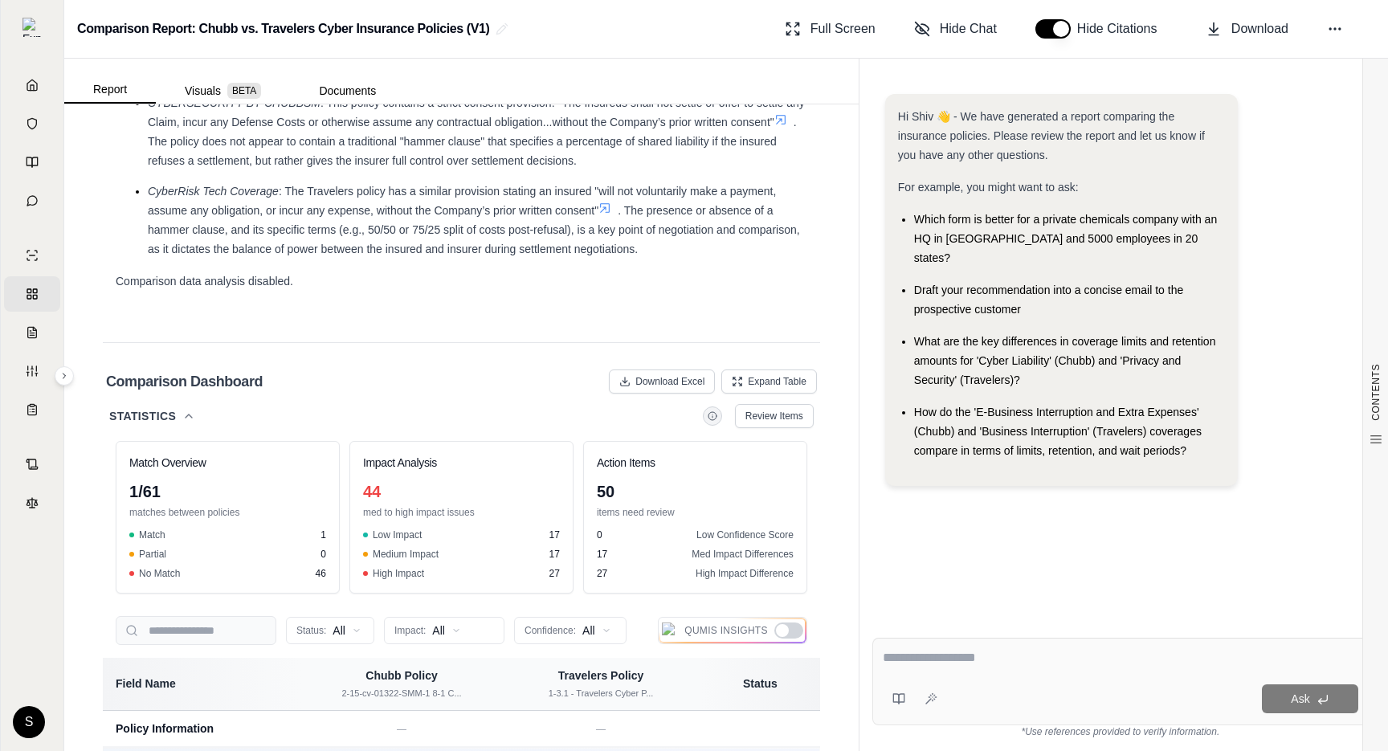
click at [190, 415] on icon at bounding box center [189, 416] width 6 height 3
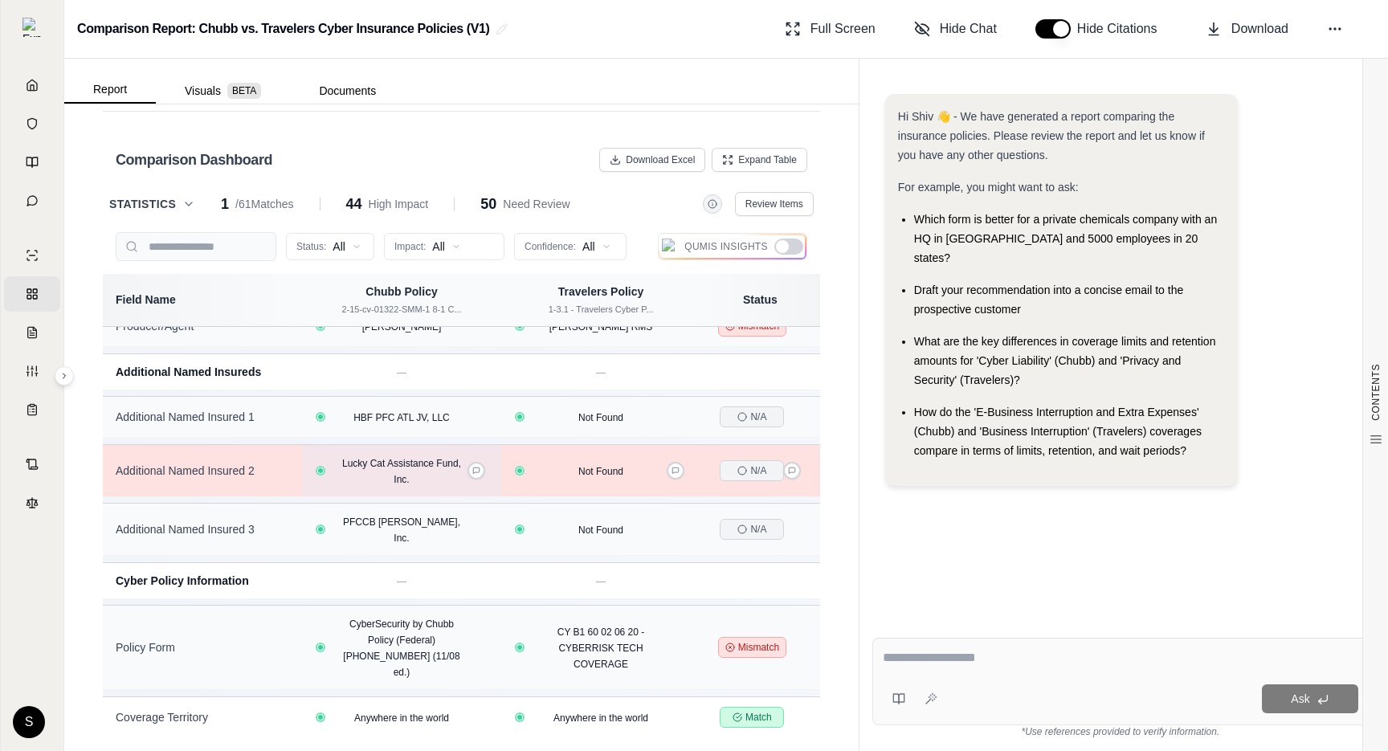
scroll to position [0, 0]
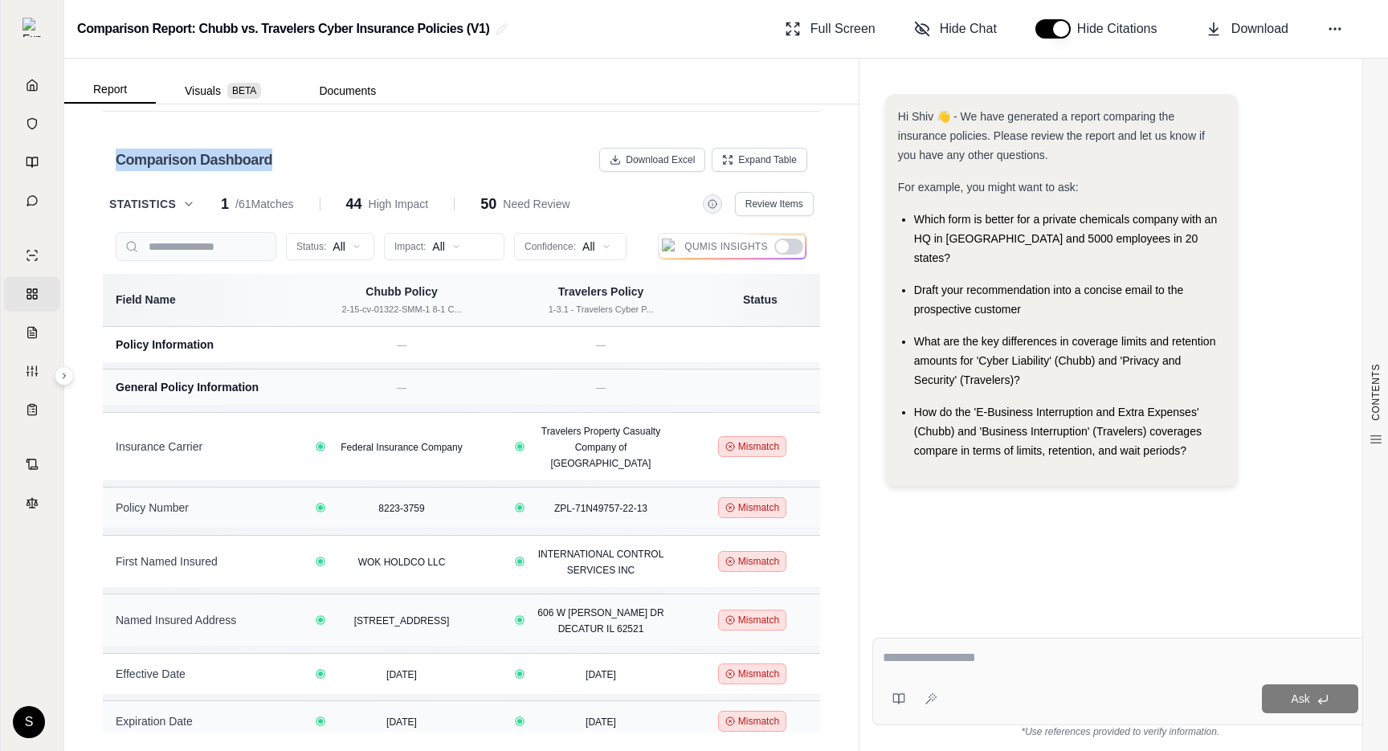
drag, startPoint x: 286, startPoint y: 162, endPoint x: 115, endPoint y: 152, distance: 171.5
click at [115, 152] on div "Comparison Dashboard Download Excel Expand Table" at bounding box center [462, 160] width 718 height 58
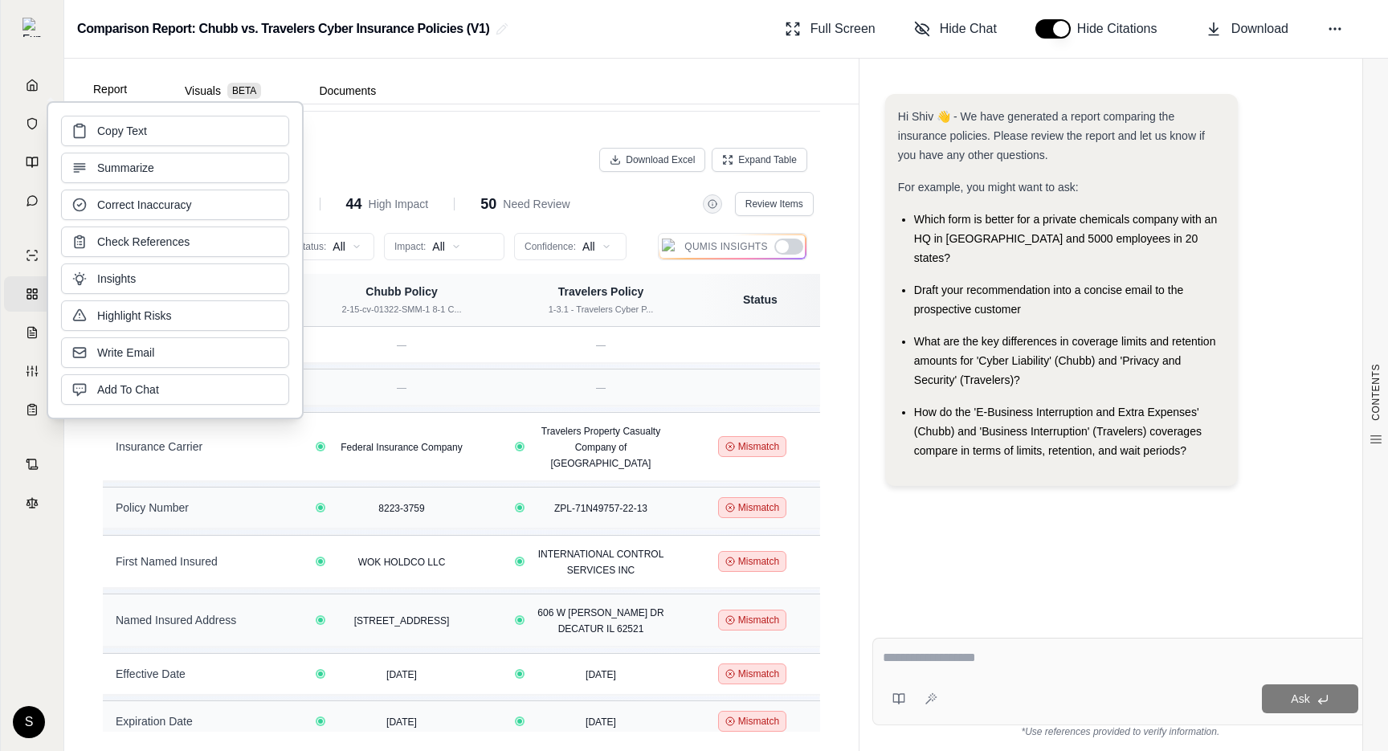
copy h2 "Comparison Dashboard"
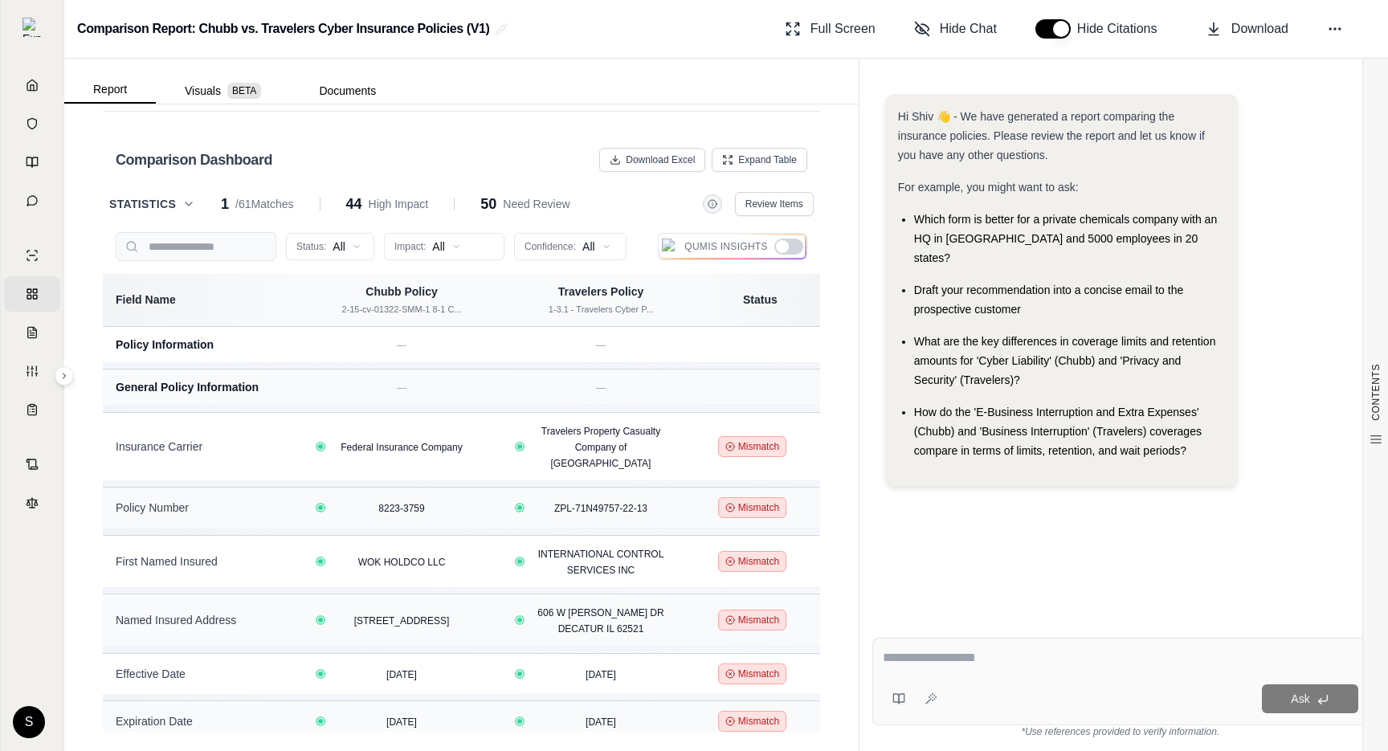
click at [460, 194] on div "1 / 61 Matches 44 High Impact 50 Need Review" at bounding box center [395, 204] width 349 height 22
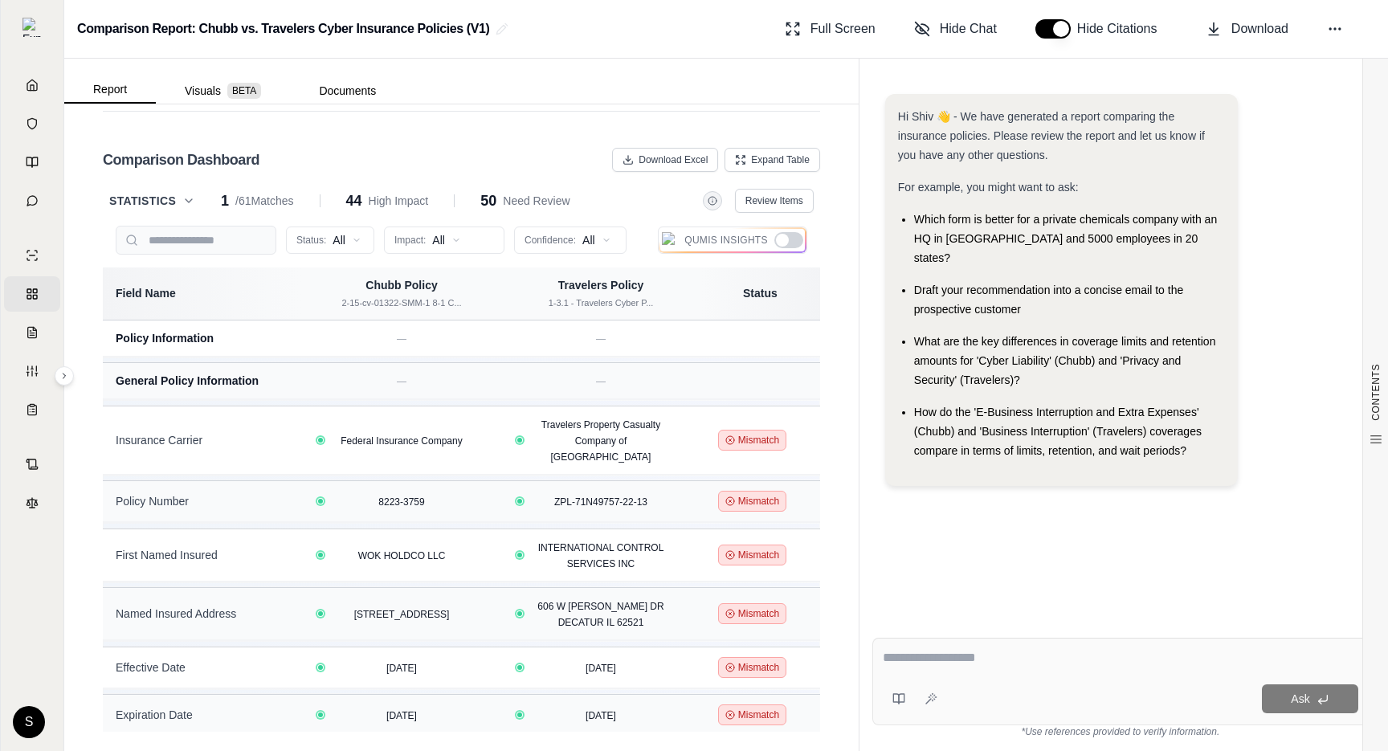
click at [186, 204] on icon at bounding box center [188, 200] width 13 height 13
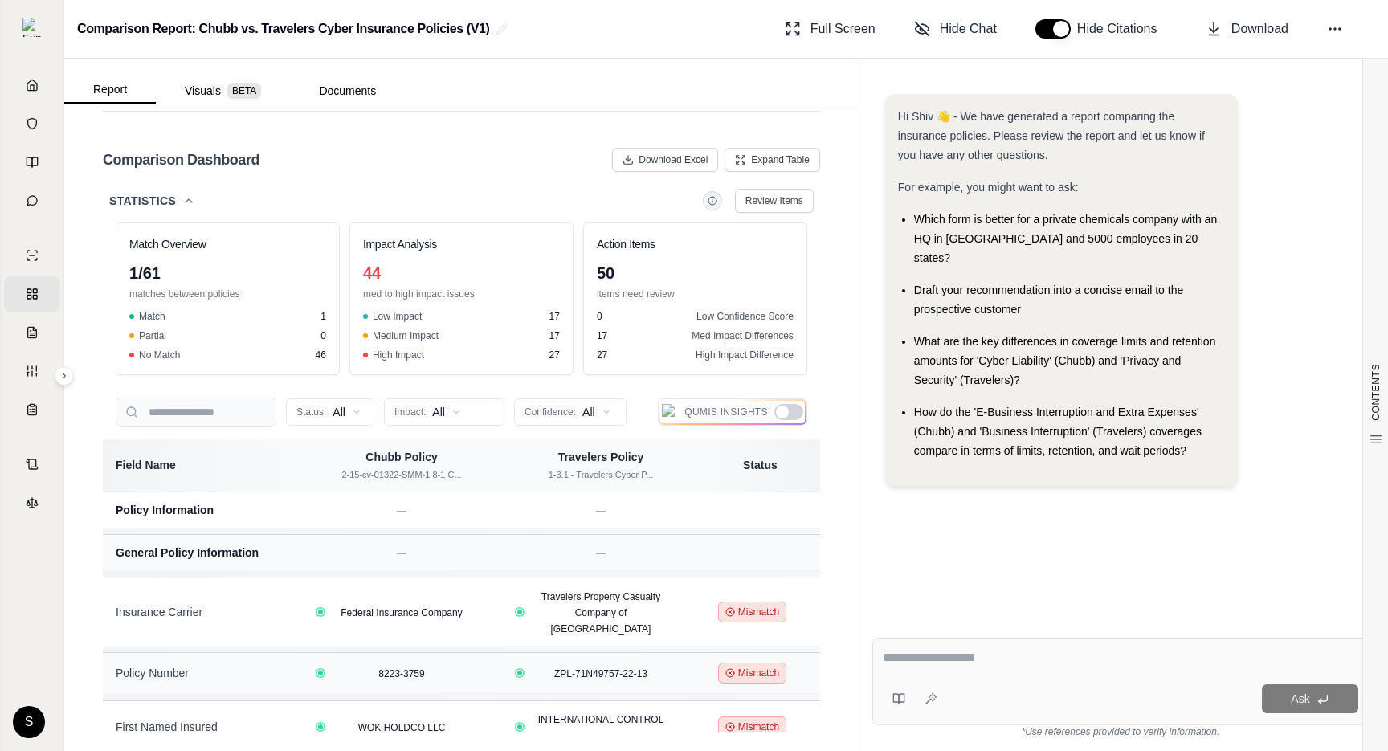
click at [186, 203] on icon at bounding box center [188, 200] width 13 height 13
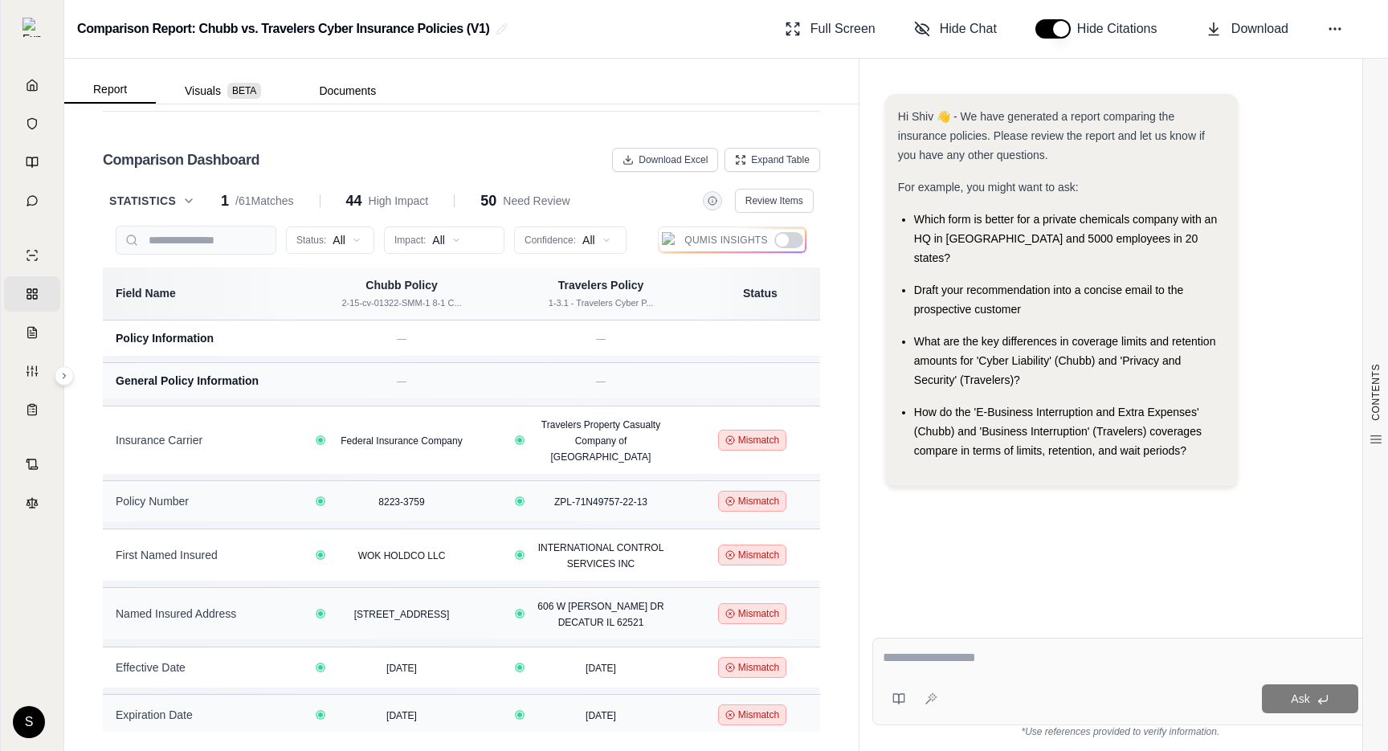
click at [182, 207] on icon at bounding box center [188, 200] width 13 height 13
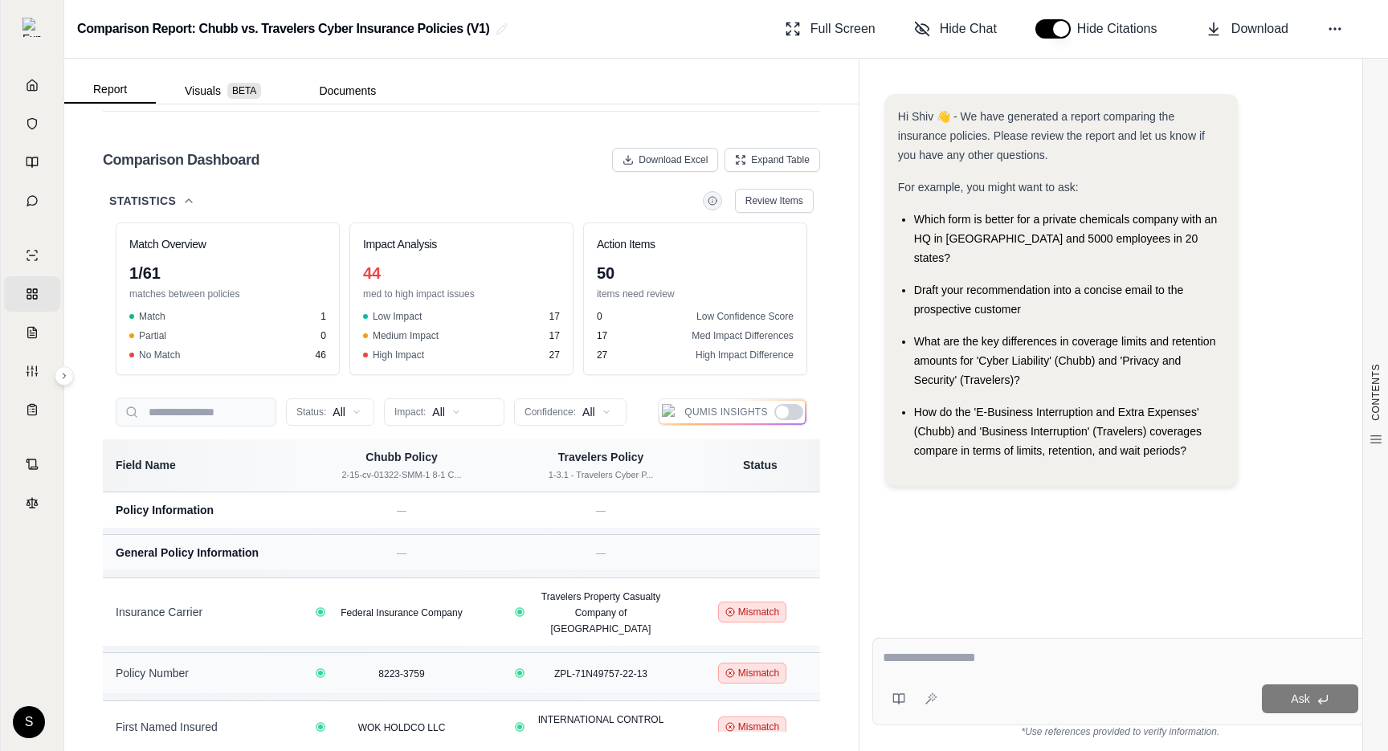
click at [182, 207] on icon at bounding box center [188, 200] width 13 height 13
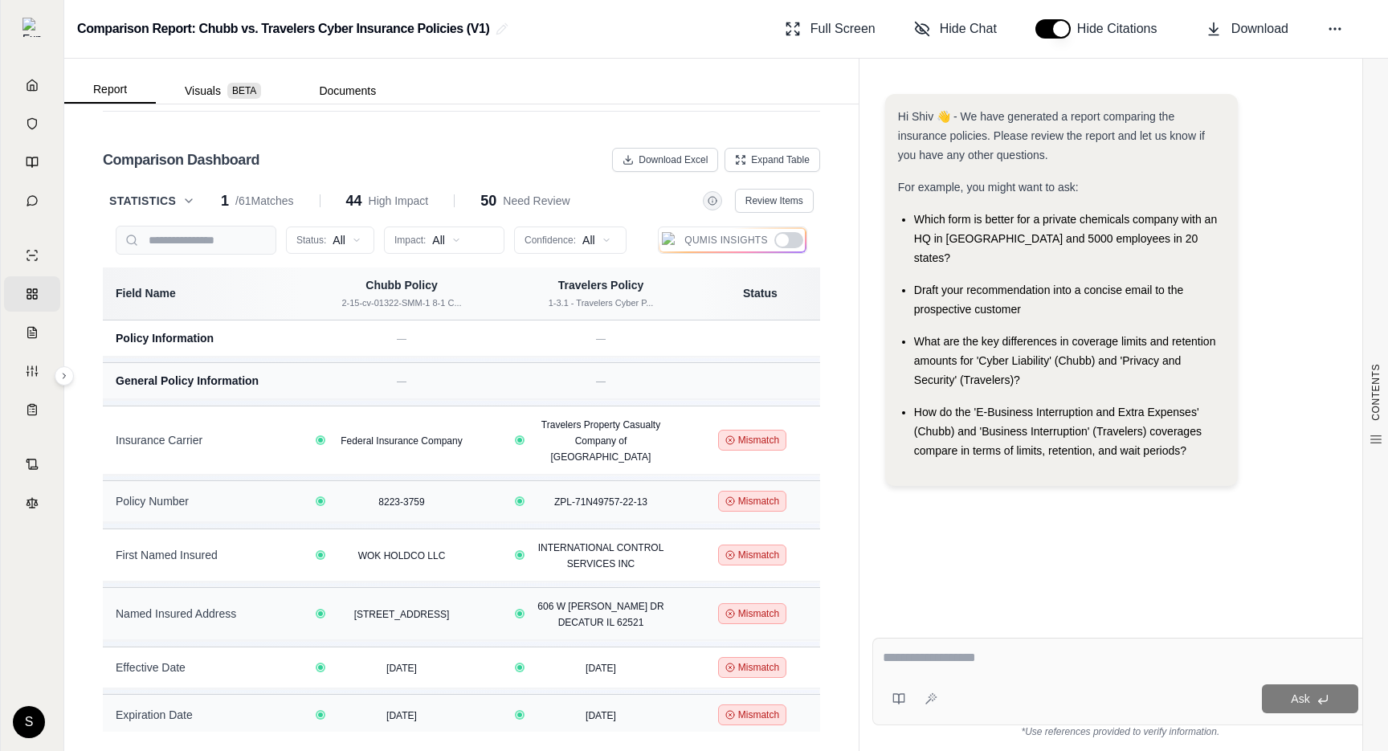
click at [182, 207] on icon at bounding box center [188, 200] width 13 height 13
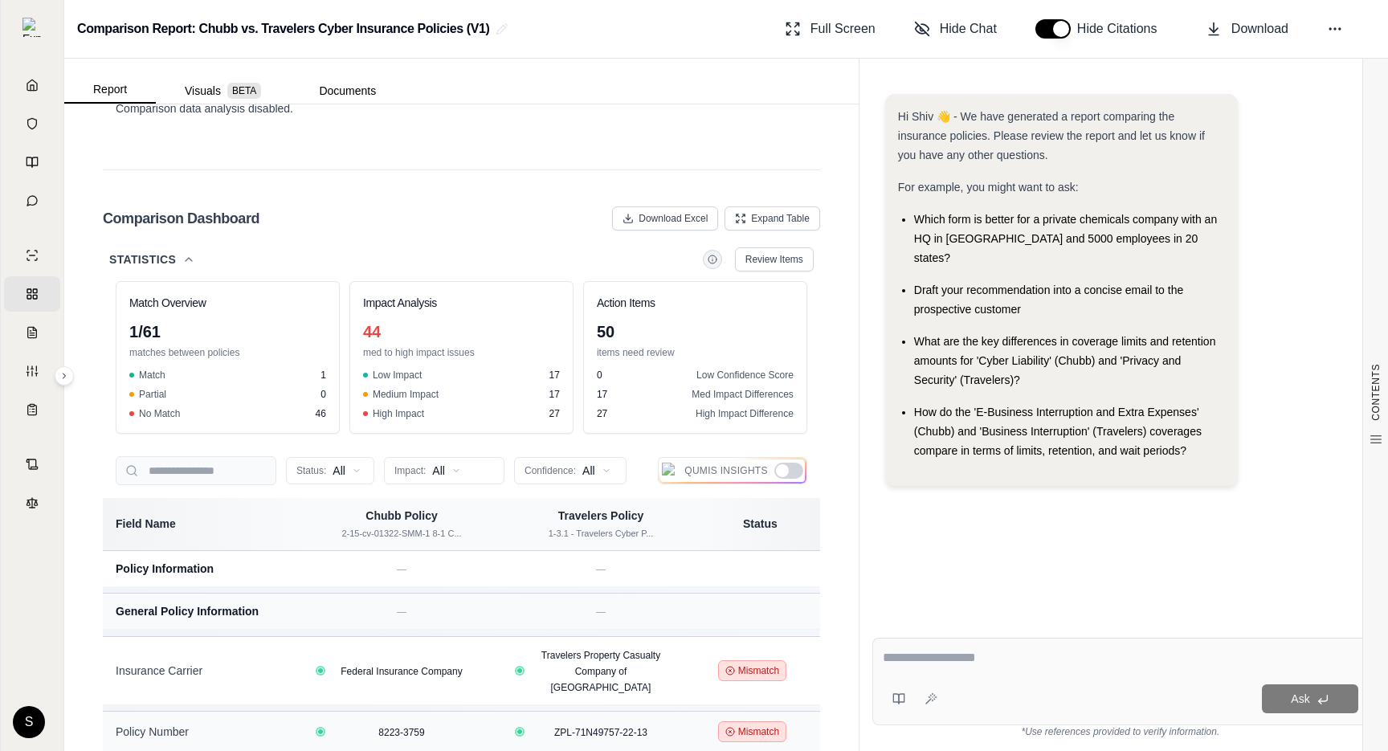
scroll to position [3925, 0]
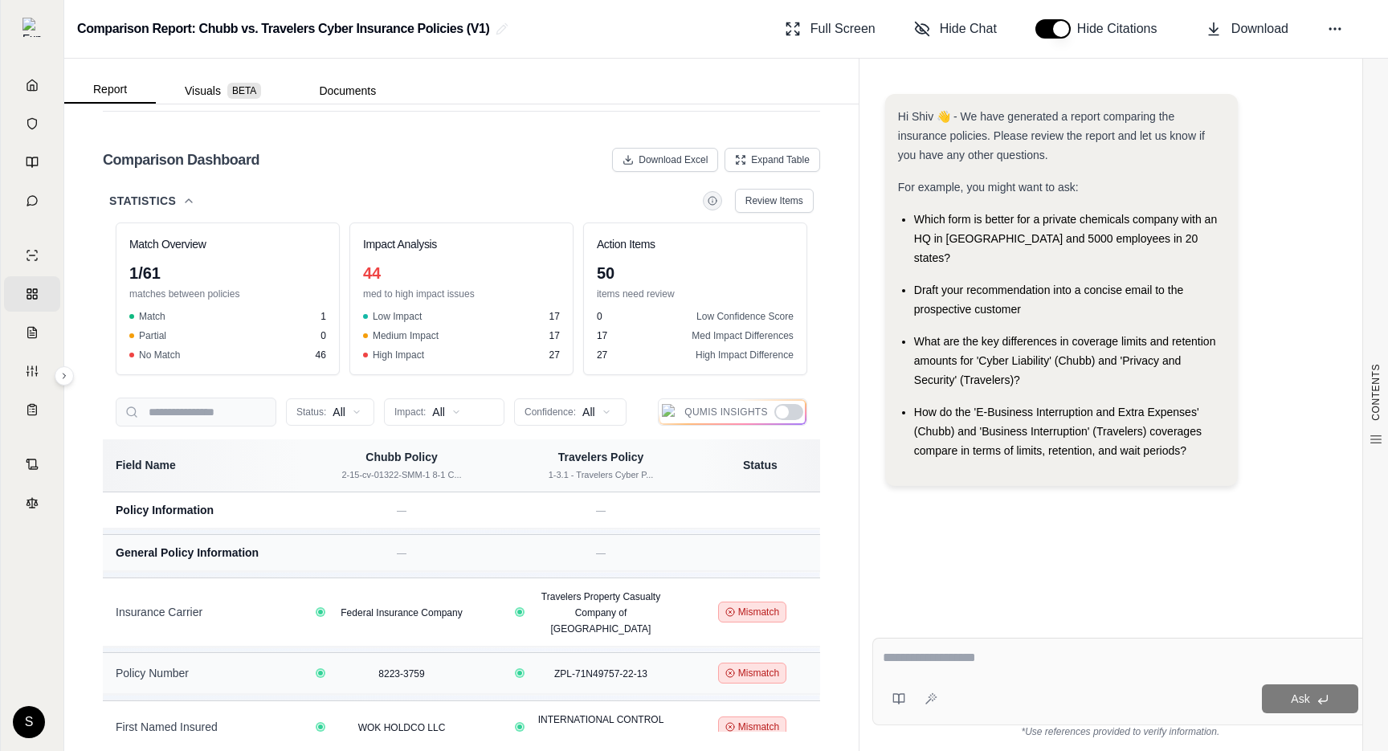
click at [189, 199] on icon at bounding box center [189, 200] width 6 height 3
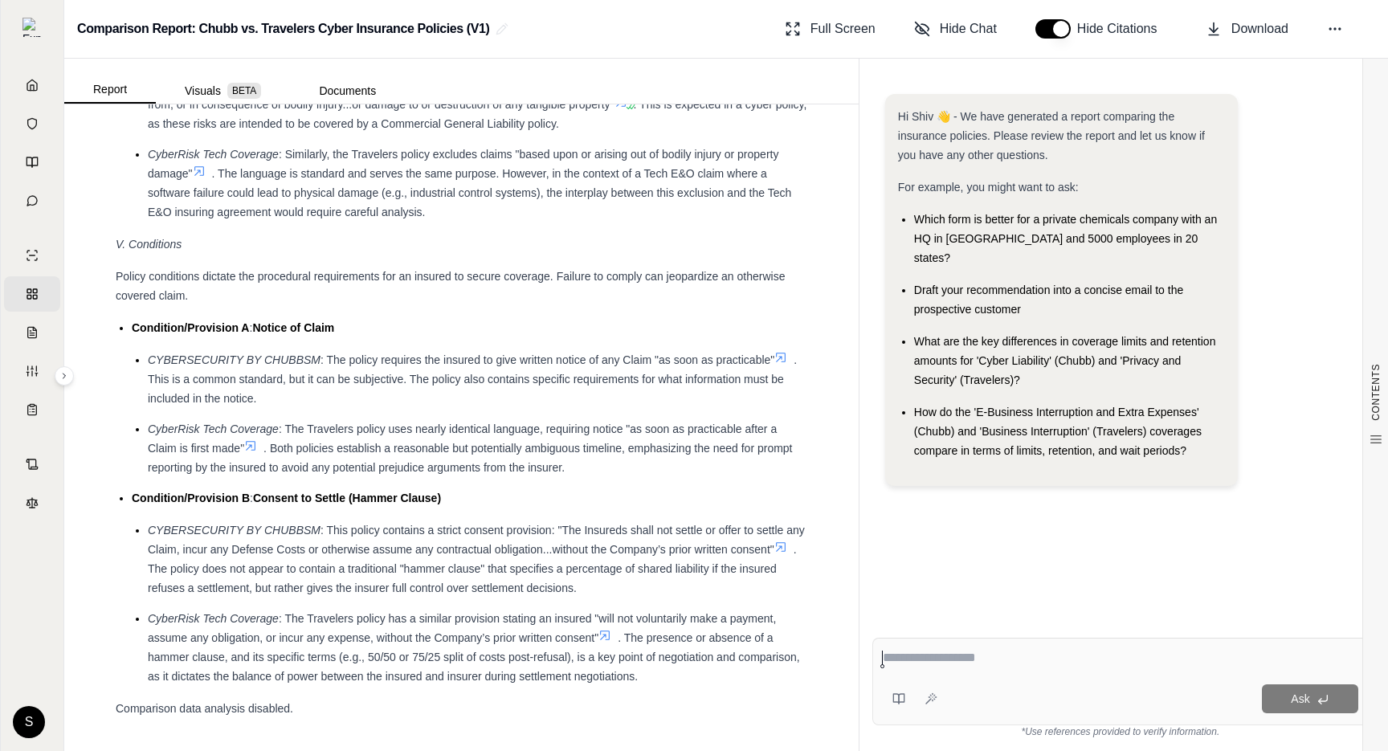
scroll to position [3764, 0]
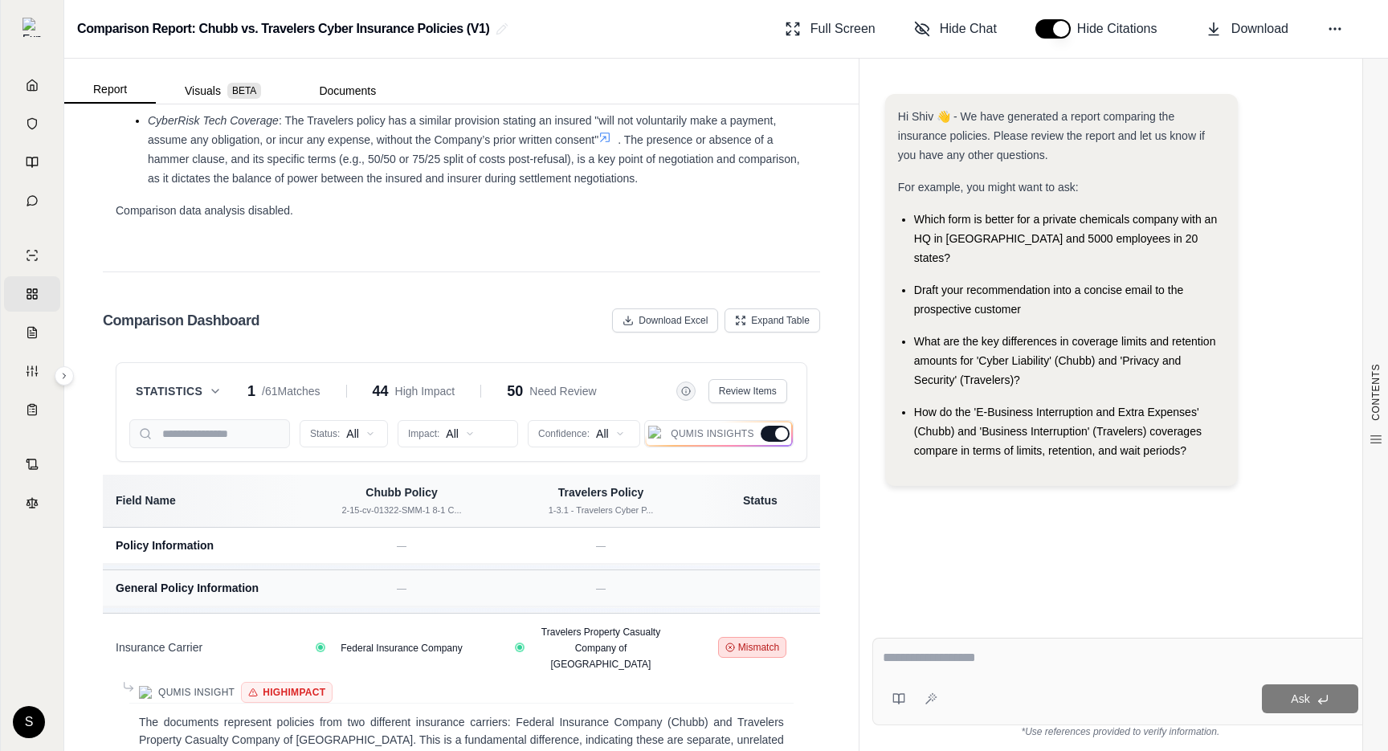
click at [216, 389] on icon at bounding box center [215, 391] width 13 height 13
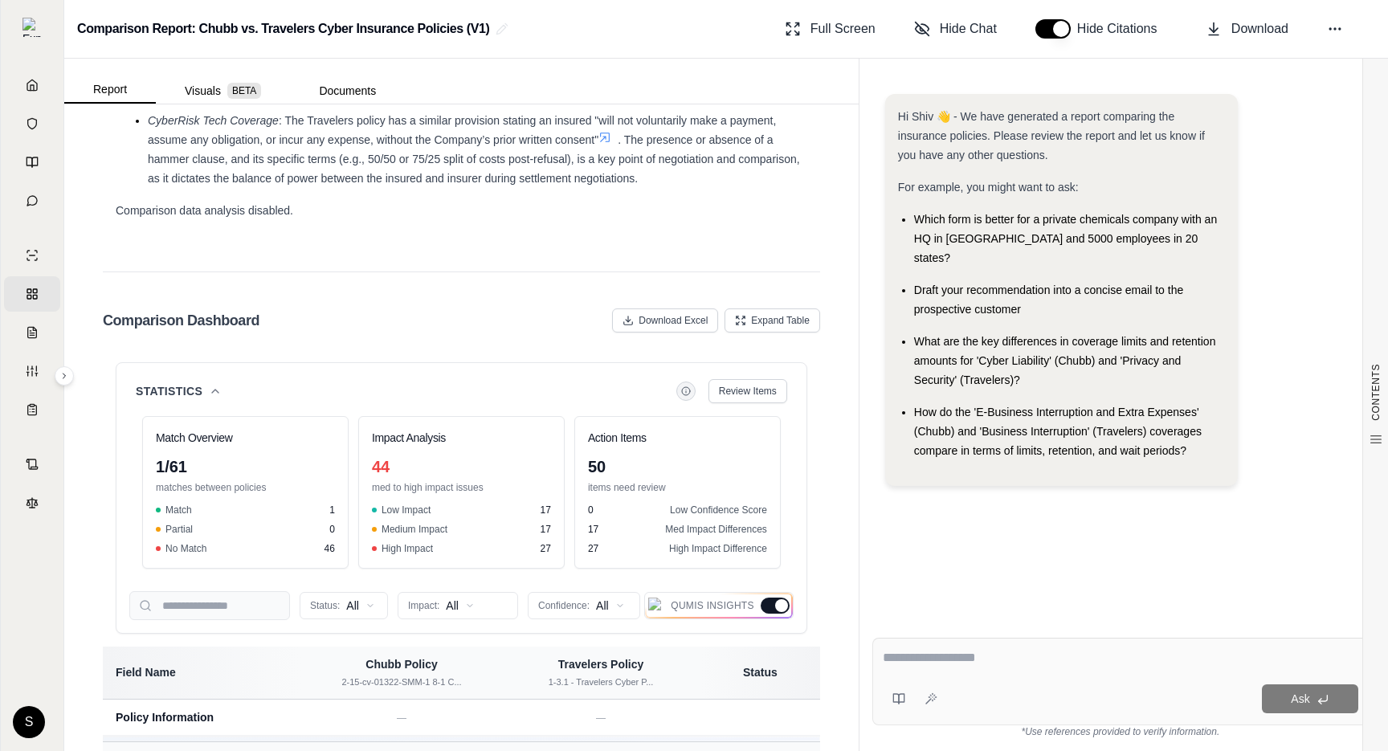
click at [216, 389] on icon at bounding box center [215, 391] width 13 height 13
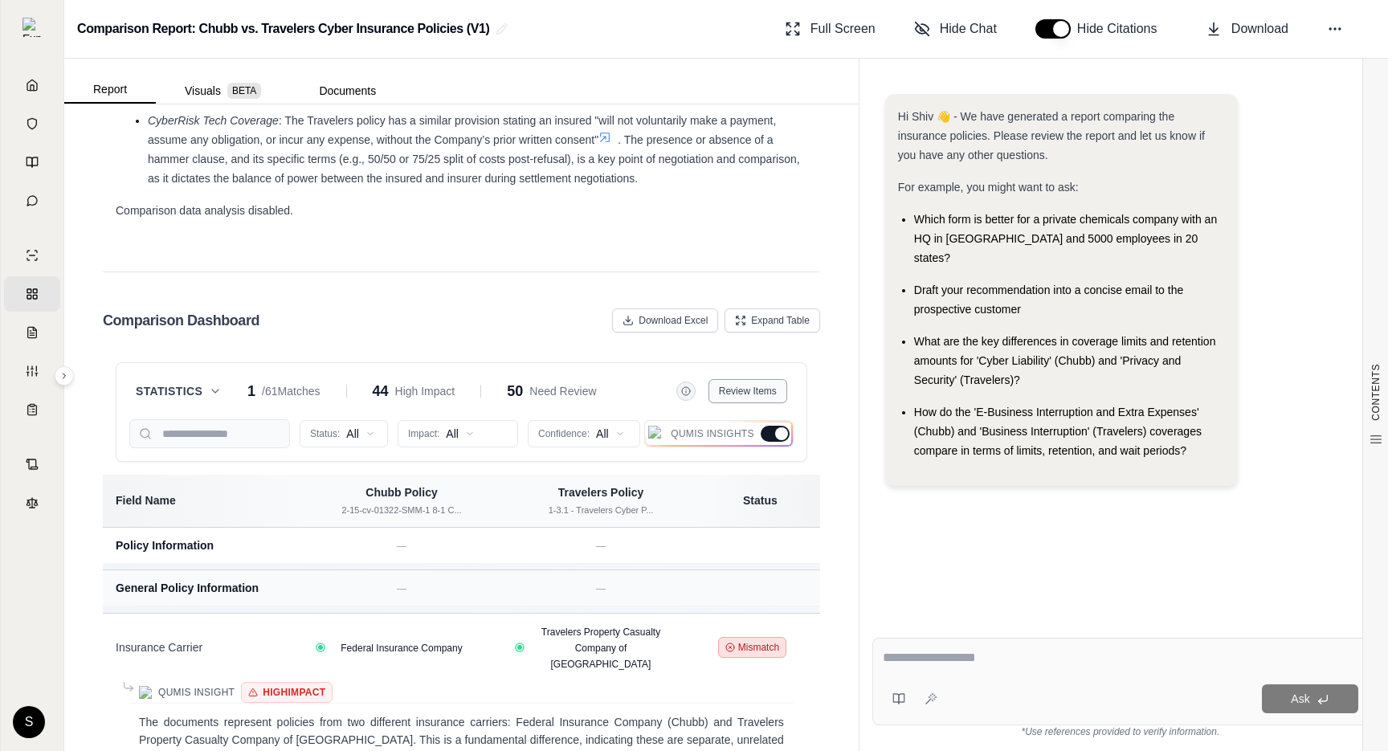
click at [753, 399] on button "Review Items" at bounding box center [748, 391] width 79 height 24
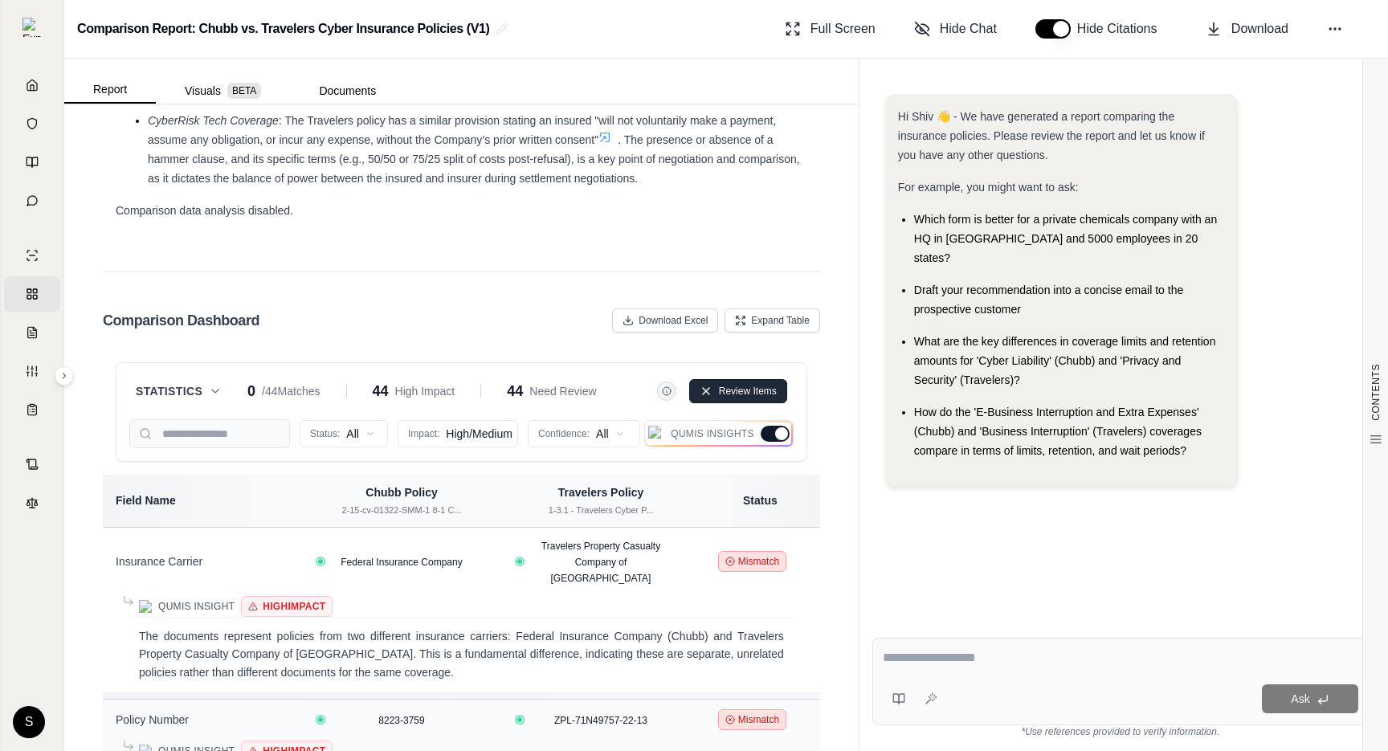
click at [753, 399] on button "Review Items" at bounding box center [738, 391] width 98 height 24
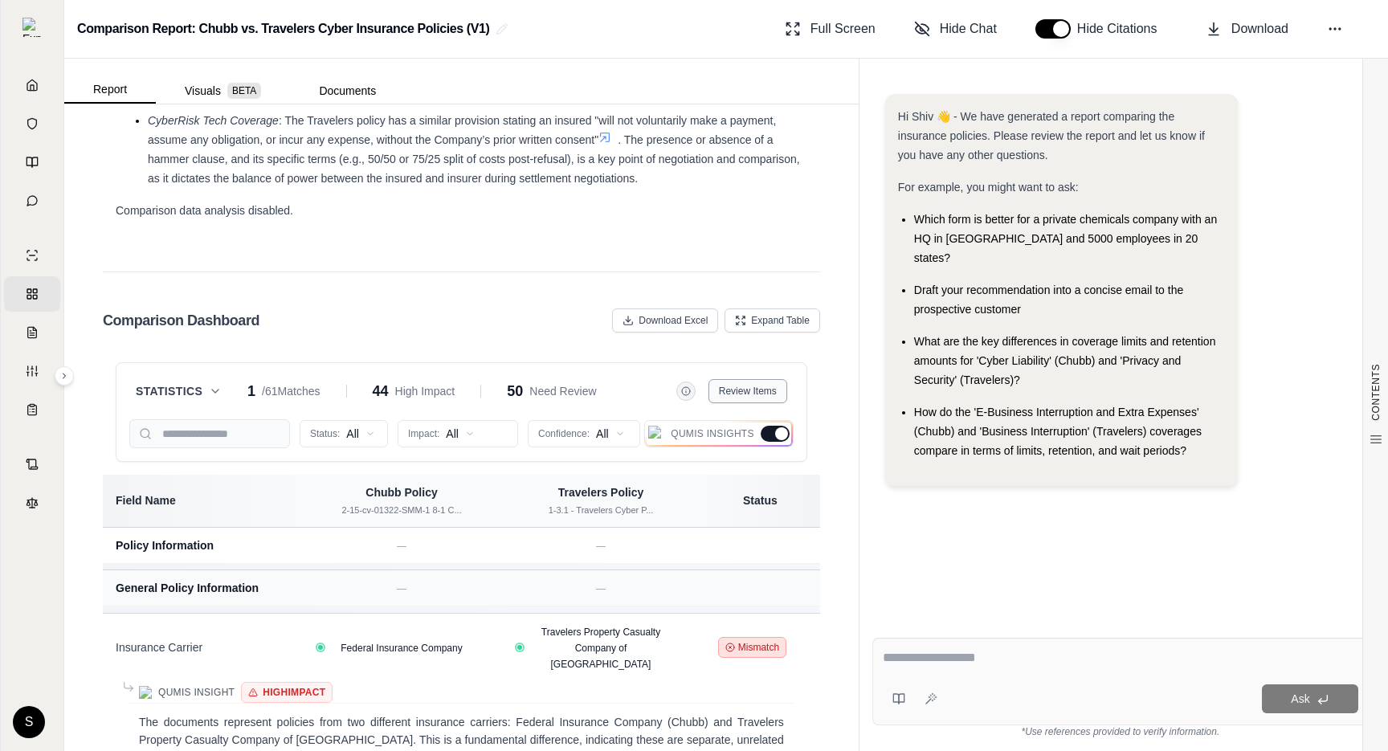
click at [753, 399] on button "Review Items" at bounding box center [748, 391] width 79 height 24
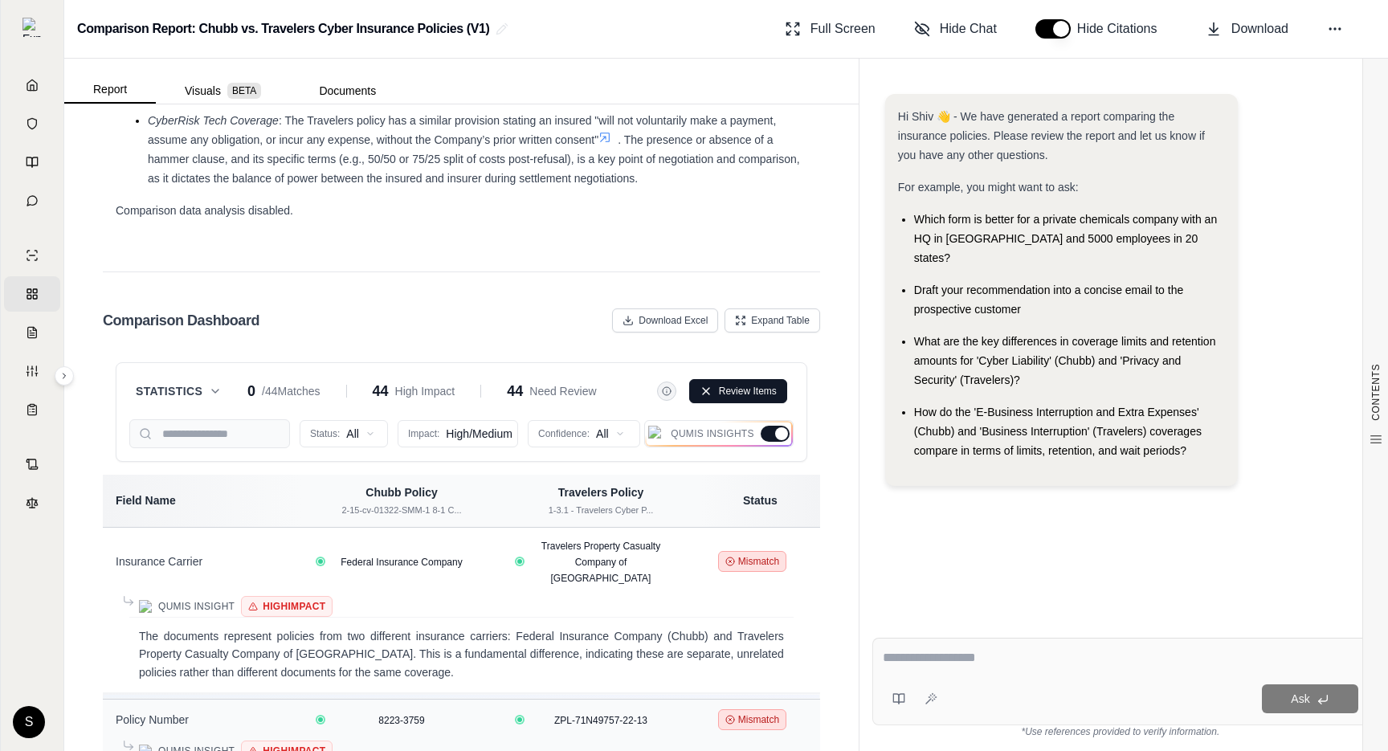
click at [767, 435] on div at bounding box center [775, 434] width 29 height 16
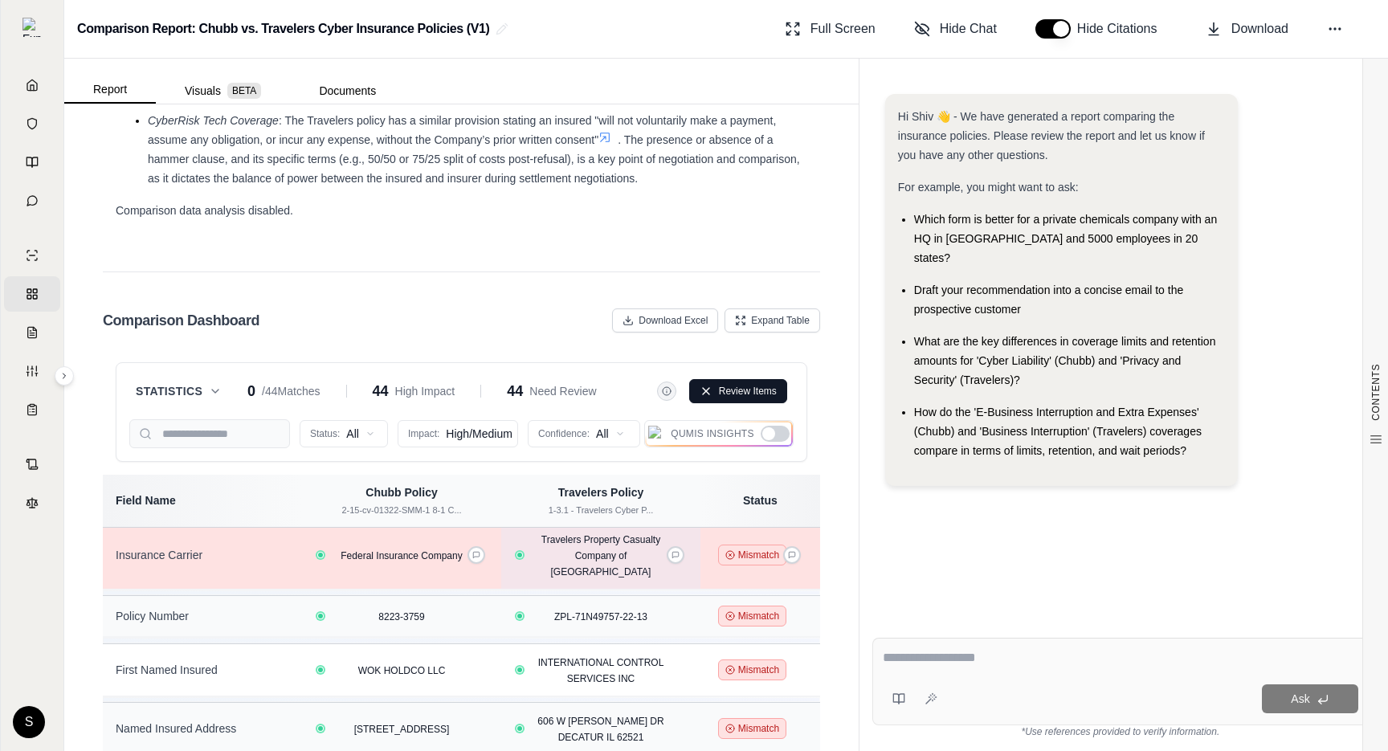
scroll to position [0, 0]
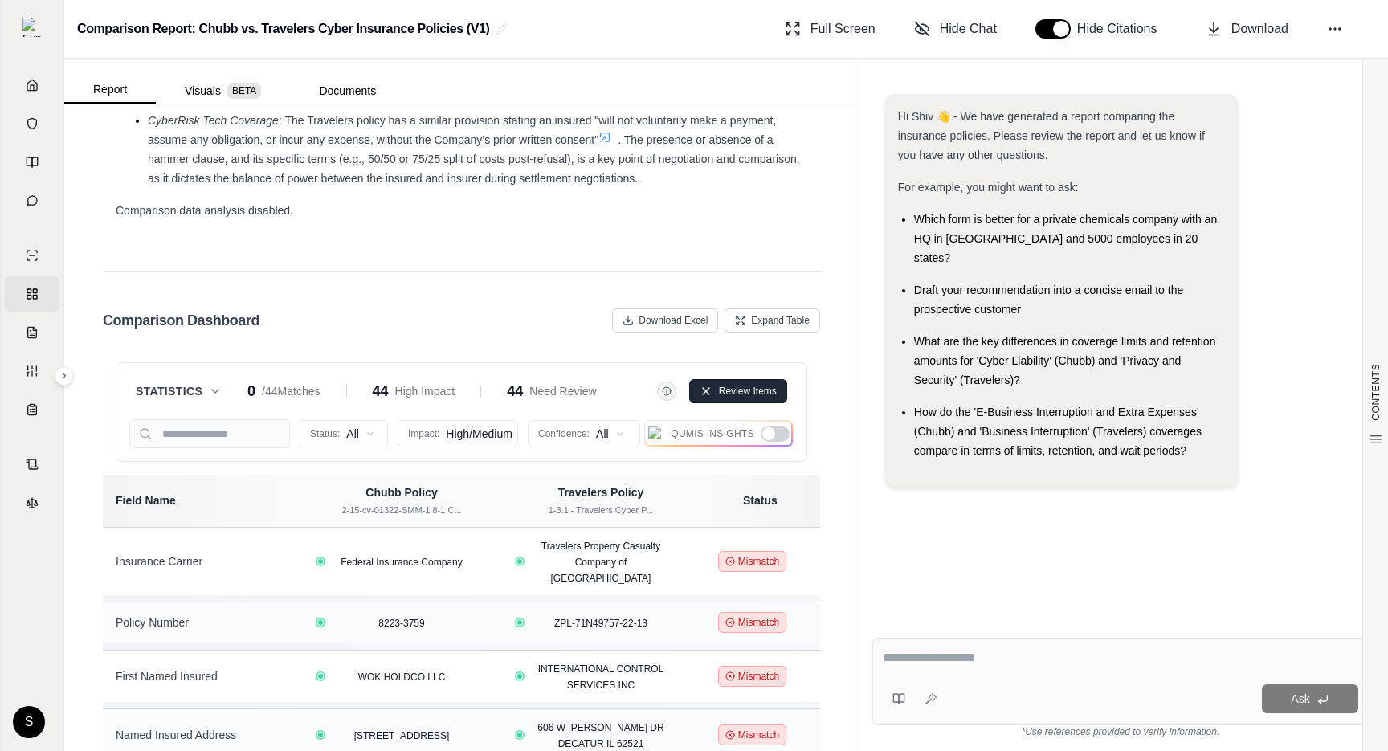
click at [711, 390] on icon at bounding box center [706, 391] width 13 height 13
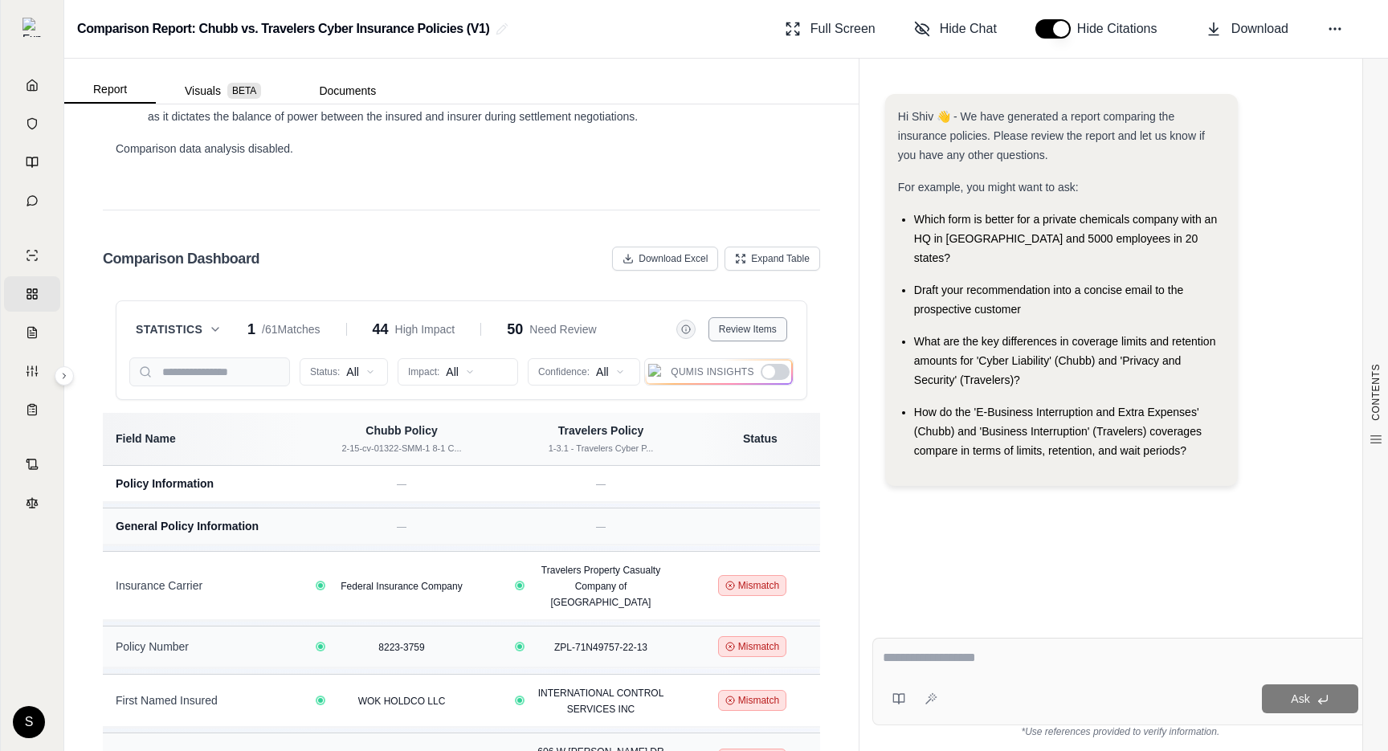
scroll to position [3876, 0]
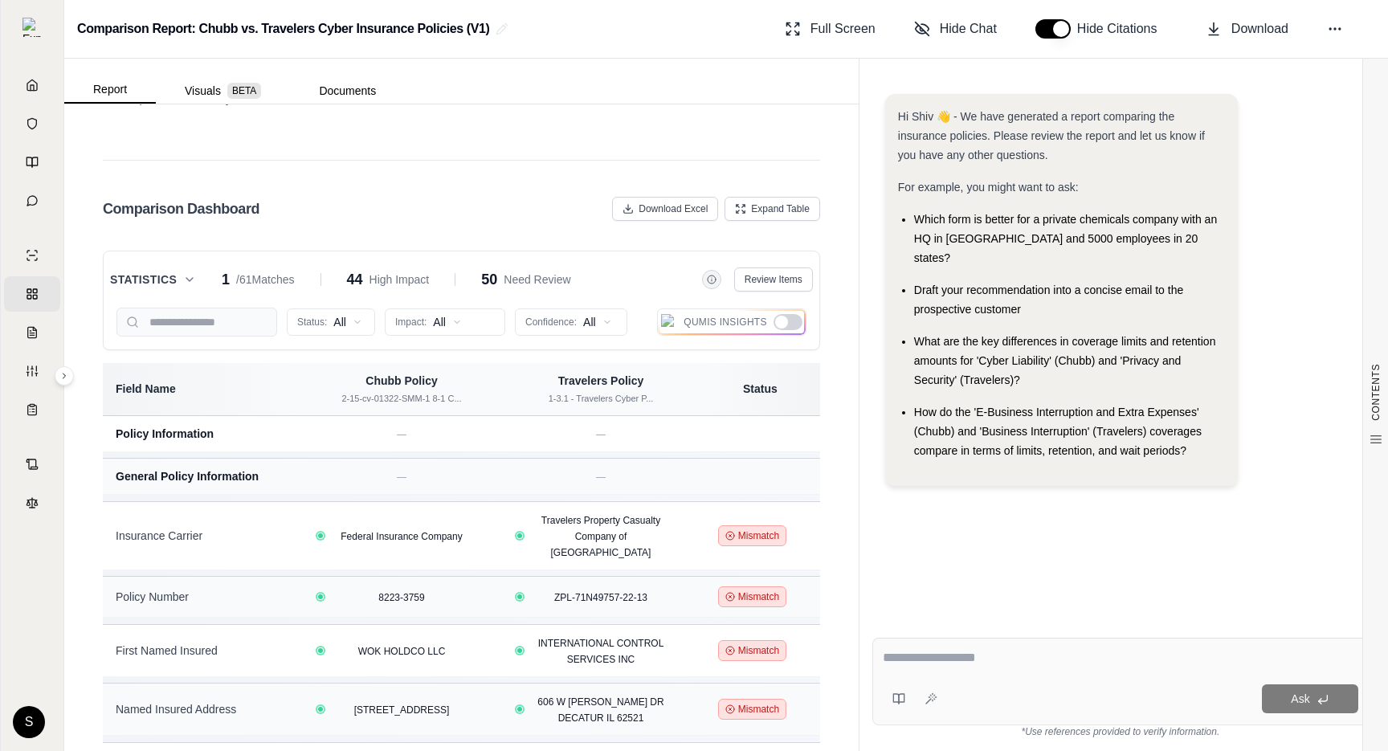
click at [179, 276] on button "Statistics" at bounding box center [153, 280] width 86 height 16
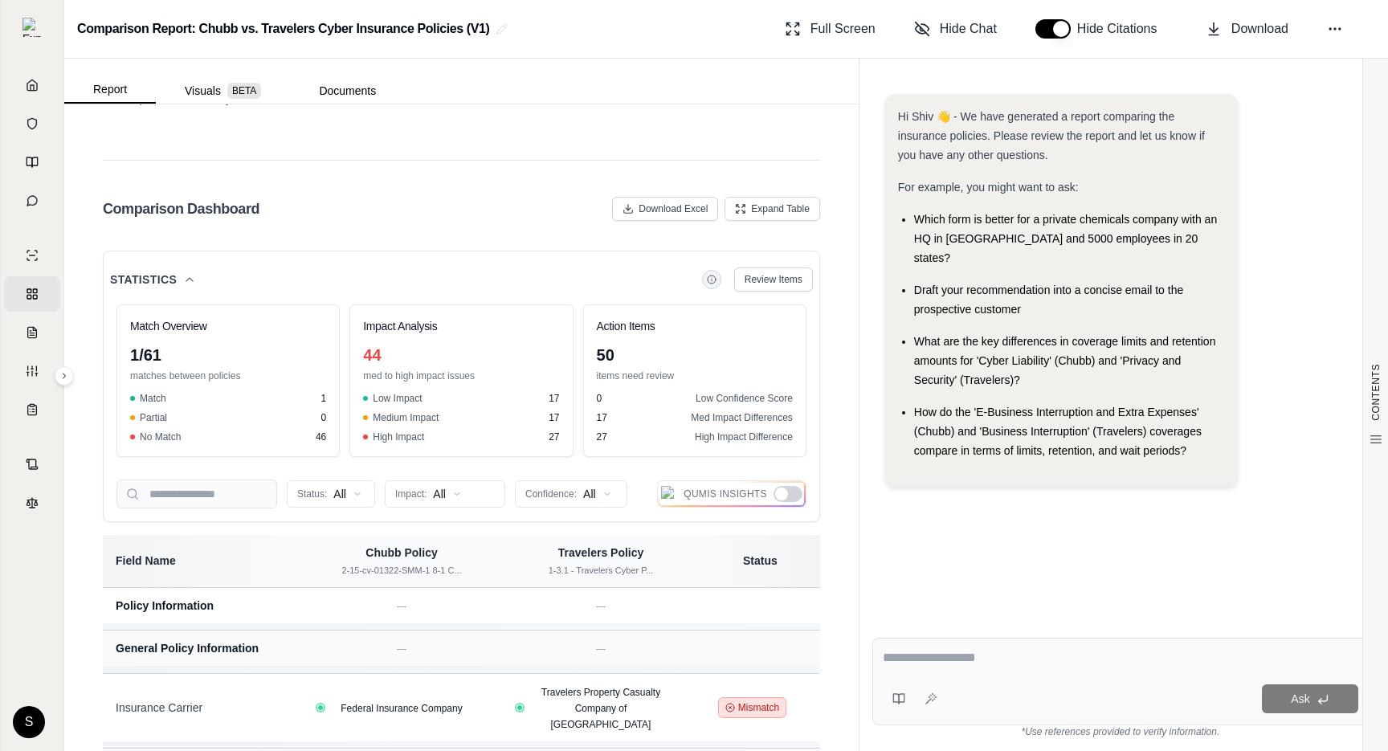
click at [179, 276] on button "Statistics" at bounding box center [153, 280] width 86 height 16
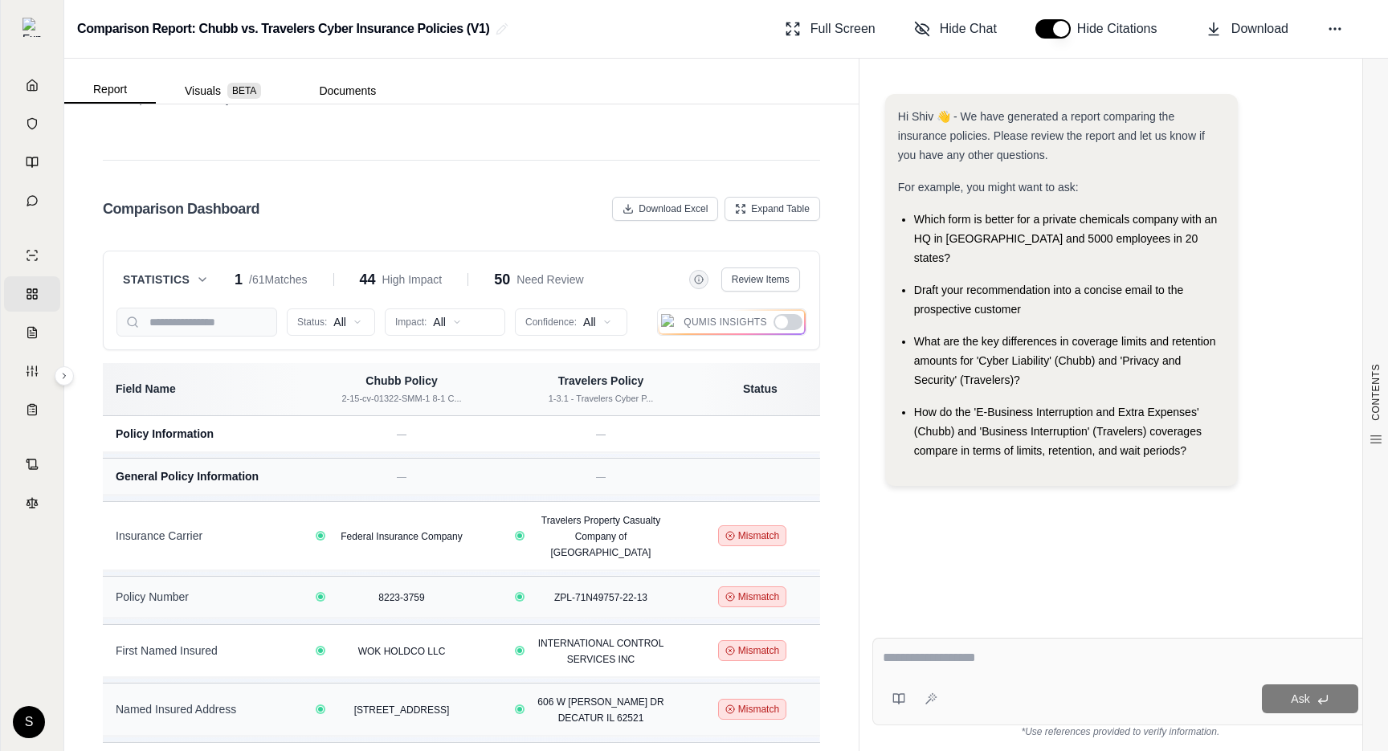
click at [186, 280] on span "Statistics" at bounding box center [156, 280] width 67 height 16
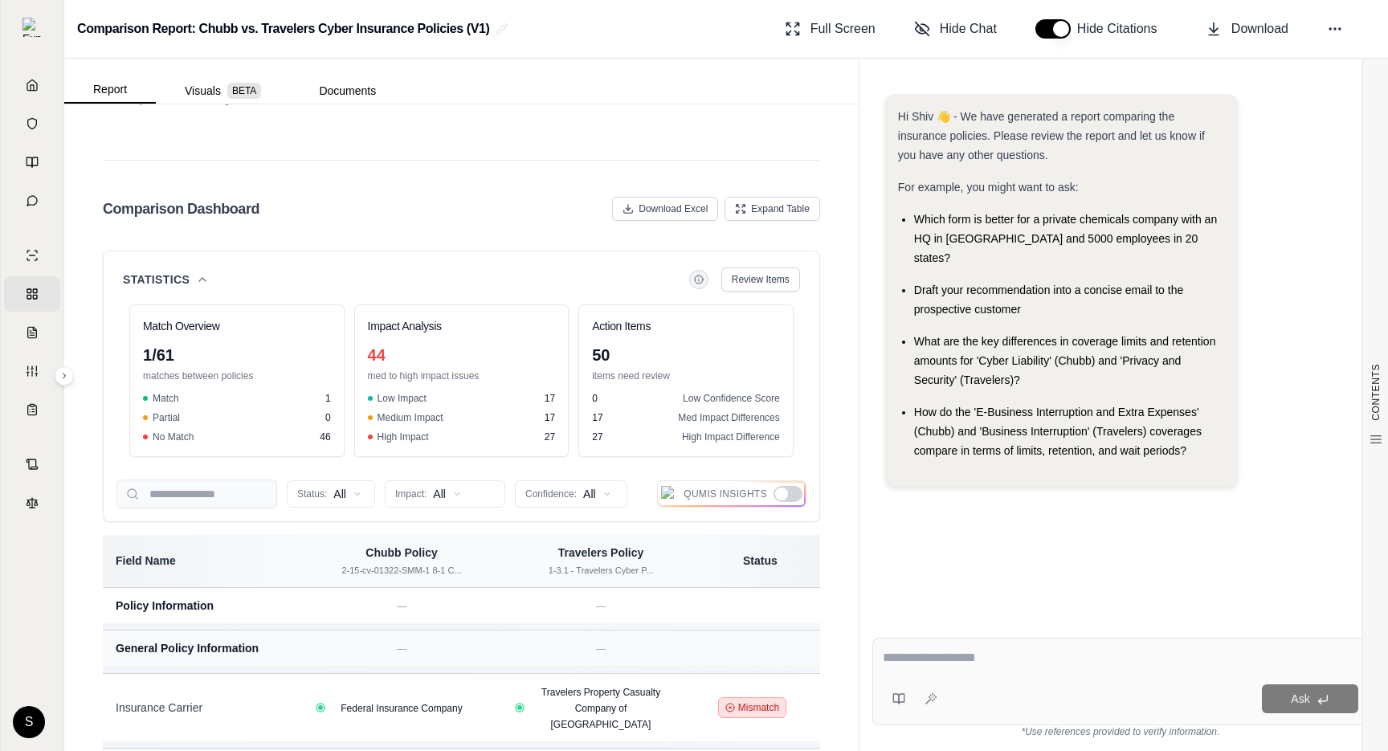
click at [186, 279] on span "Statistics" at bounding box center [156, 280] width 67 height 16
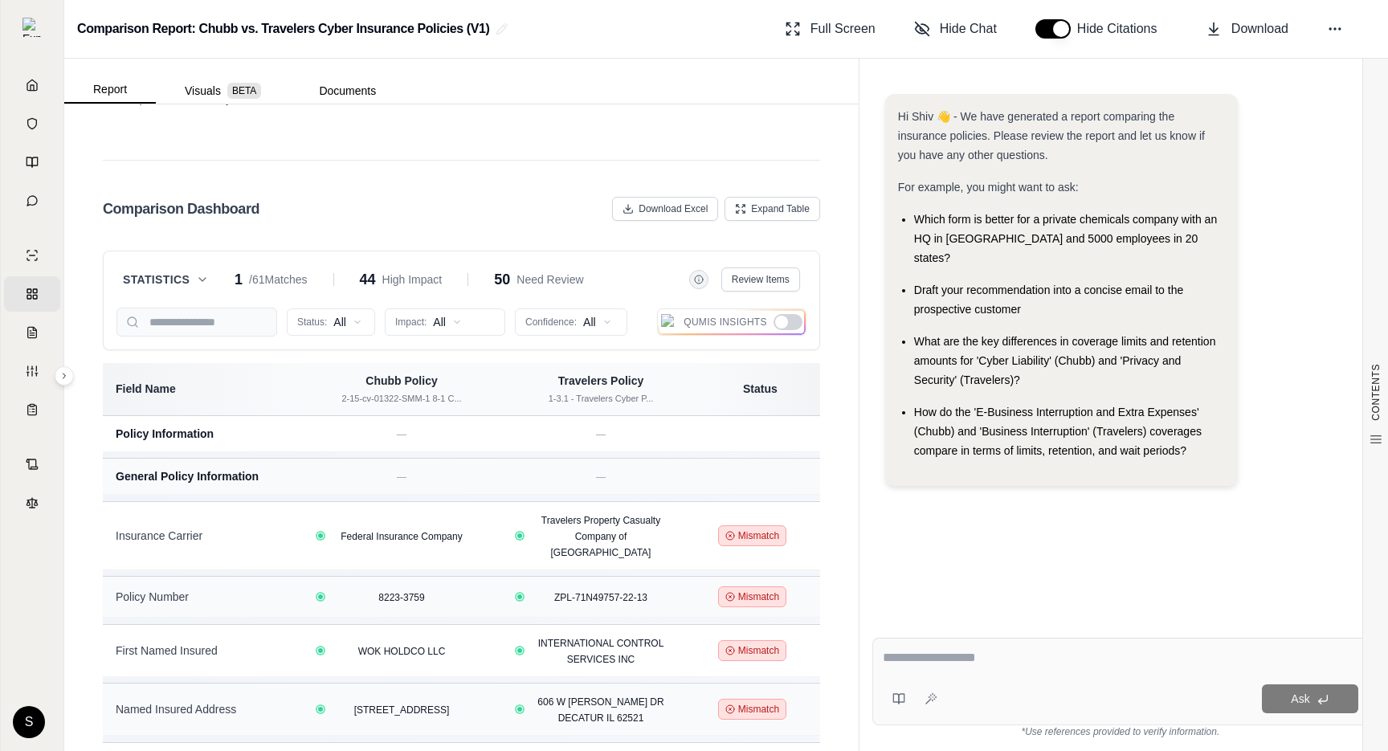
click at [194, 279] on button "Statistics" at bounding box center [166, 280] width 86 height 16
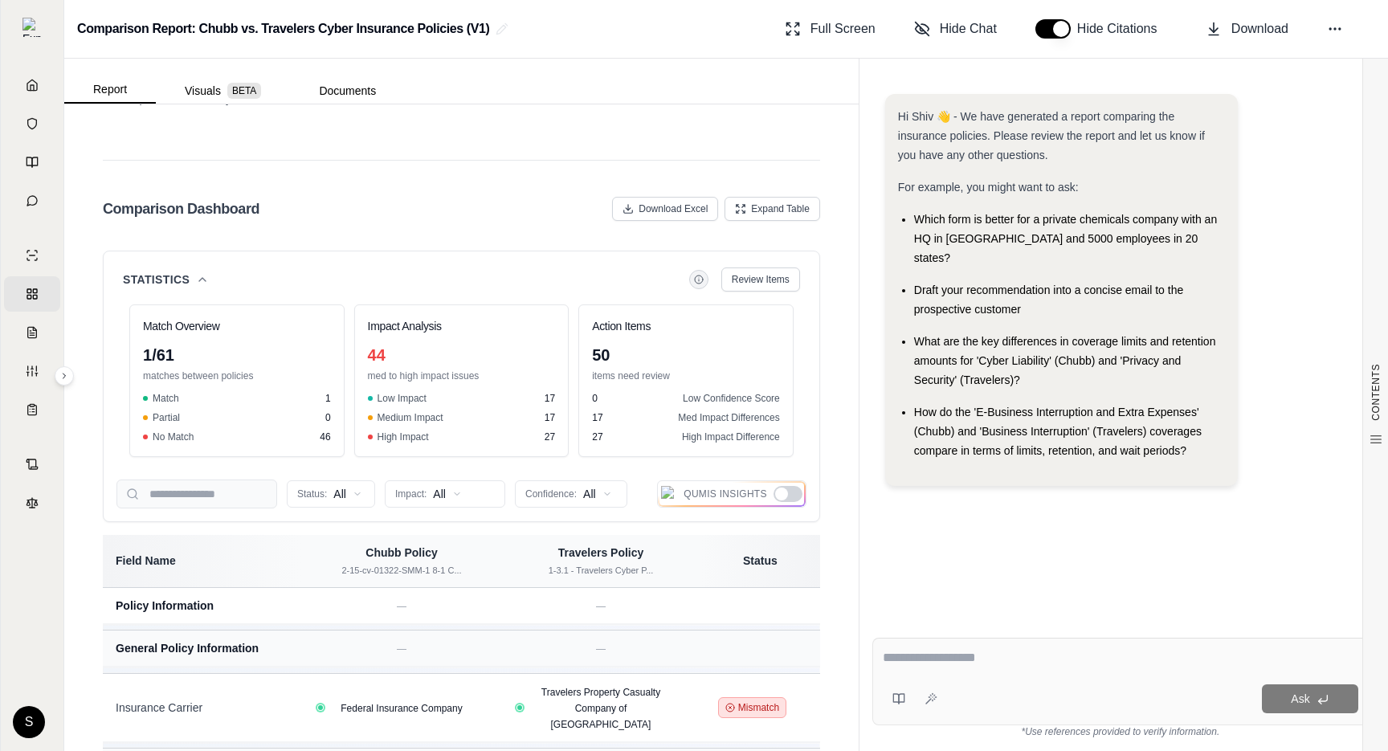
click at [194, 277] on button "Statistics" at bounding box center [166, 280] width 86 height 16
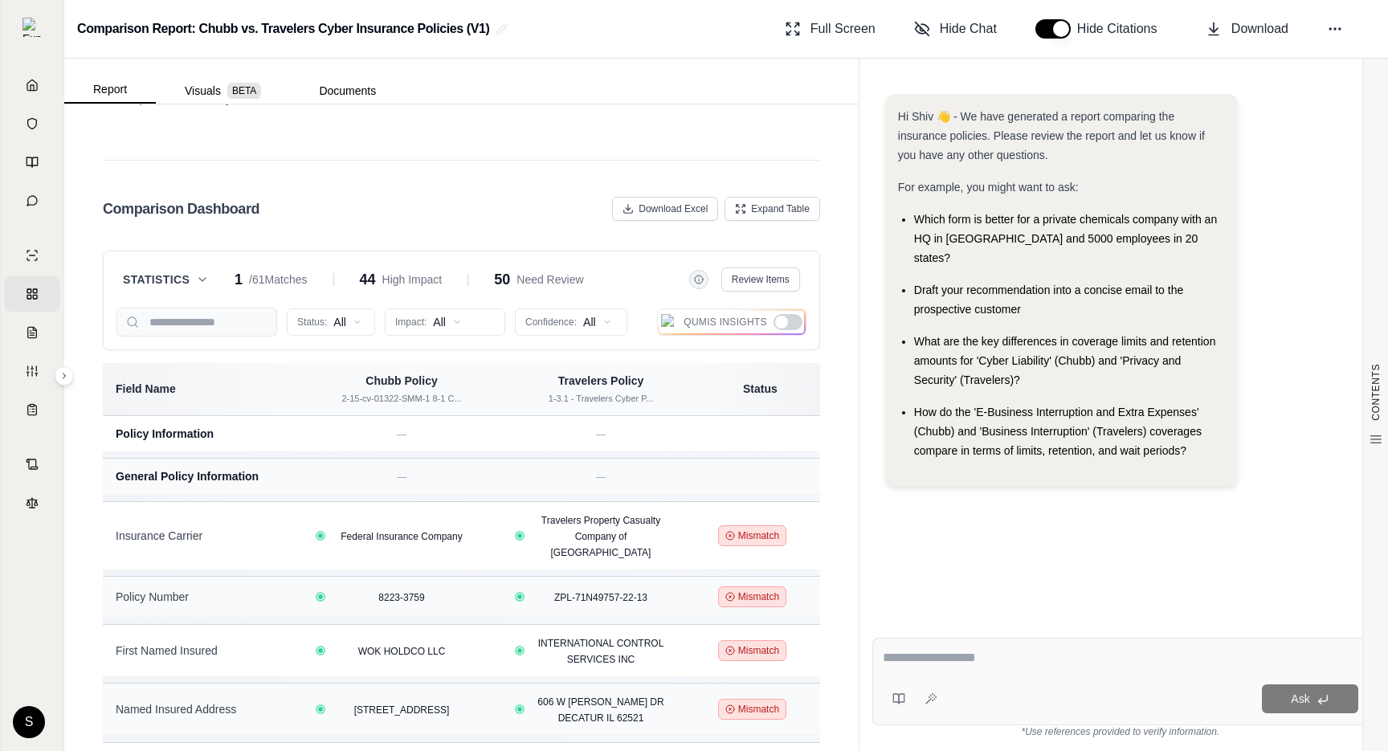
click at [194, 277] on button "Statistics" at bounding box center [166, 280] width 86 height 16
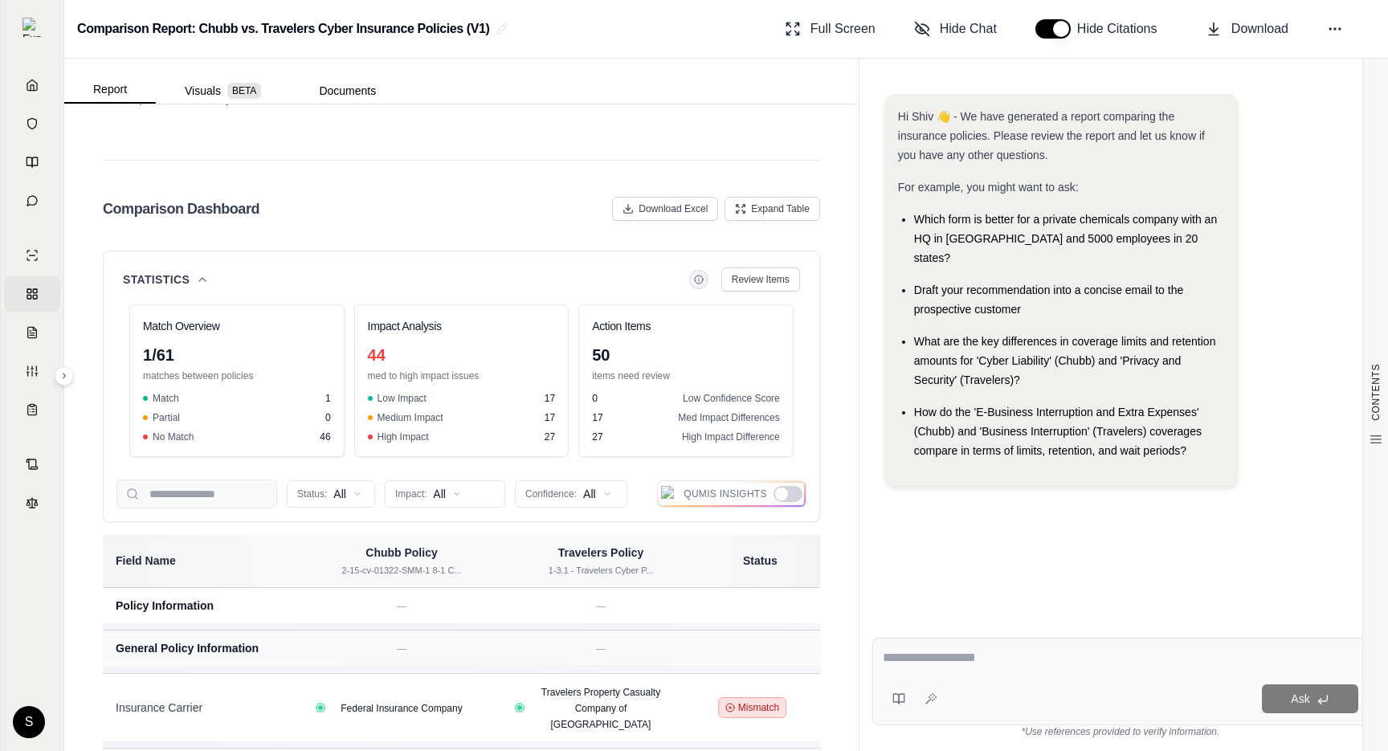
click at [72, 464] on div "CONTENTS Table of Contents Key Findings: INSURANCE POLICY COMPARISON Introducti…" at bounding box center [461, 427] width 795 height 647
click at [202, 275] on icon at bounding box center [202, 279] width 13 height 13
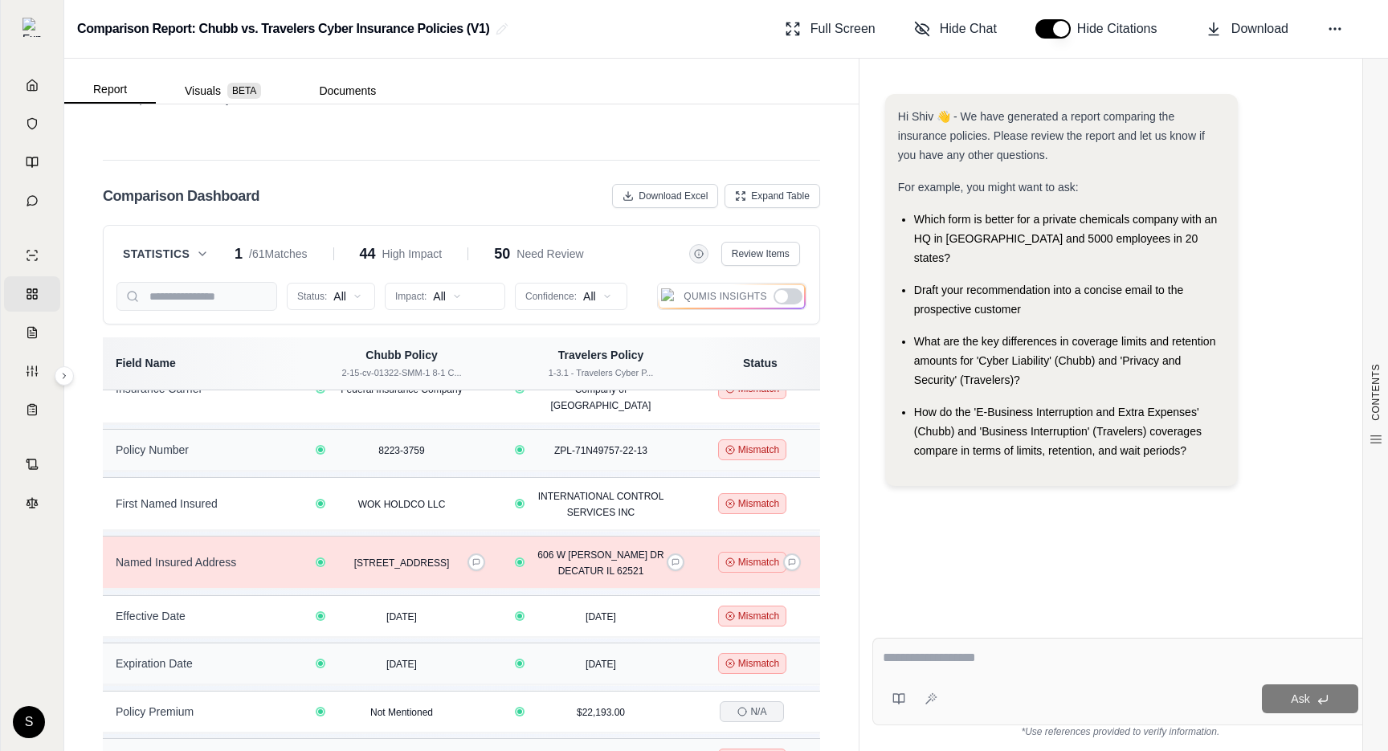
scroll to position [0, 0]
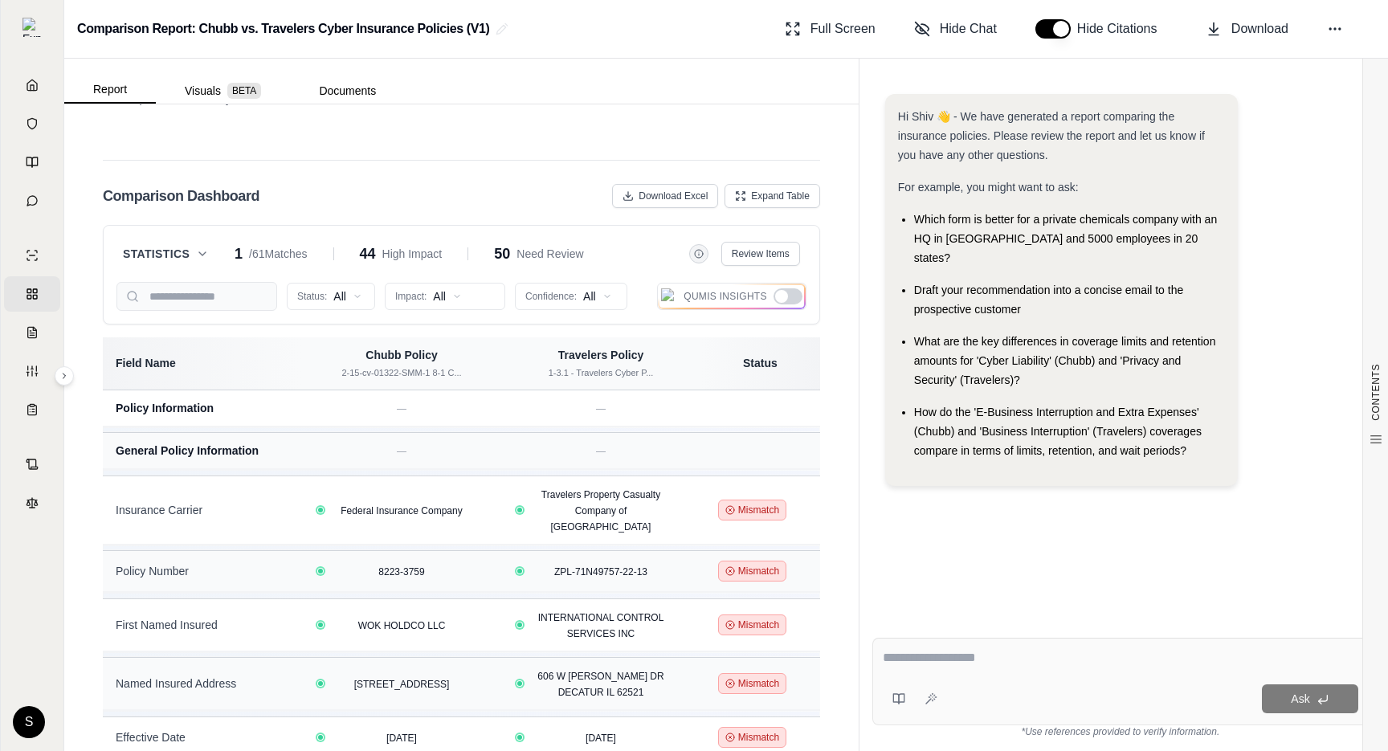
click at [779, 296] on div at bounding box center [781, 296] width 13 height 13
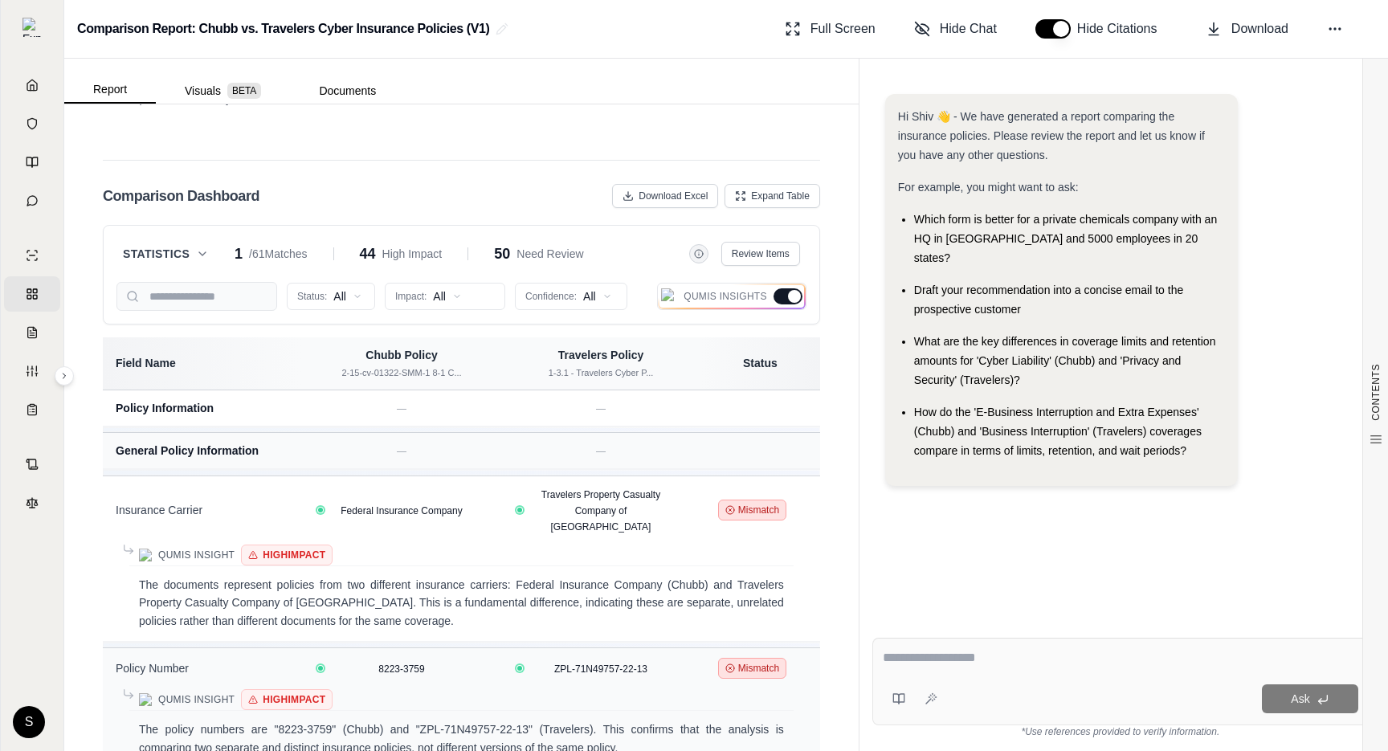
click at [779, 296] on div at bounding box center [788, 296] width 29 height 16
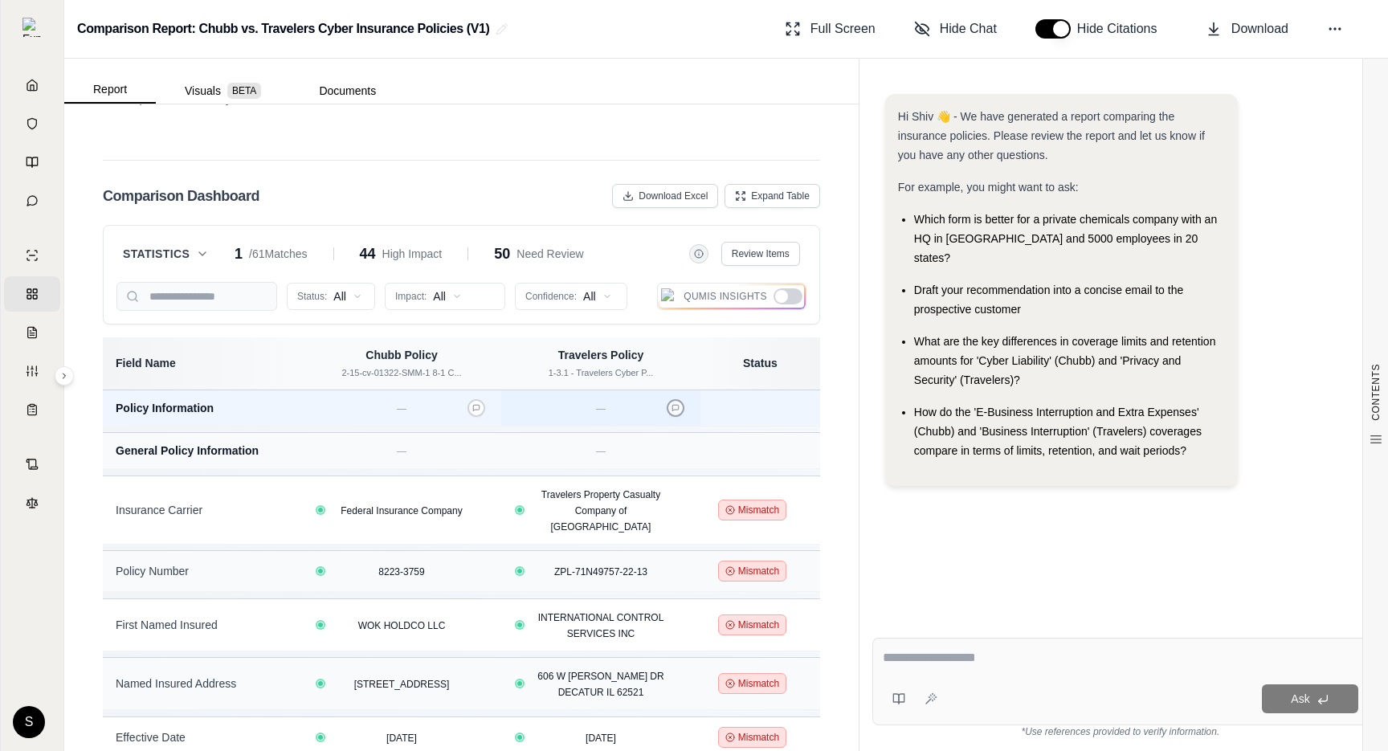
click at [672, 407] on icon at bounding box center [676, 408] width 8 height 8
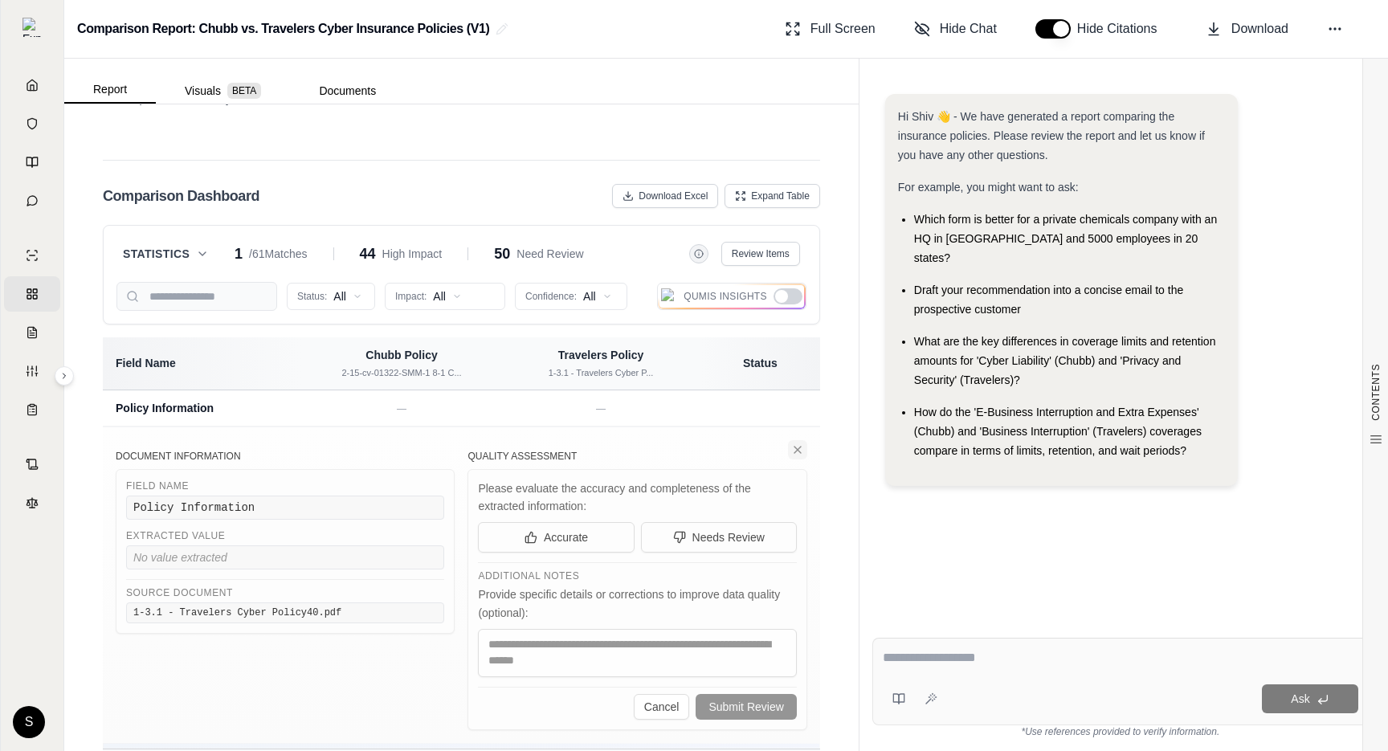
click at [800, 444] on icon at bounding box center [797, 450] width 13 height 13
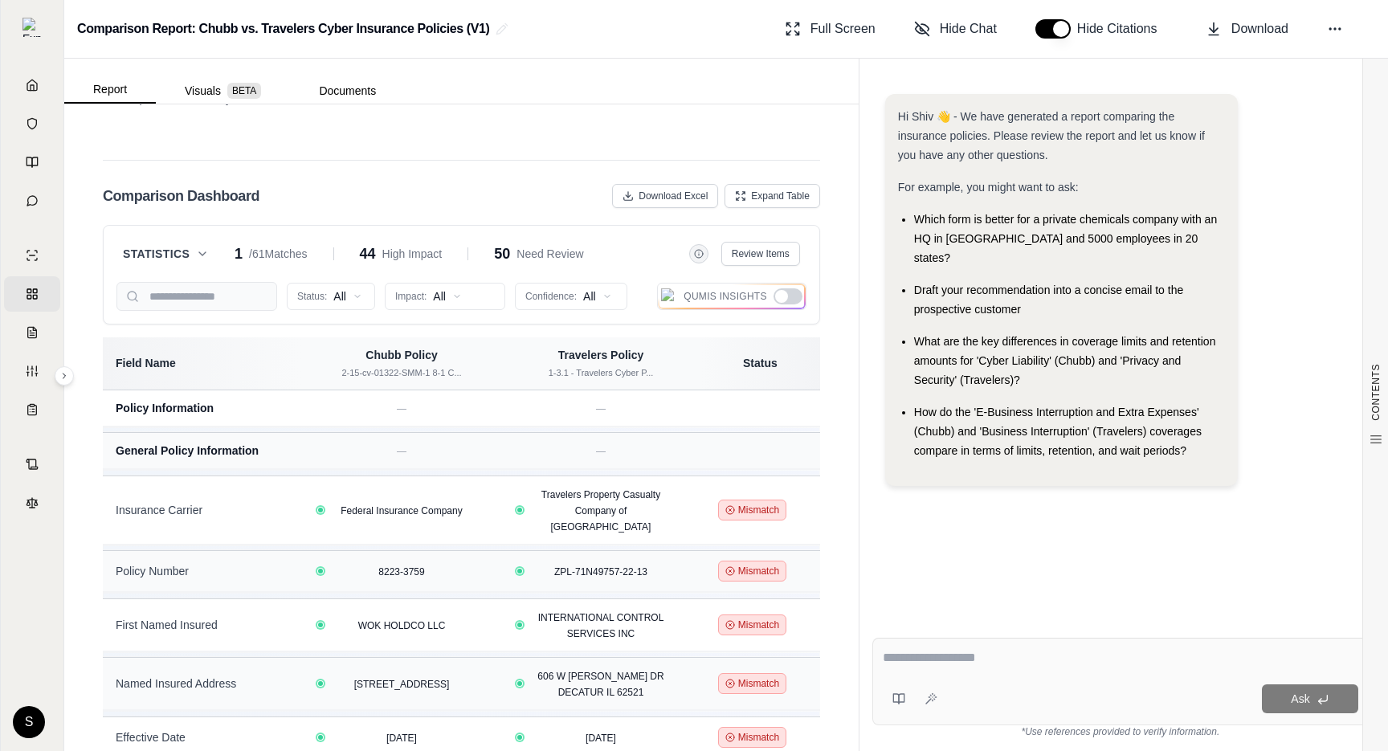
click at [789, 295] on div at bounding box center [788, 296] width 29 height 16
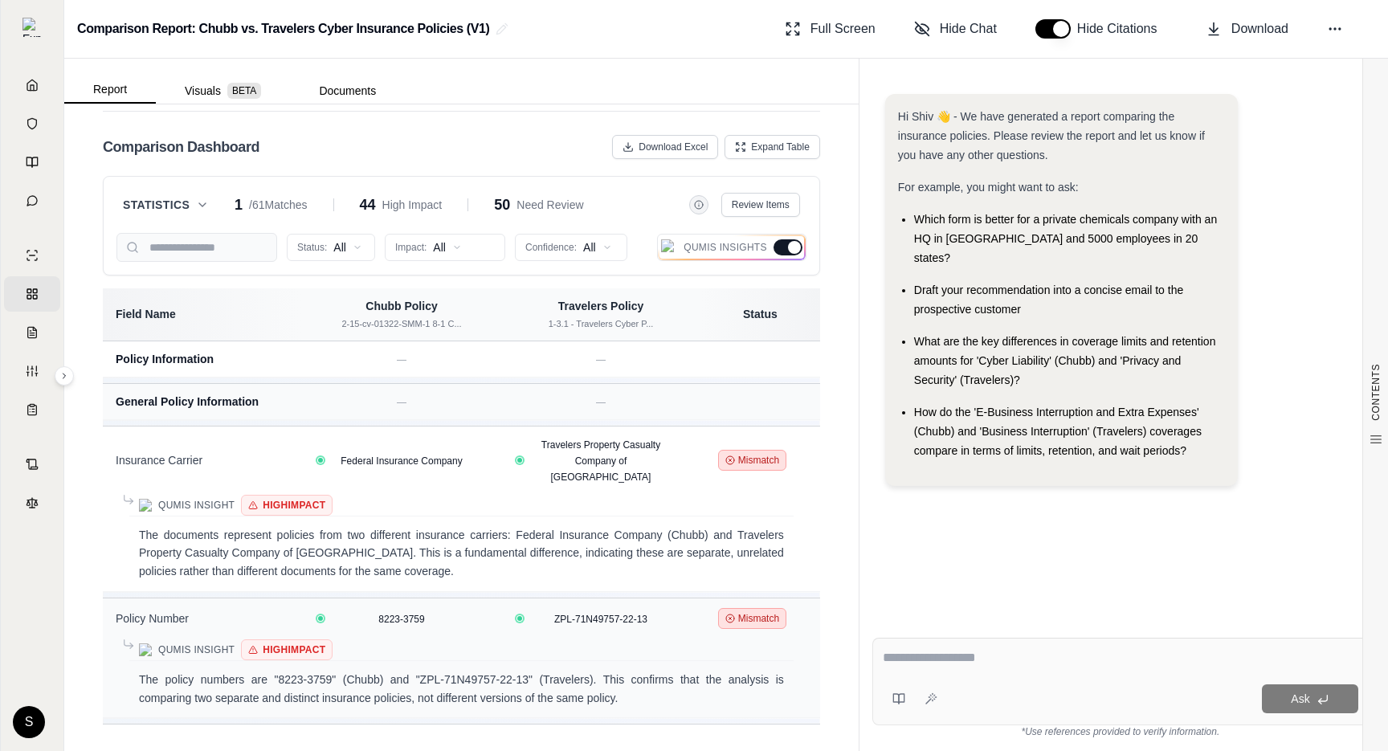
click at [789, 250] on div at bounding box center [794, 247] width 13 height 13
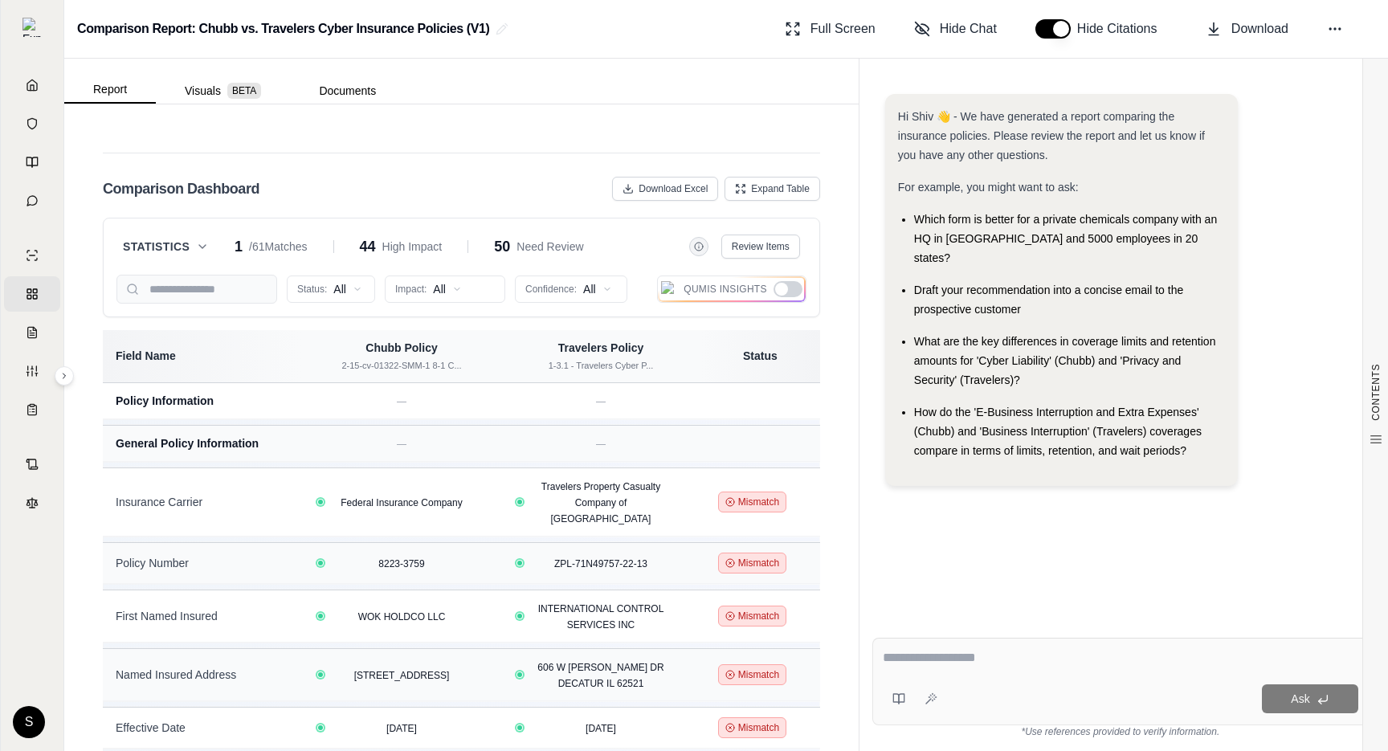
click at [787, 286] on div at bounding box center [781, 289] width 13 height 13
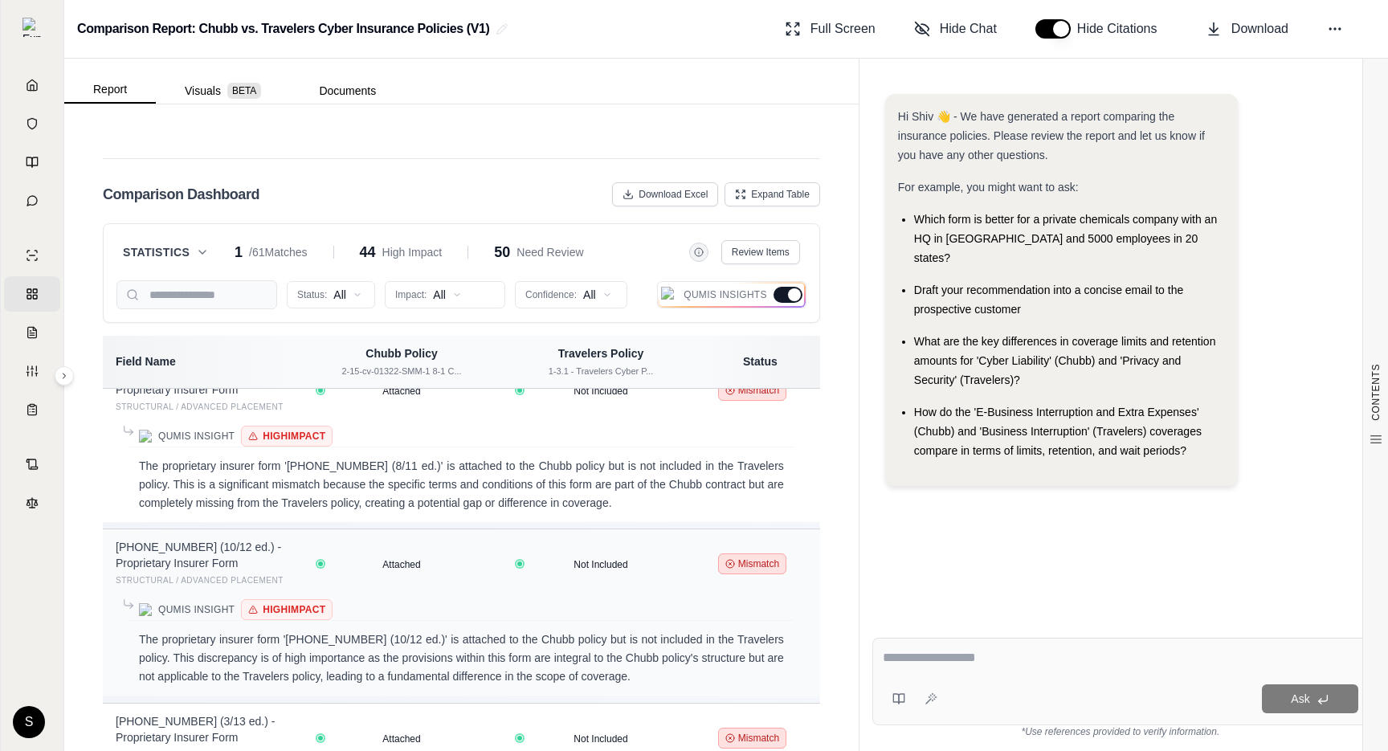
scroll to position [3925, 0]
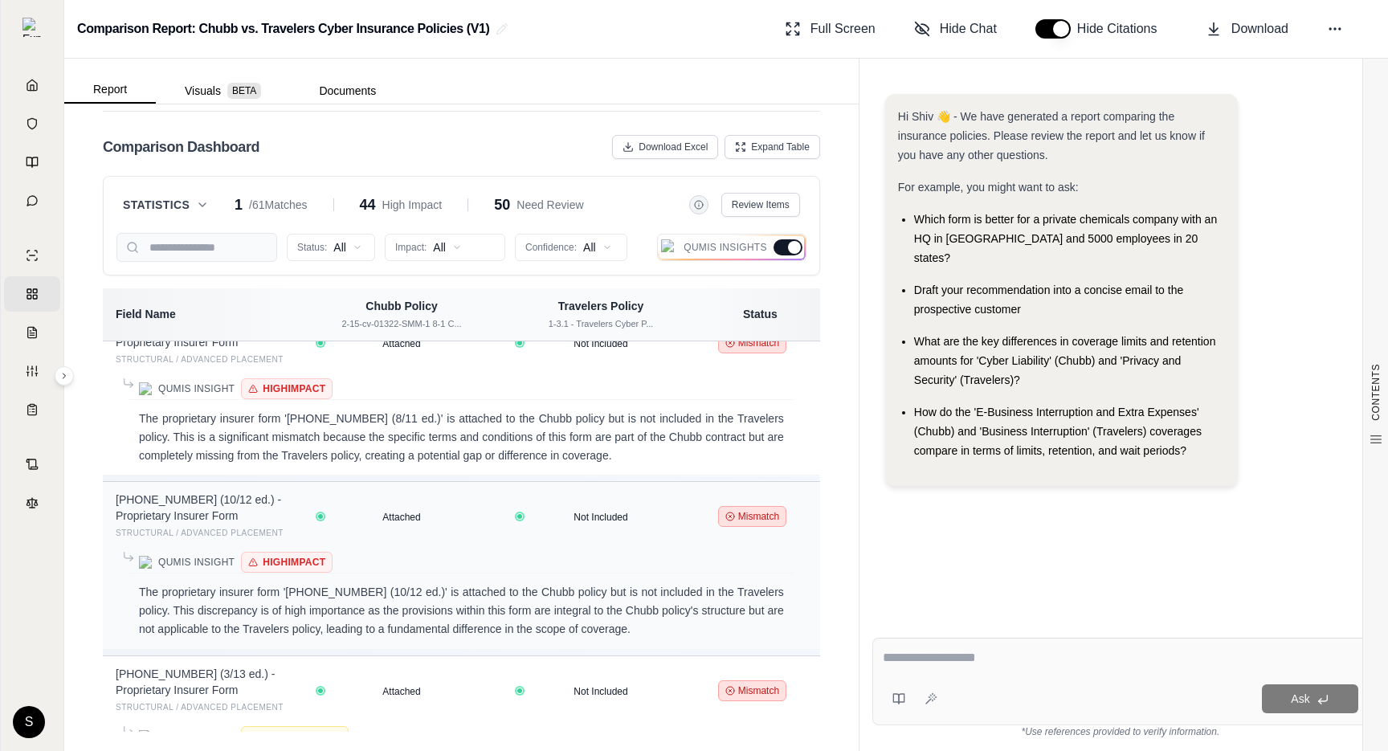
click at [207, 203] on icon at bounding box center [202, 204] width 13 height 13
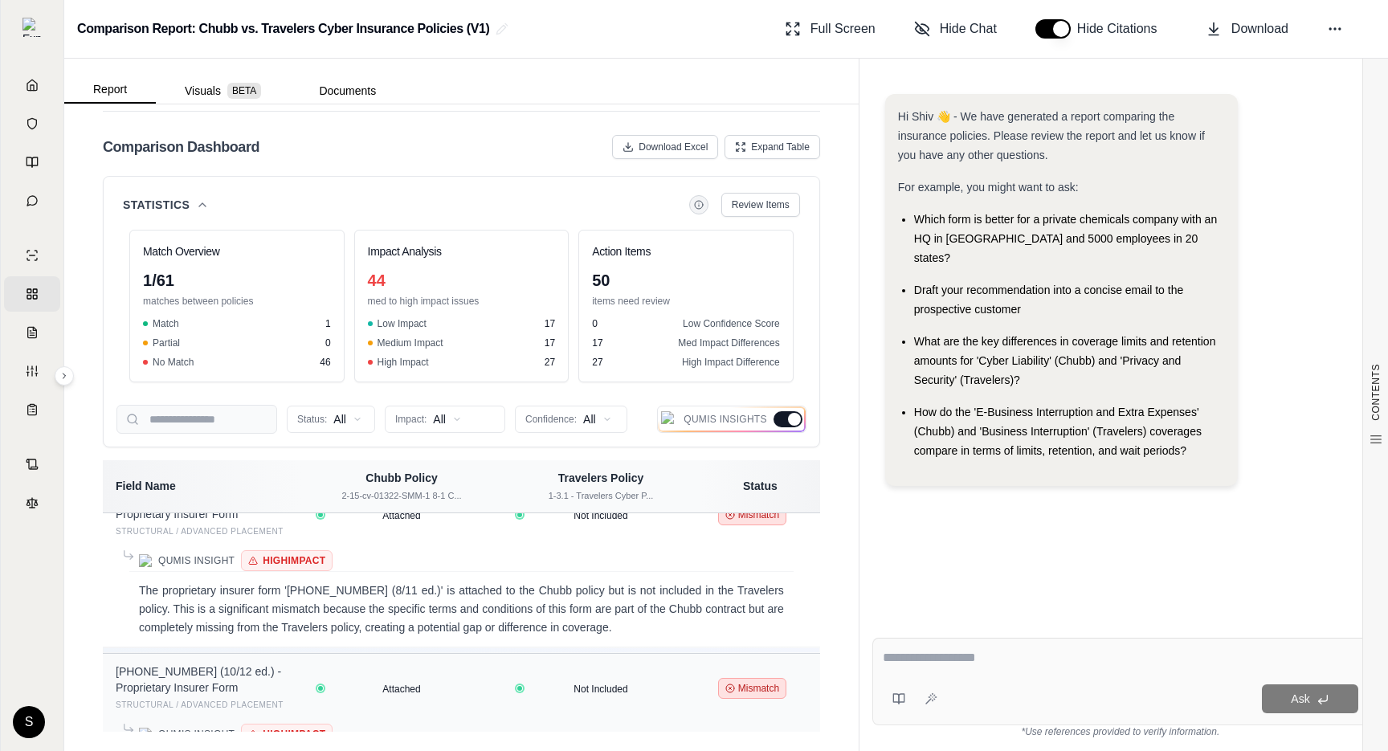
click at [203, 198] on icon at bounding box center [202, 204] width 13 height 13
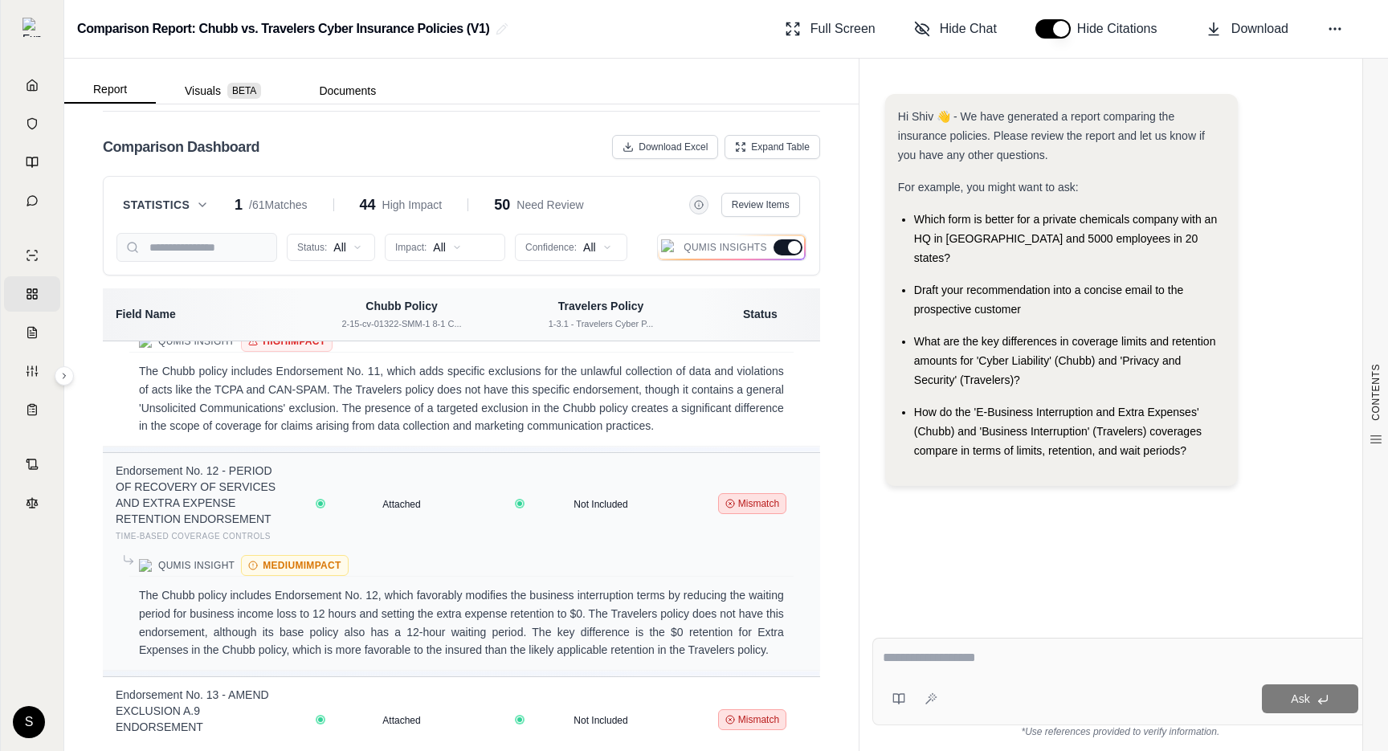
scroll to position [6704, 0]
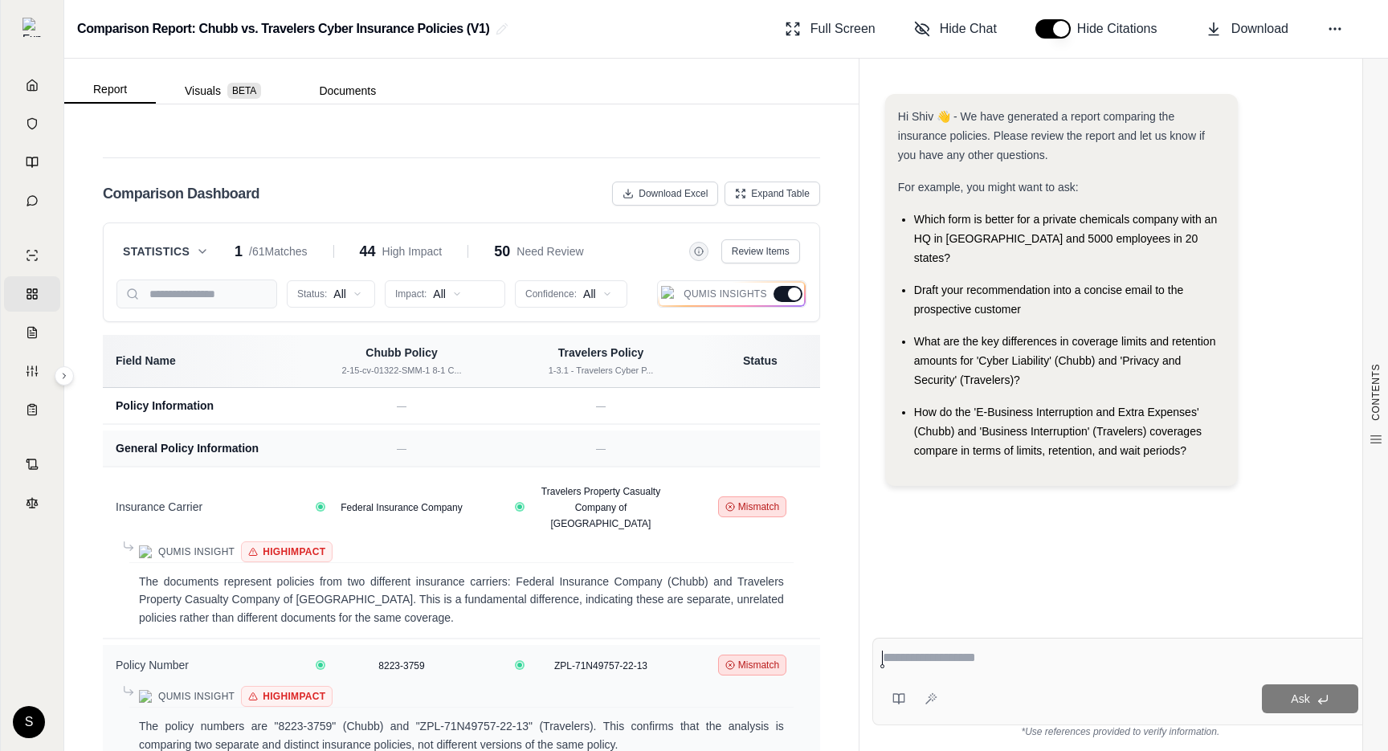
click at [530, 292] on div at bounding box center [794, 294] width 13 height 13
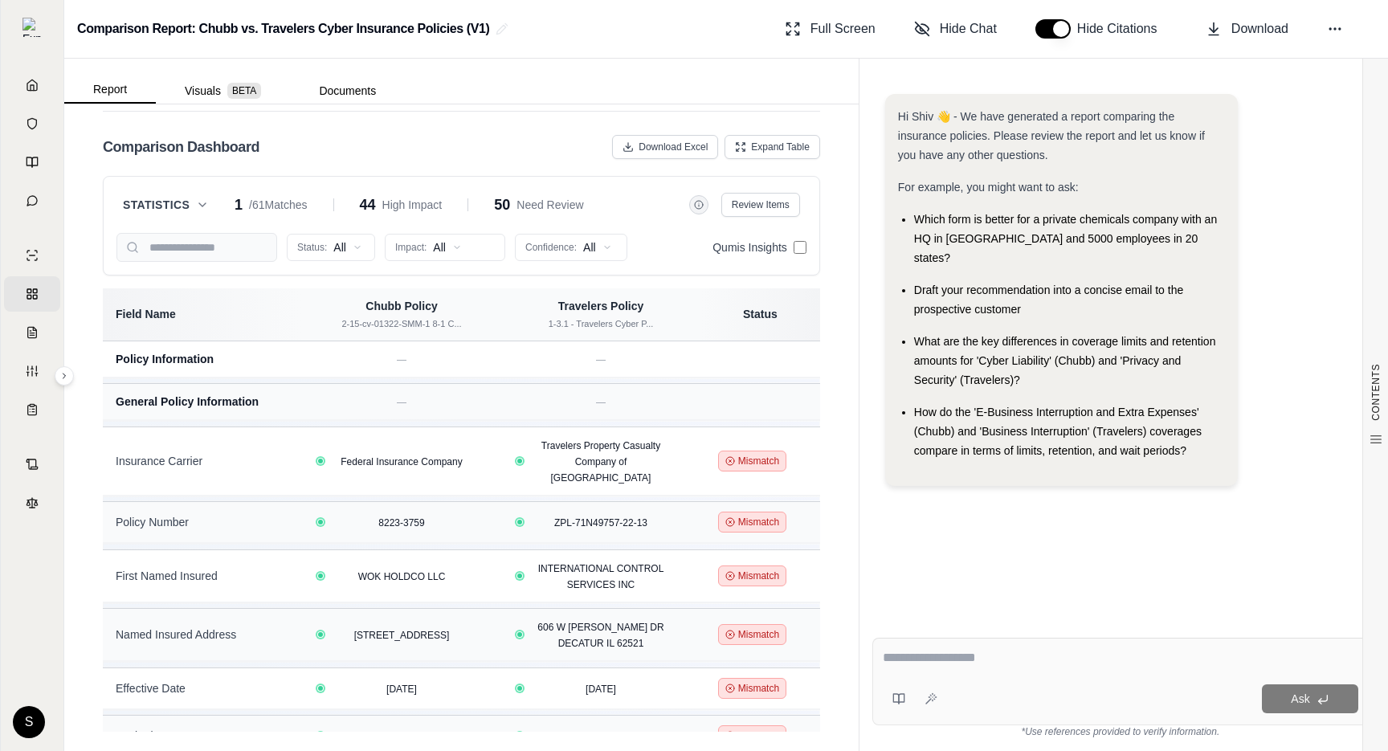
click at [804, 257] on div "Status: All Impact: All Confidence: All Qumis Insights" at bounding box center [462, 247] width 690 height 29
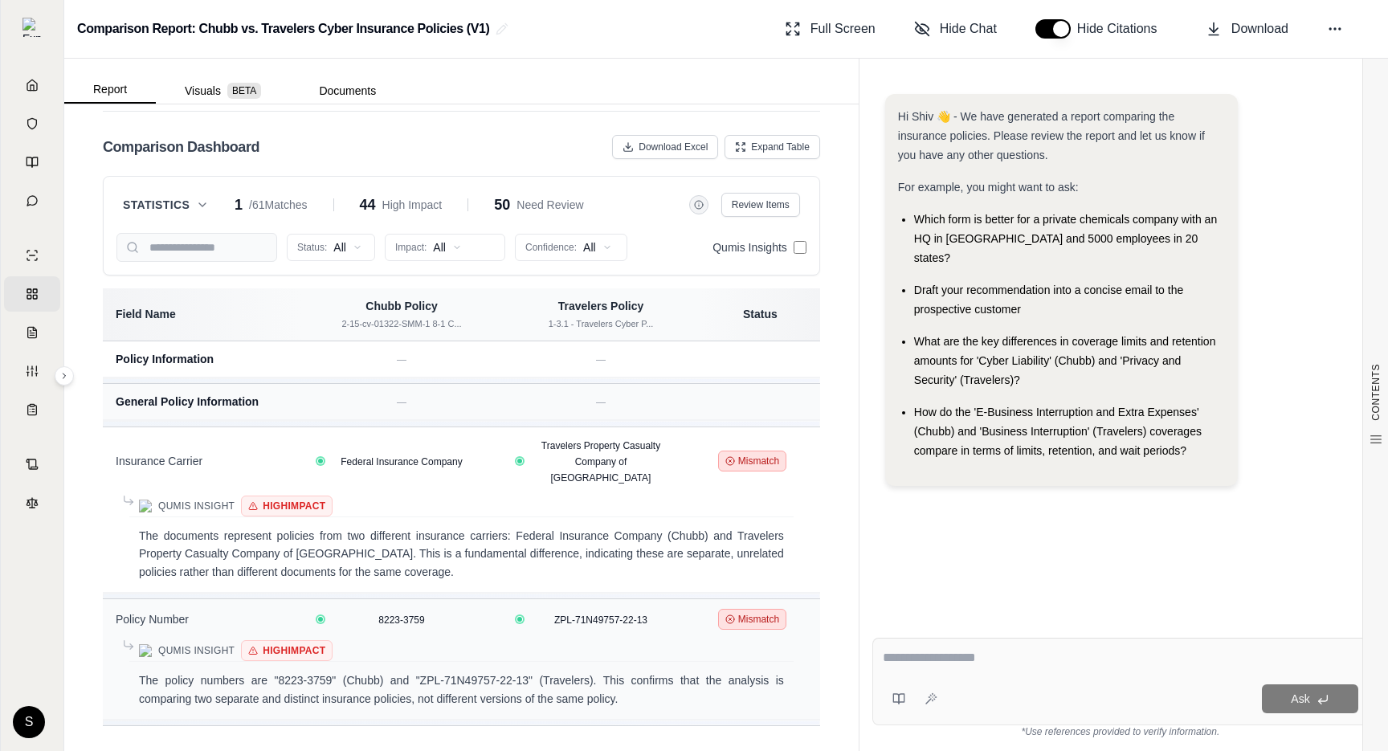
click at [808, 249] on div "Statistics 1 / 61 Matches 44 High Impact 50 Need Review Review Items Status: Al…" at bounding box center [462, 226] width 718 height 100
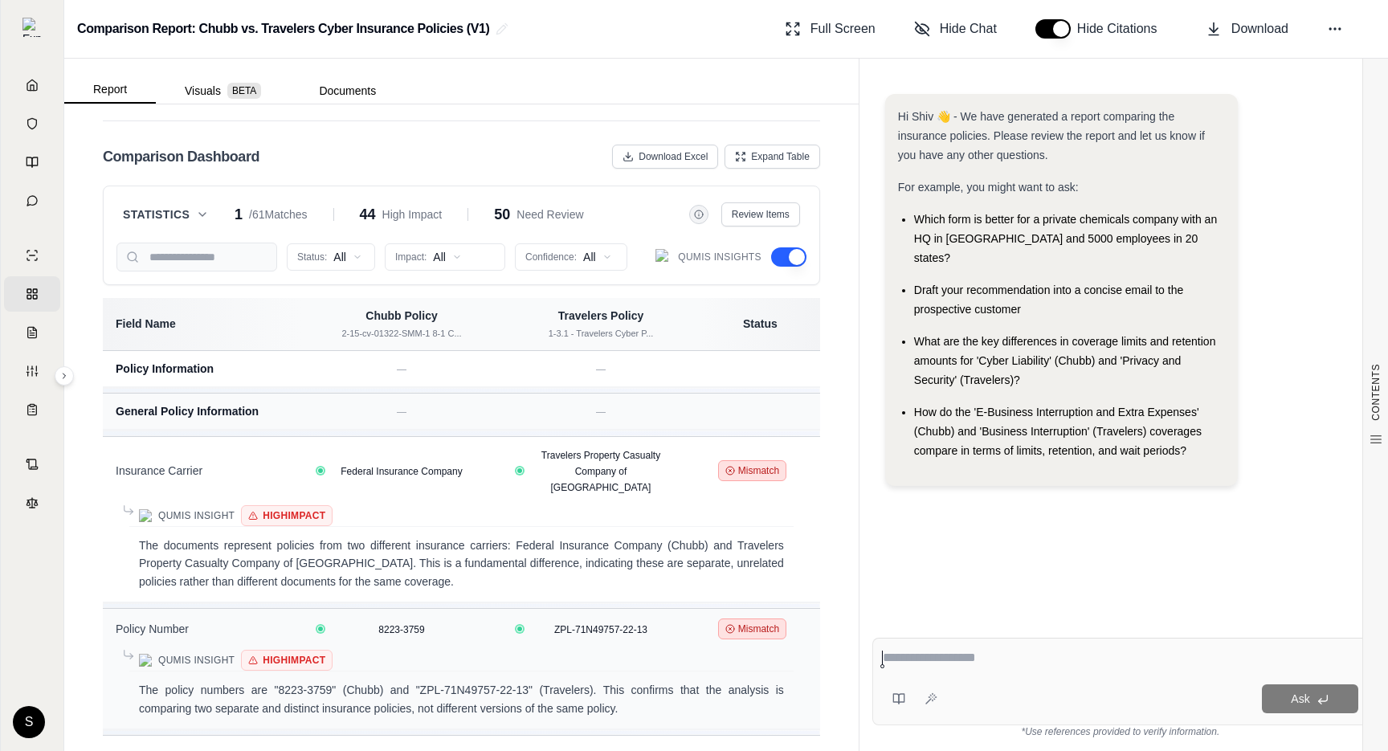
scroll to position [3925, 0]
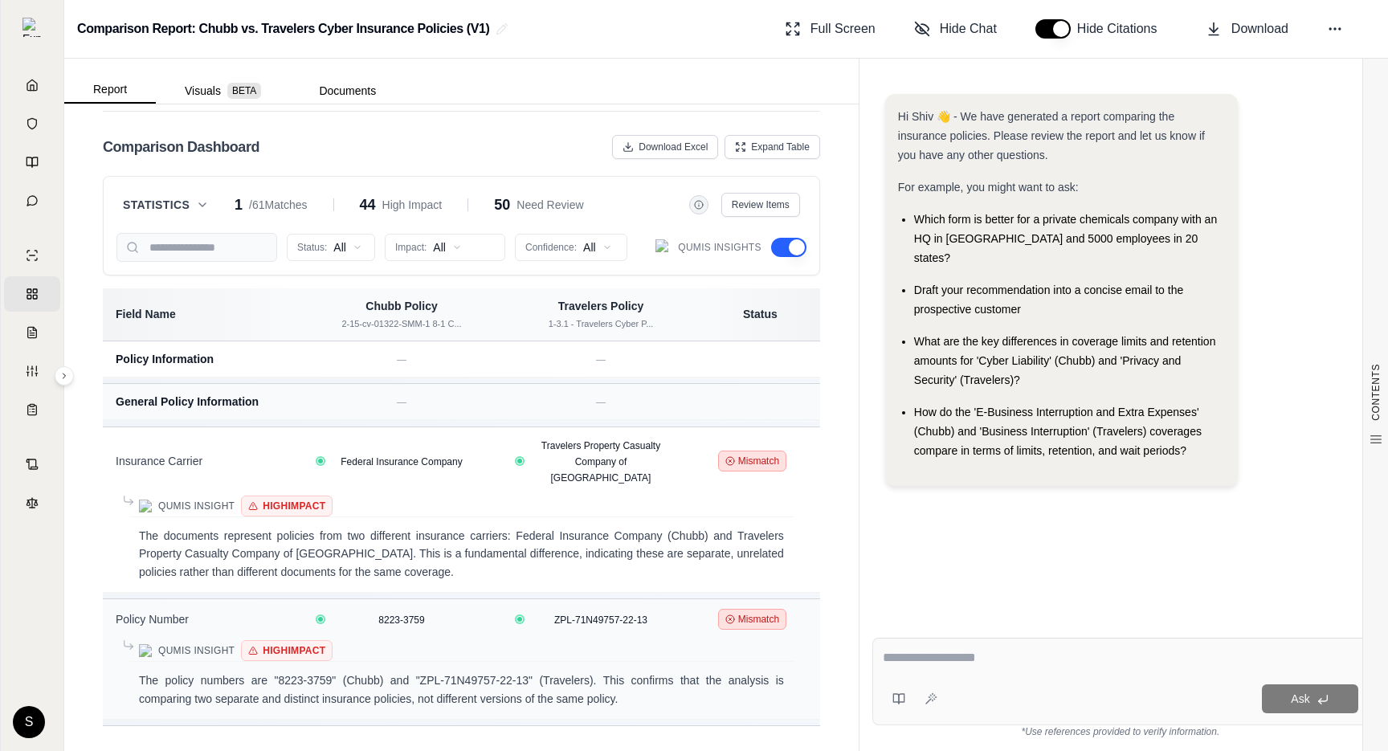
click at [784, 251] on button "button" at bounding box center [788, 247] width 35 height 19
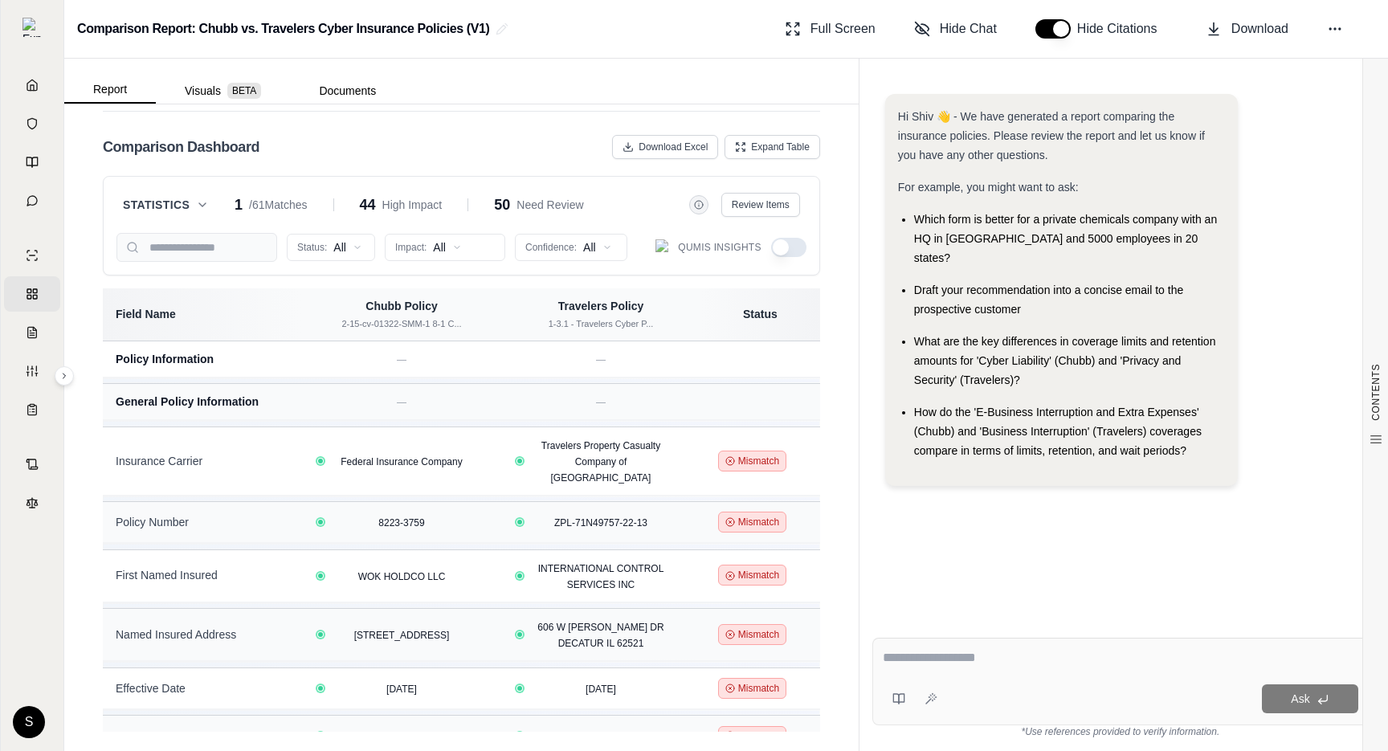
click at [784, 251] on button "button" at bounding box center [788, 247] width 35 height 19
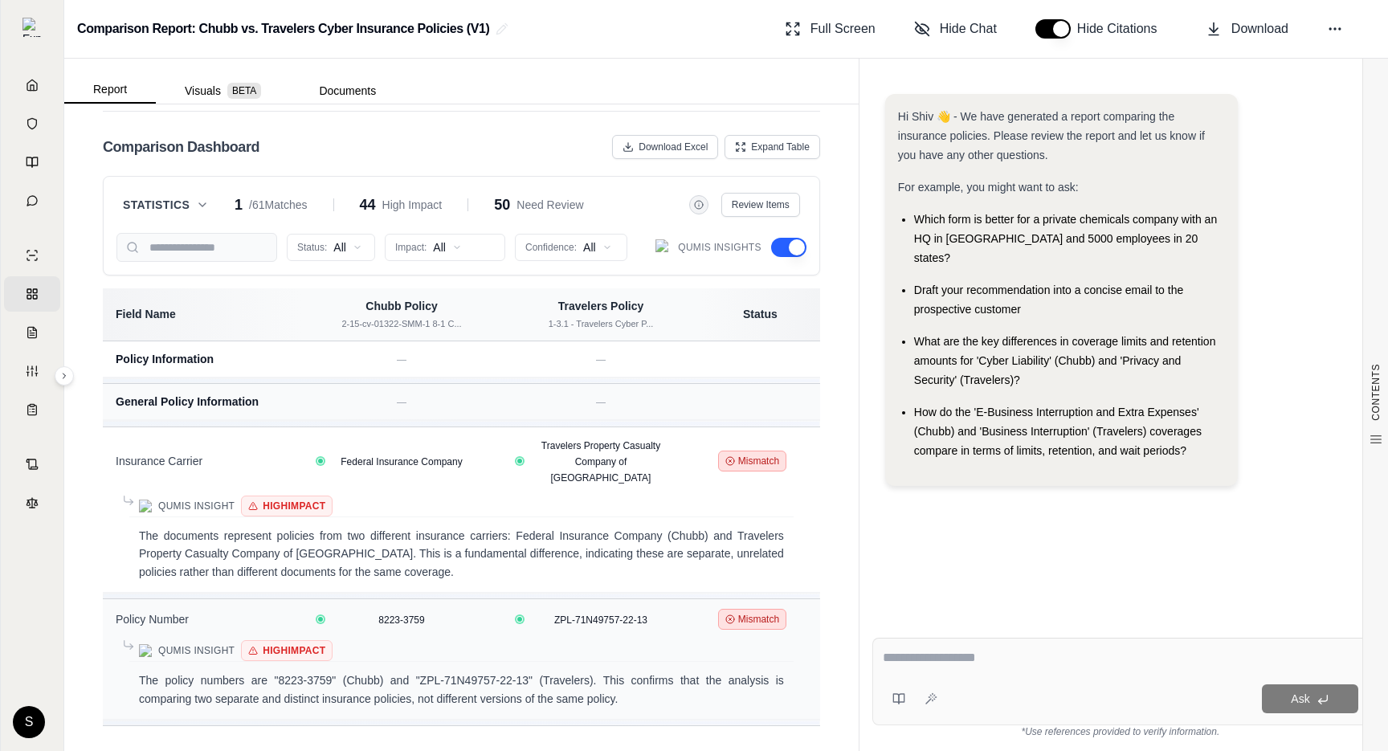
click at [784, 251] on button "button" at bounding box center [788, 247] width 35 height 19
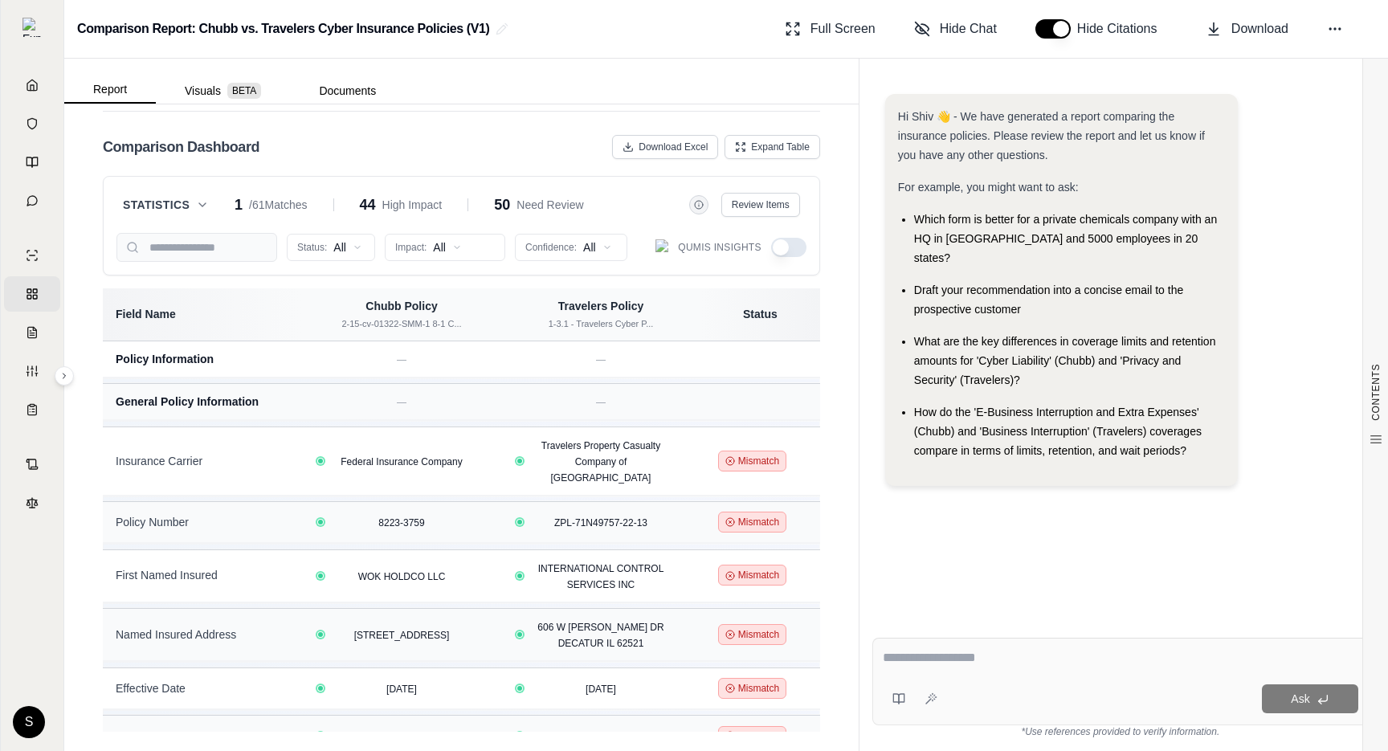
click at [784, 251] on button "button" at bounding box center [788, 247] width 35 height 19
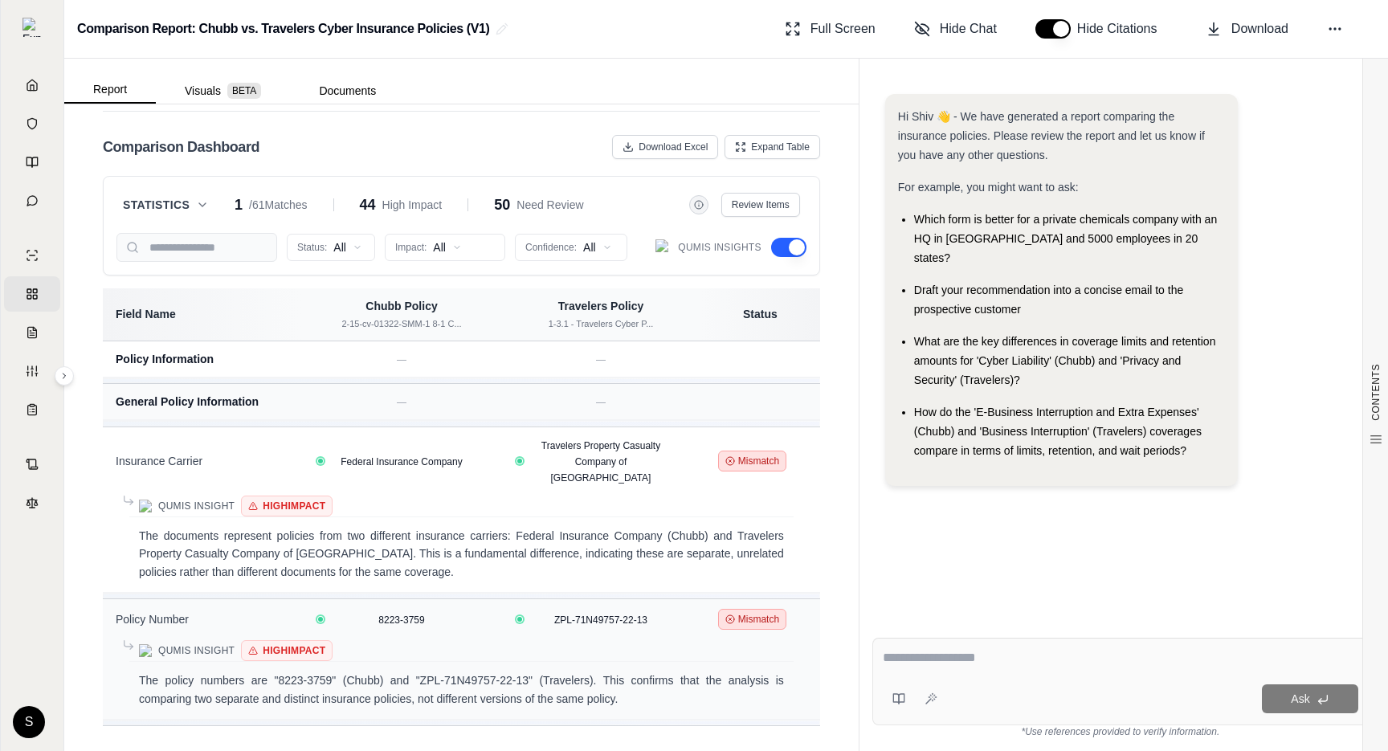
click at [795, 246] on button "button" at bounding box center [788, 247] width 35 height 19
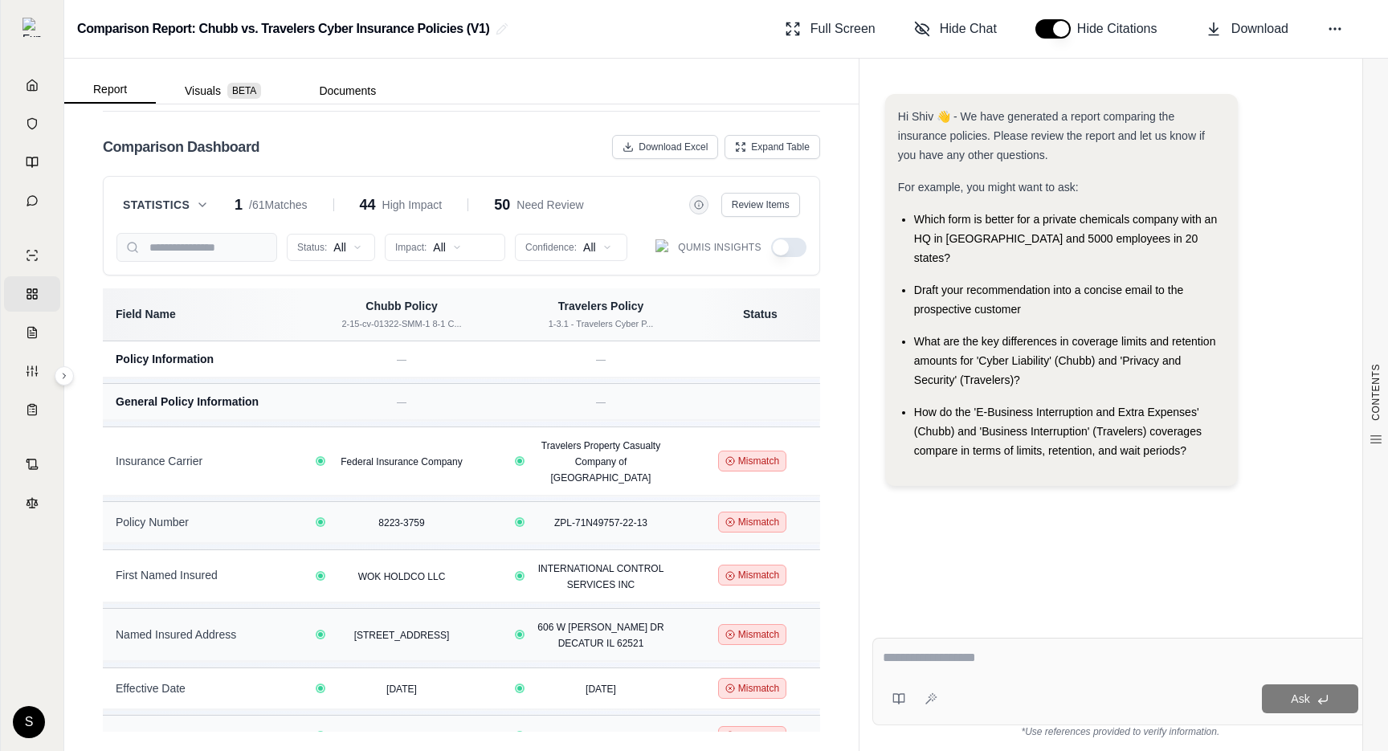
click at [794, 245] on button "button" at bounding box center [788, 247] width 35 height 19
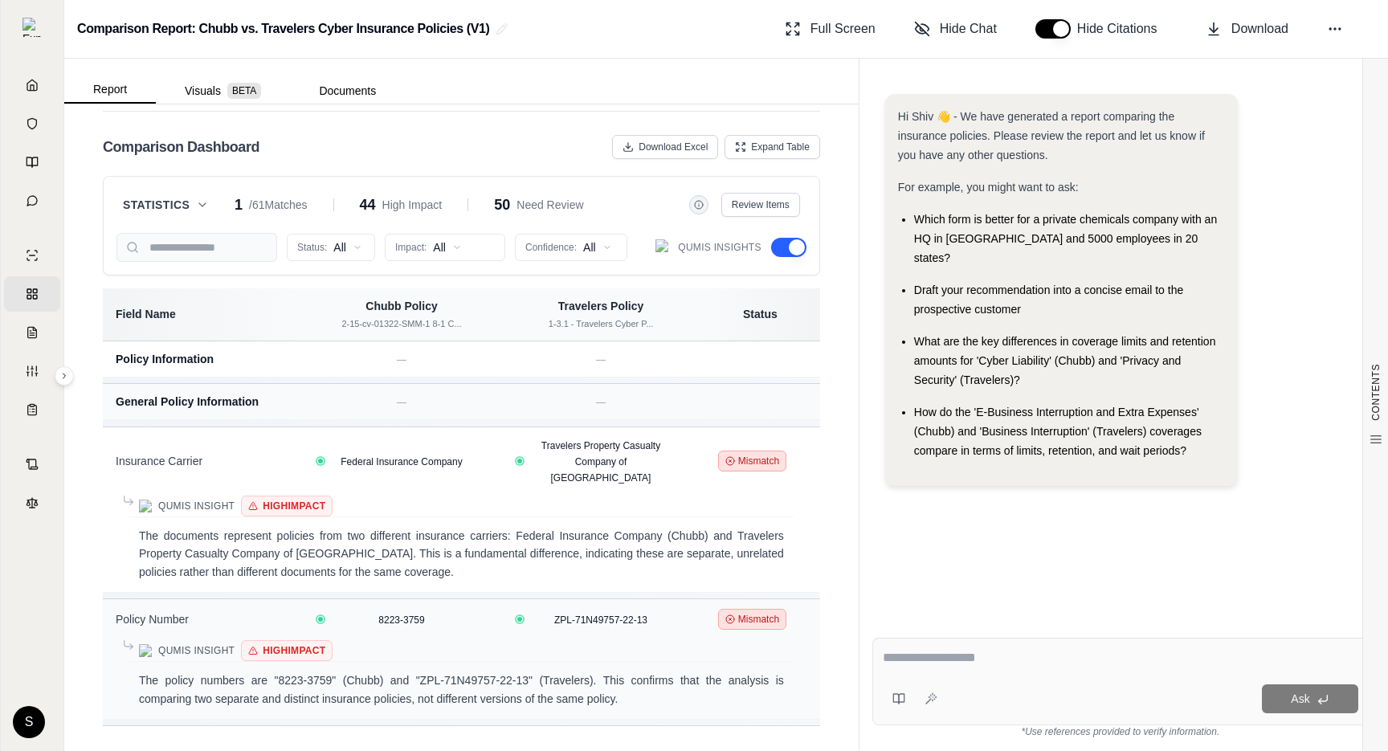
click at [794, 245] on button "button" at bounding box center [788, 247] width 35 height 19
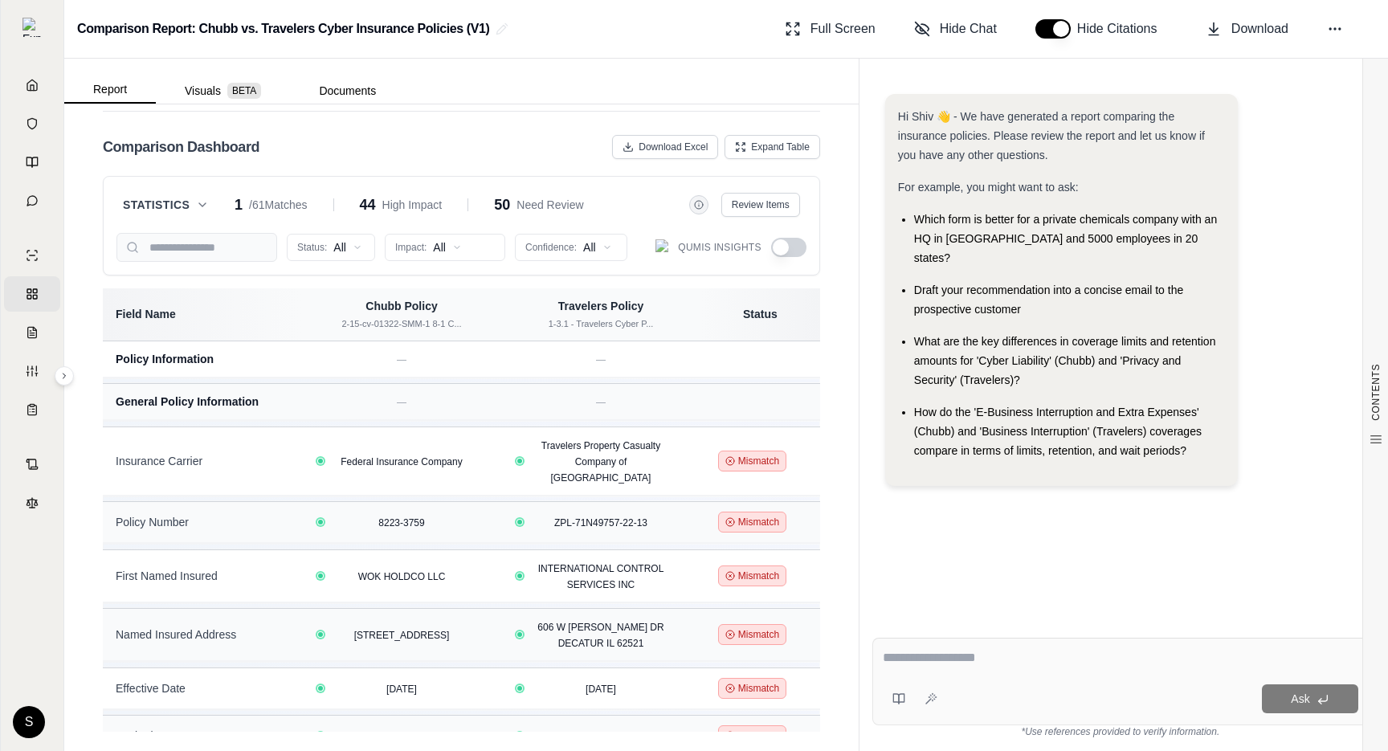
click at [779, 246] on button "button" at bounding box center [788, 247] width 35 height 19
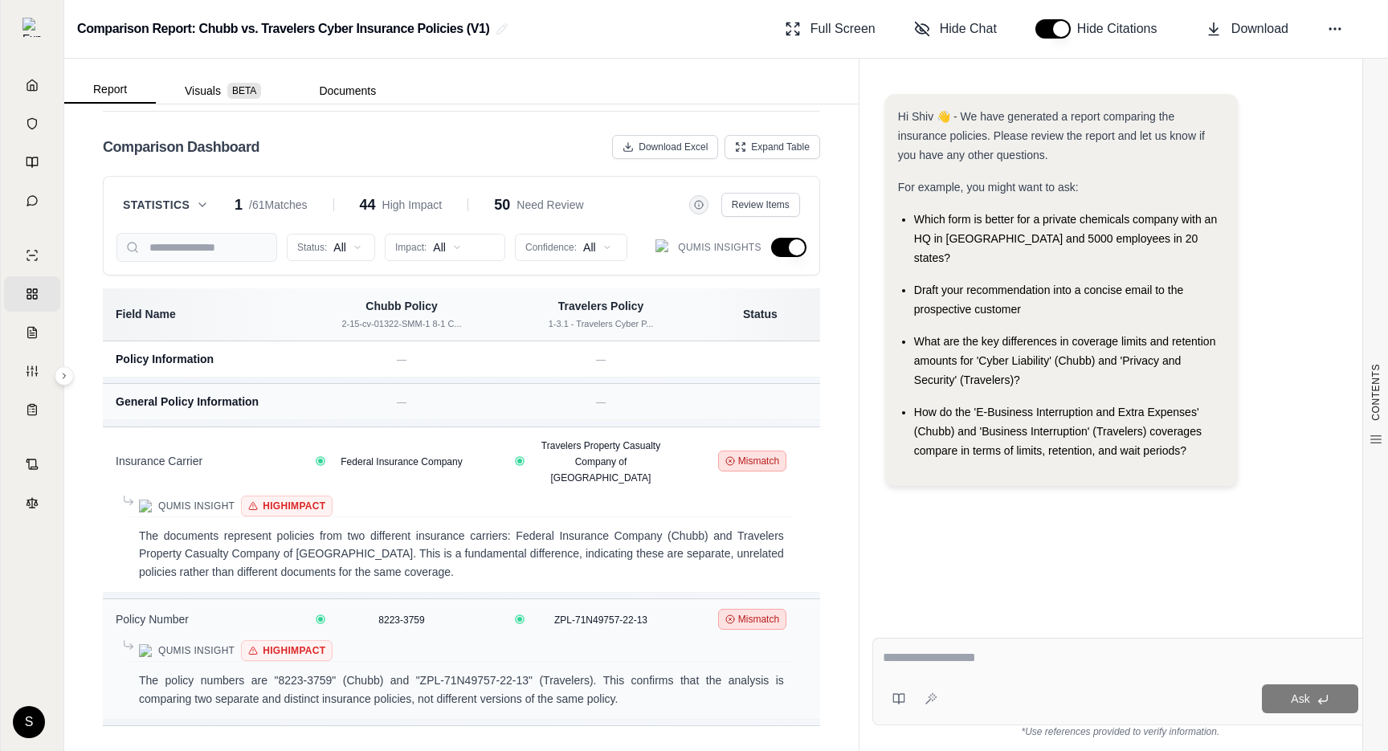
click at [791, 249] on button "button" at bounding box center [788, 247] width 35 height 19
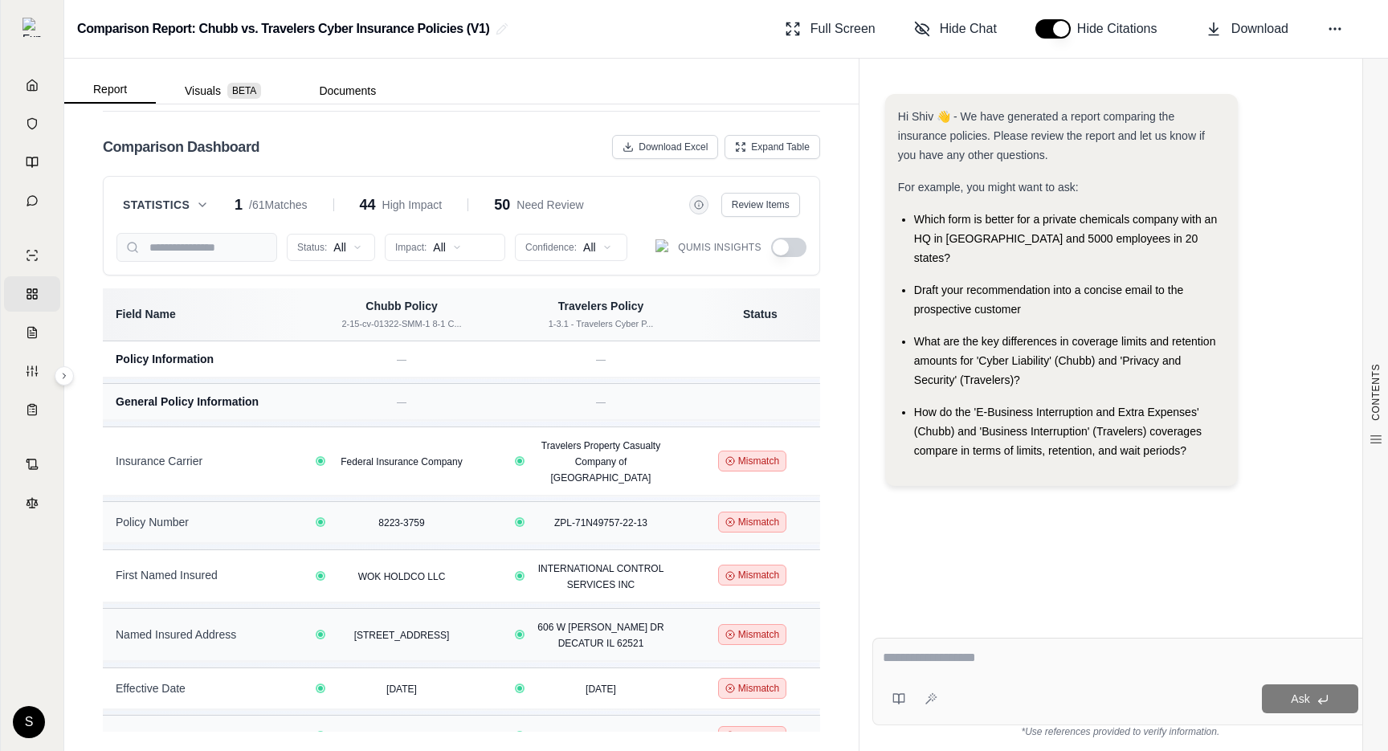
click at [791, 249] on button "button" at bounding box center [788, 247] width 35 height 19
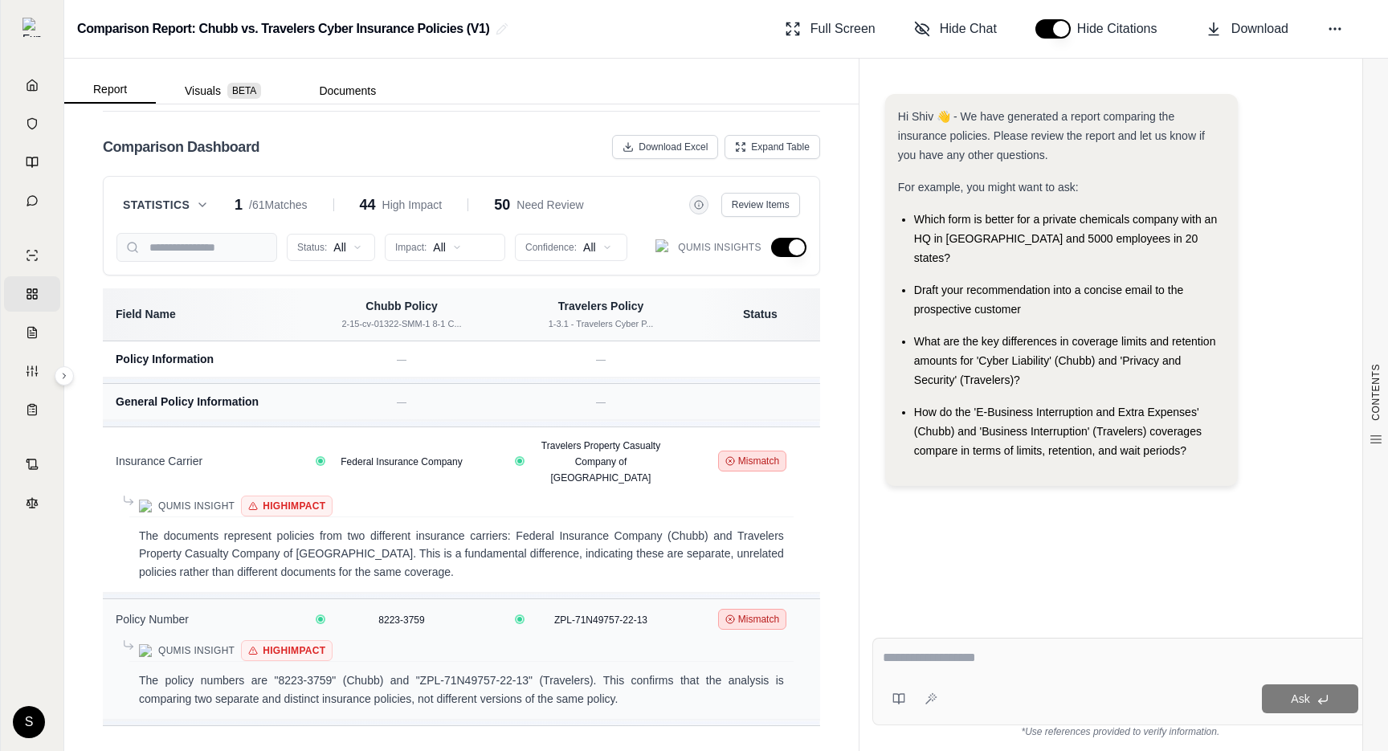
click at [787, 248] on button "button" at bounding box center [788, 247] width 35 height 19
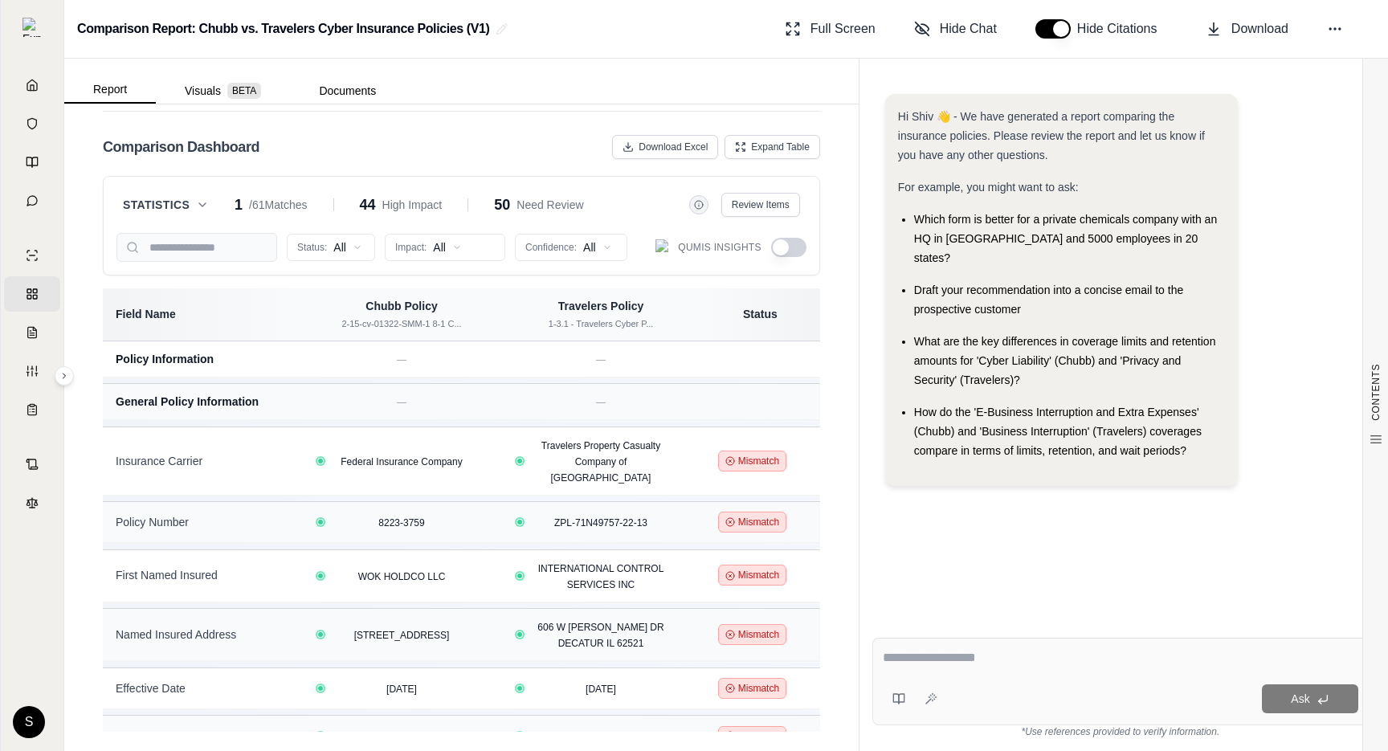
click at [787, 248] on button "button" at bounding box center [788, 247] width 35 height 19
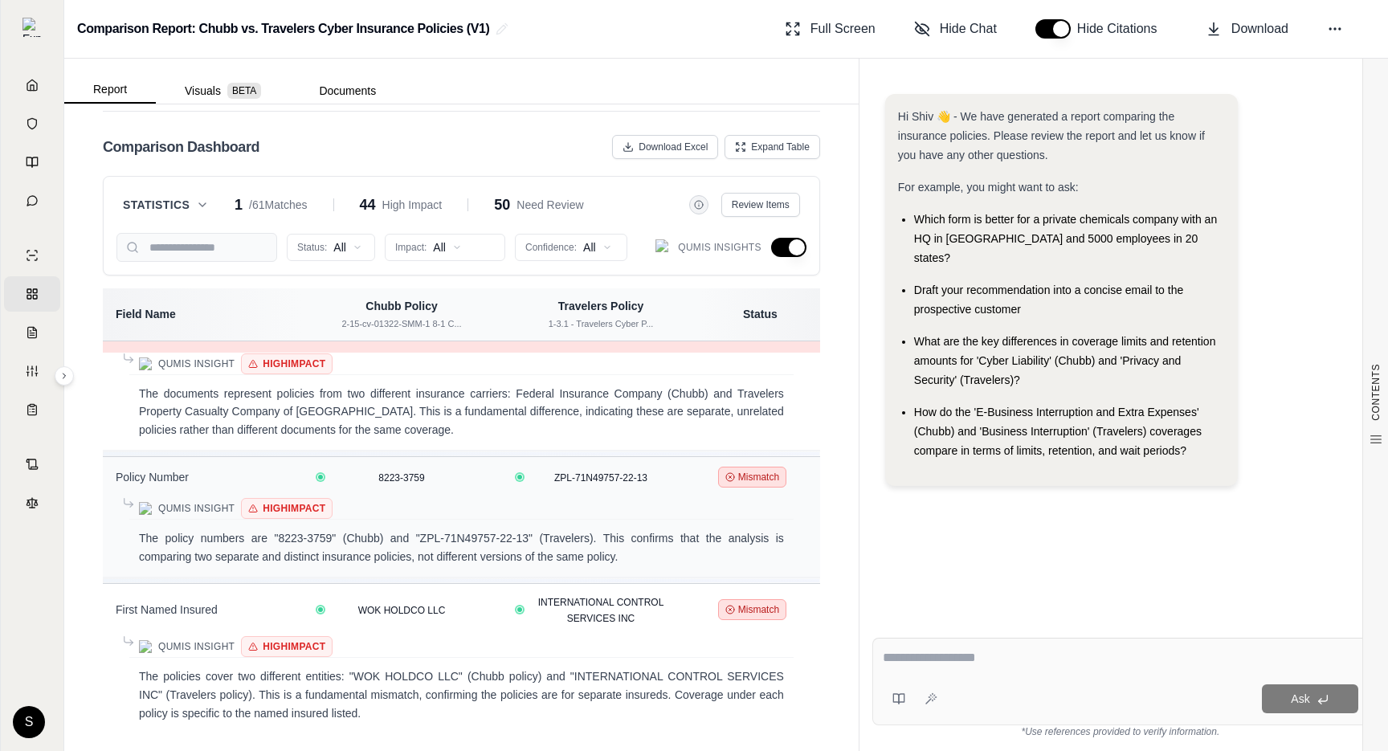
scroll to position [0, 0]
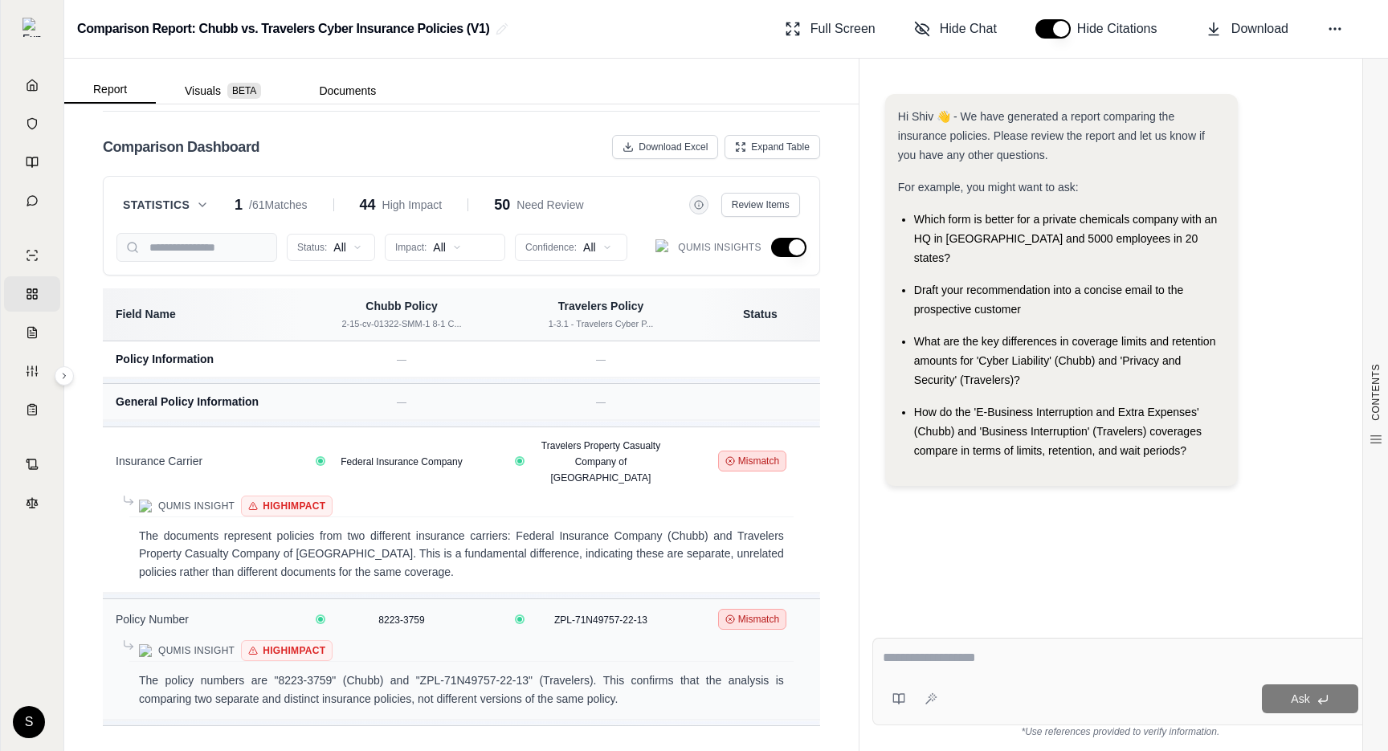
click at [194, 207] on button "Statistics" at bounding box center [166, 205] width 86 height 16
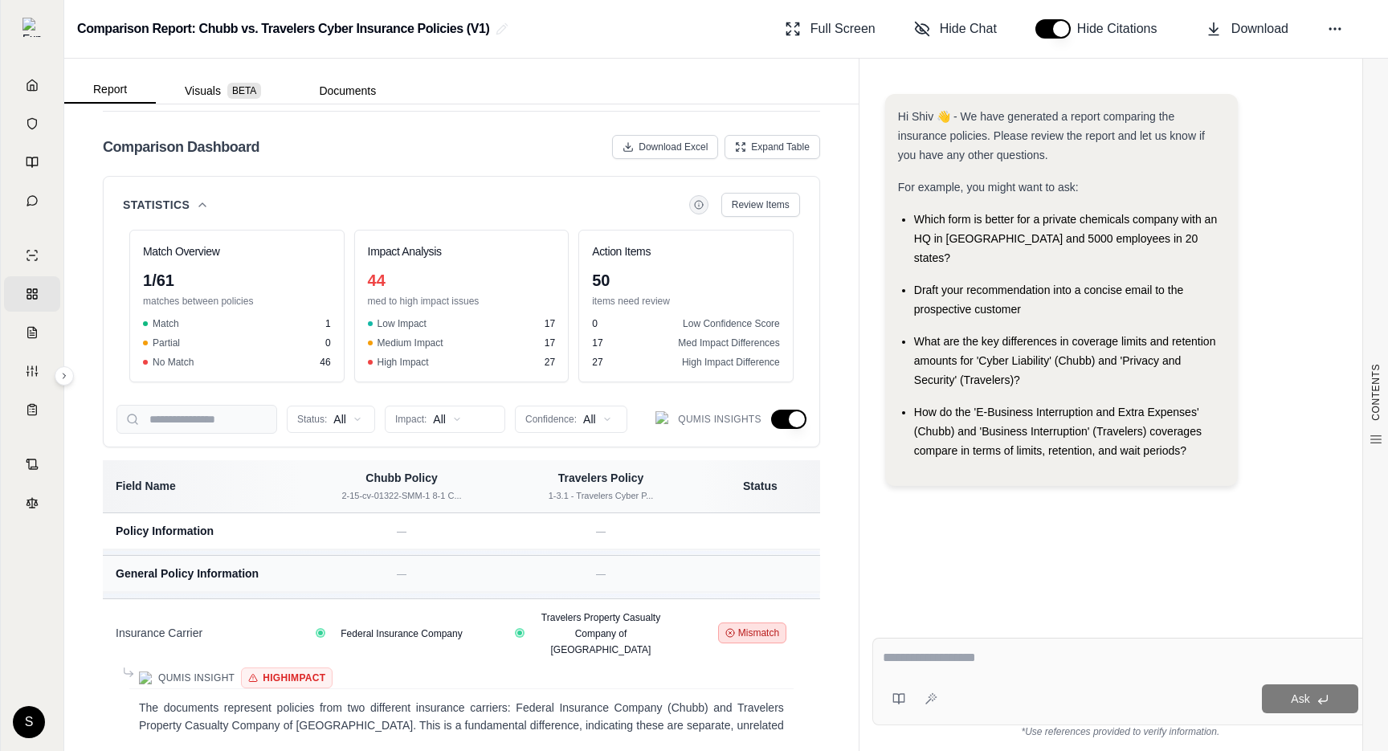
click at [194, 207] on button "Statistics" at bounding box center [166, 205] width 86 height 16
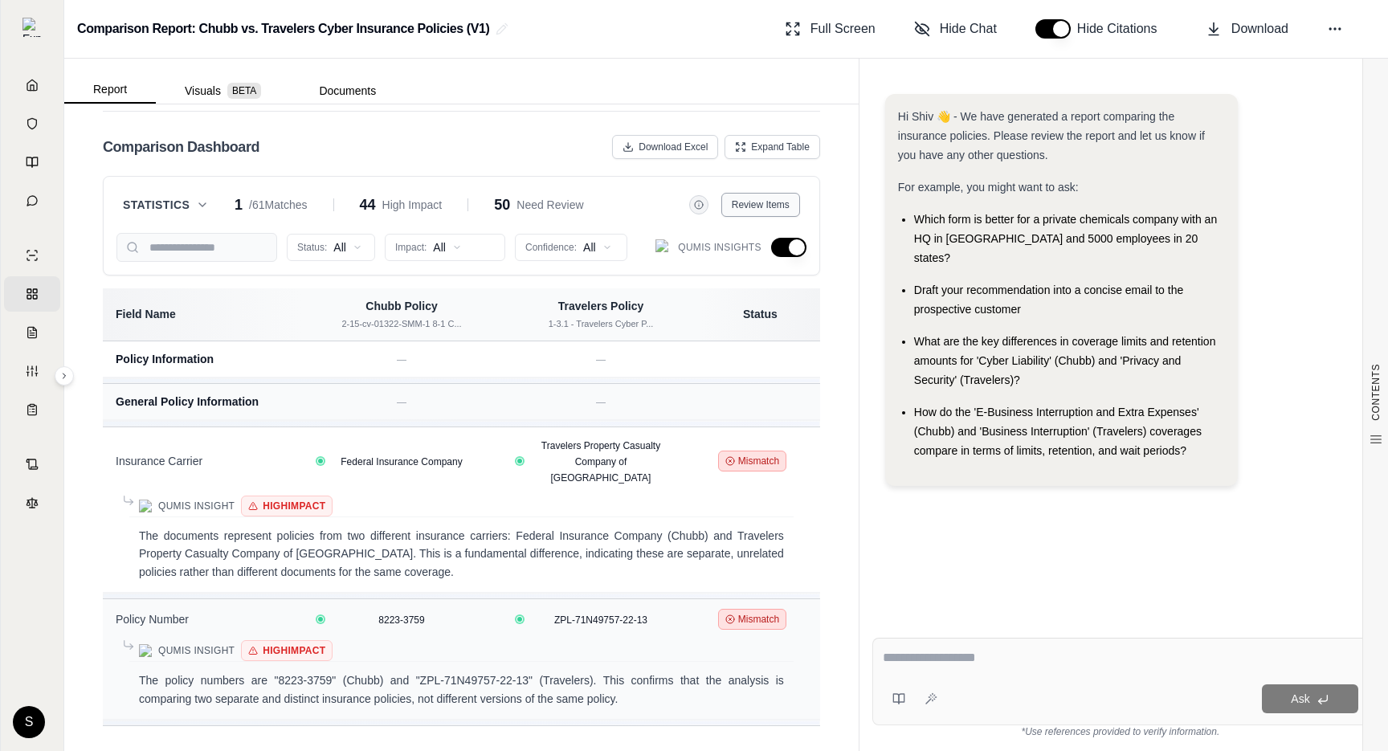
click at [779, 214] on button "Review Items" at bounding box center [761, 205] width 79 height 24
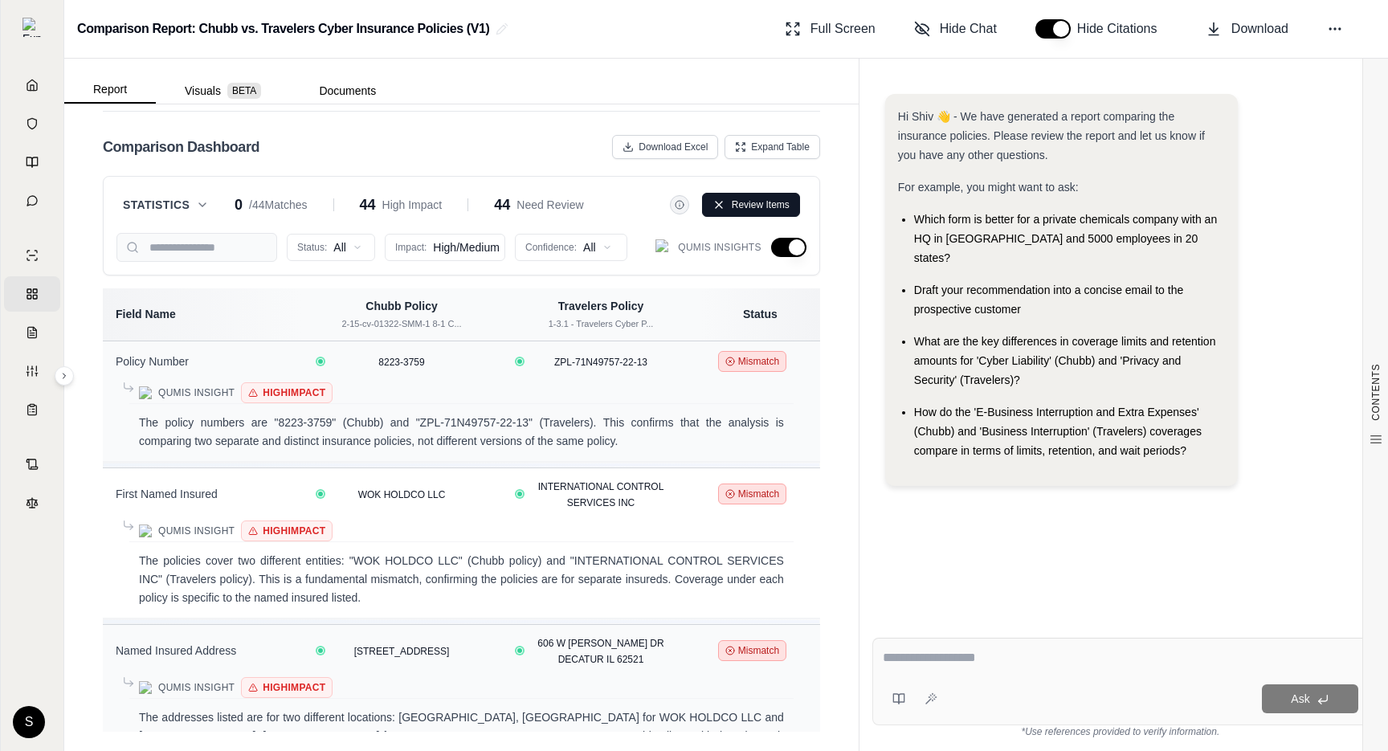
scroll to position [203, 0]
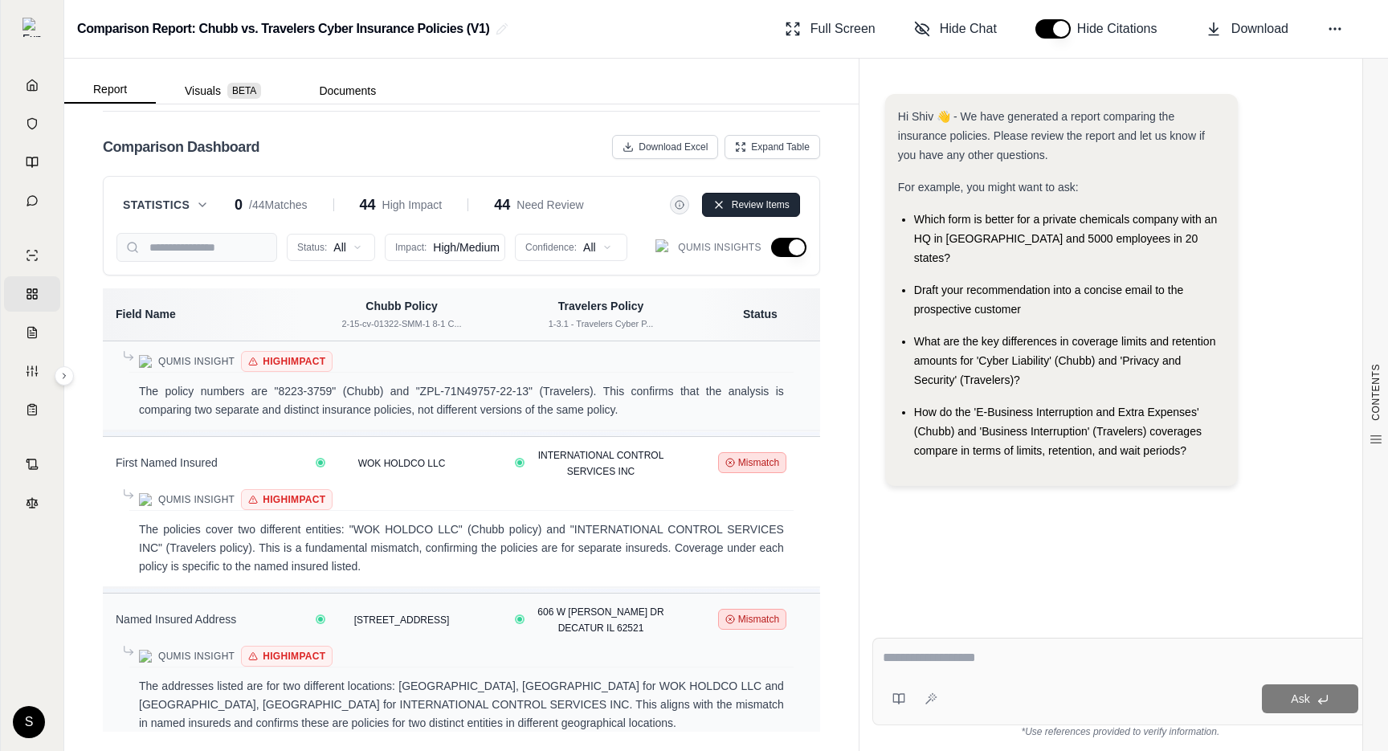
click at [721, 204] on icon at bounding box center [719, 204] width 13 height 13
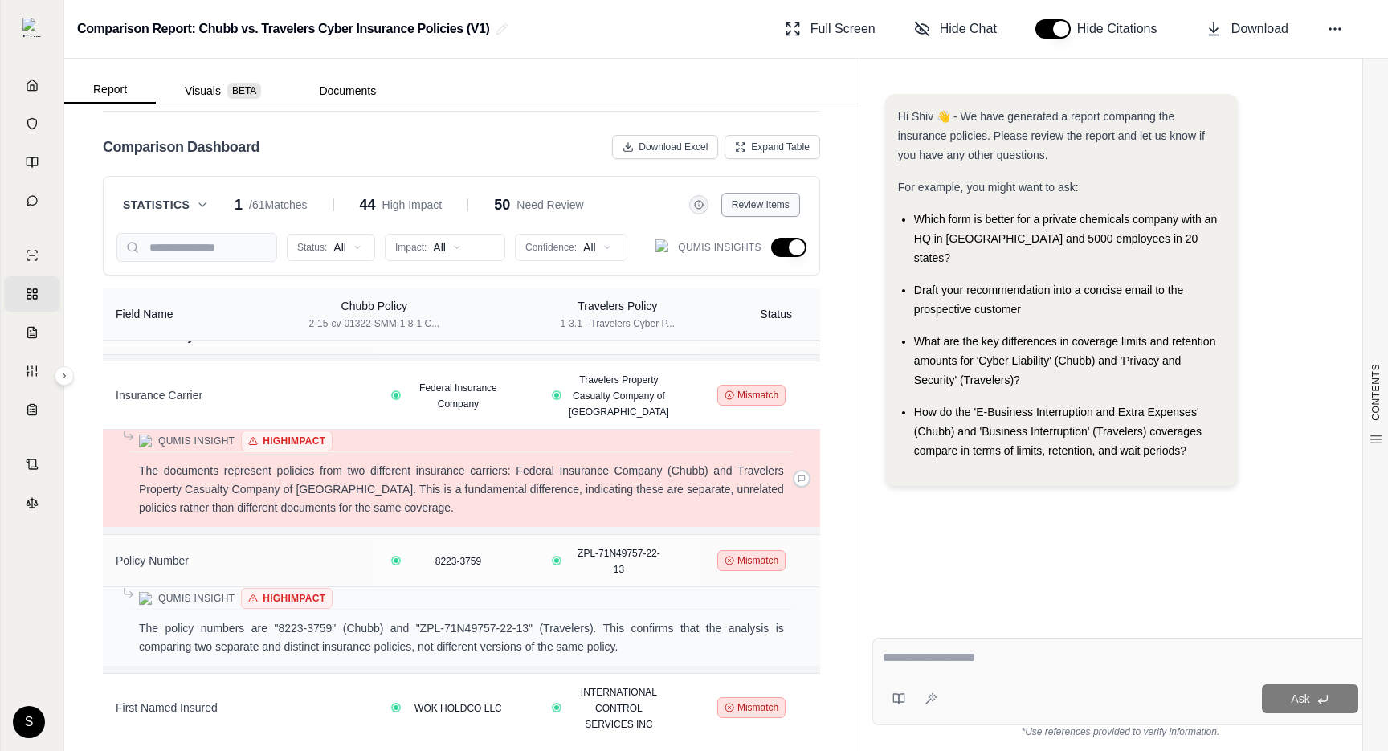
scroll to position [0, 0]
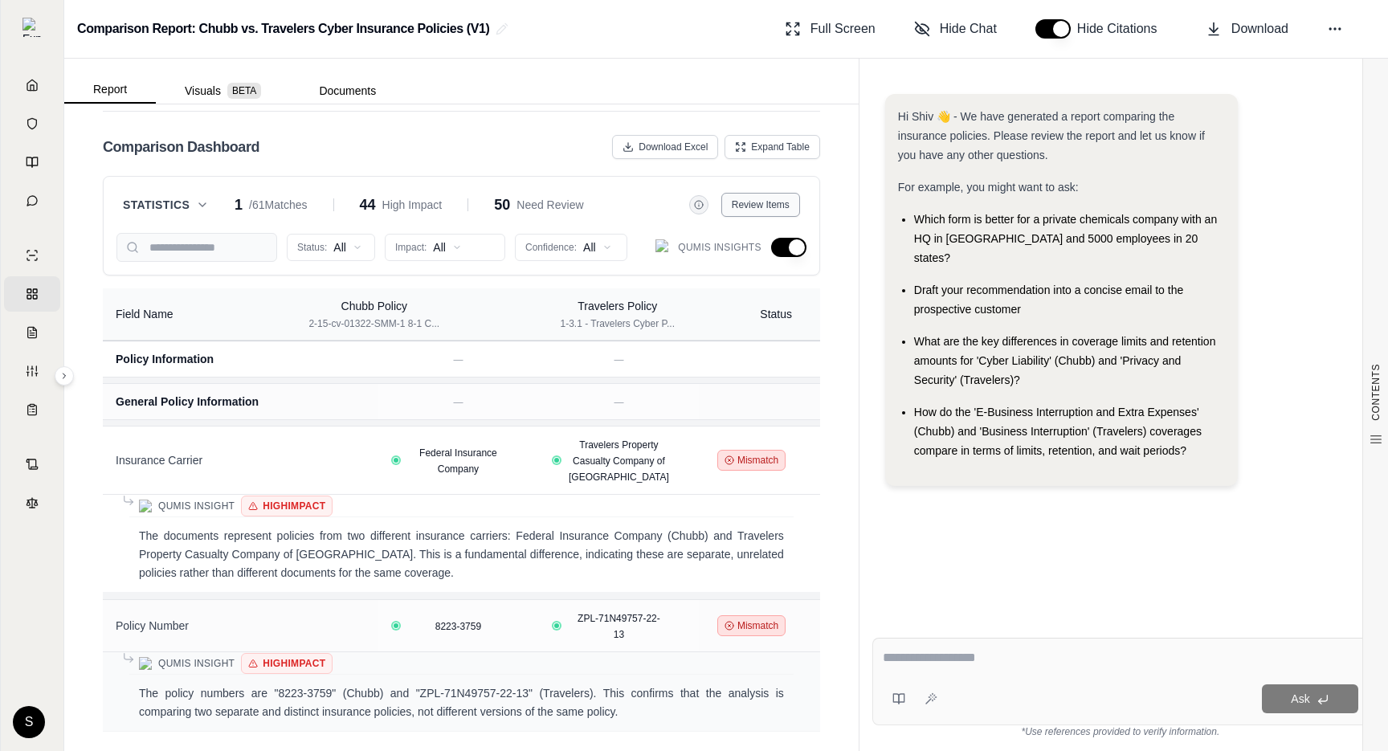
click at [778, 250] on button "button" at bounding box center [788, 247] width 35 height 19
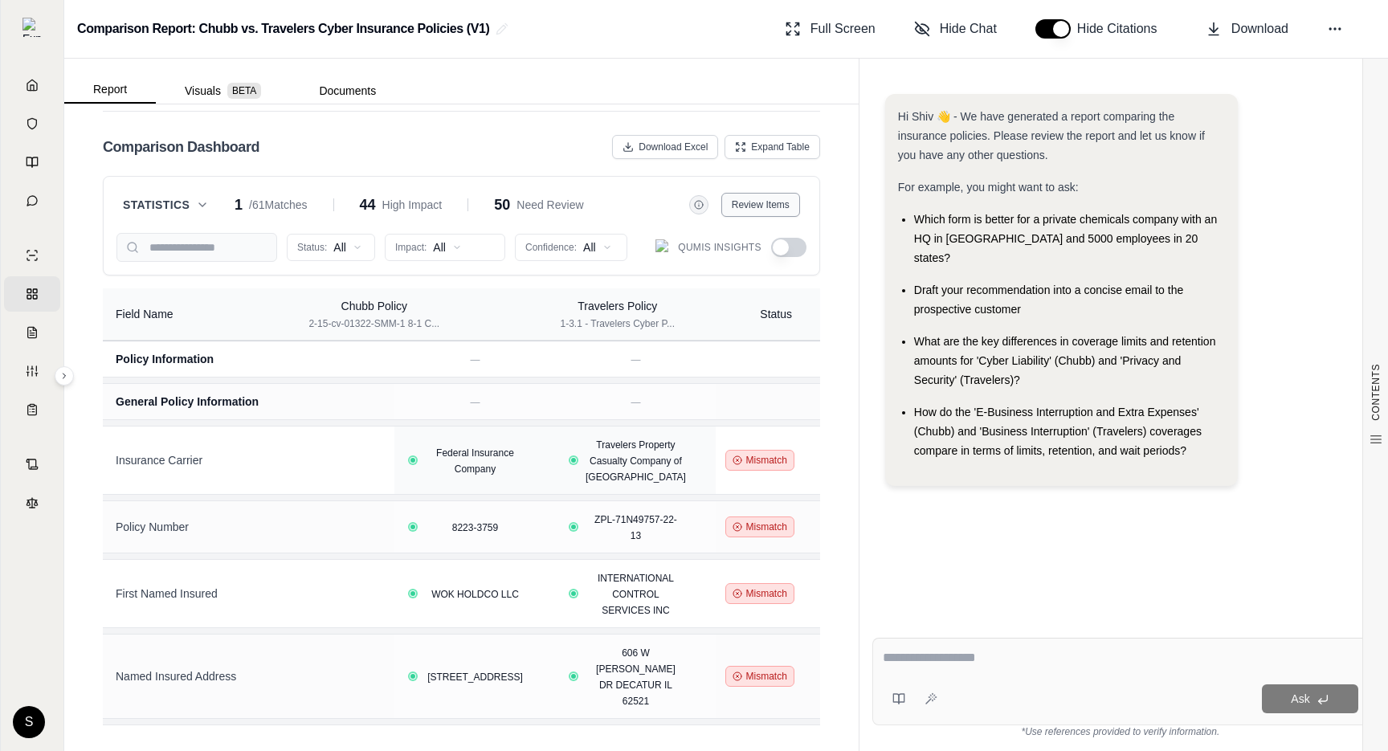
type button "on"
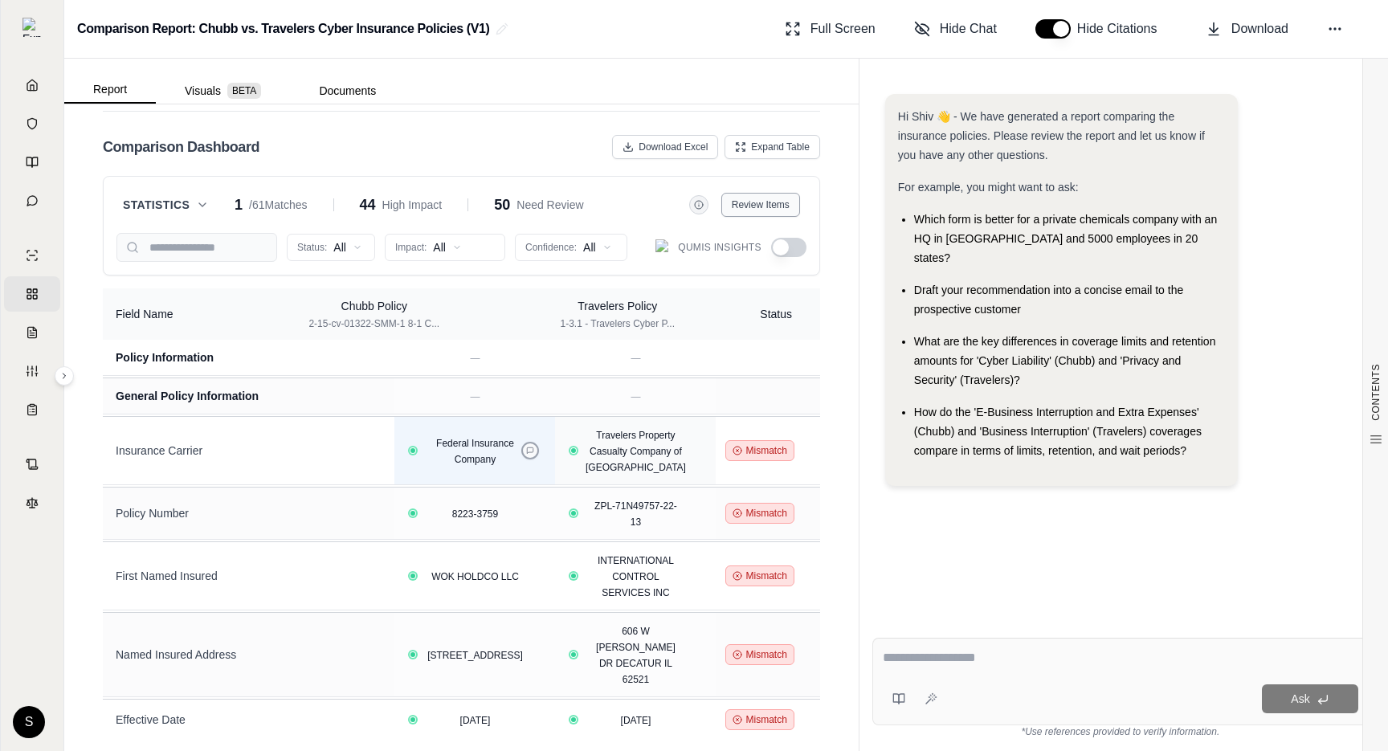
click at [534, 449] on icon at bounding box center [531, 451] width 6 height 6
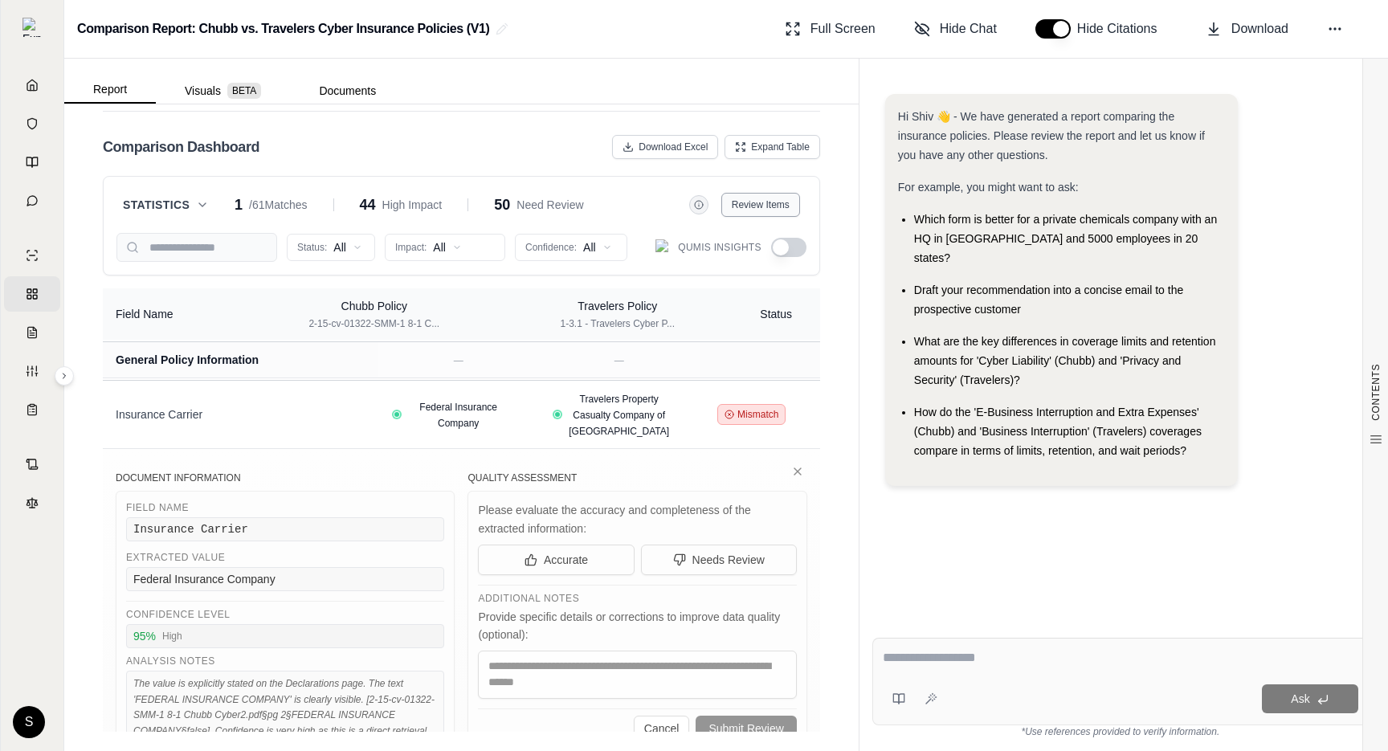
scroll to position [19, 0]
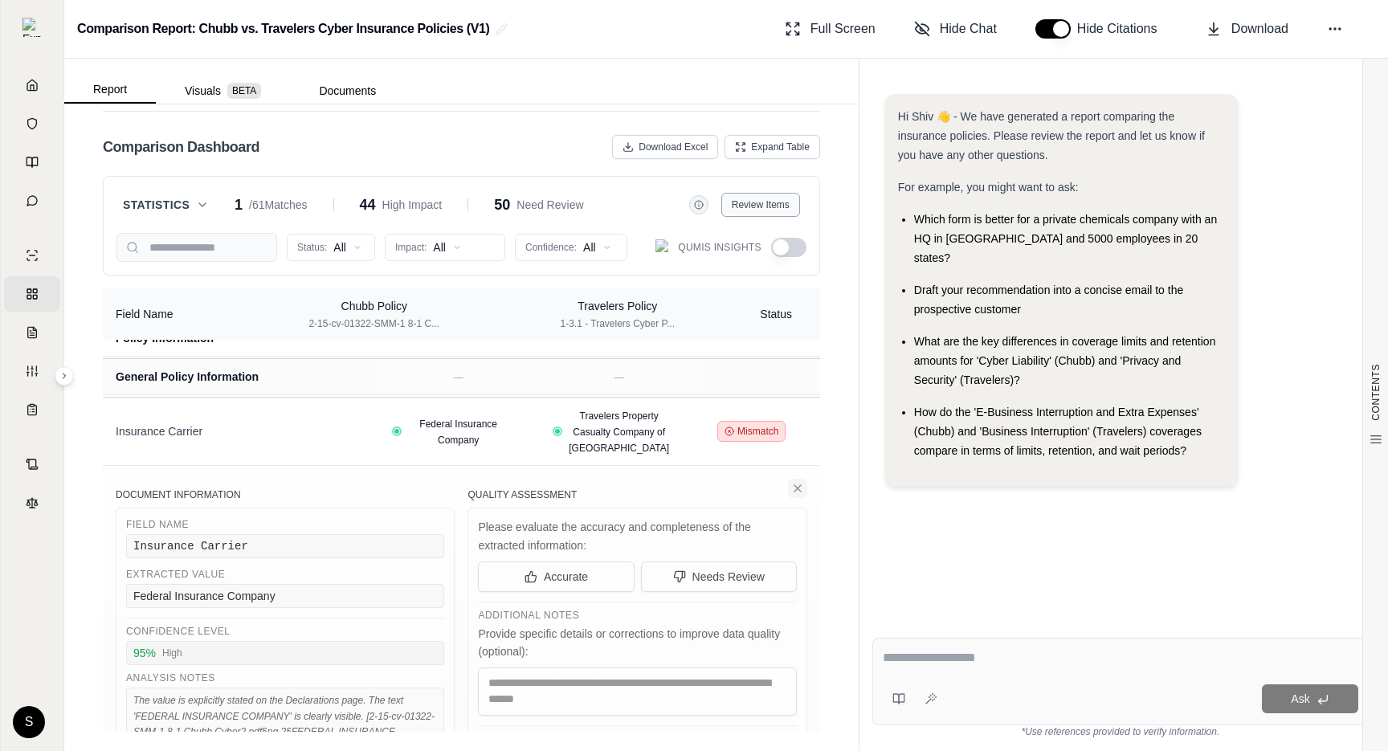
click at [801, 485] on icon at bounding box center [798, 488] width 6 height 6
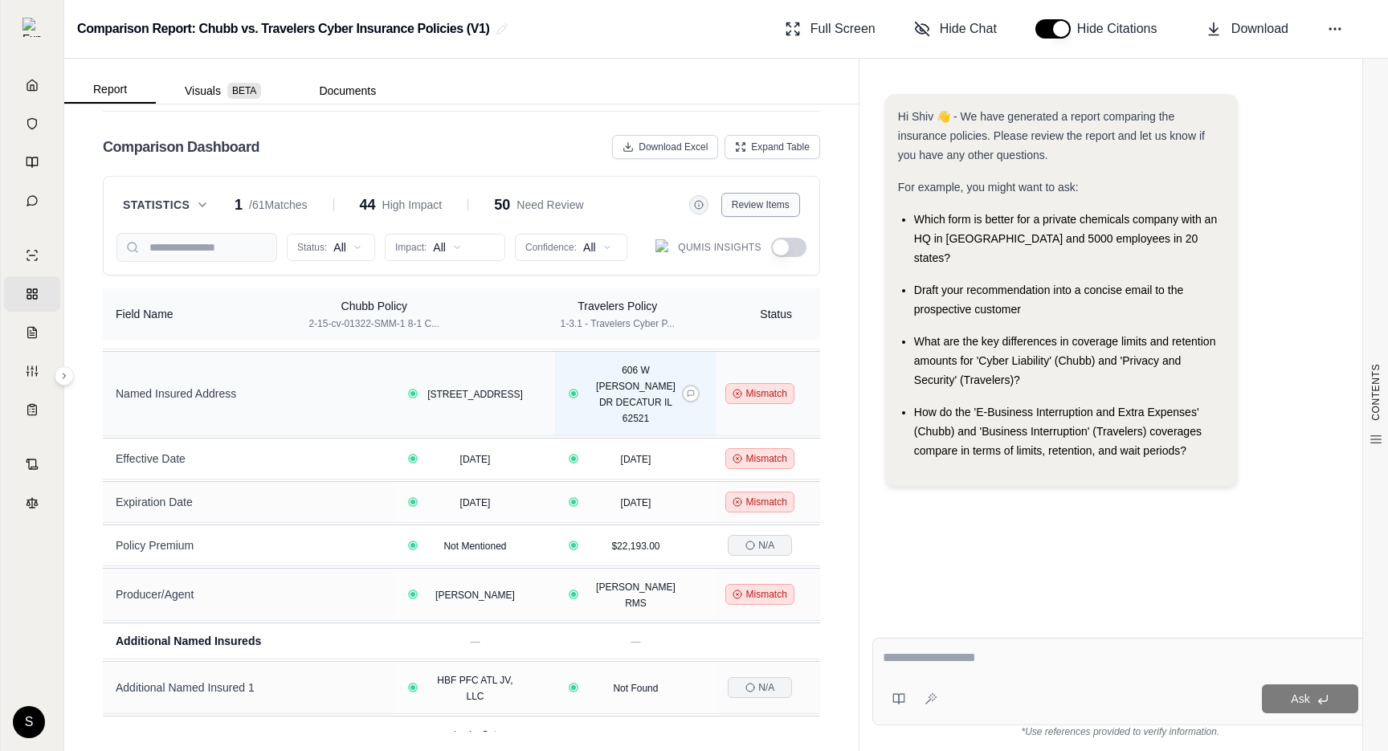
scroll to position [333, 0]
